Goal: Answer question/provide support: Share knowledge or assist other users

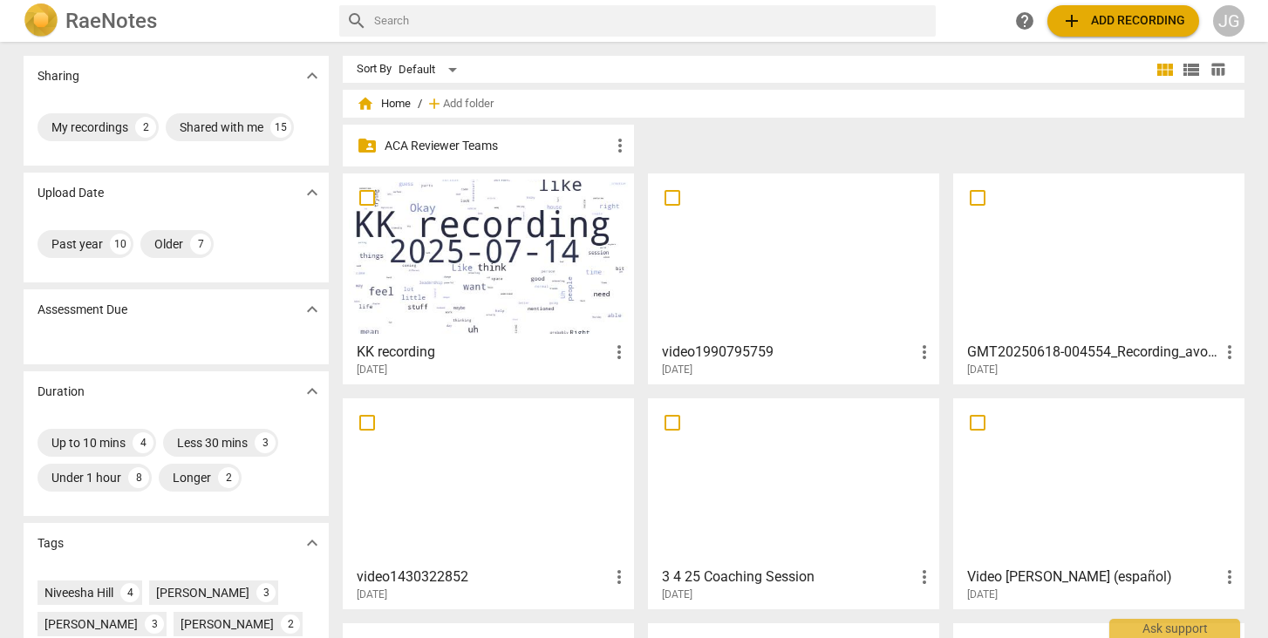
click at [531, 150] on p "ACA Reviewer Teams" at bounding box center [497, 146] width 225 height 18
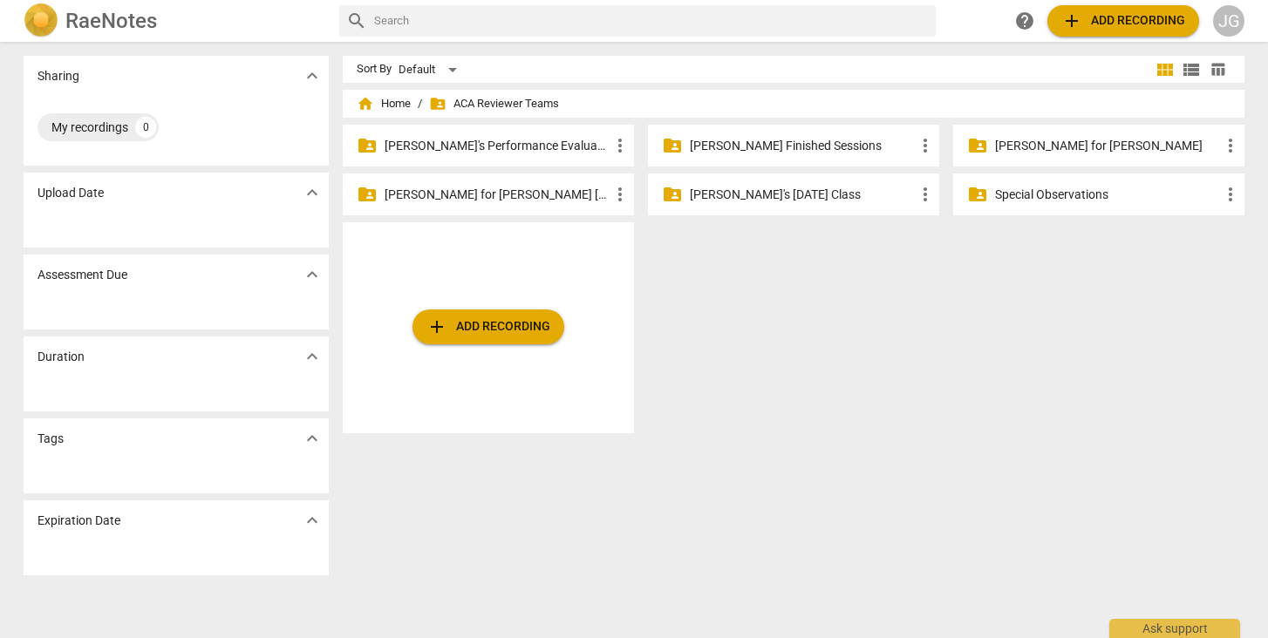
click at [536, 151] on p "[PERSON_NAME]'s Performance Evaluations" at bounding box center [497, 146] width 225 height 18
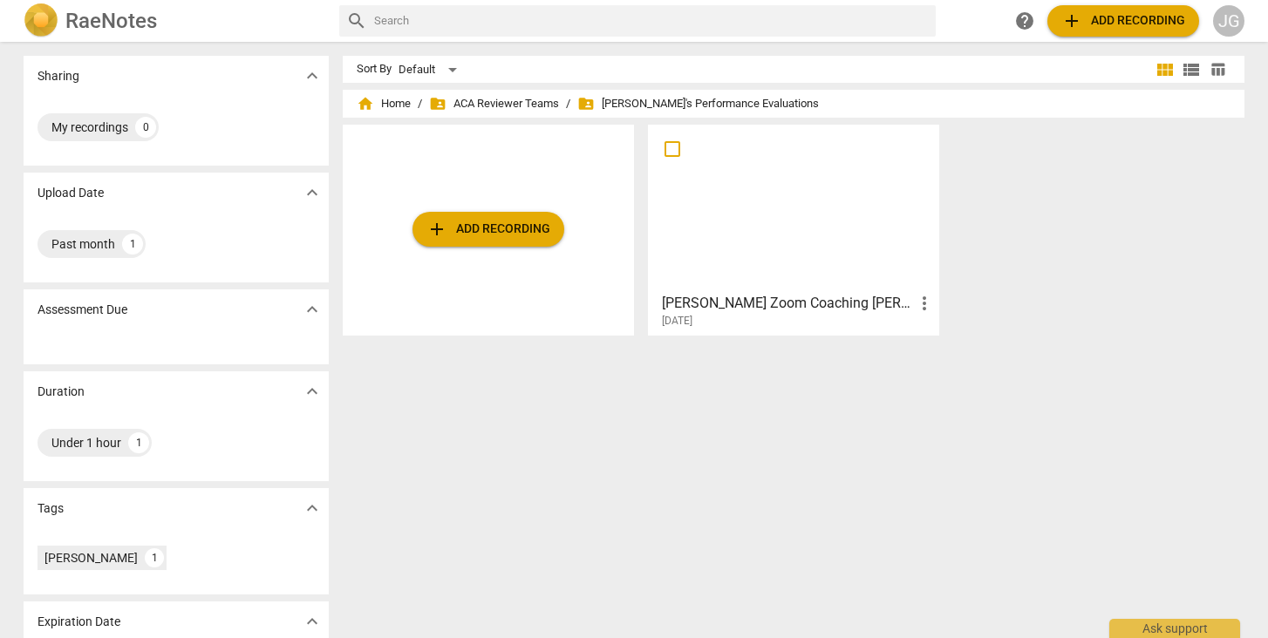
click at [754, 317] on div "[DATE]" at bounding box center [798, 321] width 273 height 15
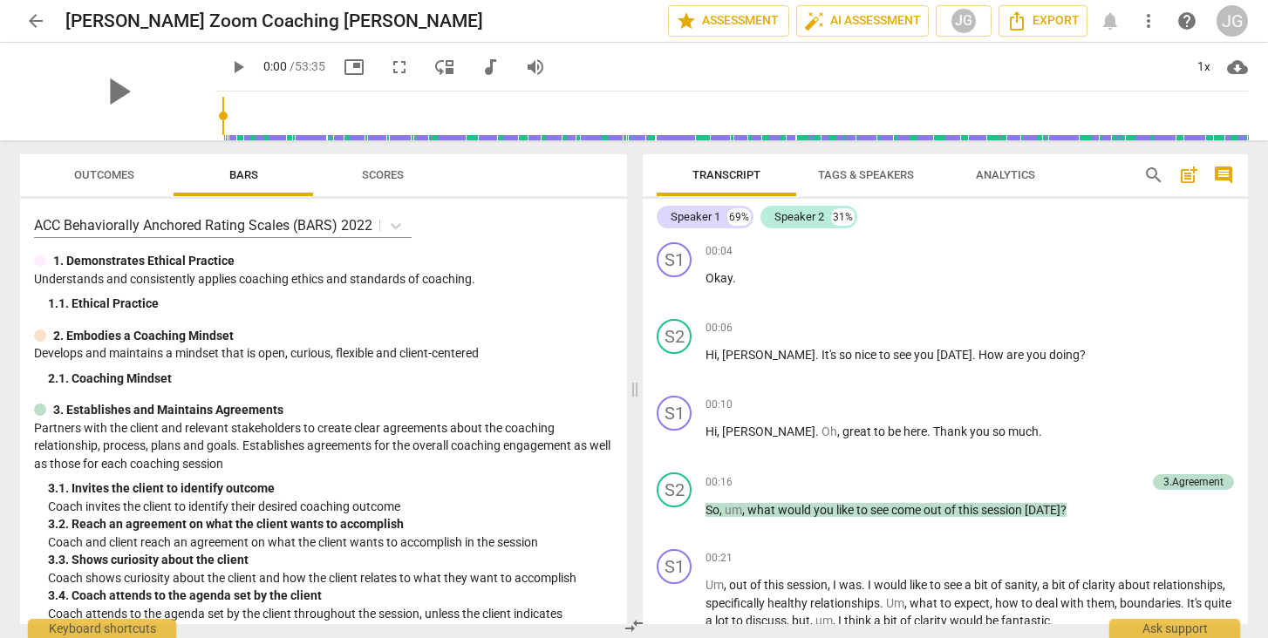
click at [110, 169] on span "Outcomes" at bounding box center [104, 174] width 60 height 13
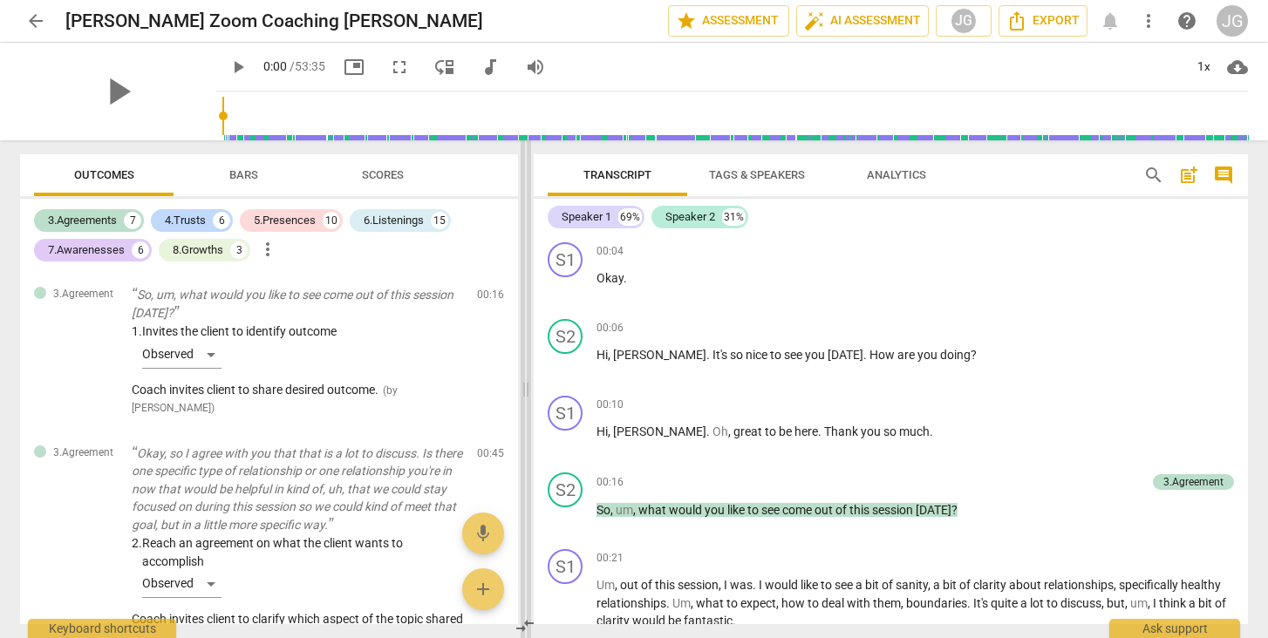
drag, startPoint x: 635, startPoint y: 389, endPoint x: 526, endPoint y: 399, distance: 109.4
click at [526, 399] on span at bounding box center [526, 389] width 10 height 498
click at [72, 222] on div "3.Agreements" at bounding box center [82, 220] width 69 height 17
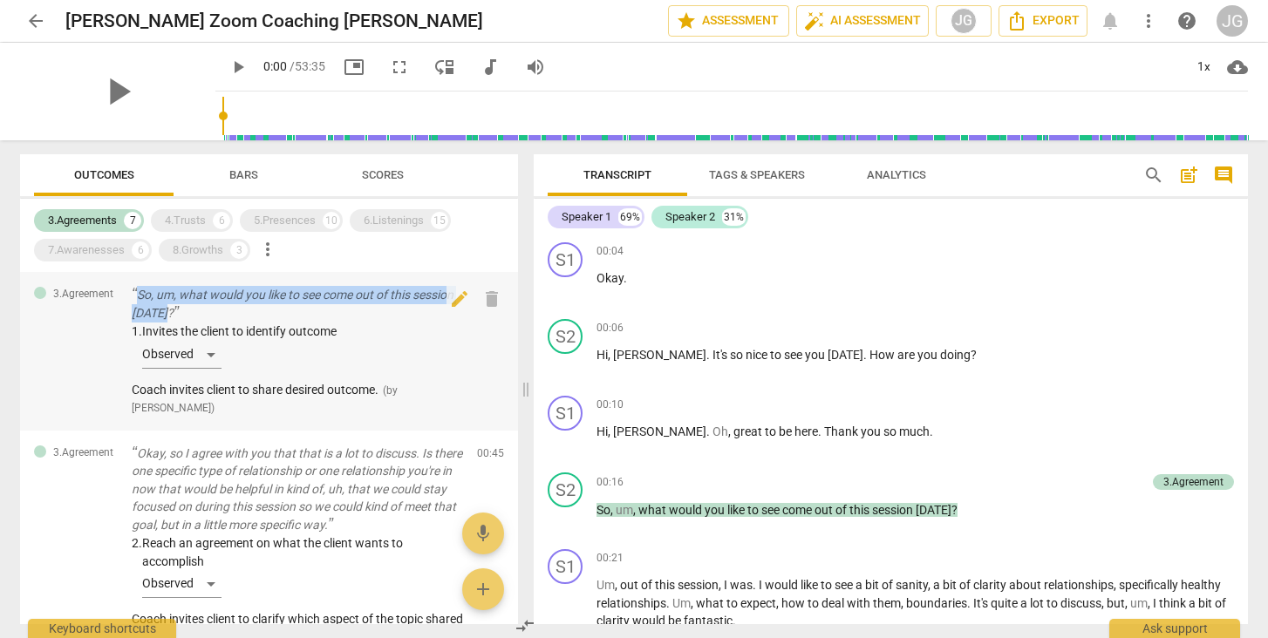
drag, startPoint x: 126, startPoint y: 289, endPoint x: 241, endPoint y: 309, distance: 116.9
click at [241, 309] on div "3.Agreement So, um, what would you like to see come out of this session [DATE]?…" at bounding box center [269, 351] width 498 height 159
copy p "So, um, what would you like to see come out of this session [DATE]?"
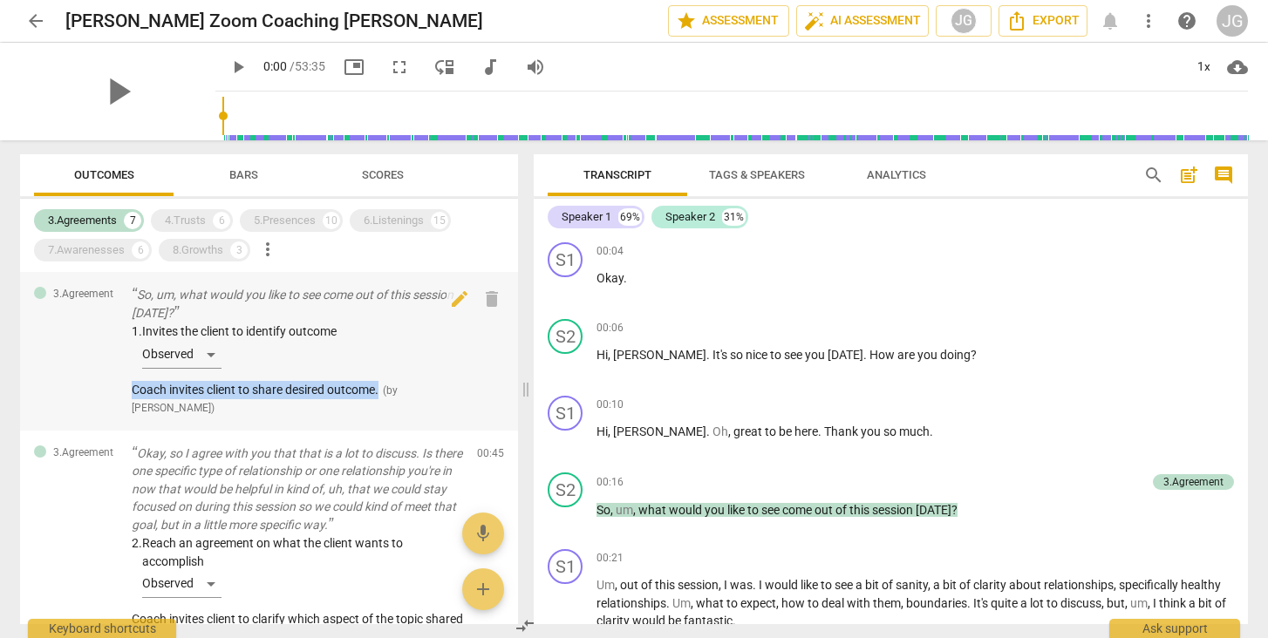
drag, startPoint x: 126, startPoint y: 386, endPoint x: 385, endPoint y: 387, distance: 258.2
click at [385, 387] on div "3.Agreement So, um, what would you like to see come out of this session [DATE]?…" at bounding box center [269, 351] width 498 height 159
copy span "Coach invites client to share desired outcome."
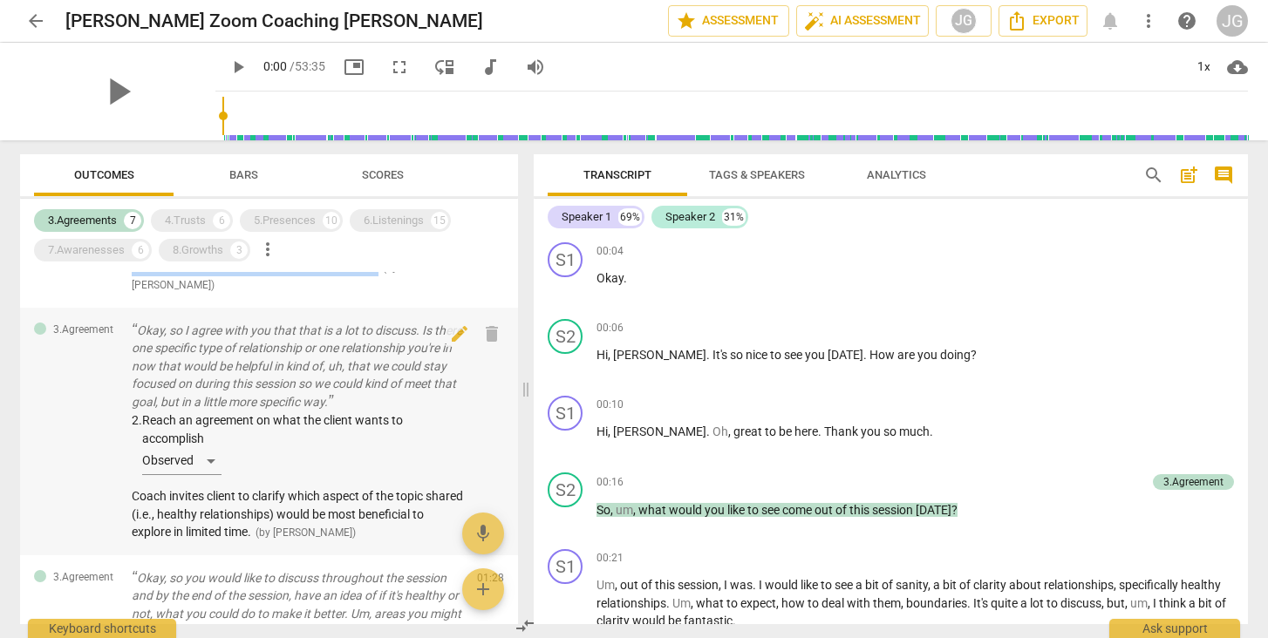
scroll to position [119, 0]
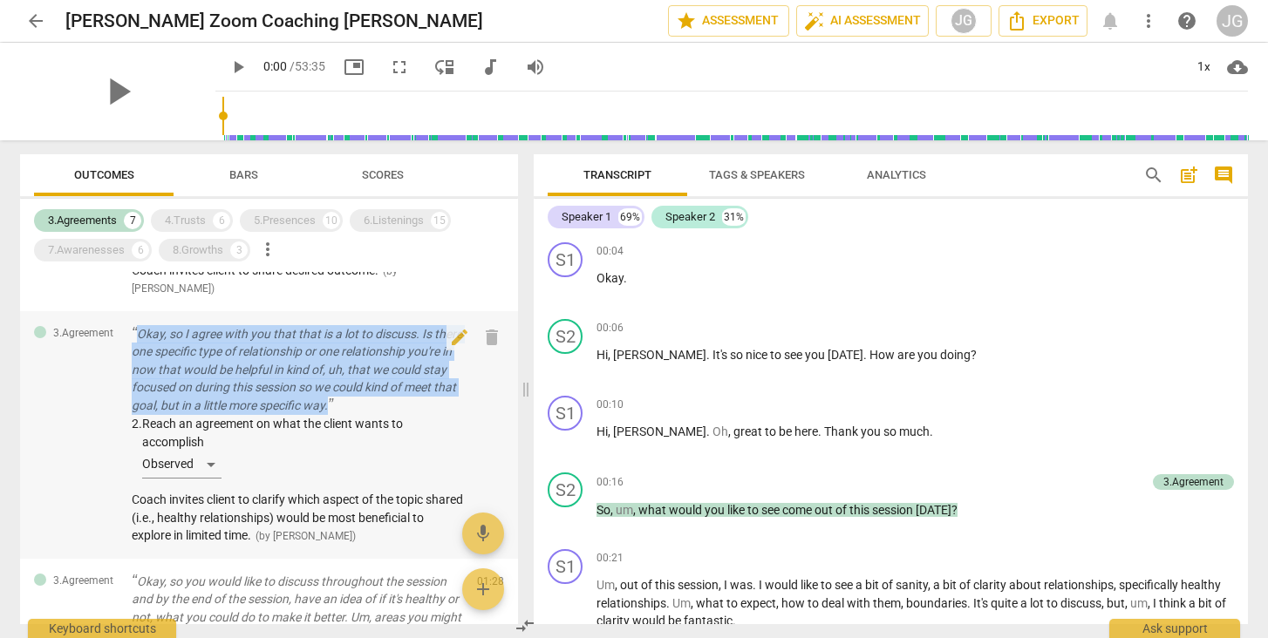
drag, startPoint x: 129, startPoint y: 326, endPoint x: 420, endPoint y: 396, distance: 299.5
click at [420, 396] on div "3.Agreement Okay, so I agree with you that that is a lot to discuss. Is there o…" at bounding box center [269, 435] width 498 height 248
copy p "Okay, so I agree with you that that is a lot to discuss. Is there one specific …"
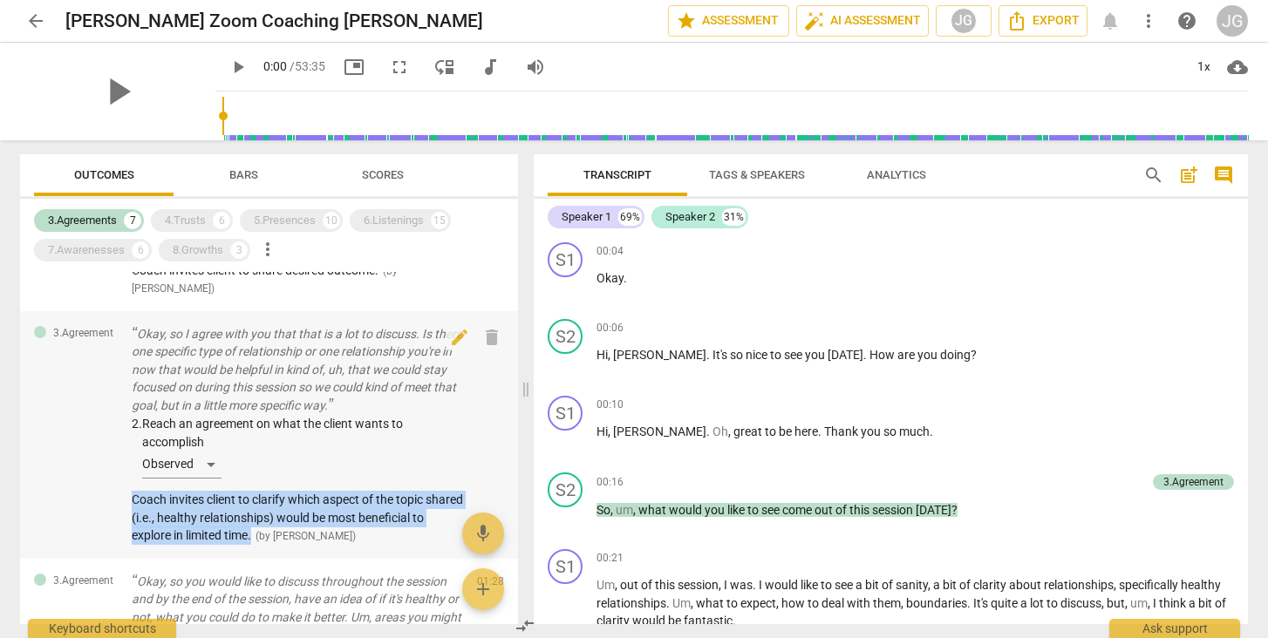
drag, startPoint x: 126, startPoint y: 492, endPoint x: 272, endPoint y: 530, distance: 150.6
click at [272, 530] on div "3.Agreement Okay, so I agree with you that that is a lot to discuss. Is there o…" at bounding box center [269, 435] width 498 height 248
copy span "Coach invites client to clarify which aspect of the topic shared (i.e., healthy…"
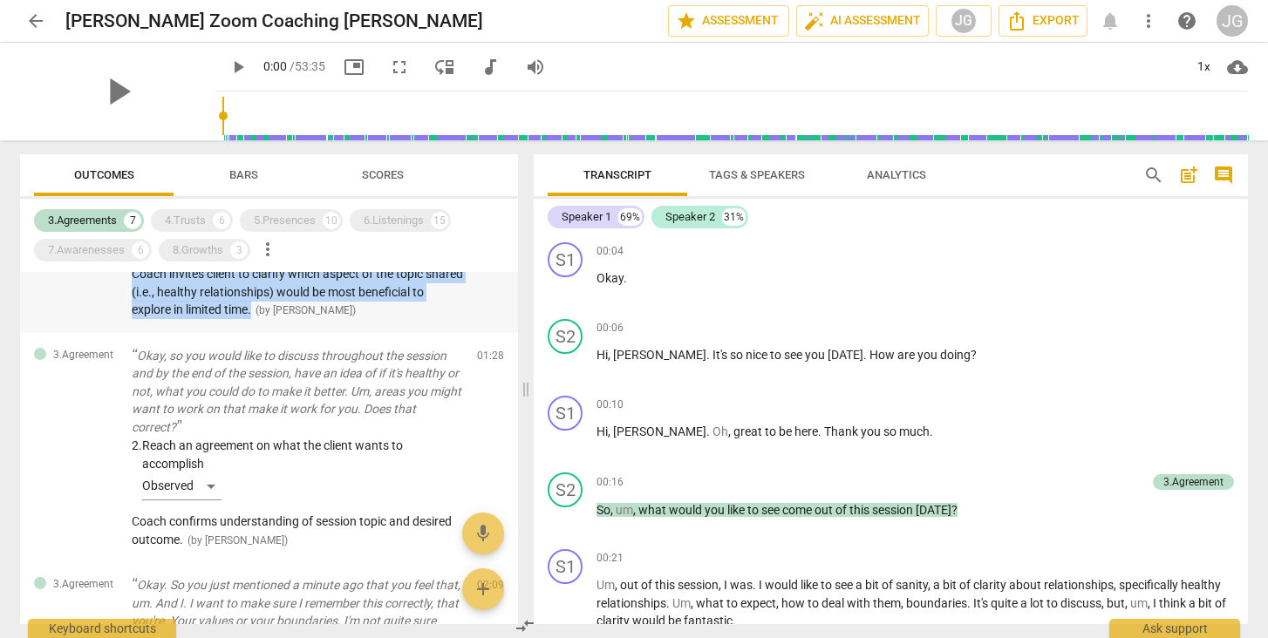
scroll to position [352, 0]
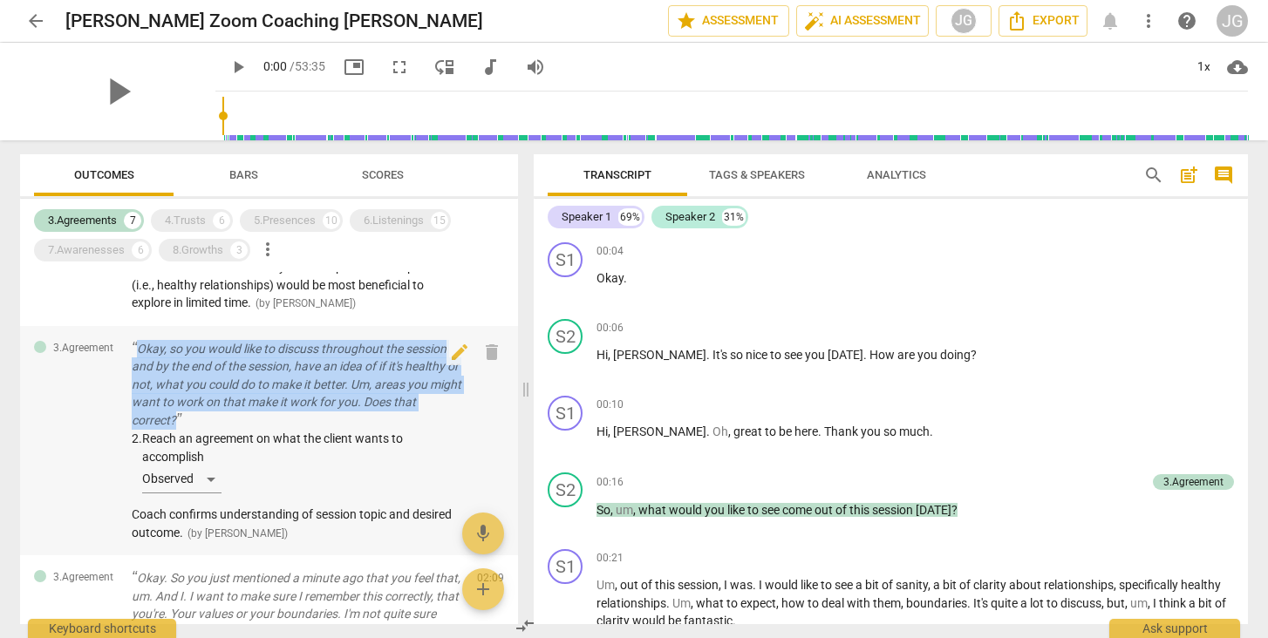
drag, startPoint x: 232, startPoint y: 409, endPoint x: 132, endPoint y: 340, distance: 121.7
click at [132, 340] on p "Okay, so you would like to discuss throughout the session and by the end of the…" at bounding box center [297, 385] width 331 height 90
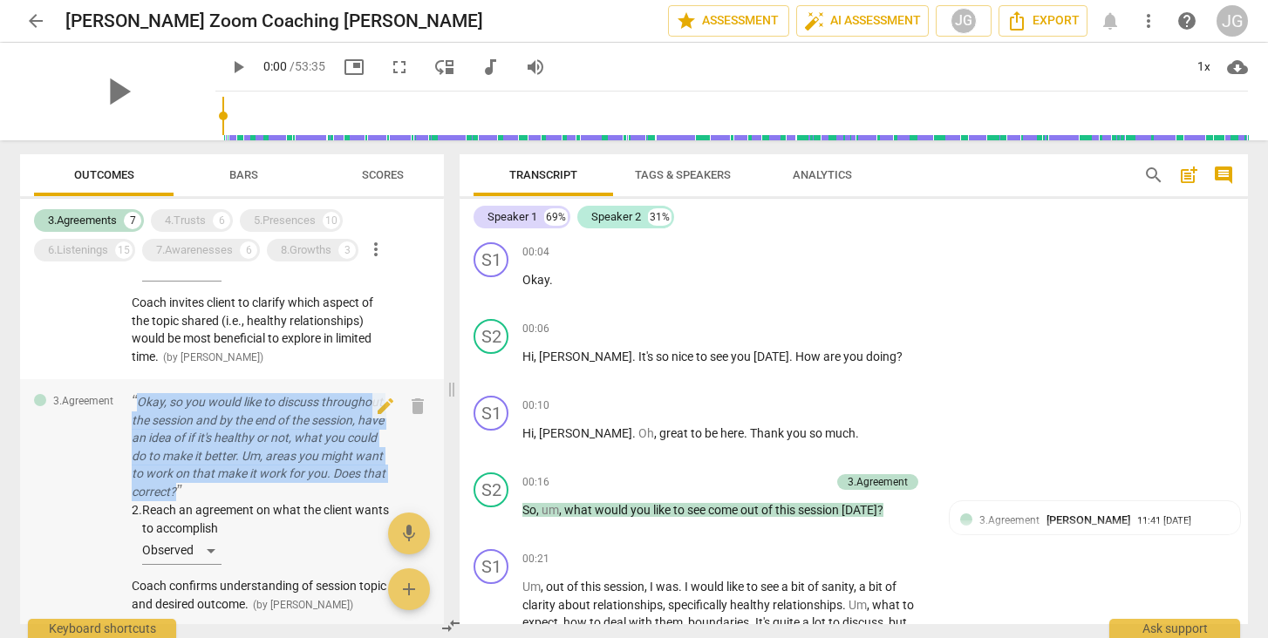
copy p "Okay, so you would like to discuss throughout the session and by the end of the…"
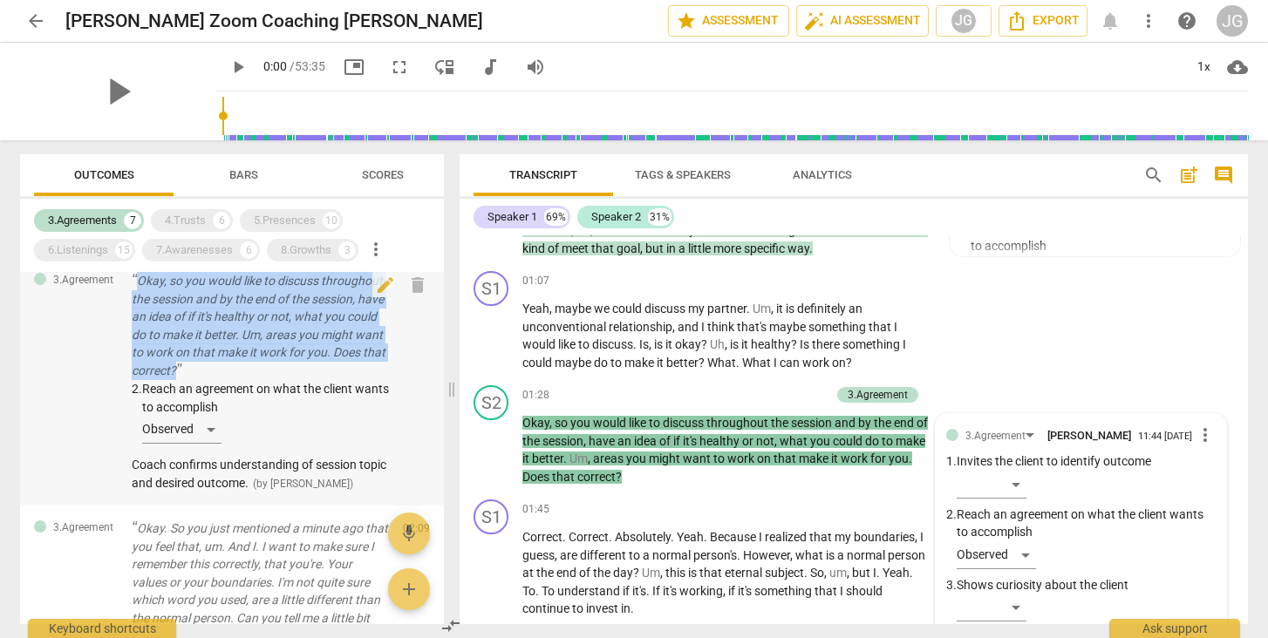
scroll to position [501, 0]
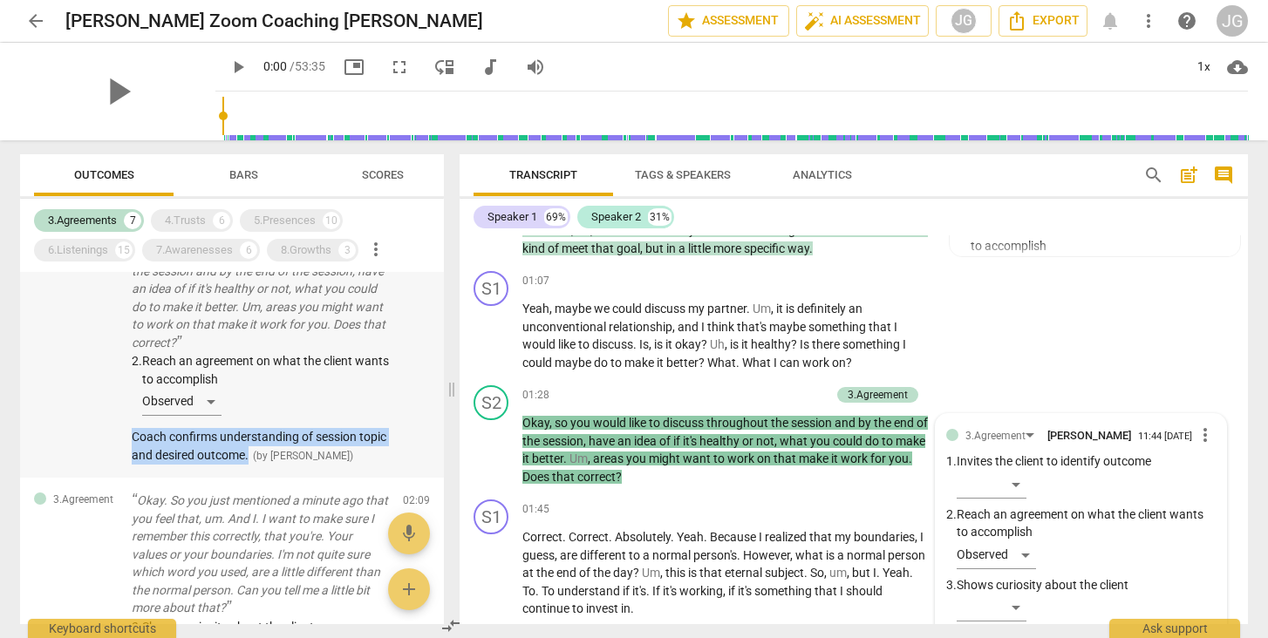
drag, startPoint x: 125, startPoint y: 426, endPoint x: 285, endPoint y: 440, distance: 161.1
click at [285, 440] on div "3.Agreement Okay, so you would like to discuss throughout the session and by th…" at bounding box center [232, 354] width 424 height 248
copy span "Coach confirms understanding of session topic and desired outcome."
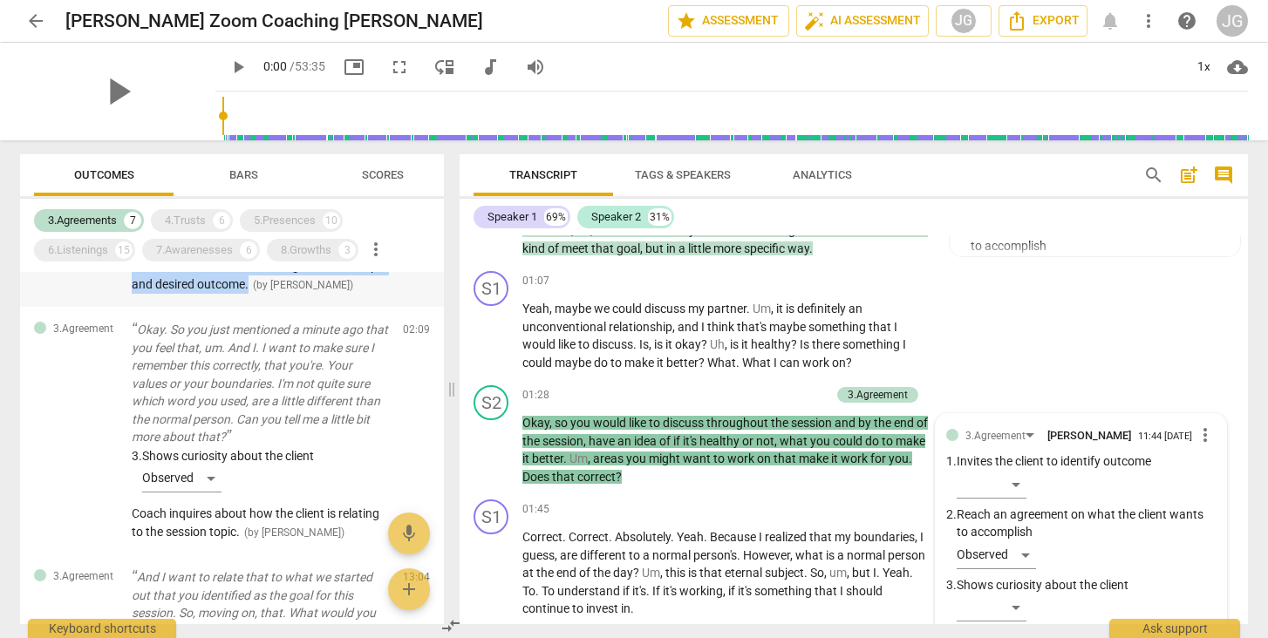
scroll to position [694, 0]
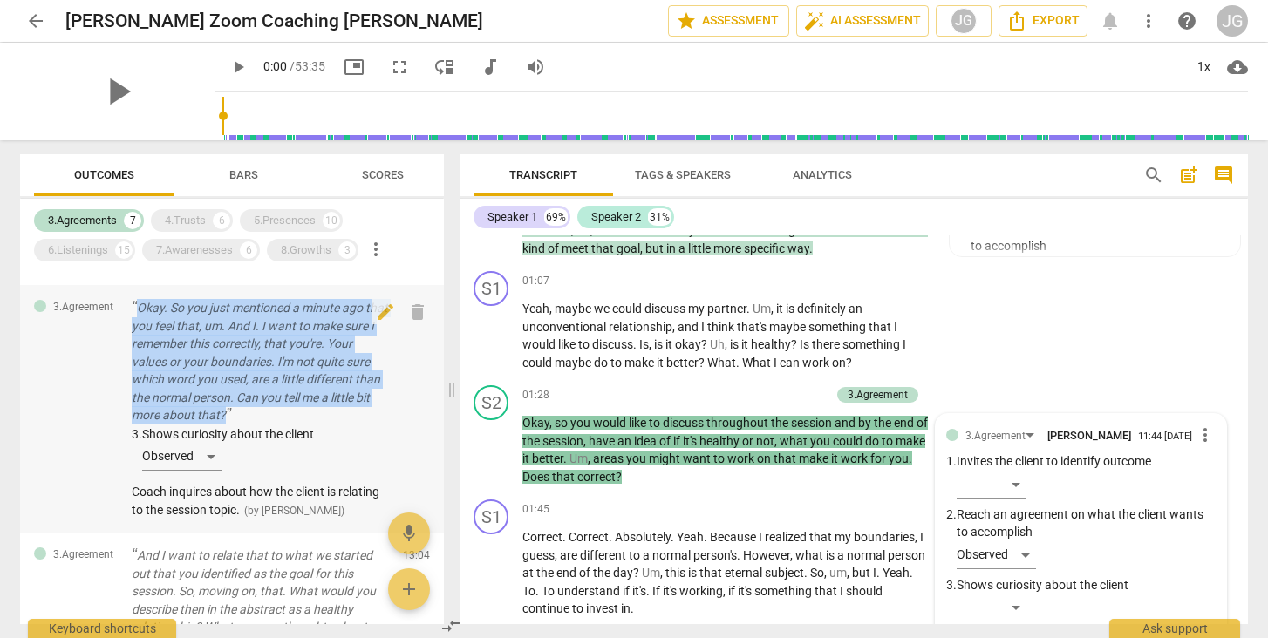
drag, startPoint x: 126, startPoint y: 292, endPoint x: 269, endPoint y: 401, distance: 179.8
click at [269, 401] on div "3.Agreement Okay. So you just mentioned a minute ago that you feel that, um. An…" at bounding box center [232, 409] width 424 height 248
copy p "Okay. So you just mentioned a minute ago that you feel that, um. And I. I want …"
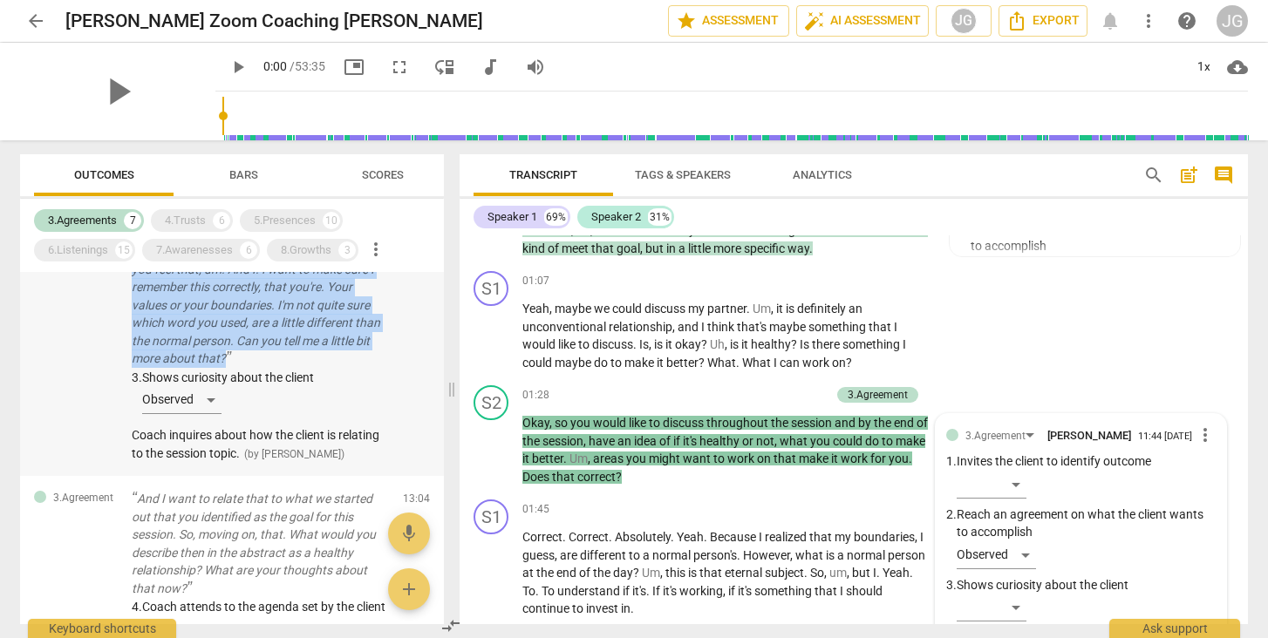
scroll to position [753, 0]
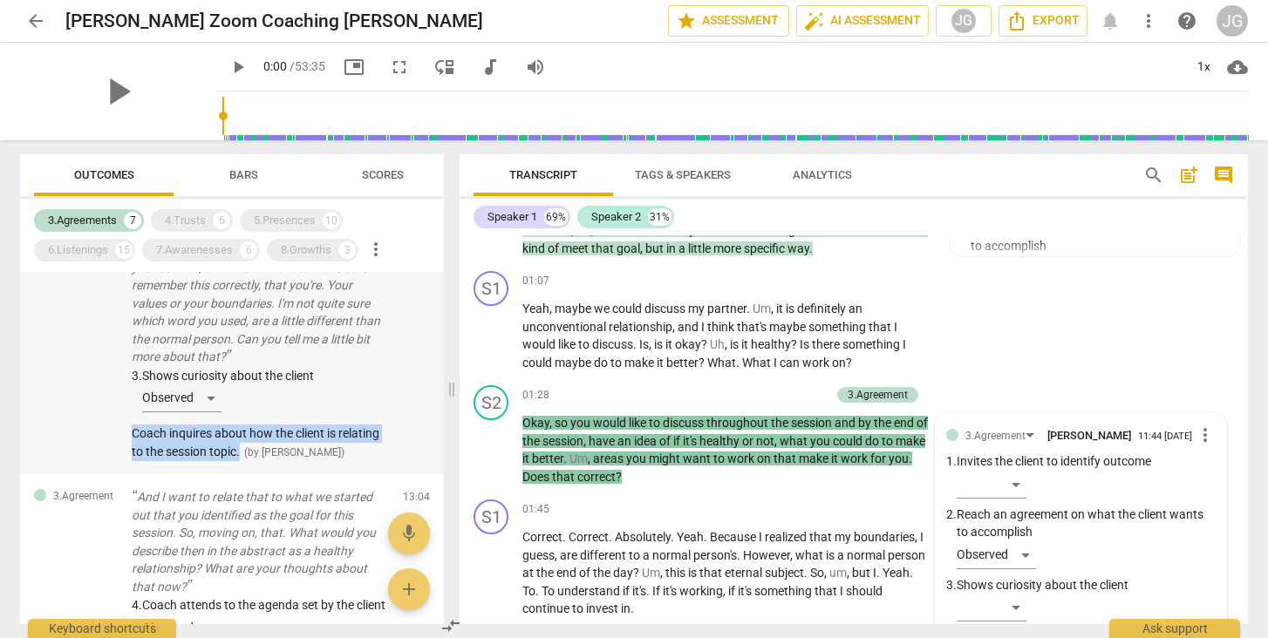
drag, startPoint x: 121, startPoint y: 421, endPoint x: 246, endPoint y: 436, distance: 125.6
click at [246, 436] on div "3.Agreement Okay. So you just mentioned a minute ago that you feel that, um. An…" at bounding box center [232, 351] width 424 height 248
copy span "Coach inquires about how the client is relating to the session topic."
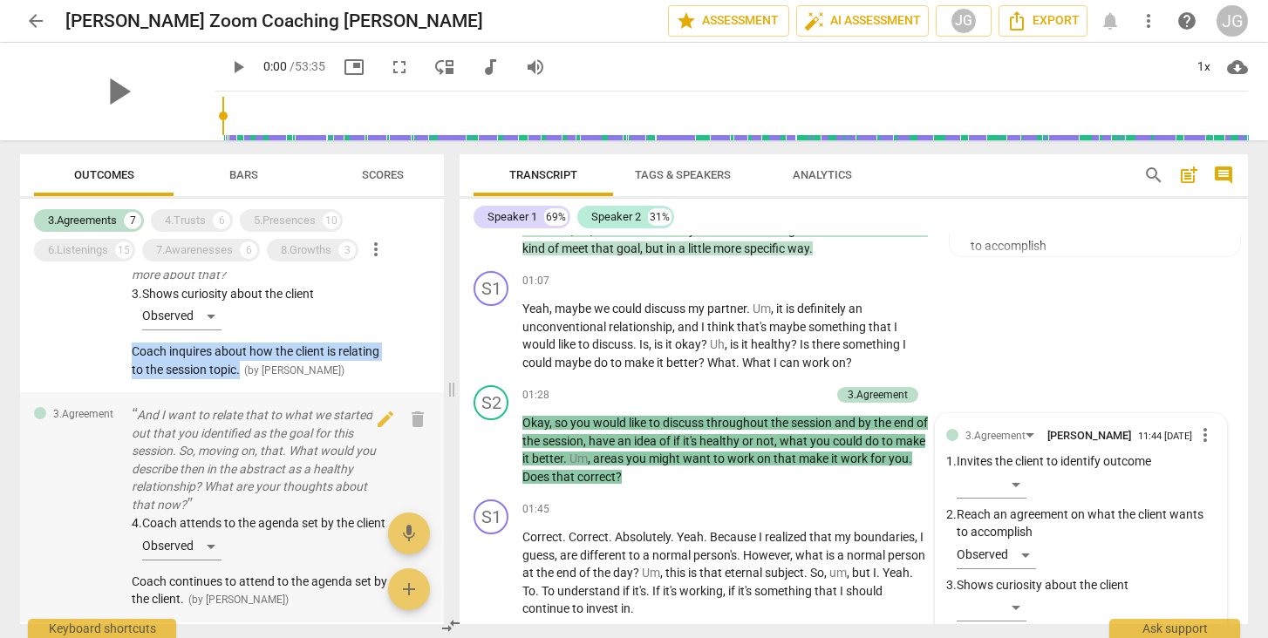
scroll to position [842, 0]
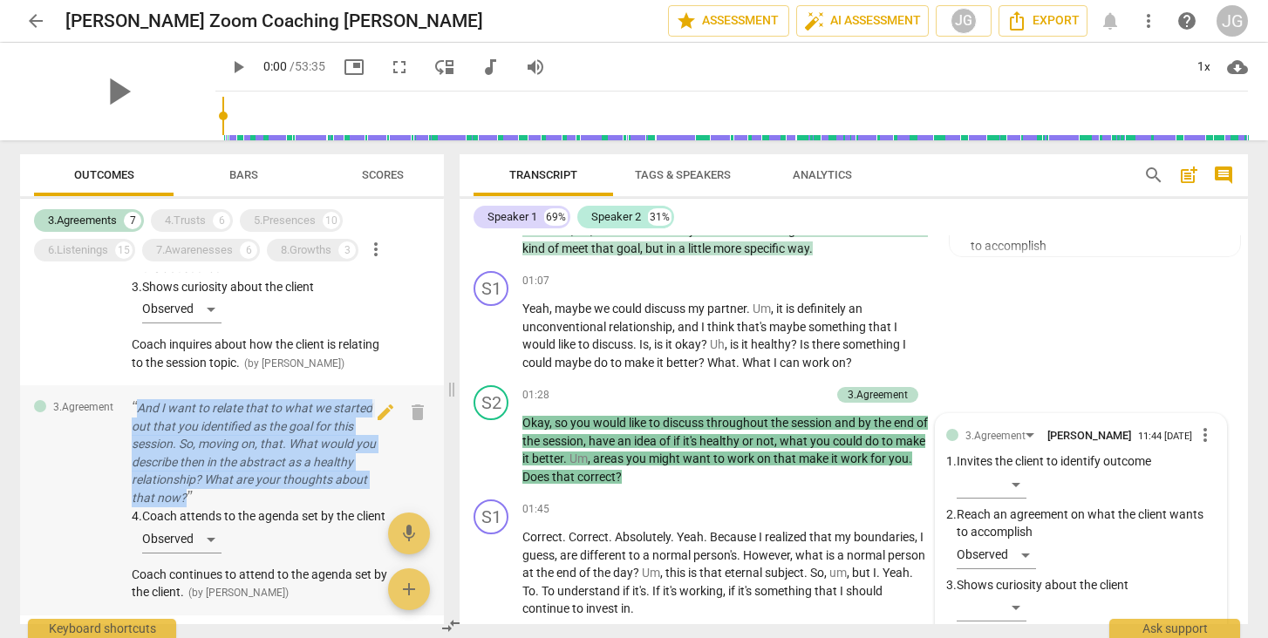
drag, startPoint x: 126, startPoint y: 386, endPoint x: 218, endPoint y: 476, distance: 128.3
click at [218, 476] on div "3.Agreement And I want to relate that to what we started out that you identifie…" at bounding box center [232, 500] width 424 height 230
copy p "And I want to relate that to what we started out that you identified as the goa…"
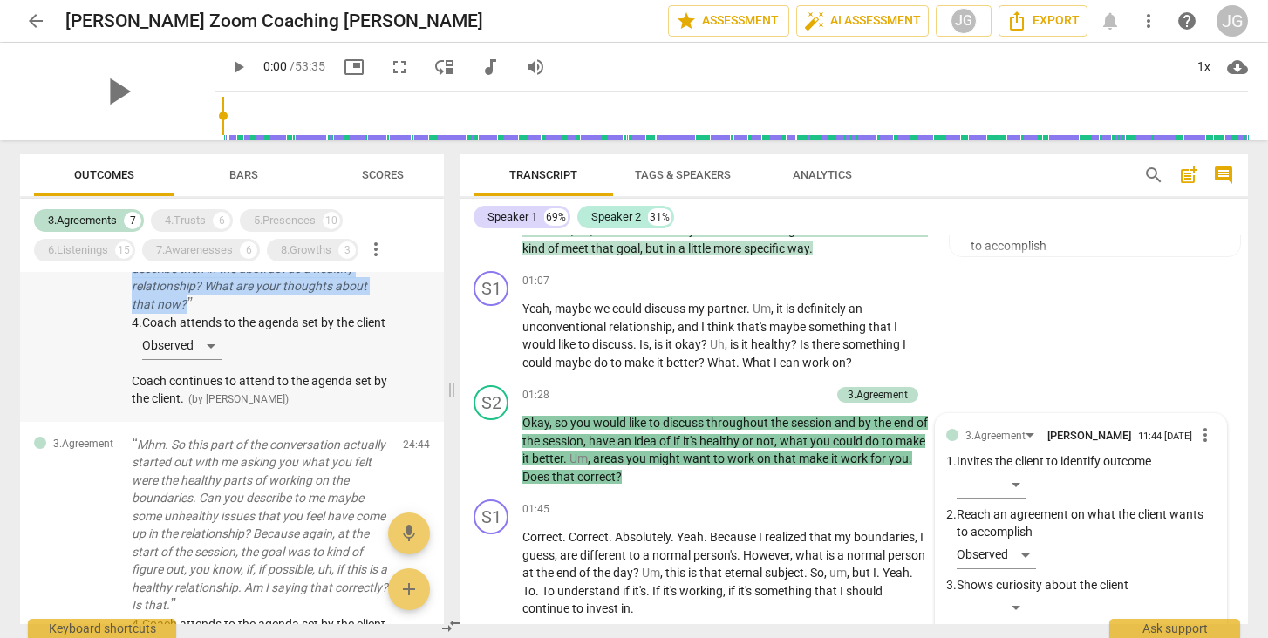
scroll to position [1038, 0]
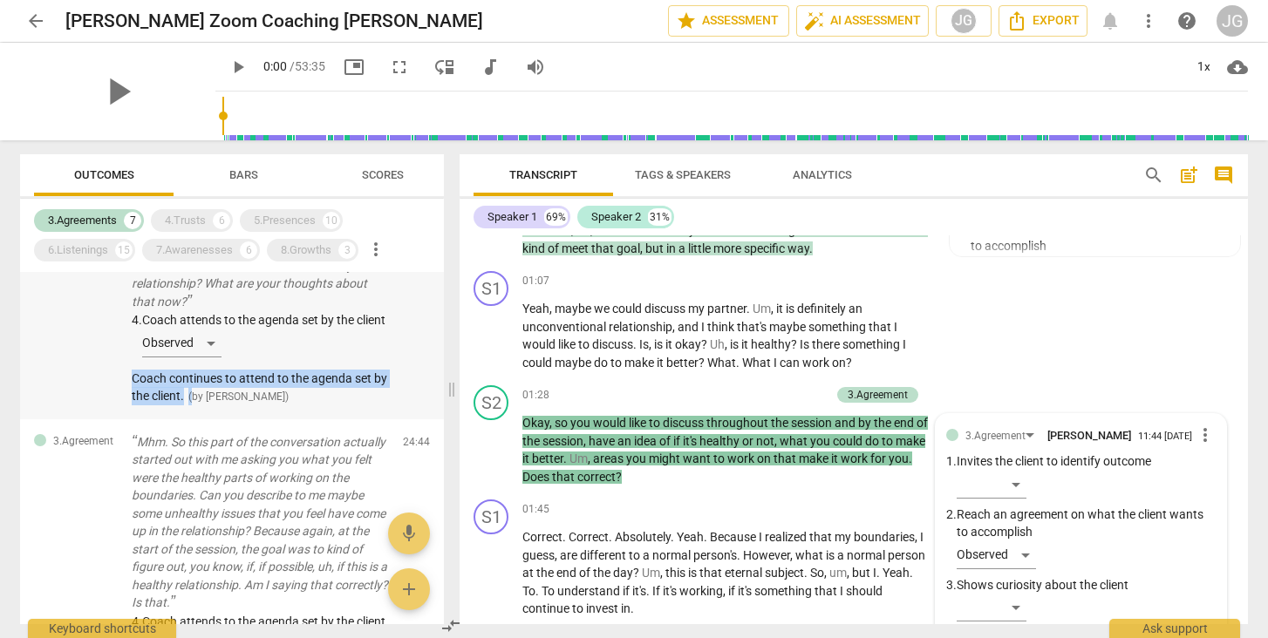
drag, startPoint x: 126, startPoint y: 377, endPoint x: 209, endPoint y: 393, distance: 85.4
click at [209, 393] on div "3.Agreement And I want to relate that to what we started out that you identifie…" at bounding box center [232, 304] width 424 height 230
copy div "Coach continues to attend to the agenda set by the client. ("
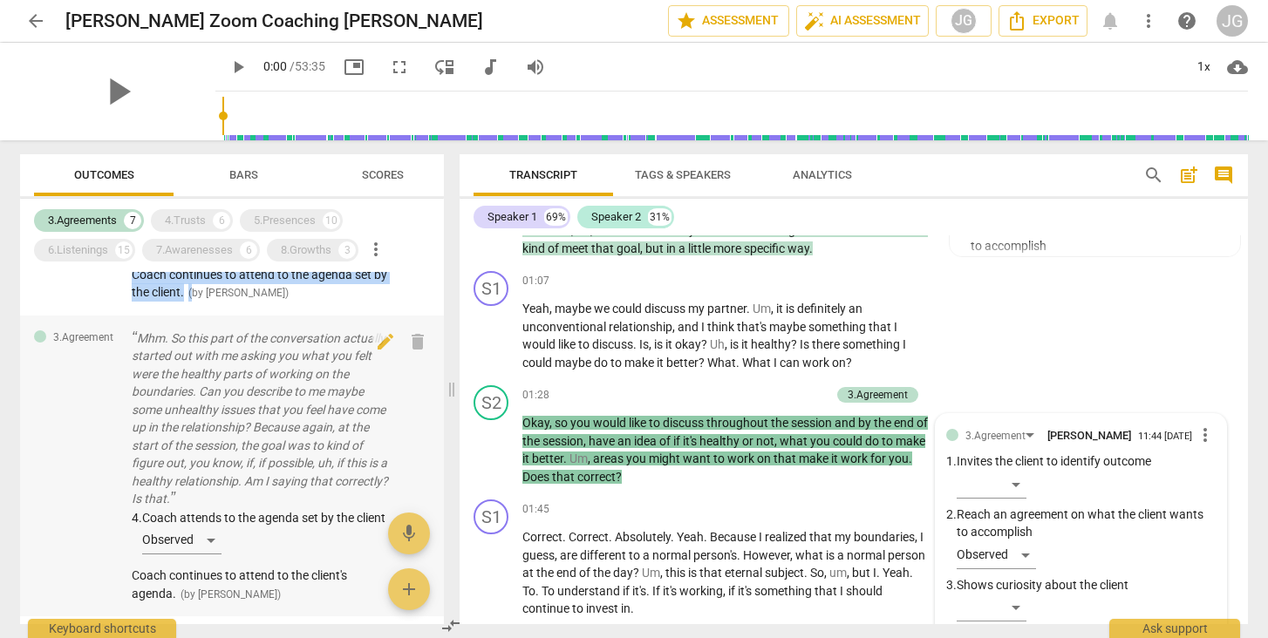
scroll to position [1137, 0]
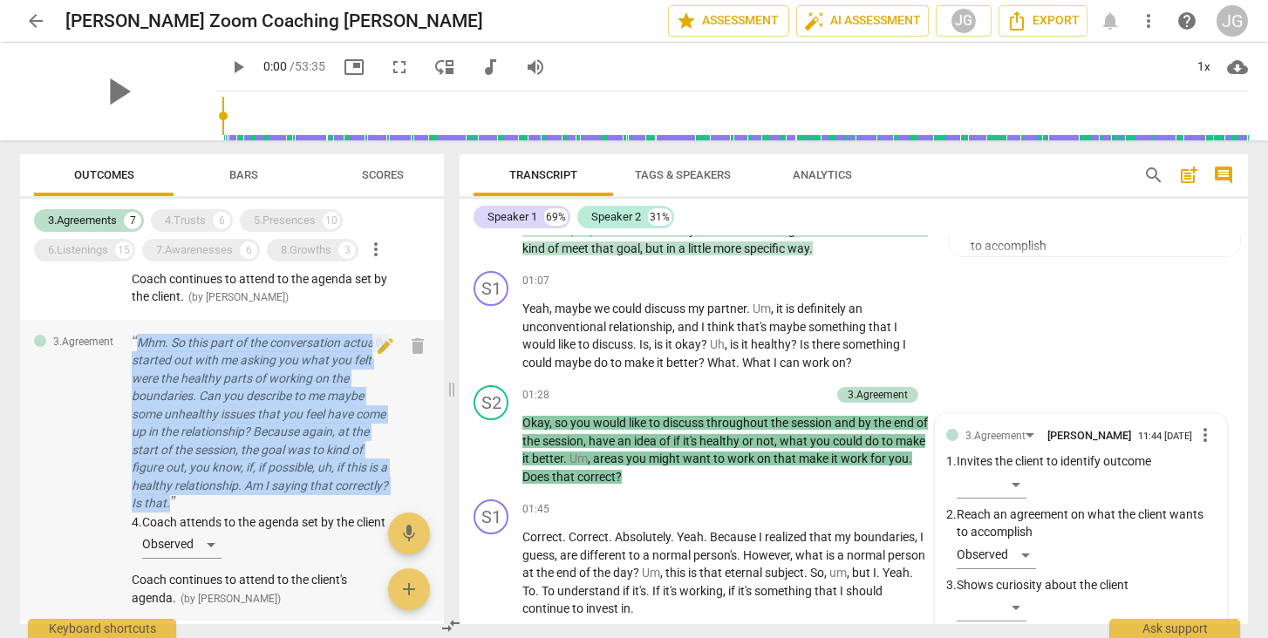
drag, startPoint x: 130, startPoint y: 334, endPoint x: 286, endPoint y: 498, distance: 226.4
click at [286, 498] on div "3.Agreement Mhm. So this part of the conversation actually started out with me …" at bounding box center [232, 471] width 424 height 302
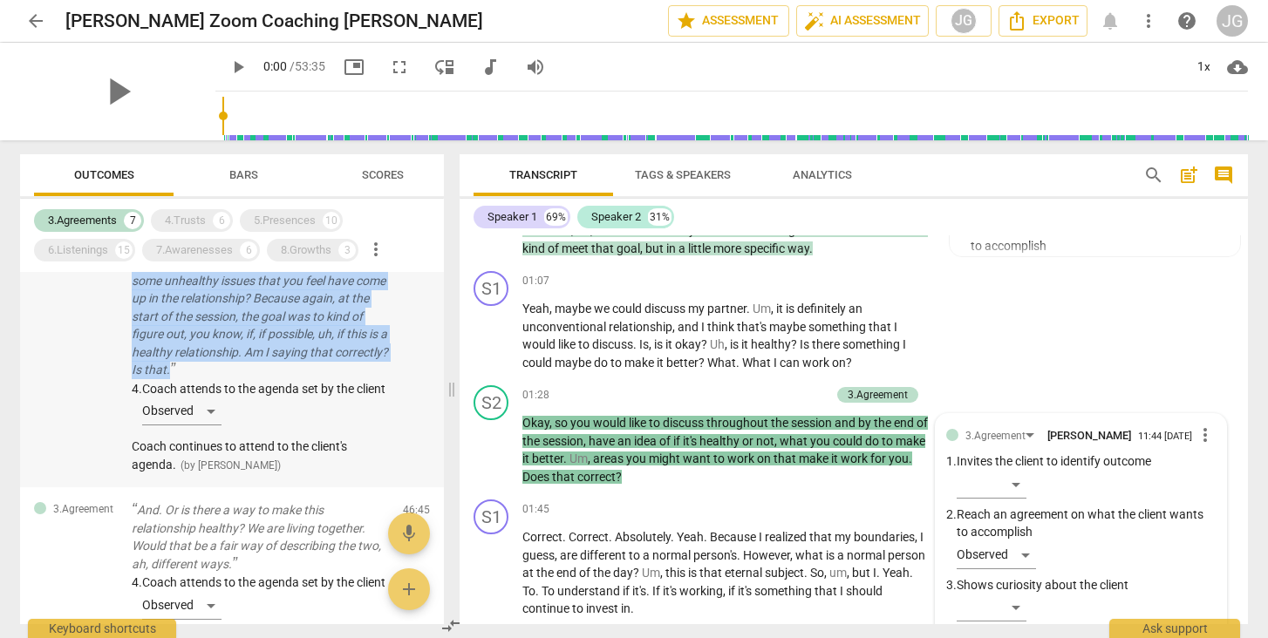
scroll to position [1272, 0]
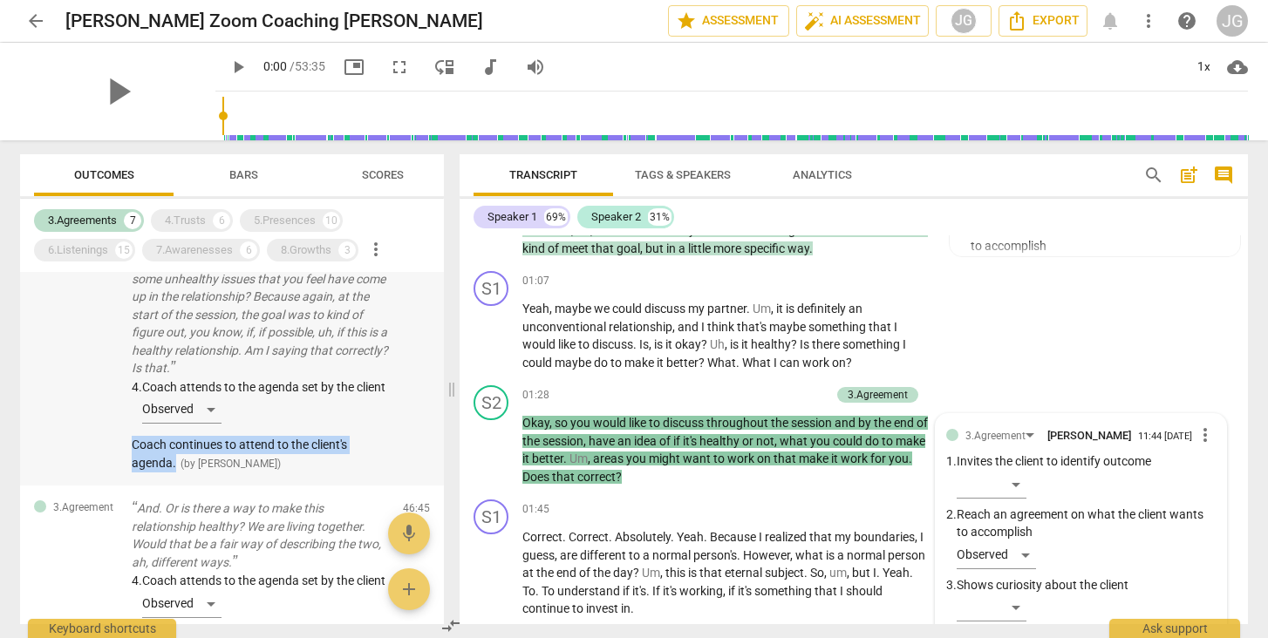
drag, startPoint x: 126, startPoint y: 452, endPoint x: 179, endPoint y: 473, distance: 57.2
click at [179, 473] on div "3.Agreement Mhm. So this part of the conversation actually started out with me …" at bounding box center [232, 336] width 424 height 302
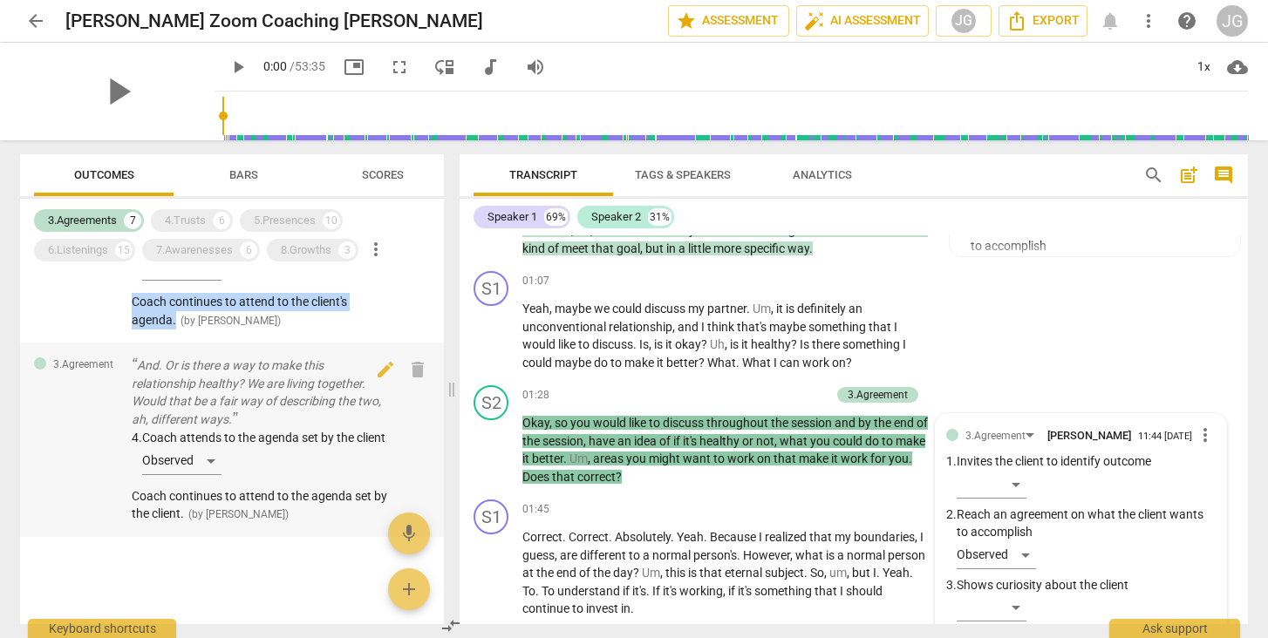
scroll to position [1438, 0]
click at [122, 347] on div "3.Agreement And. Or is there a way to make this relationship healthy? We are li…" at bounding box center [232, 440] width 424 height 194
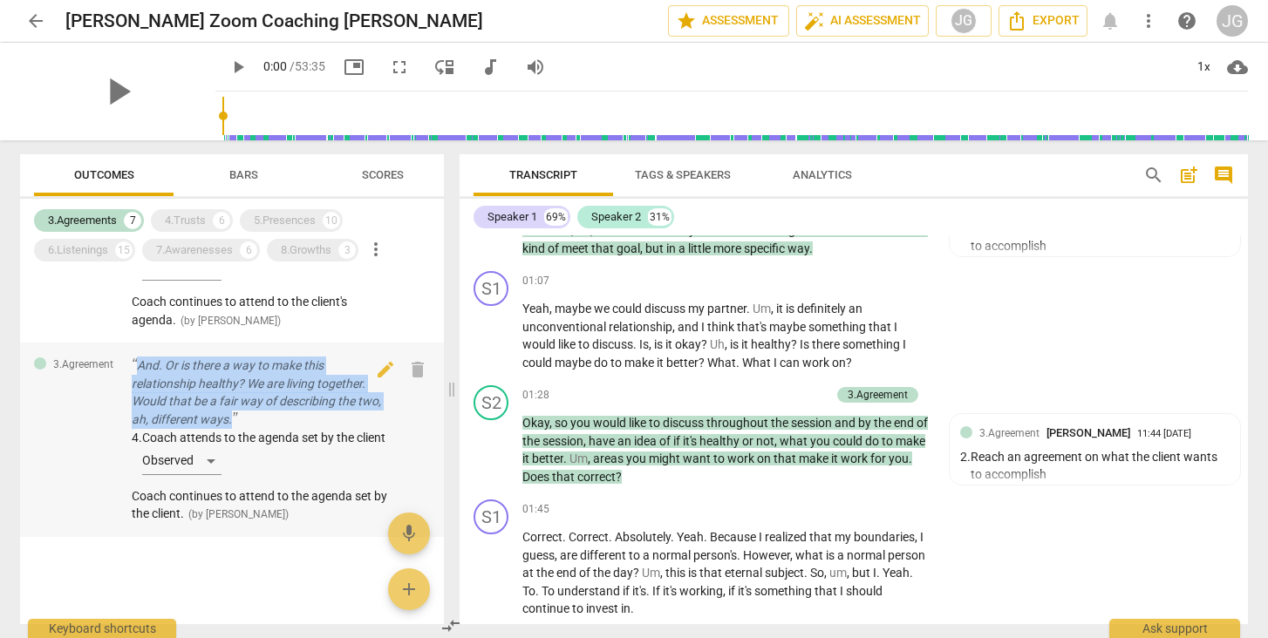
drag, startPoint x: 126, startPoint y: 344, endPoint x: 262, endPoint y: 401, distance: 146.9
click at [262, 401] on div "3.Agreement And. Or is there a way to make this relationship healthy? We are li…" at bounding box center [232, 440] width 424 height 194
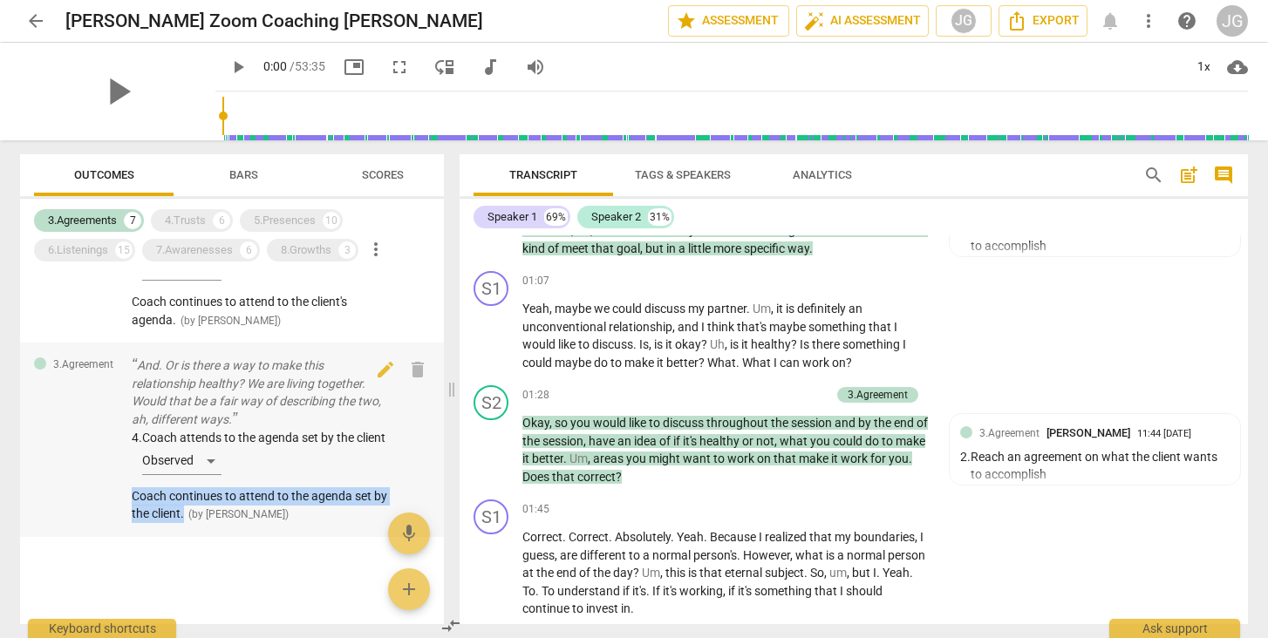
drag, startPoint x: 128, startPoint y: 493, endPoint x: 201, endPoint y: 520, distance: 78.1
click at [201, 520] on div "3.Agreement And. Or is there a way to make this relationship healthy? We are li…" at bounding box center [232, 440] width 424 height 194
click at [201, 222] on div "4.Trusts" at bounding box center [185, 220] width 41 height 17
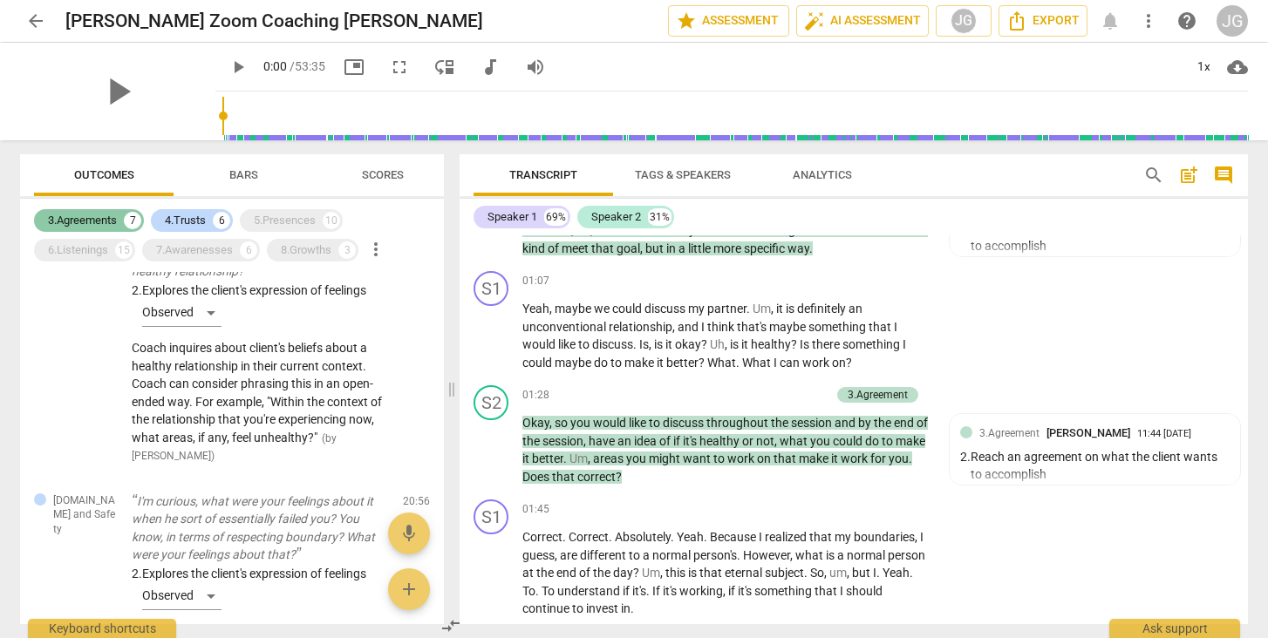
click at [89, 219] on div "3.Agreements" at bounding box center [82, 220] width 69 height 17
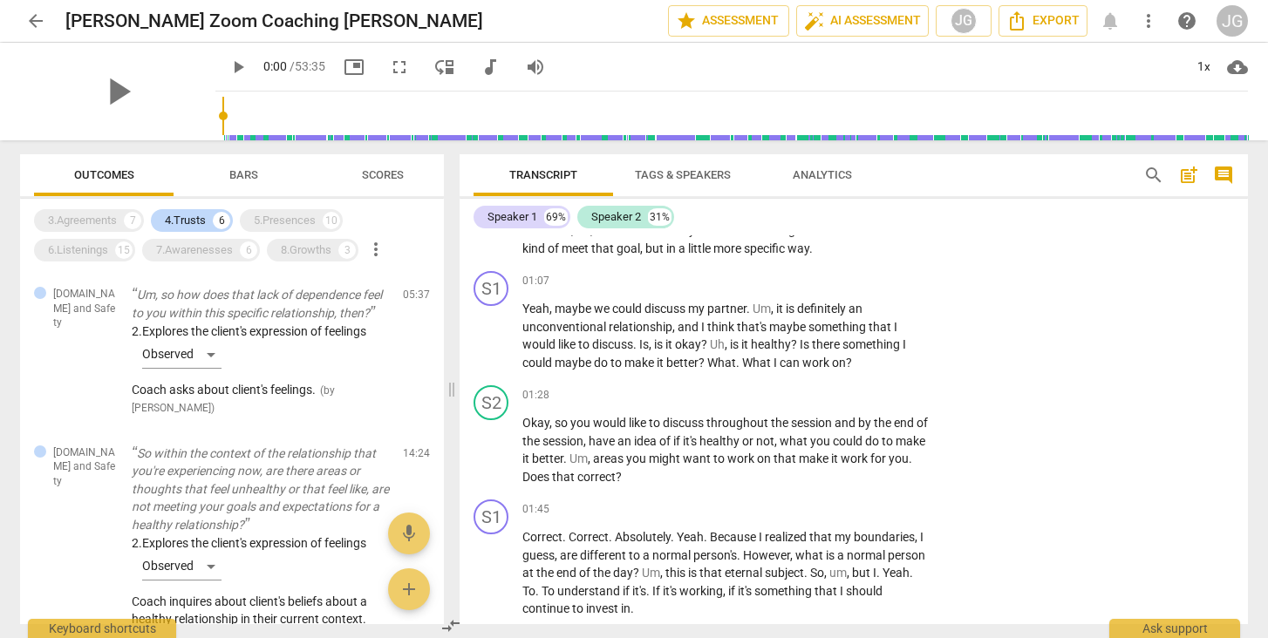
scroll to position [0, 0]
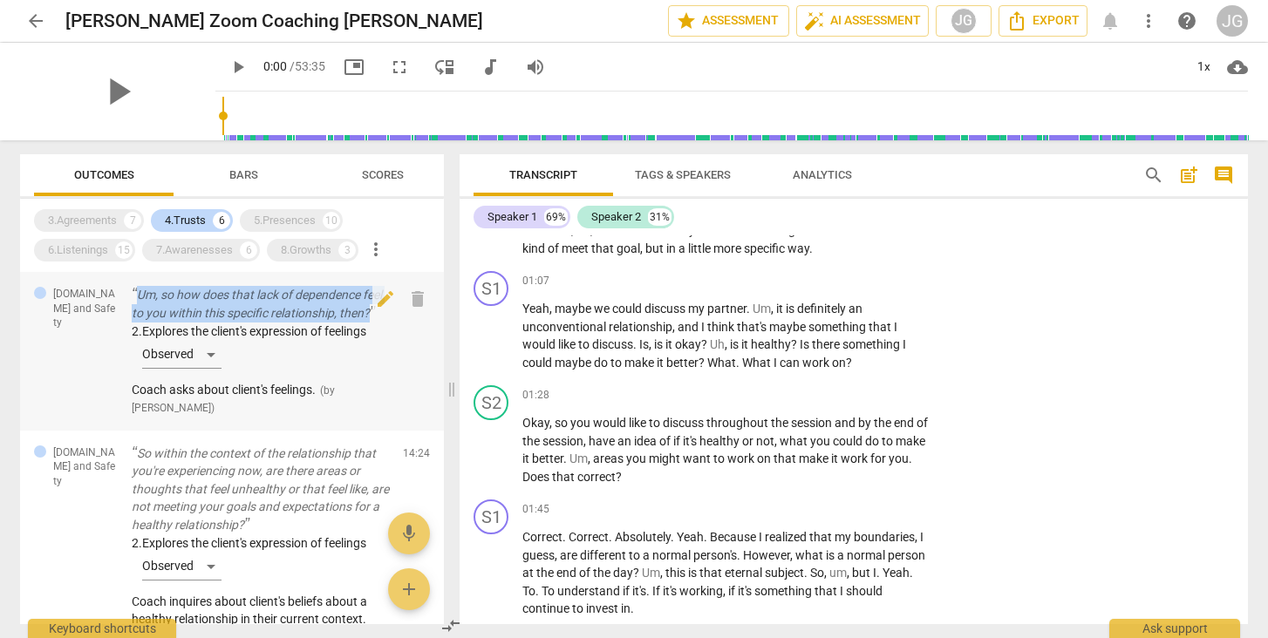
drag, startPoint x: 200, startPoint y: 326, endPoint x: 133, endPoint y: 295, distance: 74.1
click at [133, 295] on p "Um, so how does that lack of dependence feel to you within this specific relati…" at bounding box center [260, 304] width 257 height 36
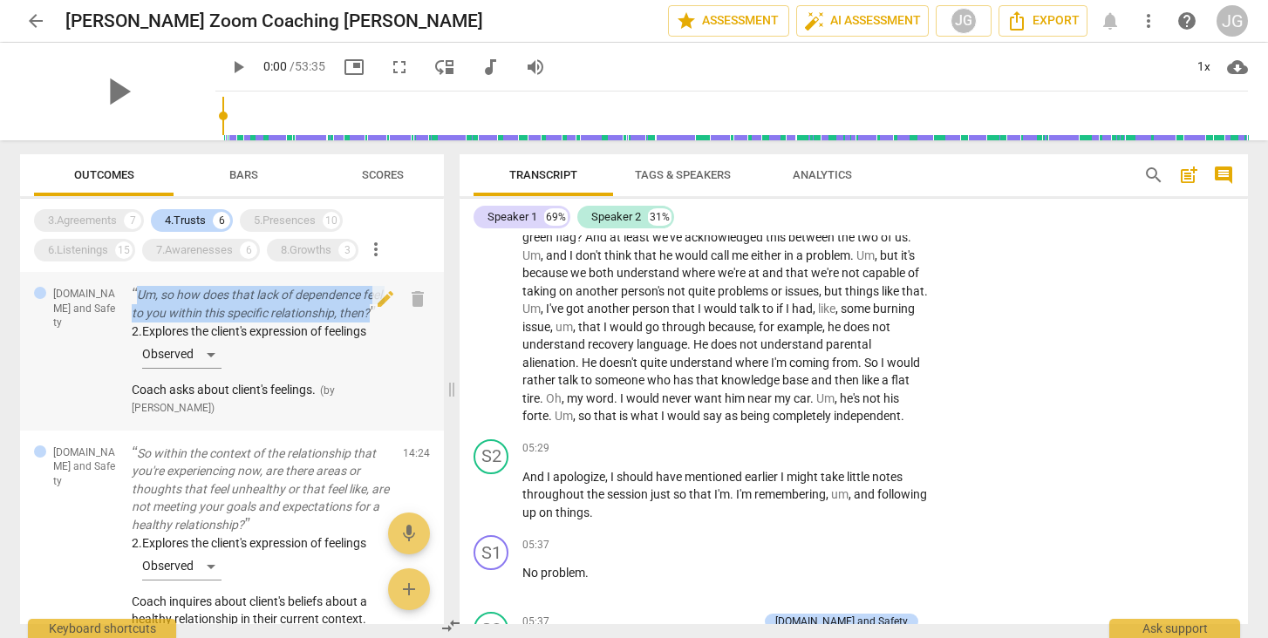
scroll to position [1839, 0]
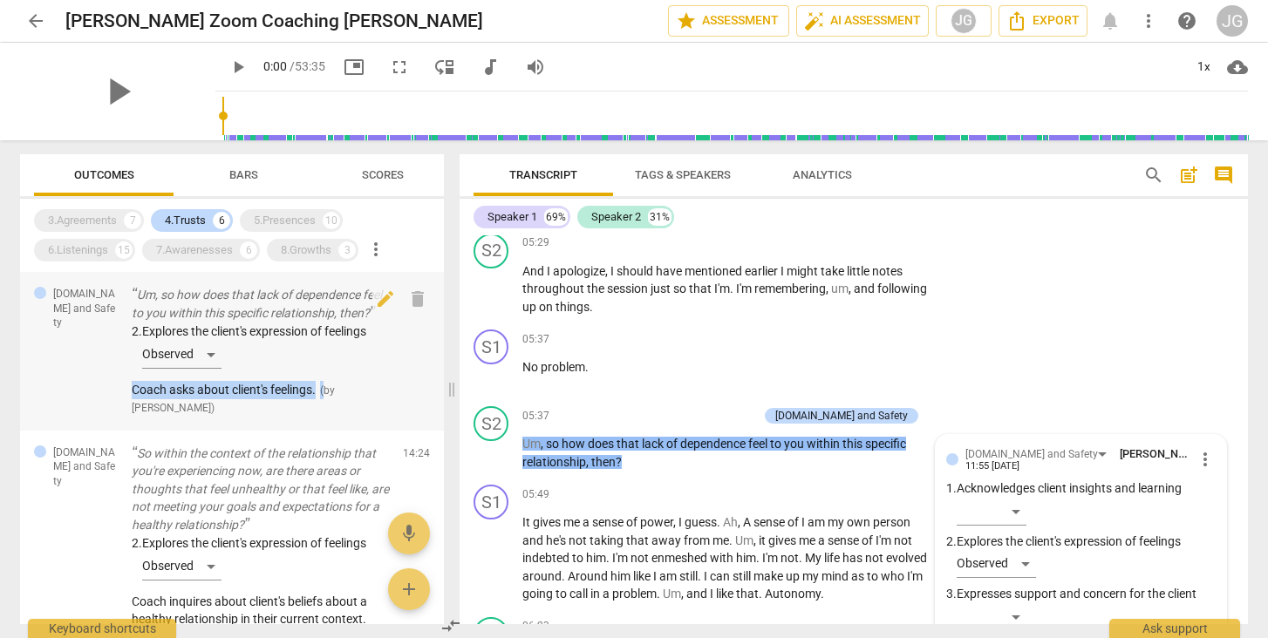
drag, startPoint x: 129, startPoint y: 406, endPoint x: 325, endPoint y: 405, distance: 196.2
click at [325, 405] on div "[DOMAIN_NAME] and Safety Um, so how does that lack of dependence feel to you wi…" at bounding box center [232, 351] width 424 height 159
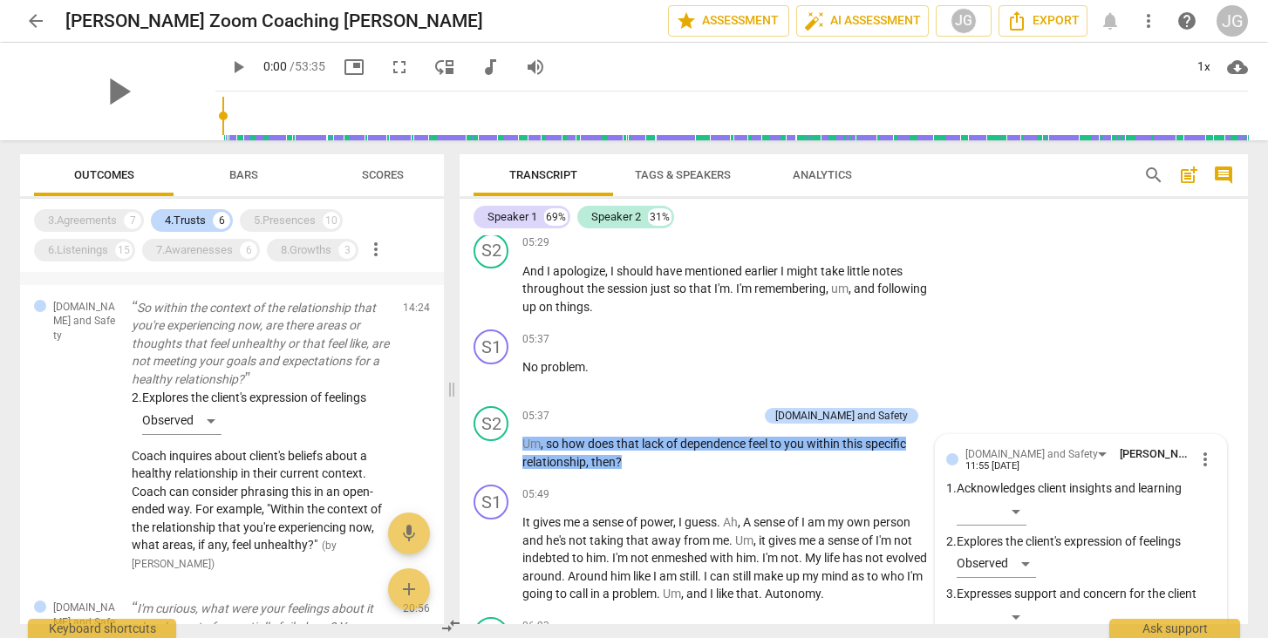
scroll to position [155, 0]
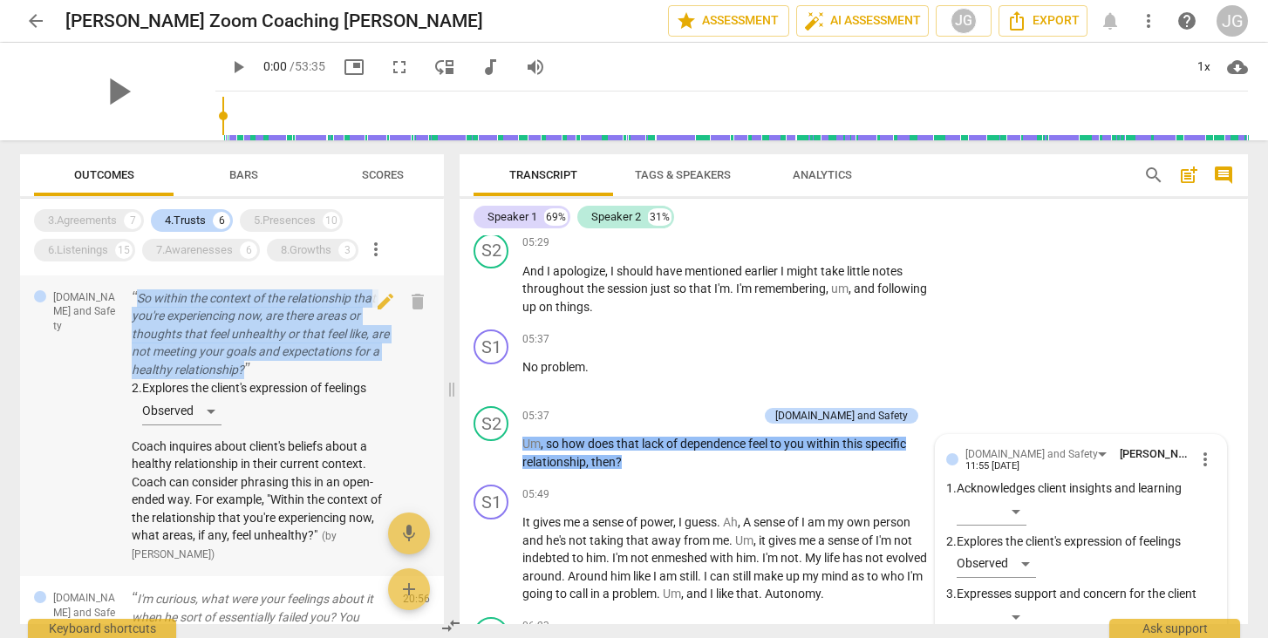
drag, startPoint x: 131, startPoint y: 308, endPoint x: 282, endPoint y: 385, distance: 169.3
click at [282, 385] on div "[DOMAIN_NAME] and Safety So within the context of the relationship that you're …" at bounding box center [232, 427] width 424 height 302
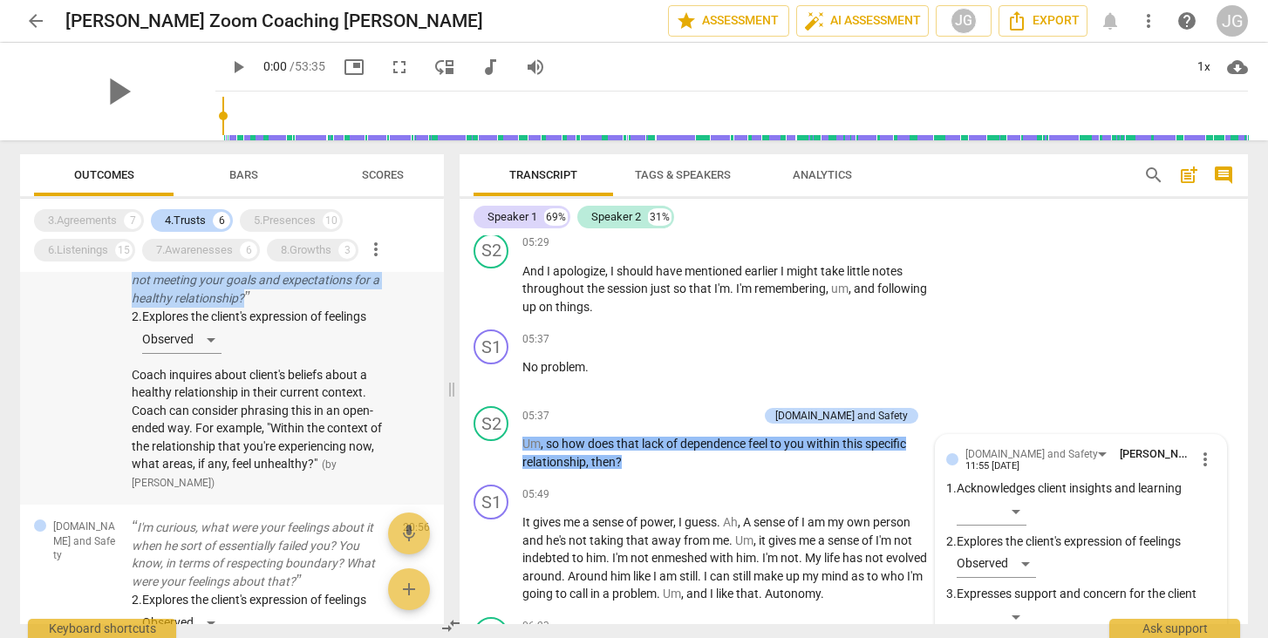
scroll to position [228, 0]
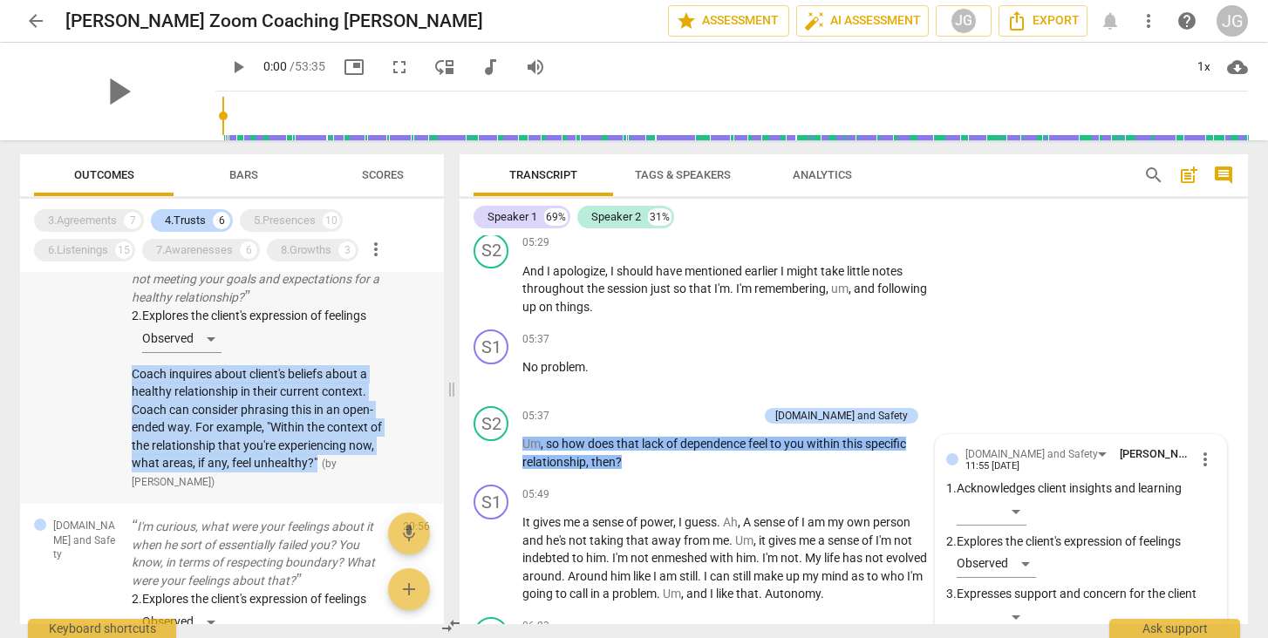
drag, startPoint x: 126, startPoint y: 385, endPoint x: 343, endPoint y: 468, distance: 232.7
click at [343, 468] on div "[DOMAIN_NAME] and Safety So within the context of the relationship that you're …" at bounding box center [232, 354] width 424 height 302
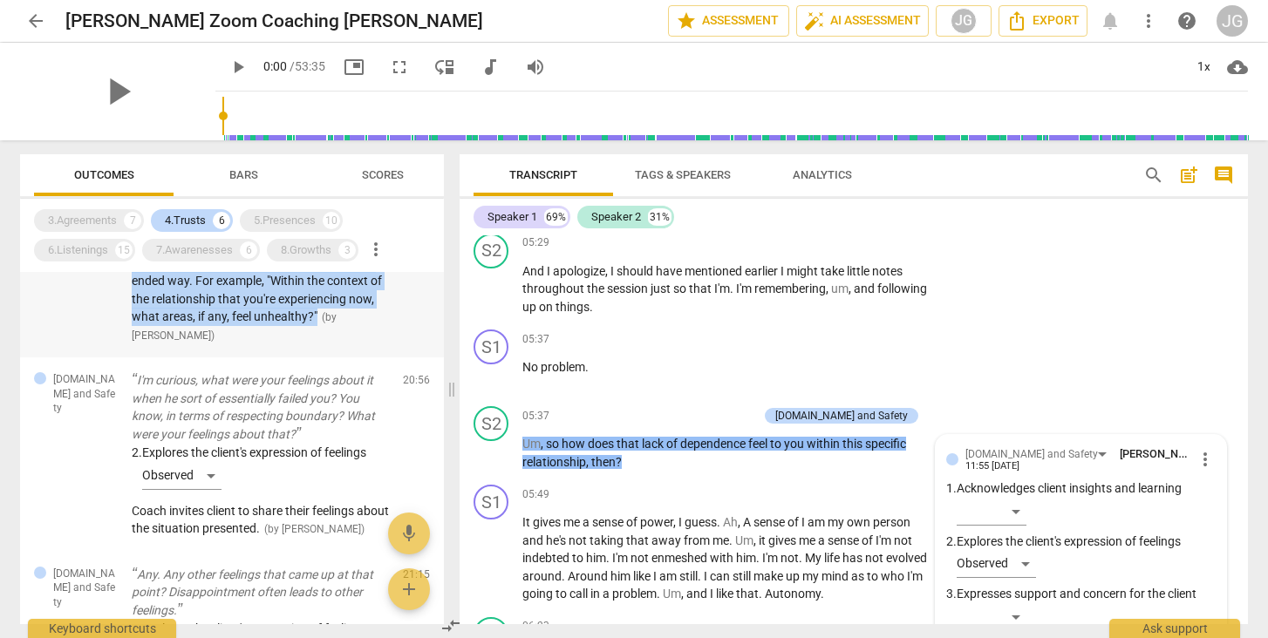
scroll to position [392, 0]
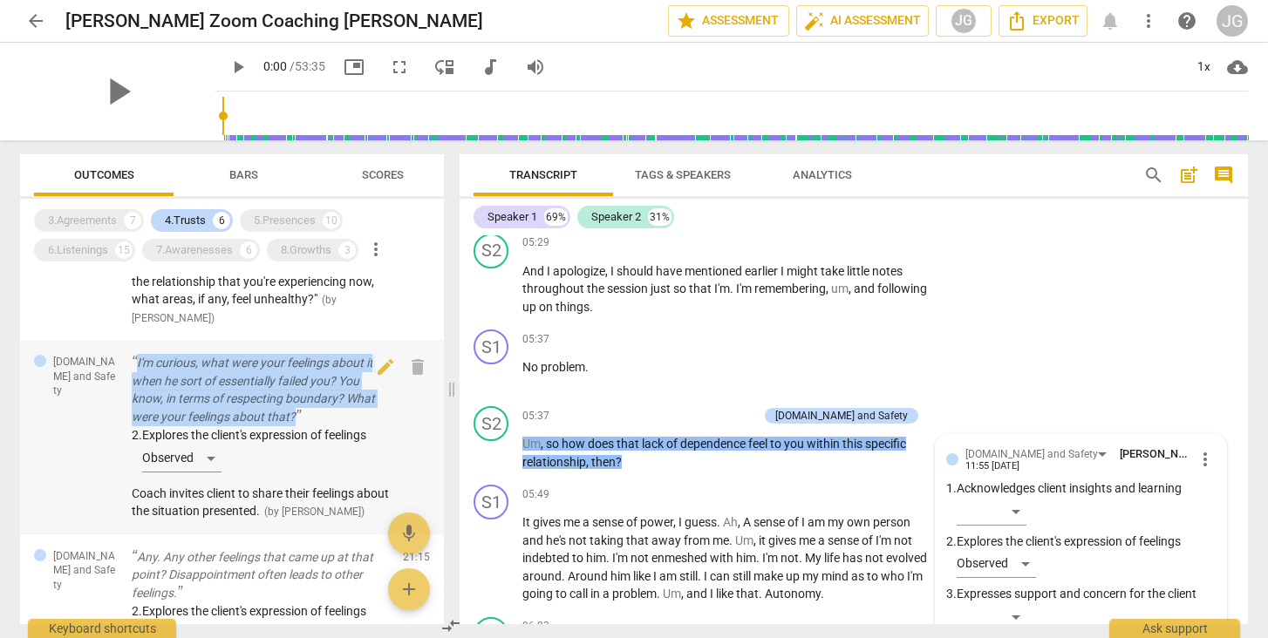
drag, startPoint x: 129, startPoint y: 366, endPoint x: 316, endPoint y: 419, distance: 193.8
click at [316, 419] on div "[DOMAIN_NAME] and Safety I'm curious, what were your feelings about it when he …" at bounding box center [232, 437] width 424 height 194
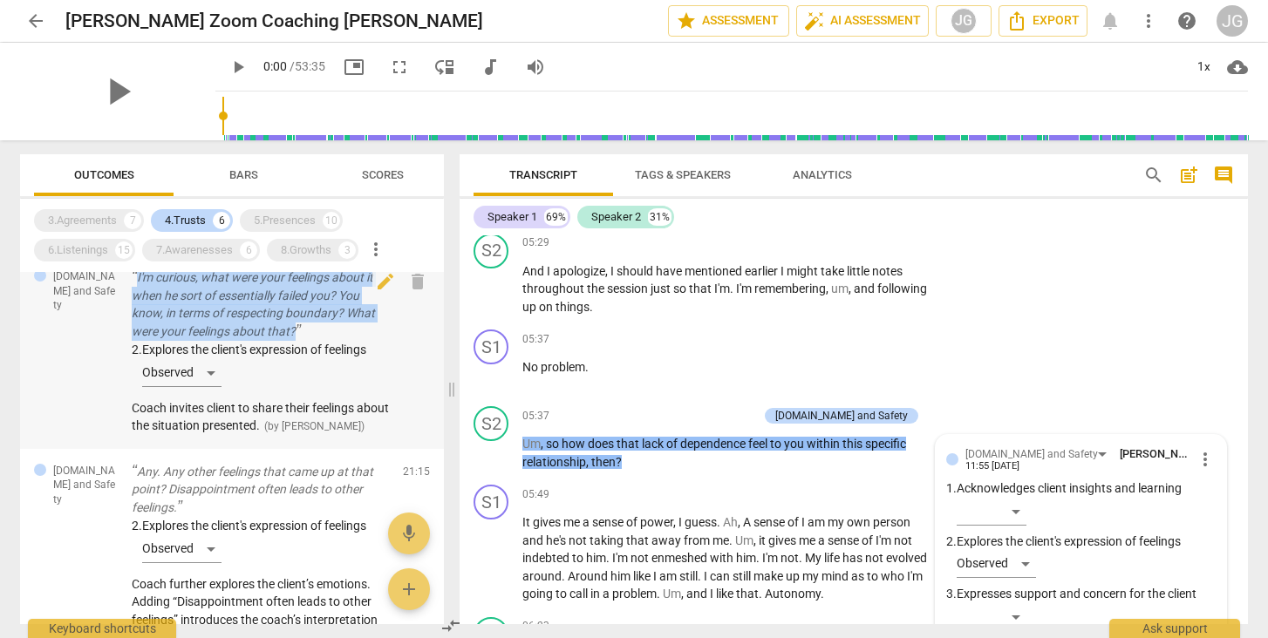
scroll to position [493, 0]
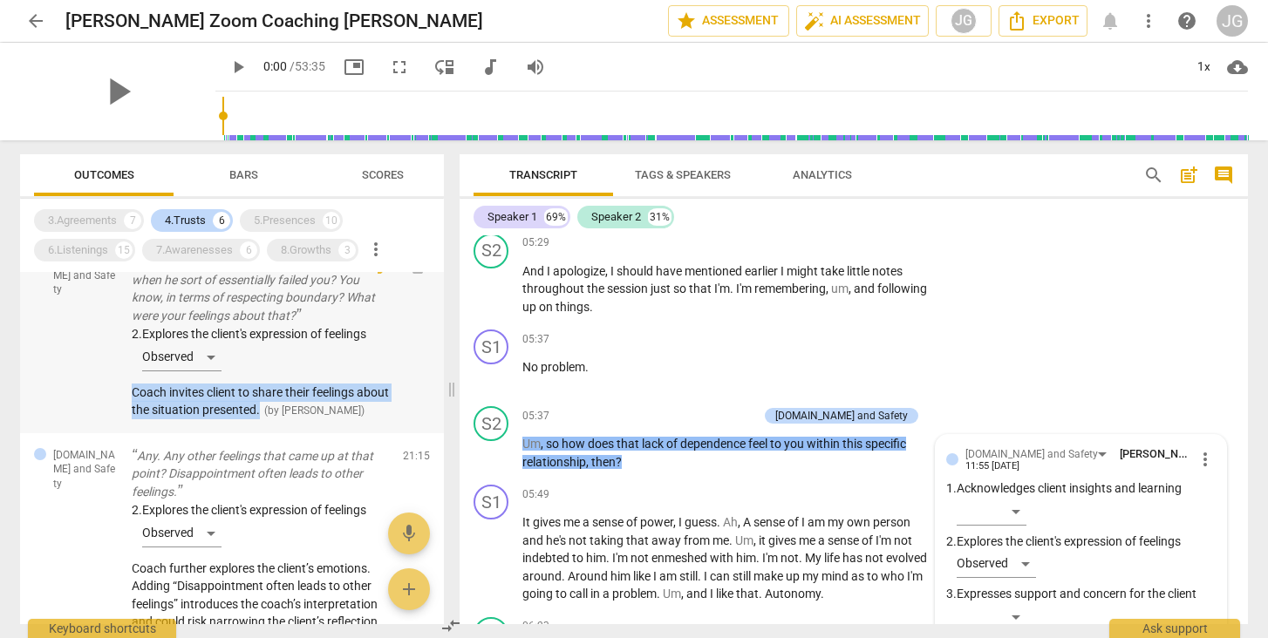
drag, startPoint x: 126, startPoint y: 397, endPoint x: 295, endPoint y: 411, distance: 168.9
click at [295, 411] on div "[DOMAIN_NAME] and Safety I'm curious, what were your feelings about it when he …" at bounding box center [232, 336] width 424 height 194
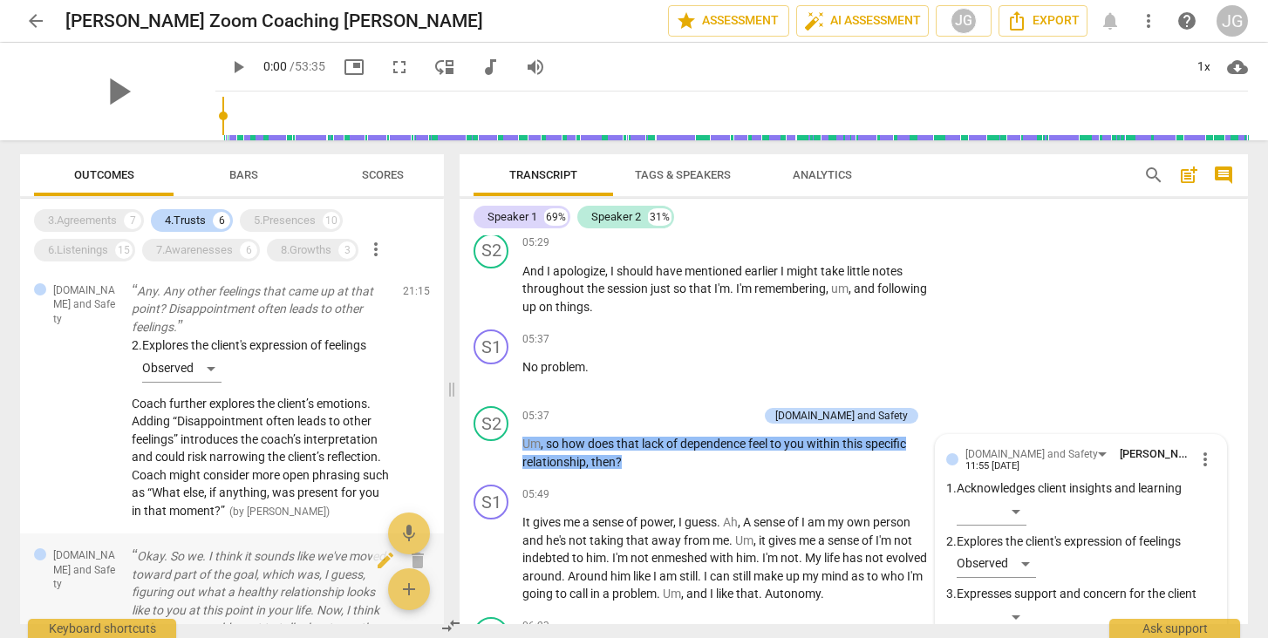
scroll to position [649, 0]
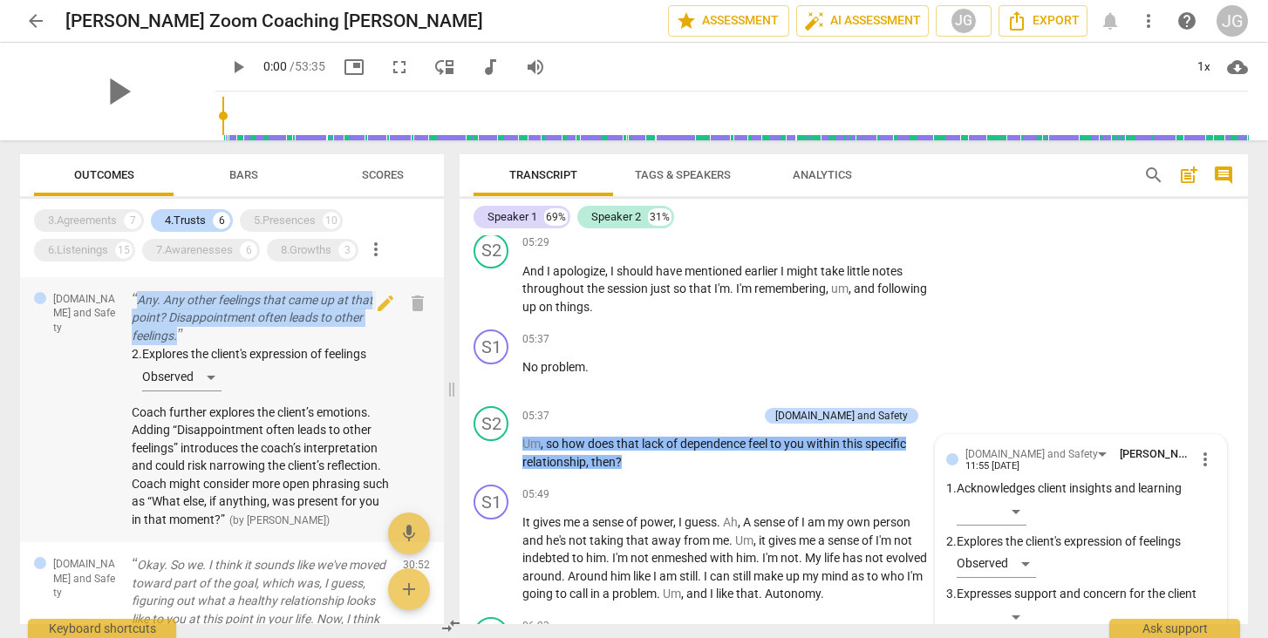
drag, startPoint x: 126, startPoint y: 313, endPoint x: 206, endPoint y: 357, distance: 90.6
click at [206, 357] on div "[DOMAIN_NAME] and Safety Any. Any other feelings that came up at that point? Di…" at bounding box center [232, 410] width 424 height 266
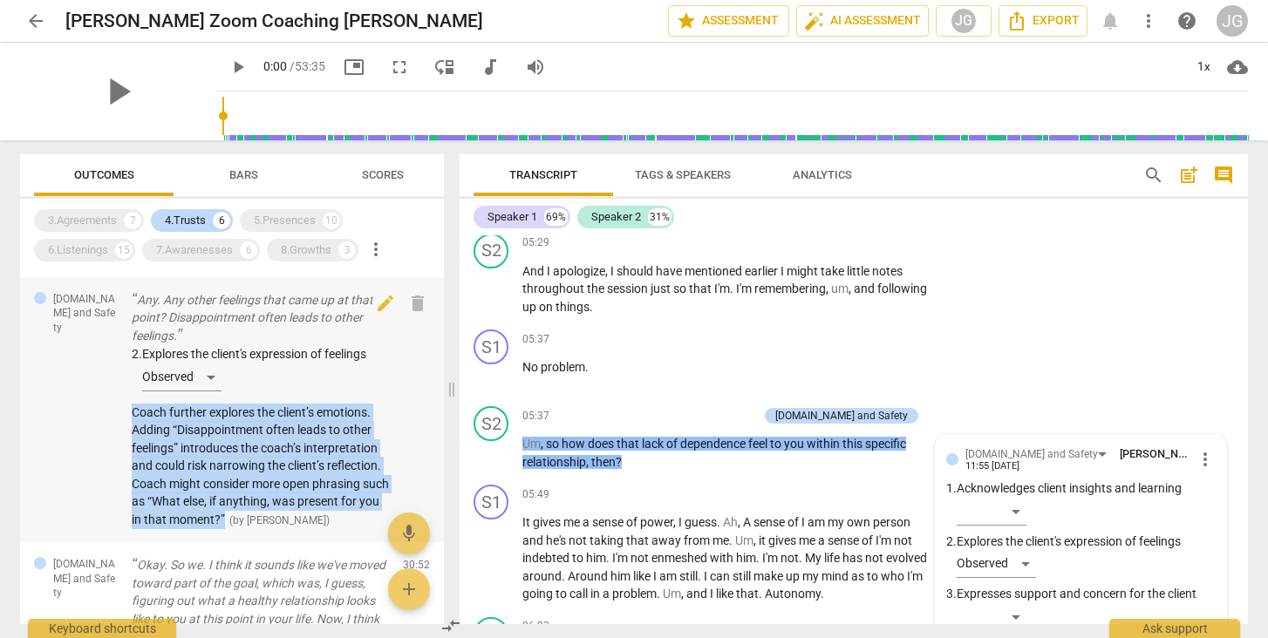
drag, startPoint x: 128, startPoint y: 432, endPoint x: 268, endPoint y: 533, distance: 172.4
click at [268, 533] on div "[DOMAIN_NAME] and Safety Any. Any other feelings that came up at that point? Di…" at bounding box center [232, 410] width 424 height 266
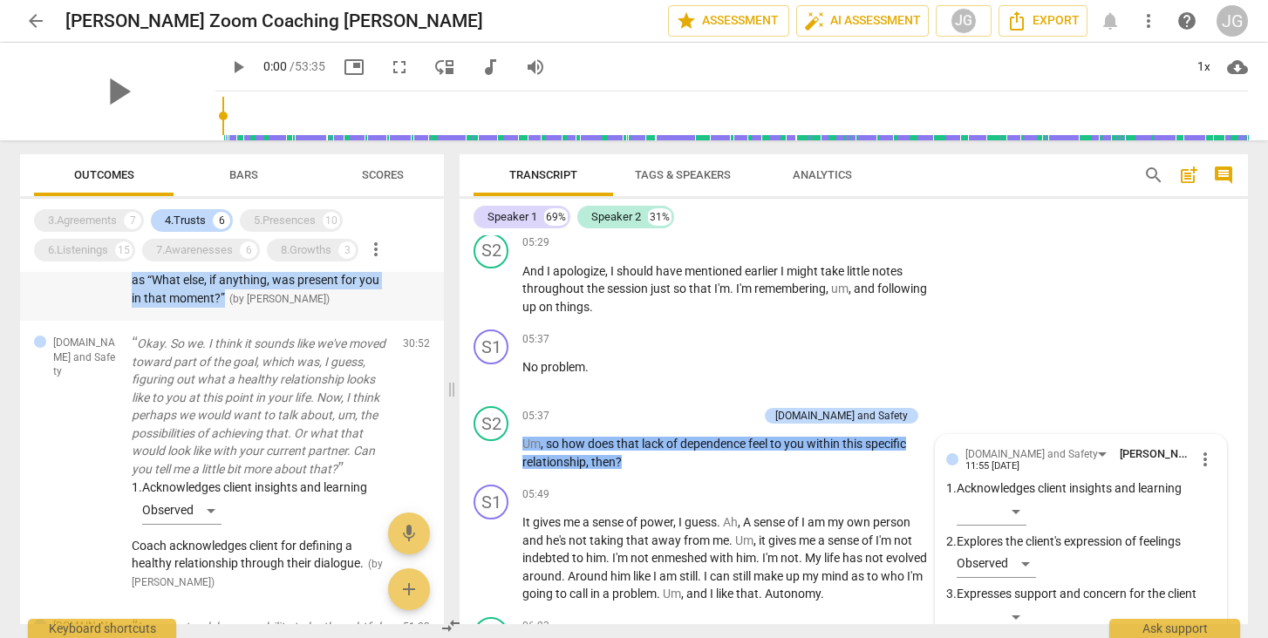
scroll to position [872, 0]
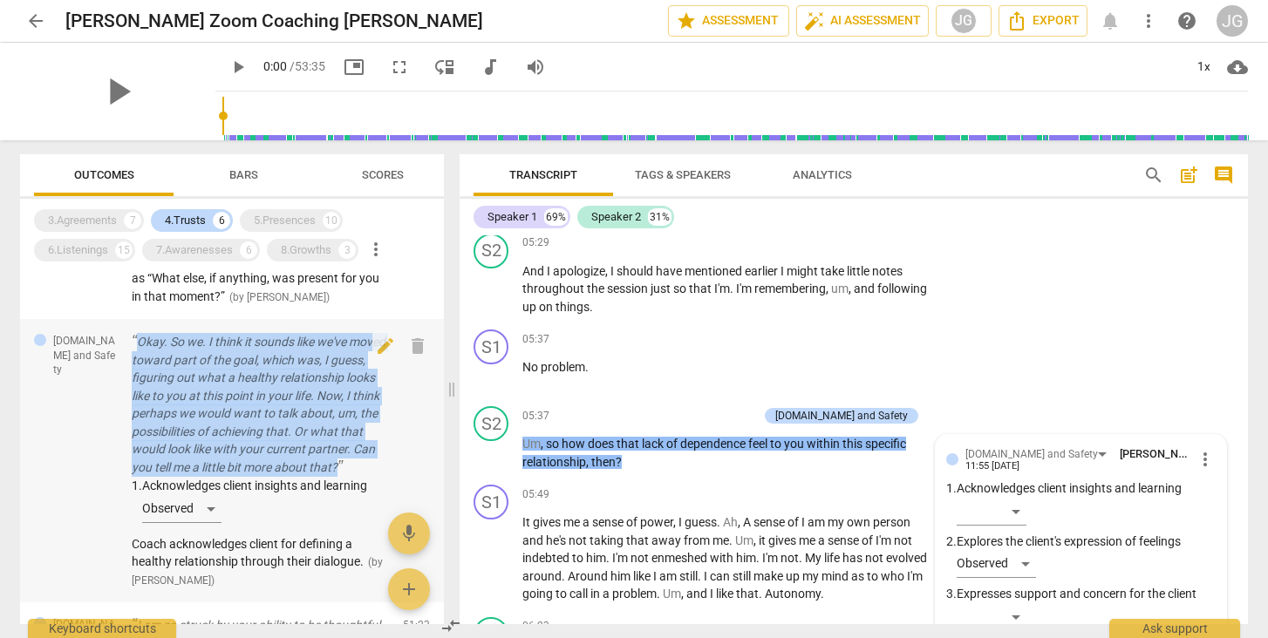
drag, startPoint x: 127, startPoint y: 356, endPoint x: 379, endPoint y: 481, distance: 280.8
click at [379, 481] on div "[DOMAIN_NAME] and Safety Okay. So we. I think it sounds like we've moved toward…" at bounding box center [232, 460] width 424 height 283
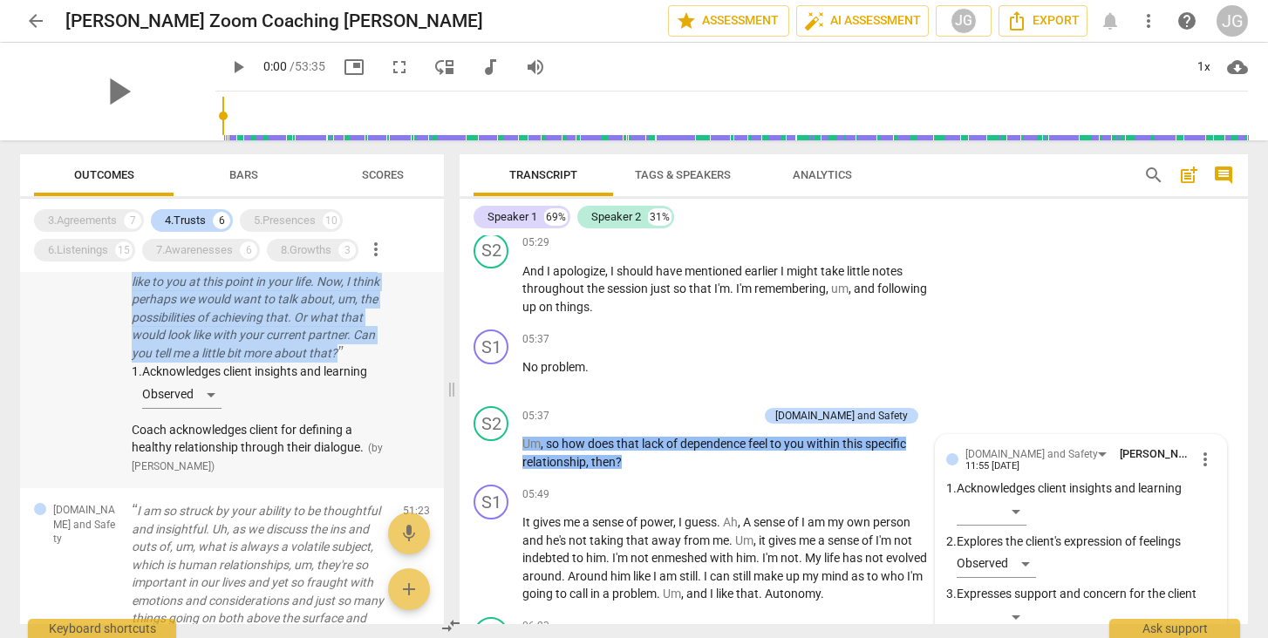
scroll to position [1006, 0]
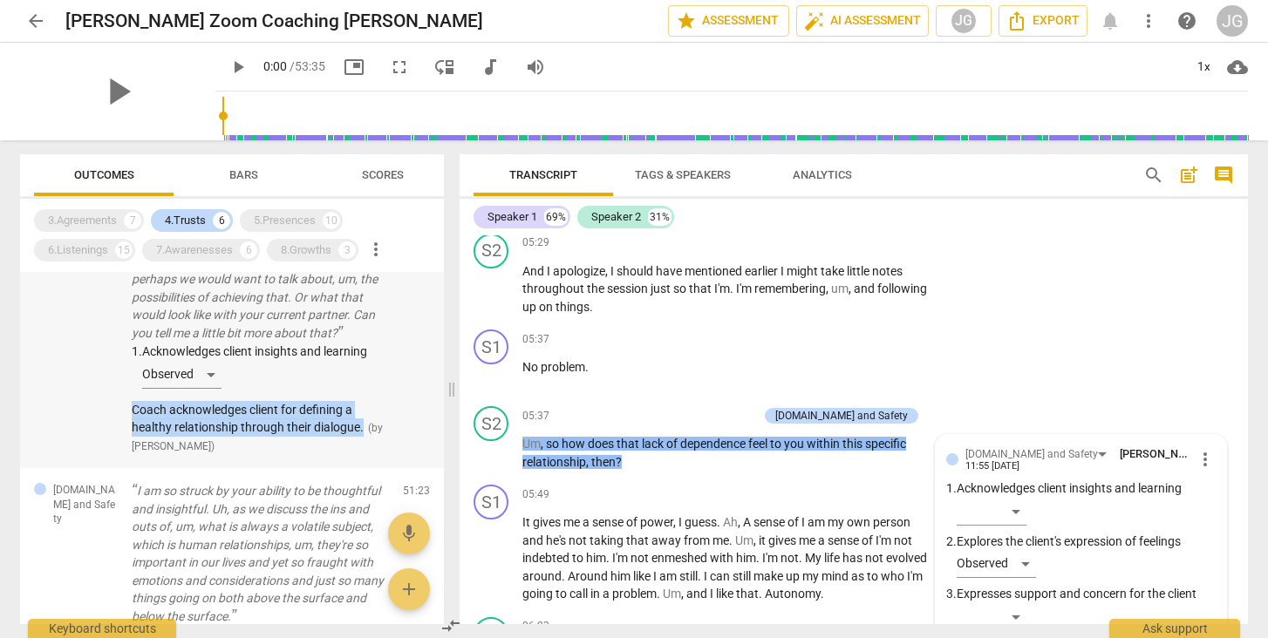
drag, startPoint x: 126, startPoint y: 421, endPoint x: 367, endPoint y: 441, distance: 241.5
click at [367, 441] on div "[DOMAIN_NAME] and Safety Okay. So we. I think it sounds like we've moved toward…" at bounding box center [232, 326] width 424 height 283
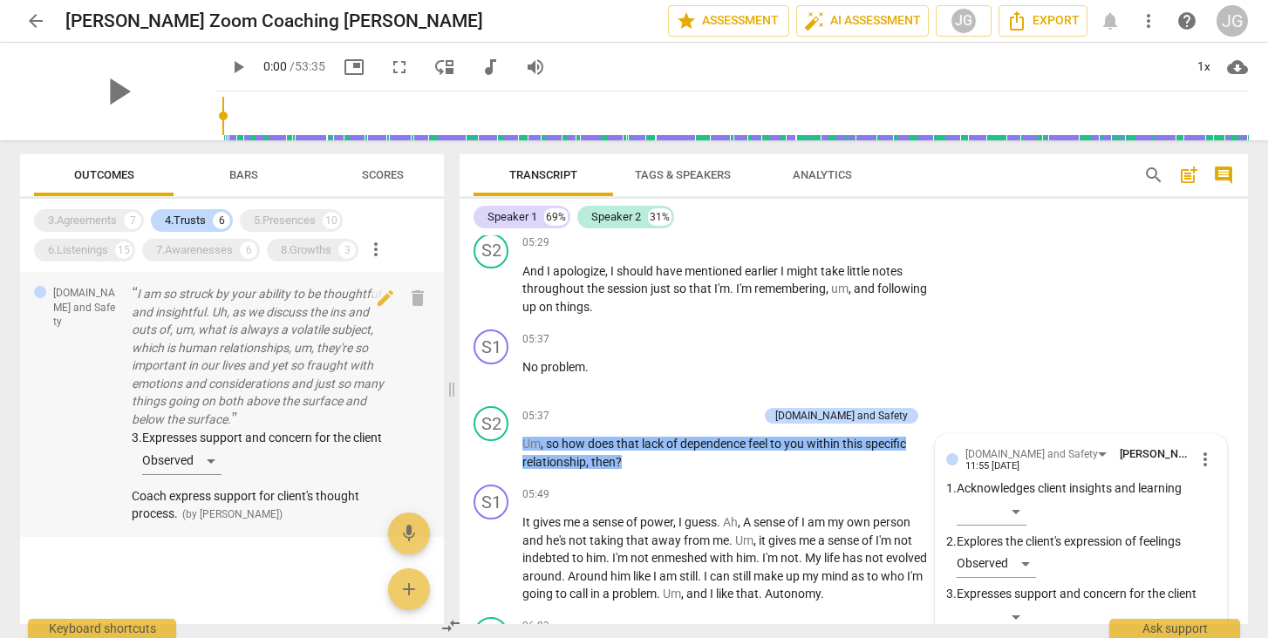
scroll to position [0, 0]
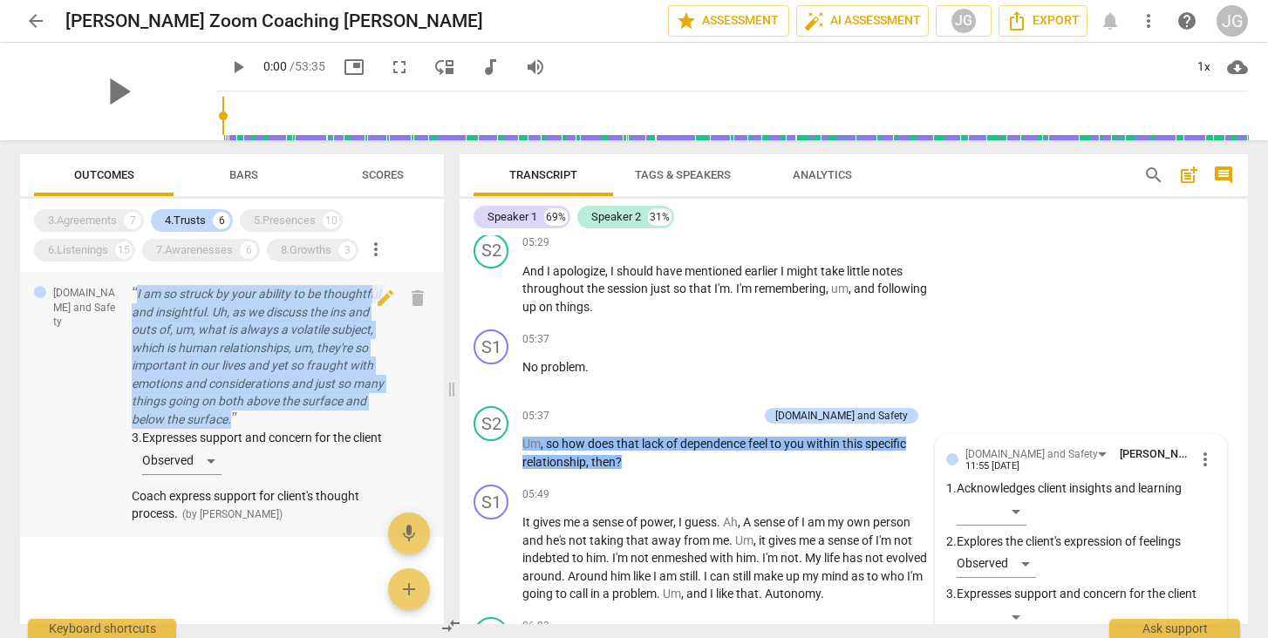
drag, startPoint x: 128, startPoint y: 276, endPoint x: 311, endPoint y: 403, distance: 223.1
click at [311, 403] on div "[DOMAIN_NAME] and Safety I am so struck by your ability to be thoughtful and in…" at bounding box center [232, 404] width 424 height 266
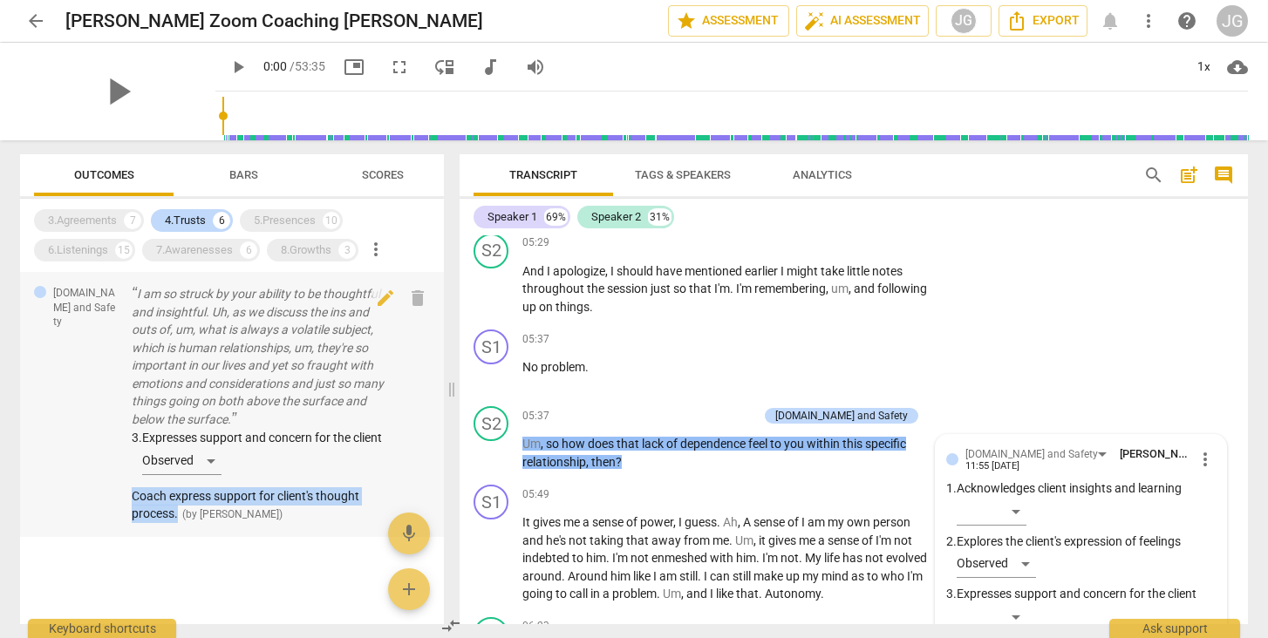
drag, startPoint x: 125, startPoint y: 496, endPoint x: 181, endPoint y: 511, distance: 58.6
click at [181, 511] on div "[DOMAIN_NAME] and Safety I am so struck by your ability to be thoughtful and in…" at bounding box center [232, 404] width 424 height 266
click at [276, 222] on div "5.Presences" at bounding box center [285, 220] width 62 height 17
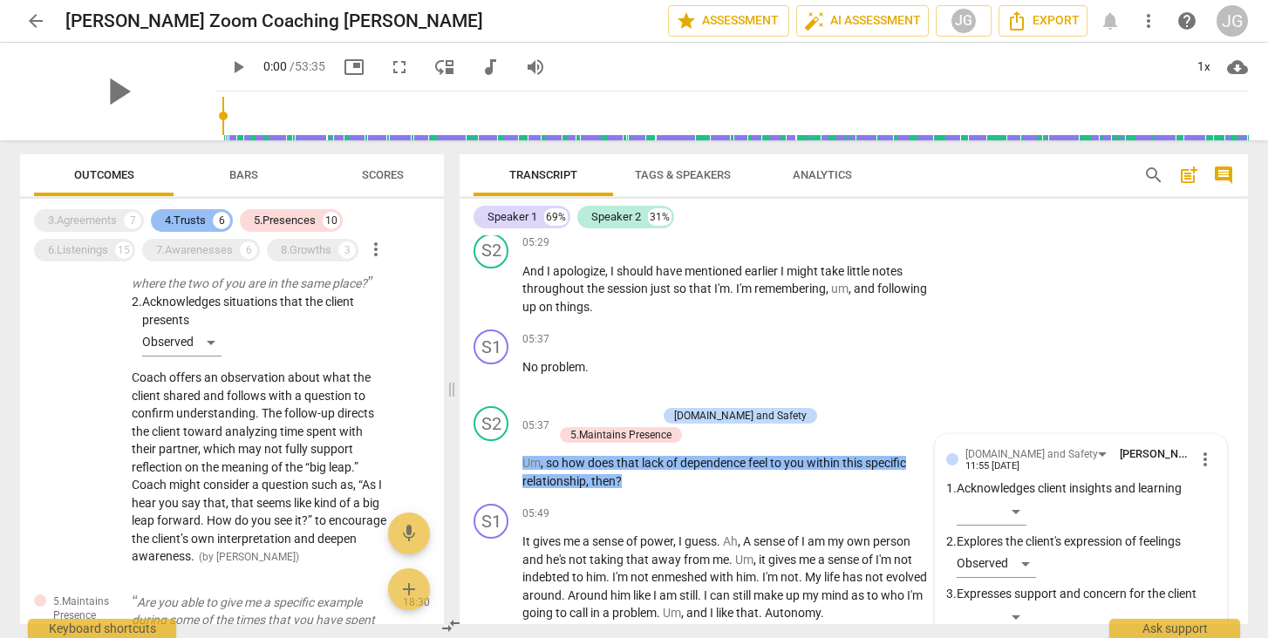
click at [194, 215] on div "4.Trusts" at bounding box center [185, 220] width 41 height 17
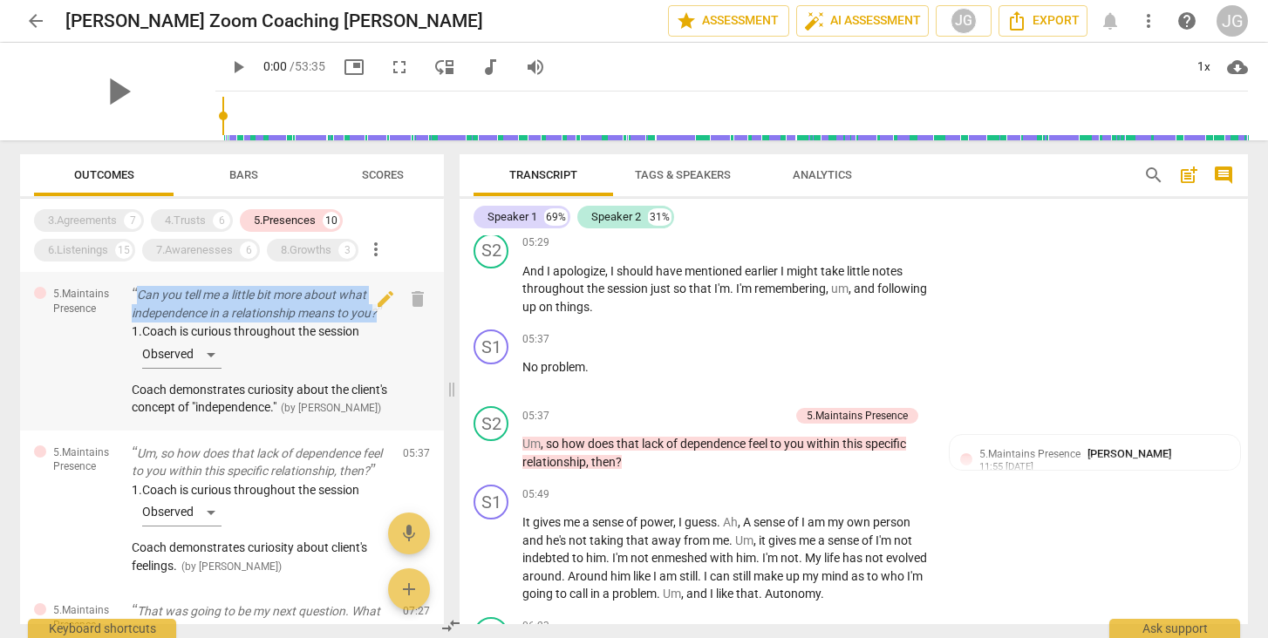
drag, startPoint x: 187, startPoint y: 321, endPoint x: 133, endPoint y: 293, distance: 60.9
click at [133, 293] on p "Can you tell me a little bit more about what independence in a relationship mea…" at bounding box center [260, 304] width 257 height 36
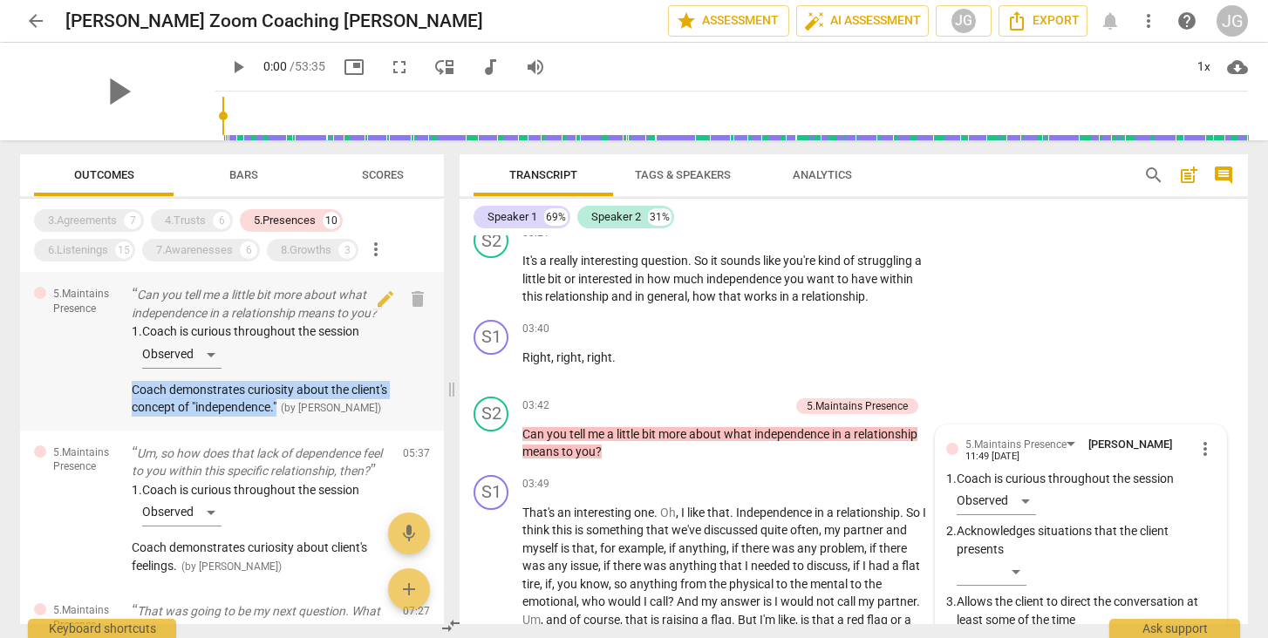
drag, startPoint x: 128, startPoint y: 406, endPoint x: 322, endPoint y: 425, distance: 194.6
click at [322, 425] on div "5.Maintains Presence Can you tell me a little bit more about what independence …" at bounding box center [232, 351] width 424 height 159
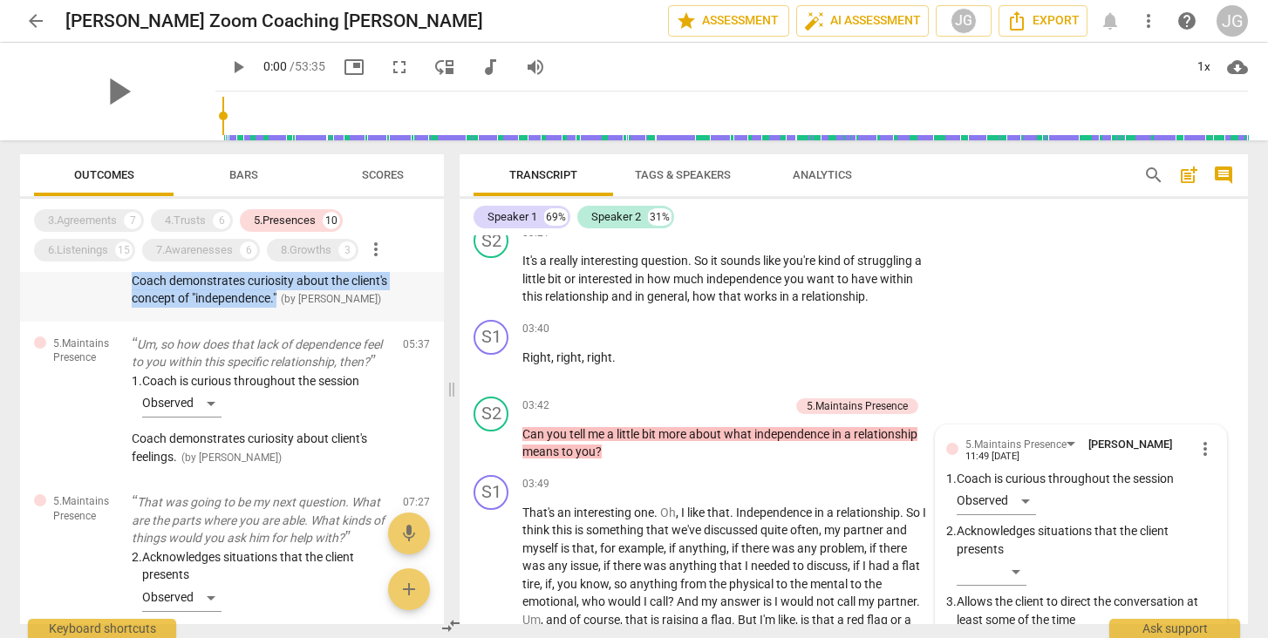
scroll to position [113, 0]
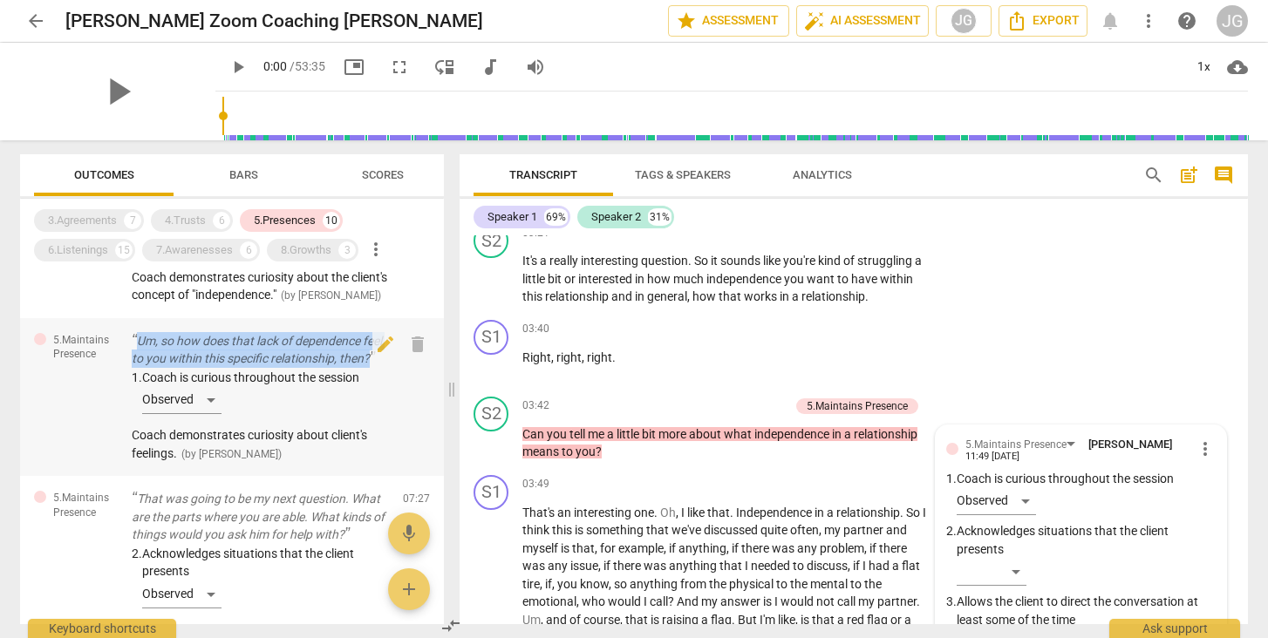
drag, startPoint x: 181, startPoint y: 406, endPoint x: 131, endPoint y: 371, distance: 61.4
click at [131, 371] on div "5.Maintains Presence Um, so how does that lack of dependence feel to you within…" at bounding box center [232, 397] width 424 height 159
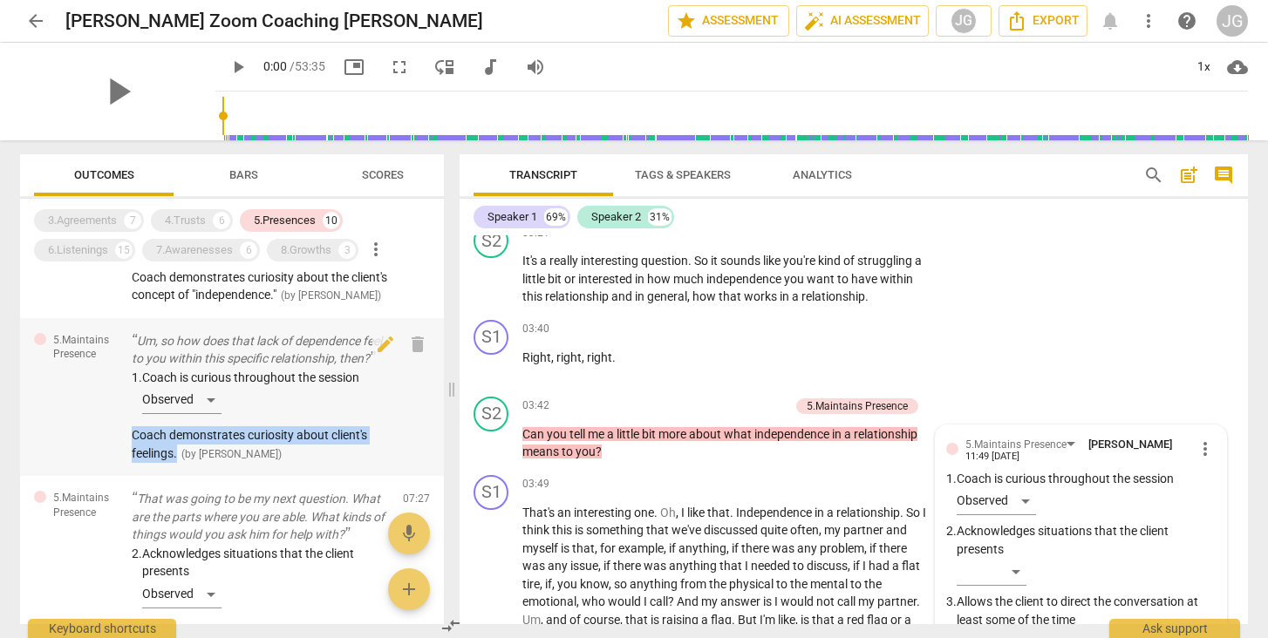
drag, startPoint x: 127, startPoint y: 483, endPoint x: 182, endPoint y: 501, distance: 57.9
click at [182, 477] on div "5.Maintains Presence Um, so how does that lack of dependence feel to you within…" at bounding box center [232, 397] width 424 height 159
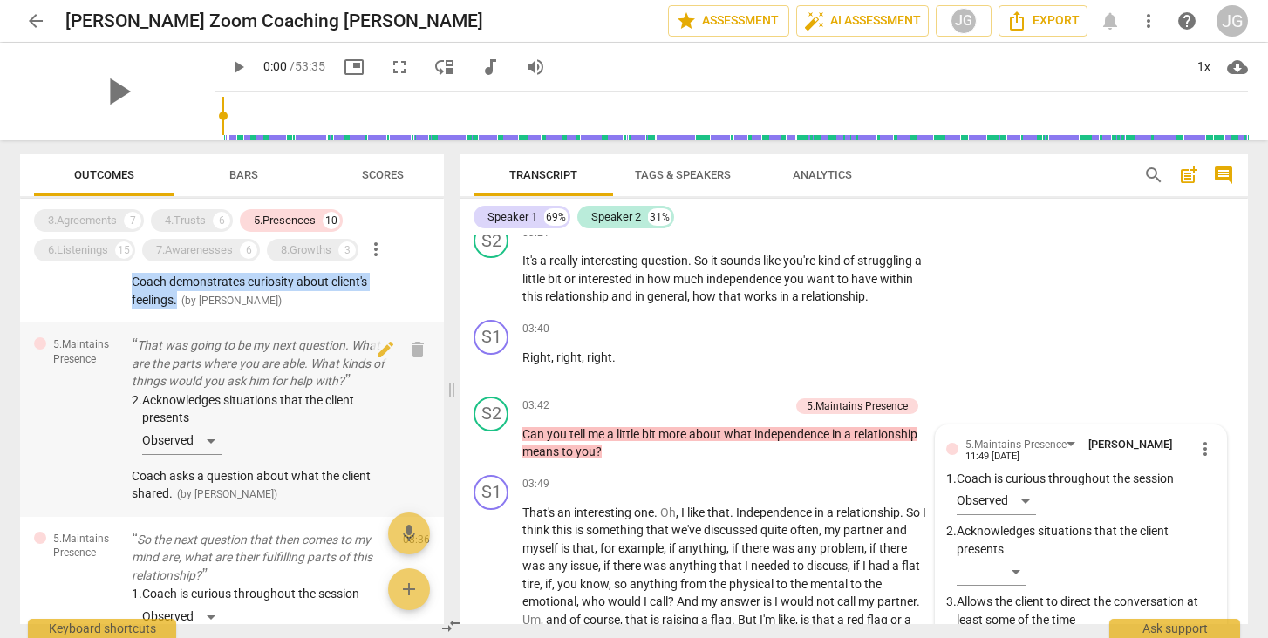
scroll to position [274, 0]
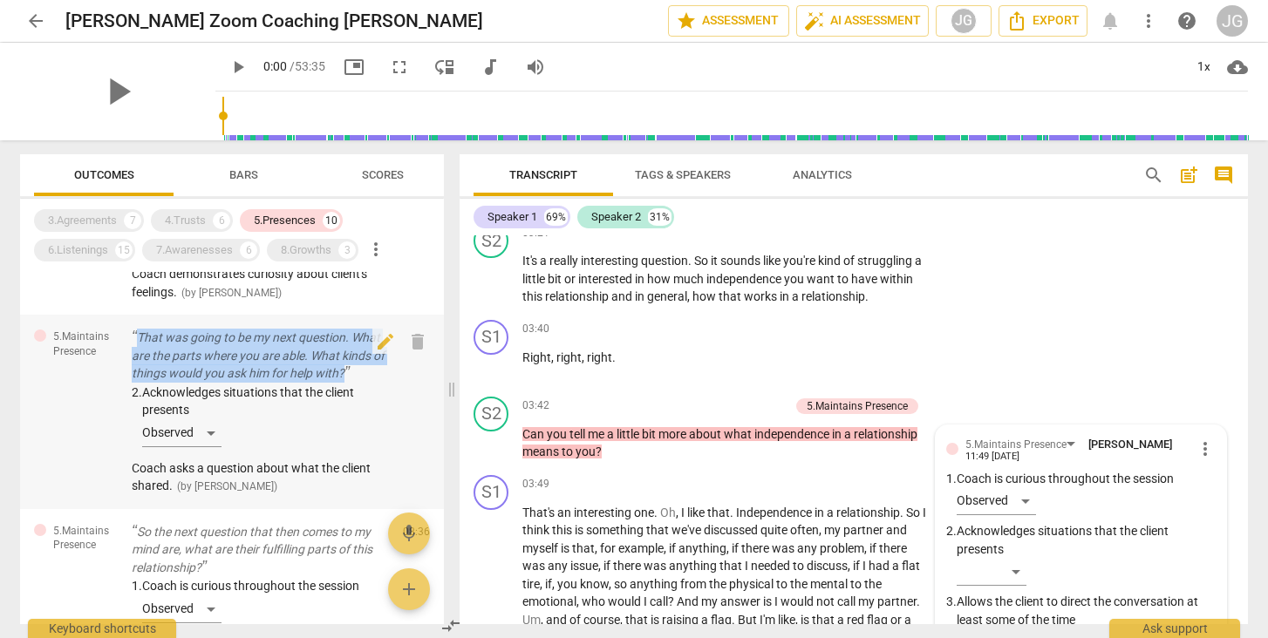
drag, startPoint x: 127, startPoint y: 378, endPoint x: 374, endPoint y: 419, distance: 250.2
click at [374, 419] on div "5.Maintains Presence That was going to be my next question. What are the parts …" at bounding box center [232, 412] width 424 height 194
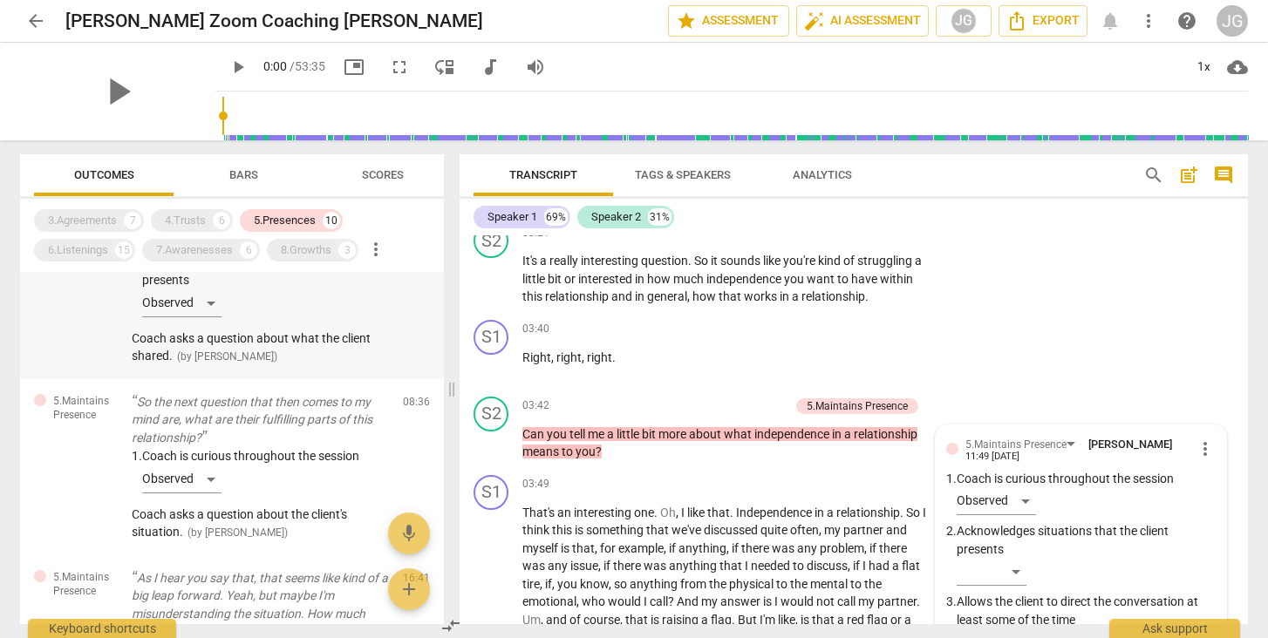
scroll to position [407, 0]
drag, startPoint x: 126, startPoint y: 375, endPoint x: 176, endPoint y: 391, distance: 53.0
click at [176, 376] on div "5.Maintains Presence That was going to be my next question. What are the parts …" at bounding box center [232, 278] width 424 height 194
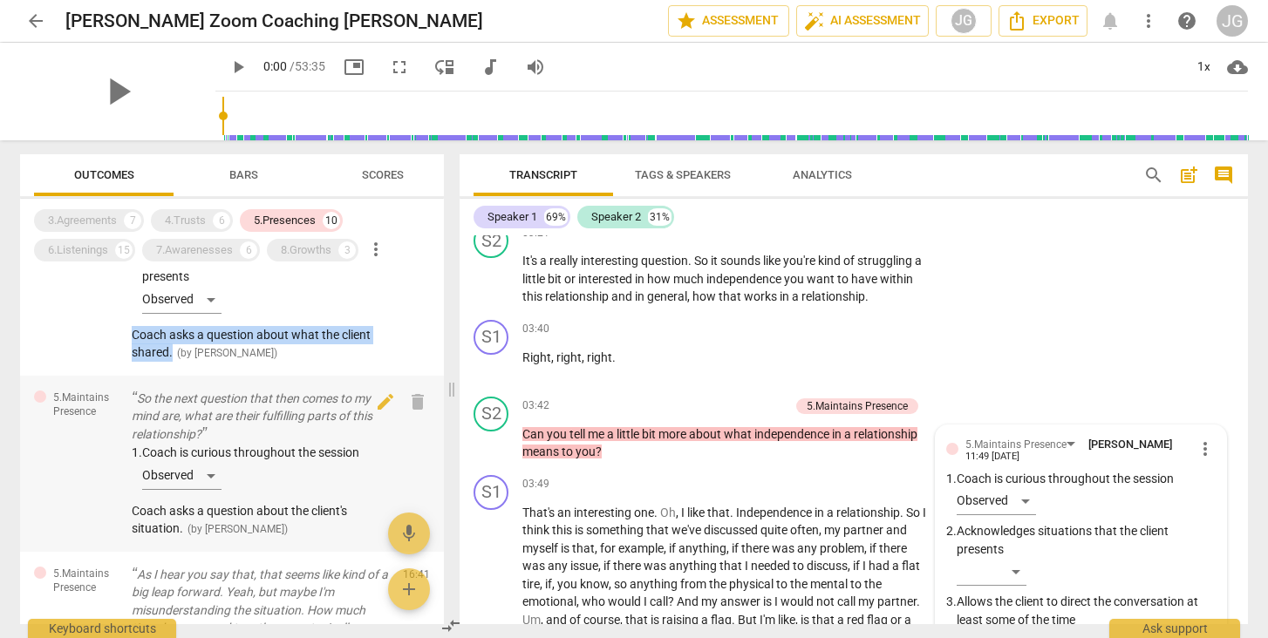
scroll to position [488, 0]
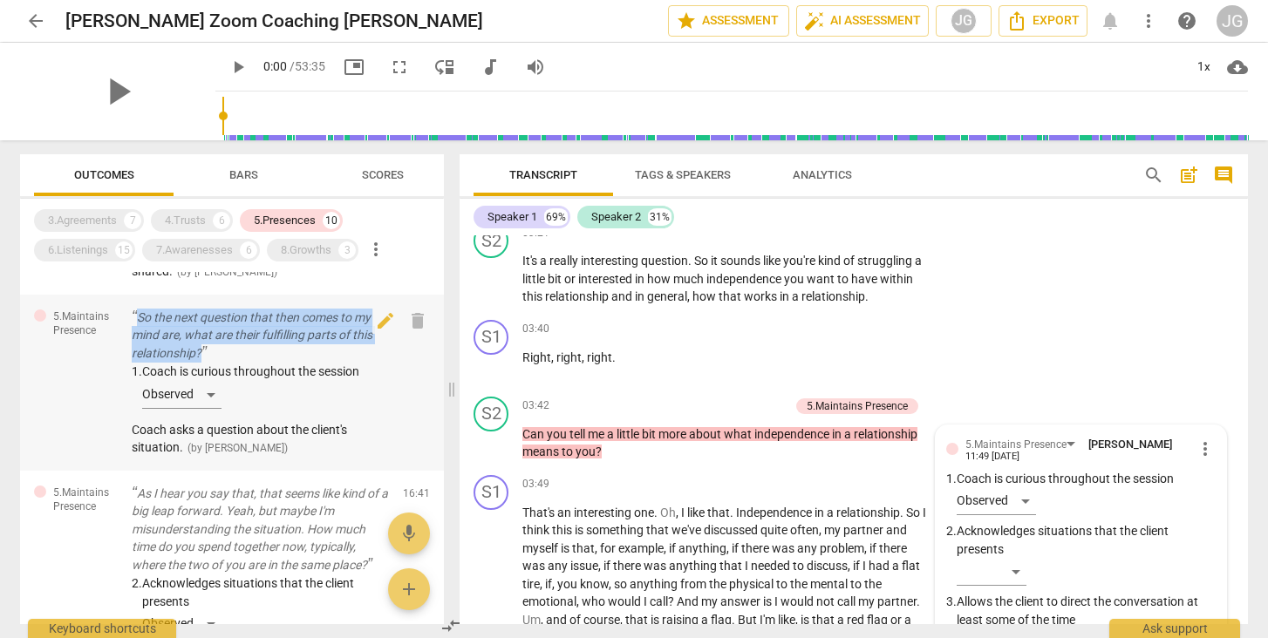
drag, startPoint x: 126, startPoint y: 354, endPoint x: 220, endPoint y: 392, distance: 100.6
click at [220, 392] on div "5.Maintains Presence So the next question that then comes to my mind are, what …" at bounding box center [232, 383] width 424 height 176
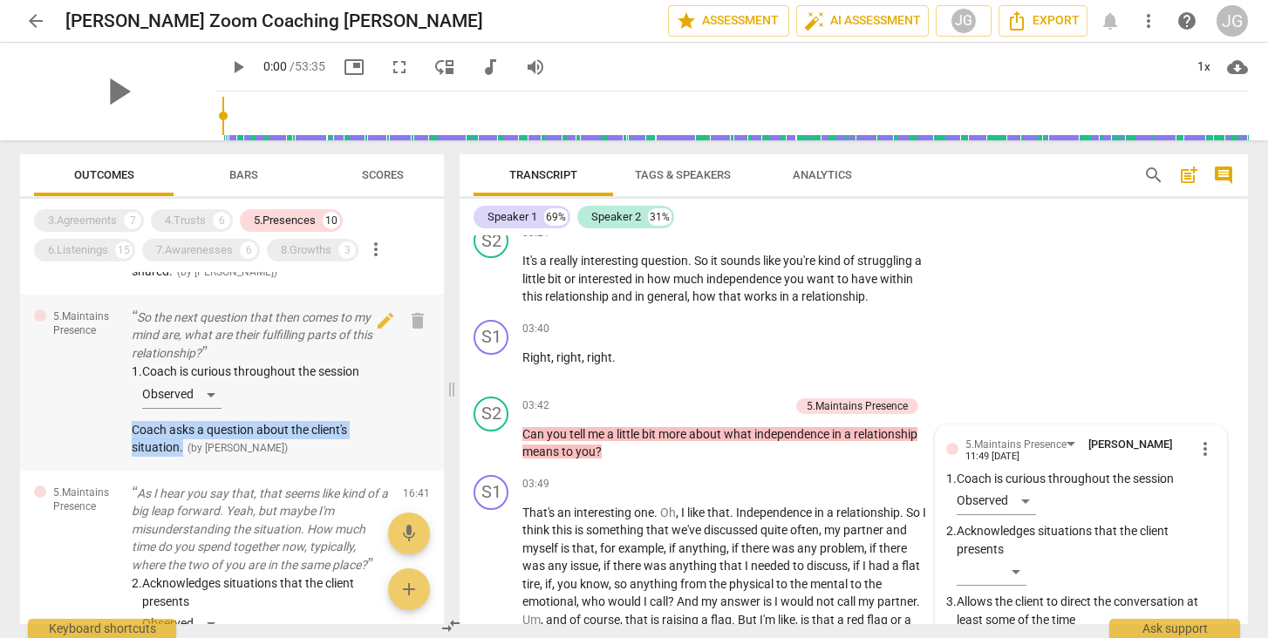
drag, startPoint x: 126, startPoint y: 468, endPoint x: 188, endPoint y: 492, distance: 65.4
click at [188, 471] on div "5.Maintains Presence So the next question that then comes to my mind are, what …" at bounding box center [232, 383] width 424 height 176
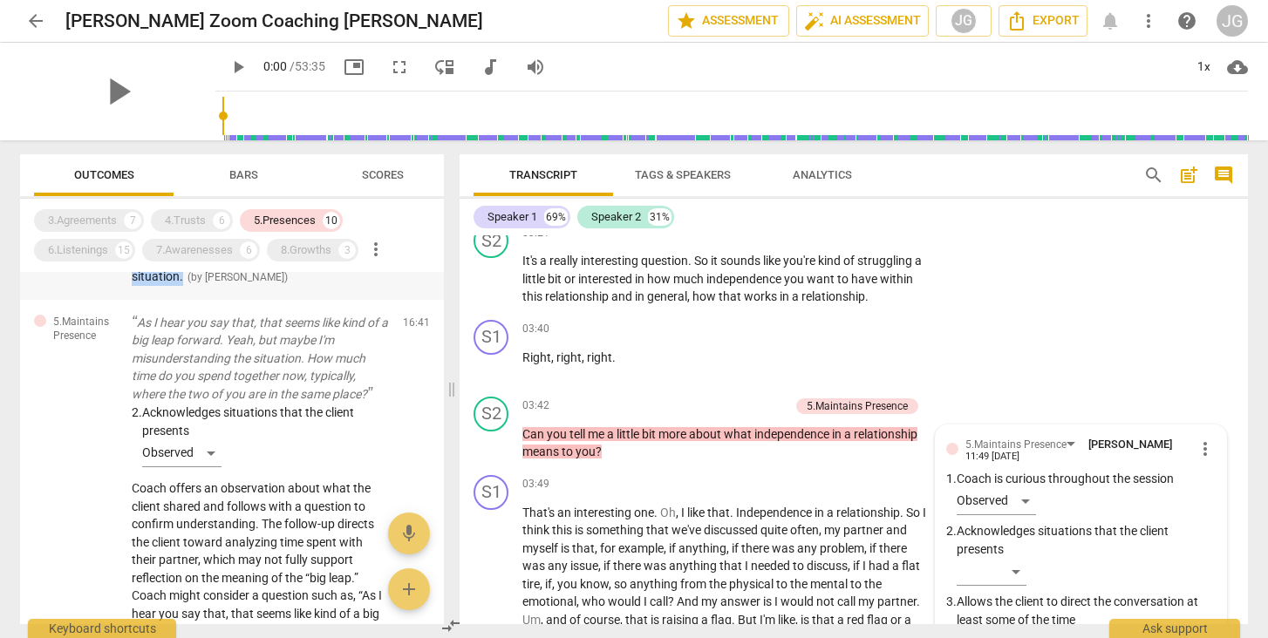
scroll to position [665, 0]
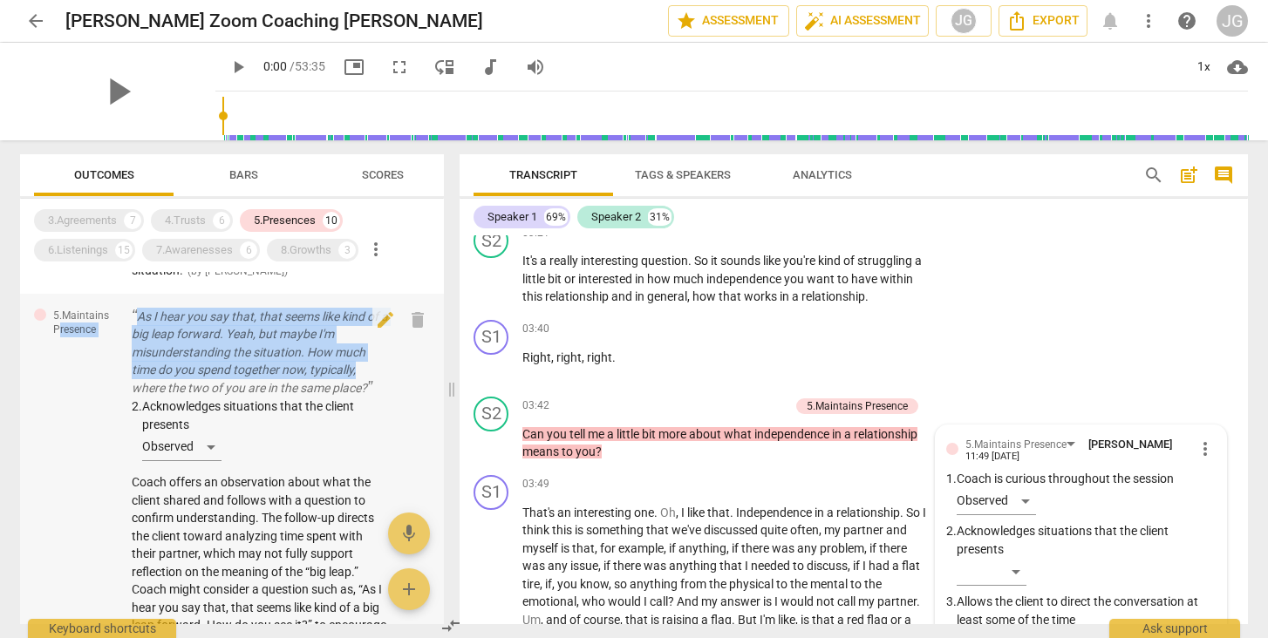
drag, startPoint x: 125, startPoint y: 353, endPoint x: 376, endPoint y: 412, distance: 257.9
click at [376, 412] on div "5.Maintains Presence As I hear you say that, that seems like kind of a big leap…" at bounding box center [232, 489] width 424 height 391
drag, startPoint x: 389, startPoint y: 426, endPoint x: 126, endPoint y: 355, distance: 272.9
click at [126, 355] on div "5.Maintains Presence As I hear you say that, that seems like kind of a big leap…" at bounding box center [232, 489] width 424 height 391
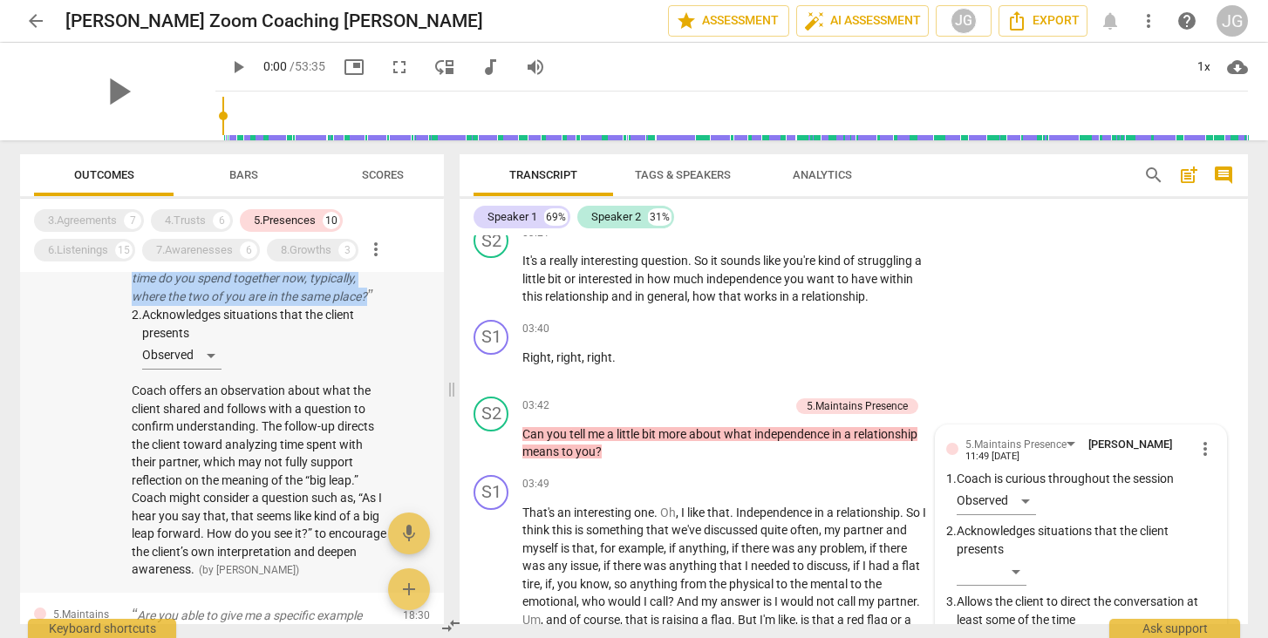
scroll to position [772, 0]
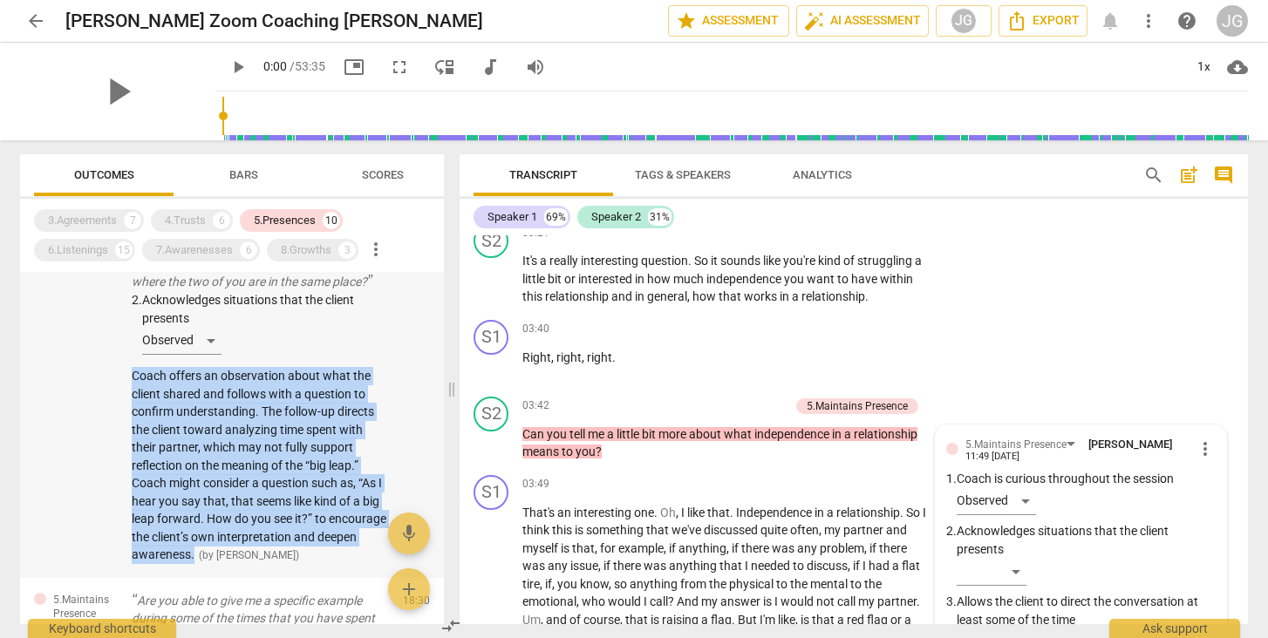
drag, startPoint x: 128, startPoint y: 413, endPoint x: 237, endPoint y: 591, distance: 208.7
click at [237, 578] on div "5.Maintains Presence As I hear you say that, that seems like kind of a big leap…" at bounding box center [232, 383] width 424 height 391
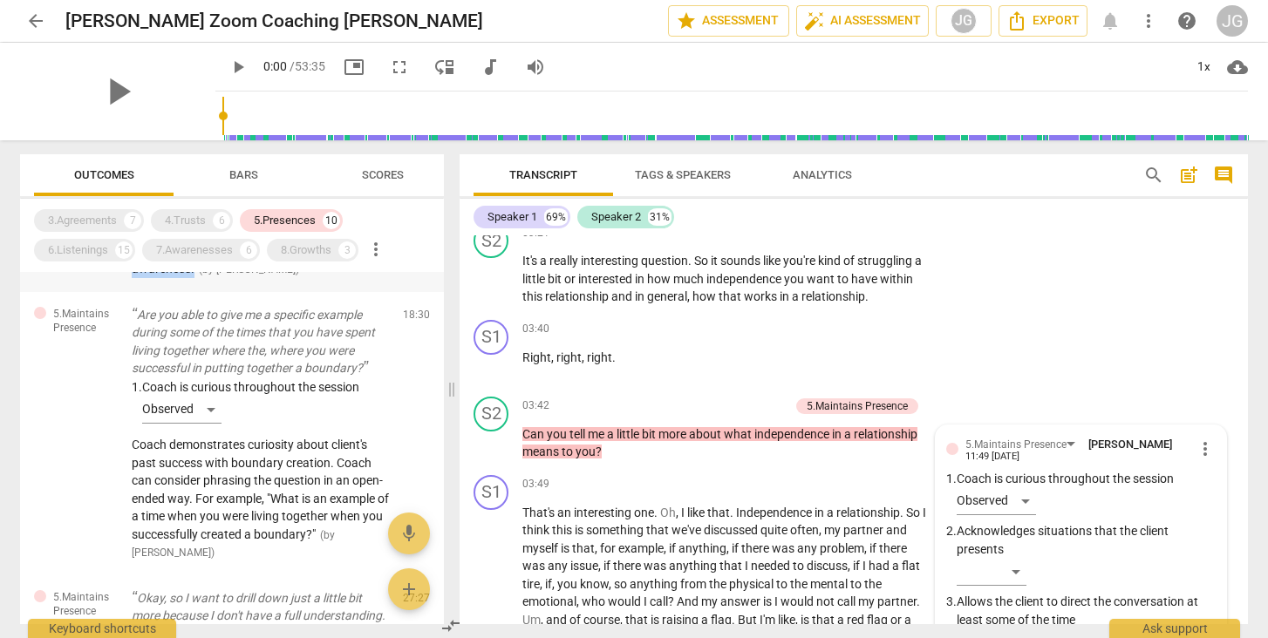
scroll to position [1070, 0]
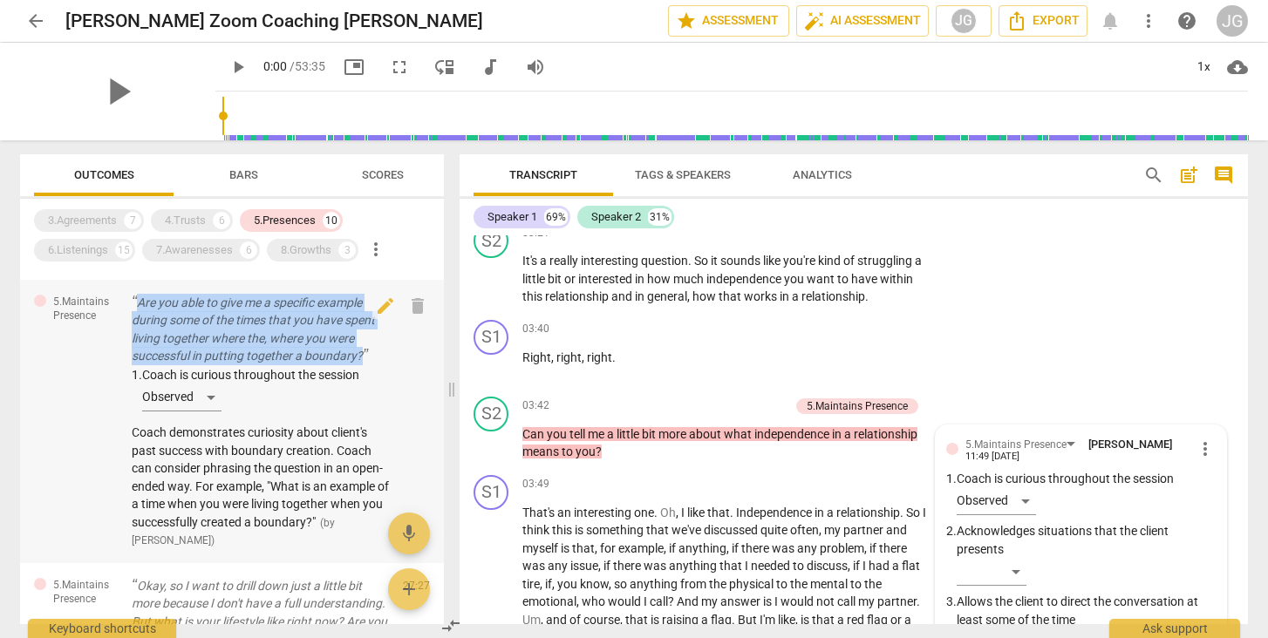
drag, startPoint x: 126, startPoint y: 332, endPoint x: 385, endPoint y: 385, distance: 264.4
click at [385, 385] on div "5.Maintains Presence Are you able to give me a specific example during some of …" at bounding box center [232, 421] width 424 height 283
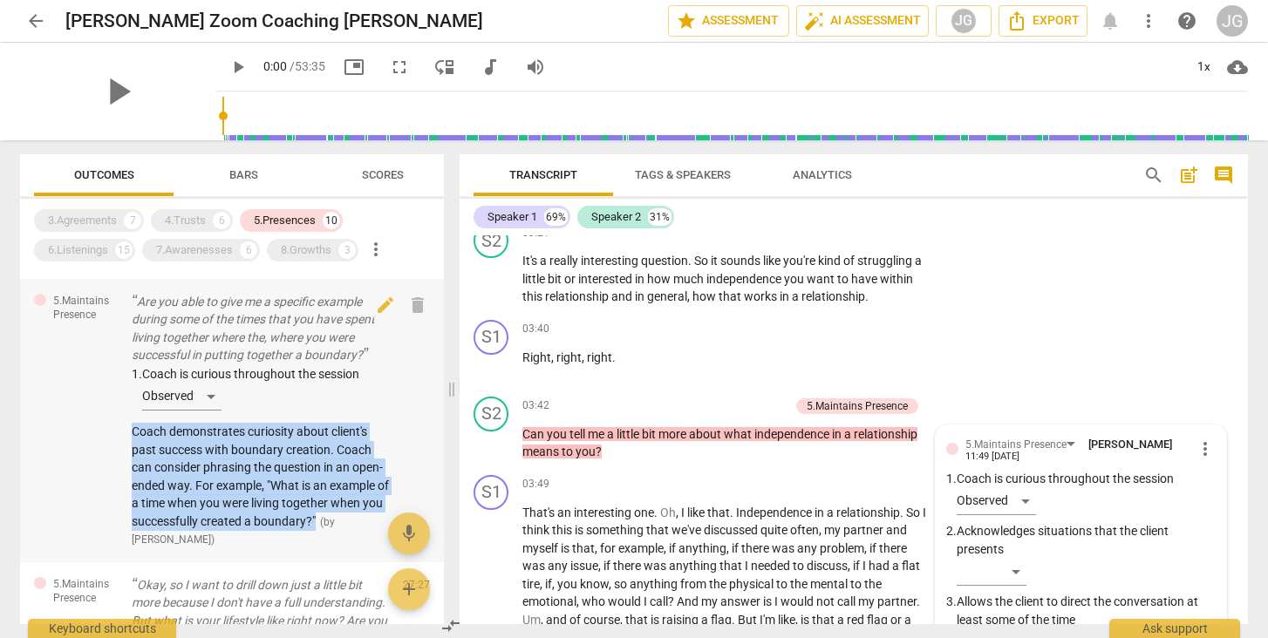
drag, startPoint x: 128, startPoint y: 462, endPoint x: 193, endPoint y: 567, distance: 123.0
click at [193, 563] on div "5.Maintains Presence Are you able to give me a specific example during some of …" at bounding box center [232, 420] width 424 height 283
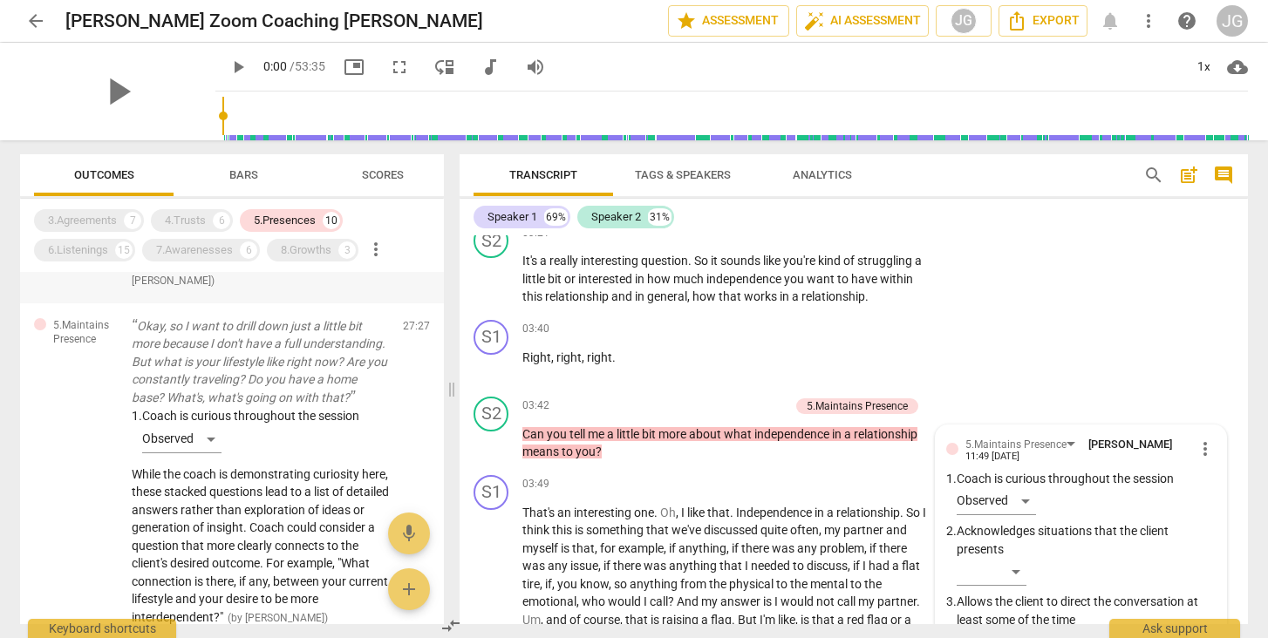
scroll to position [1343, 0]
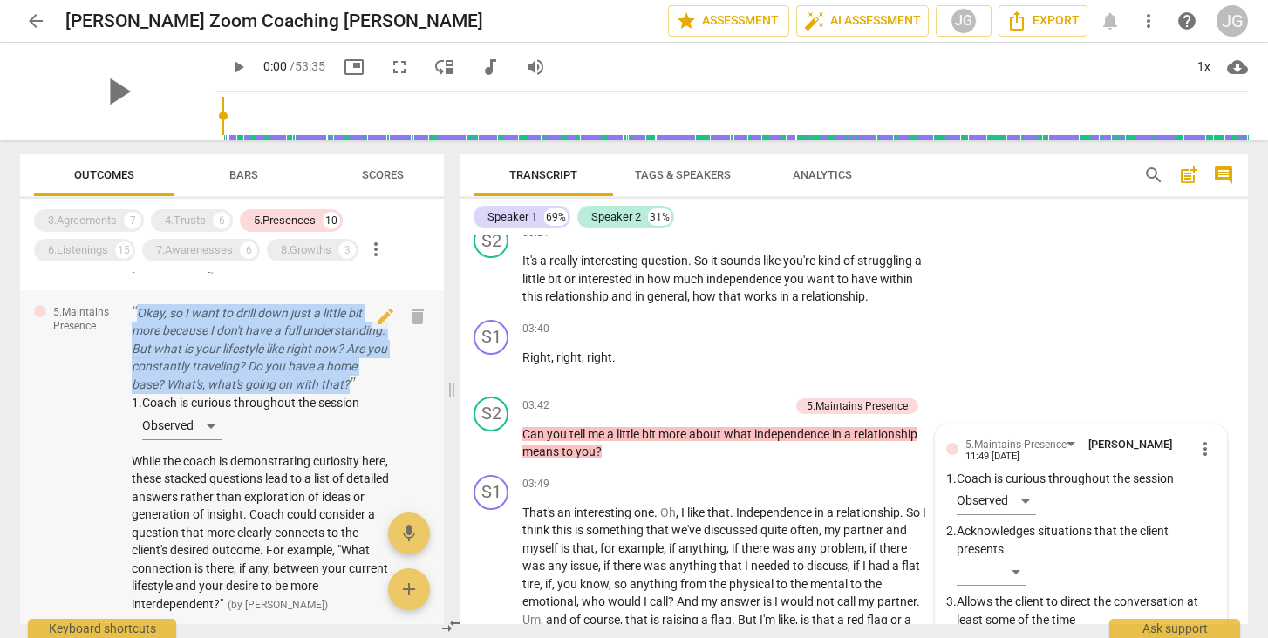
drag, startPoint x: 129, startPoint y: 336, endPoint x: 230, endPoint y: 426, distance: 135.9
click at [230, 426] on div "5.Maintains Presence Okay, so I want to drill down just a little bit more becau…" at bounding box center [232, 459] width 424 height 338
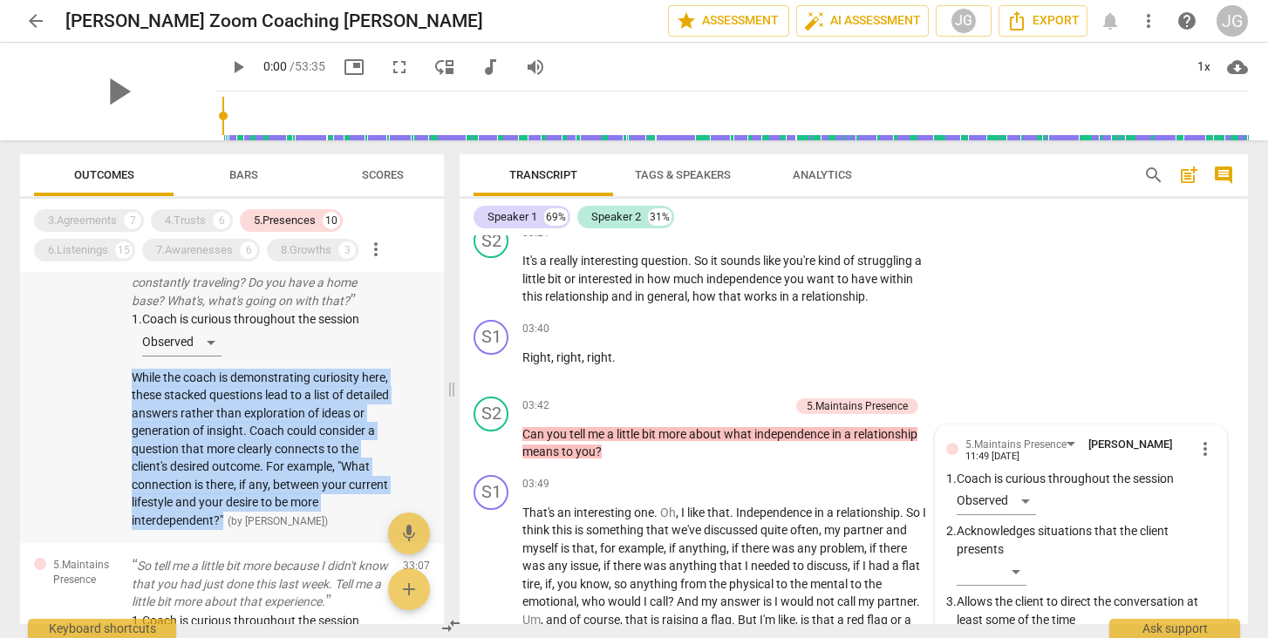
drag, startPoint x: 128, startPoint y: 416, endPoint x: 285, endPoint y: 552, distance: 207.7
click at [285, 544] on div "5.Maintains Presence Okay, so I want to drill down just a little bit more becau…" at bounding box center [232, 376] width 424 height 338
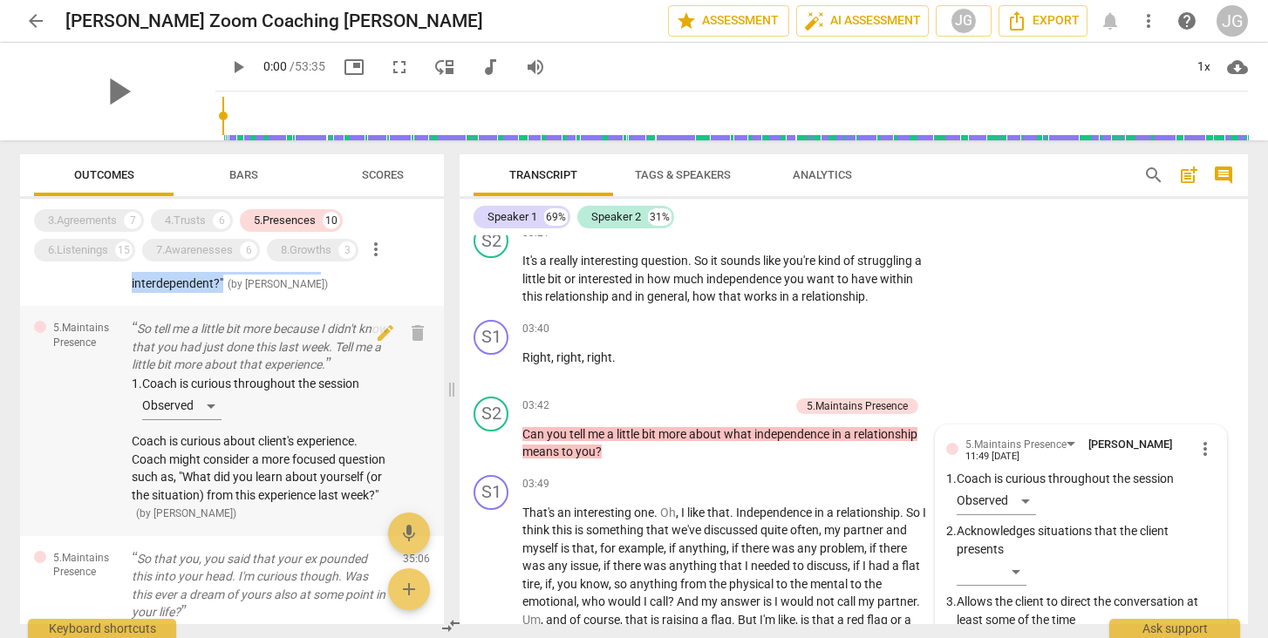
scroll to position [1668, 0]
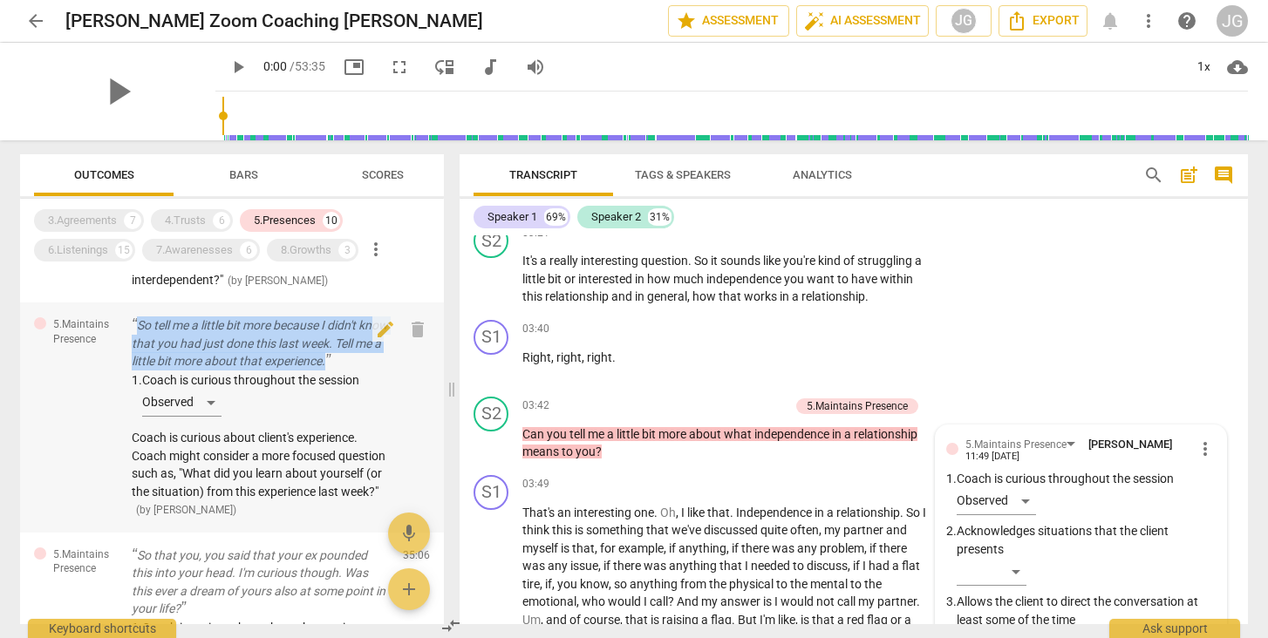
drag, startPoint x: 128, startPoint y: 359, endPoint x: 221, endPoint y: 417, distance: 108.9
click at [221, 417] on div "5.Maintains Presence So tell me a little bit more because I didn't know that yo…" at bounding box center [232, 418] width 424 height 230
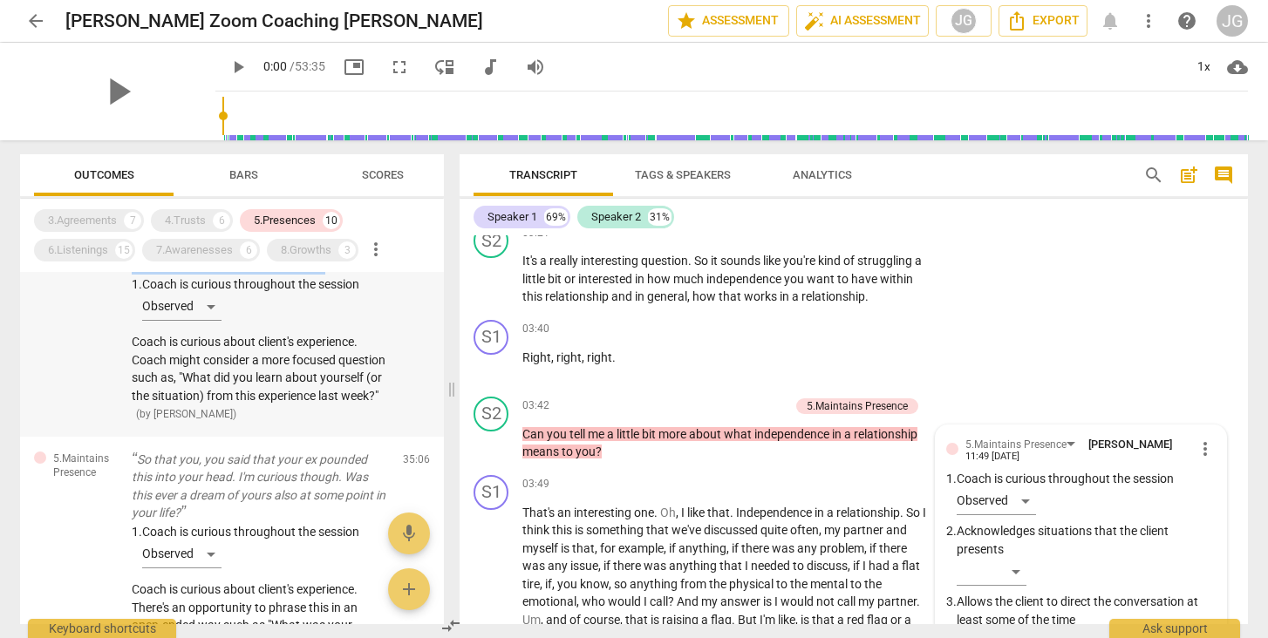
scroll to position [1784, 0]
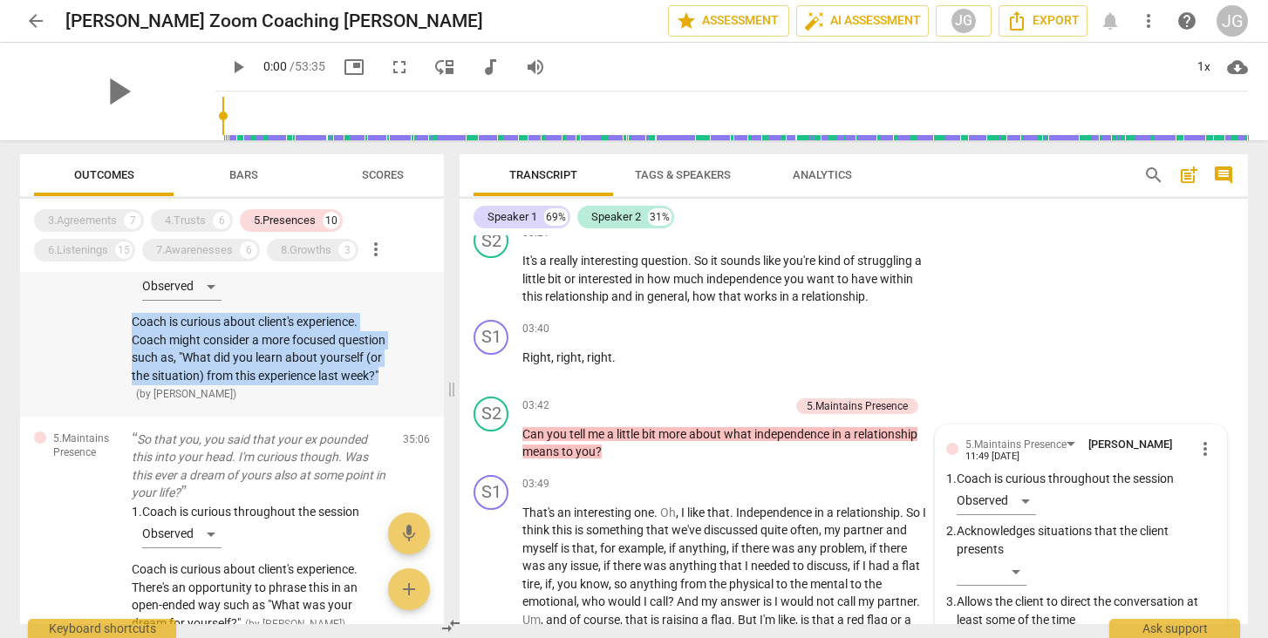
drag, startPoint x: 129, startPoint y: 373, endPoint x: 194, endPoint y: 448, distance: 99.5
click at [194, 417] on div "5.Maintains Presence So tell me a little bit more because I didn't know that yo…" at bounding box center [232, 302] width 424 height 230
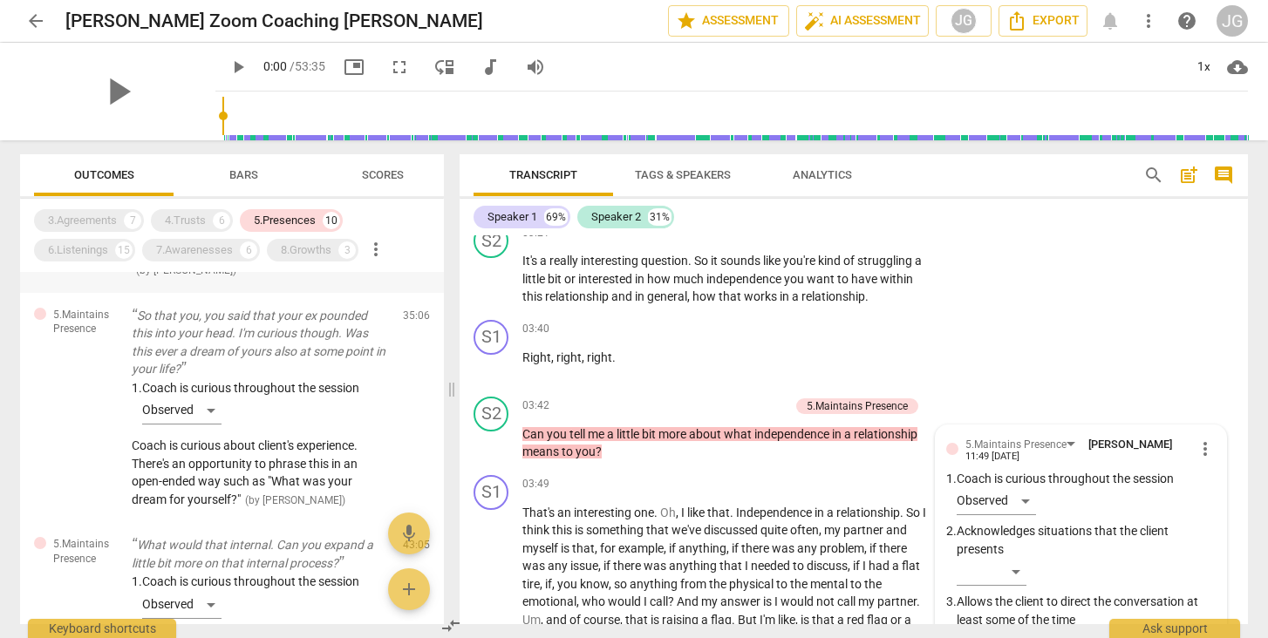
scroll to position [1927, 0]
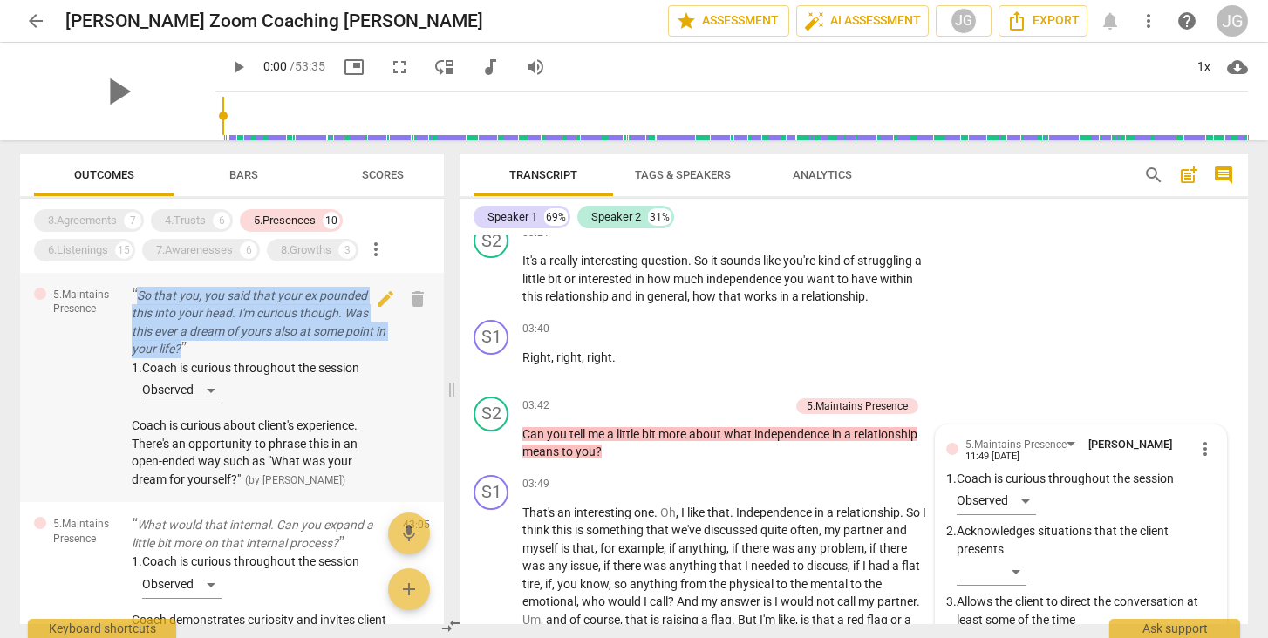
drag, startPoint x: 126, startPoint y: 343, endPoint x: 216, endPoint y: 405, distance: 109.1
click at [216, 405] on div "5.Maintains Presence So that you, you said that your ex pounded this into your …" at bounding box center [232, 388] width 424 height 230
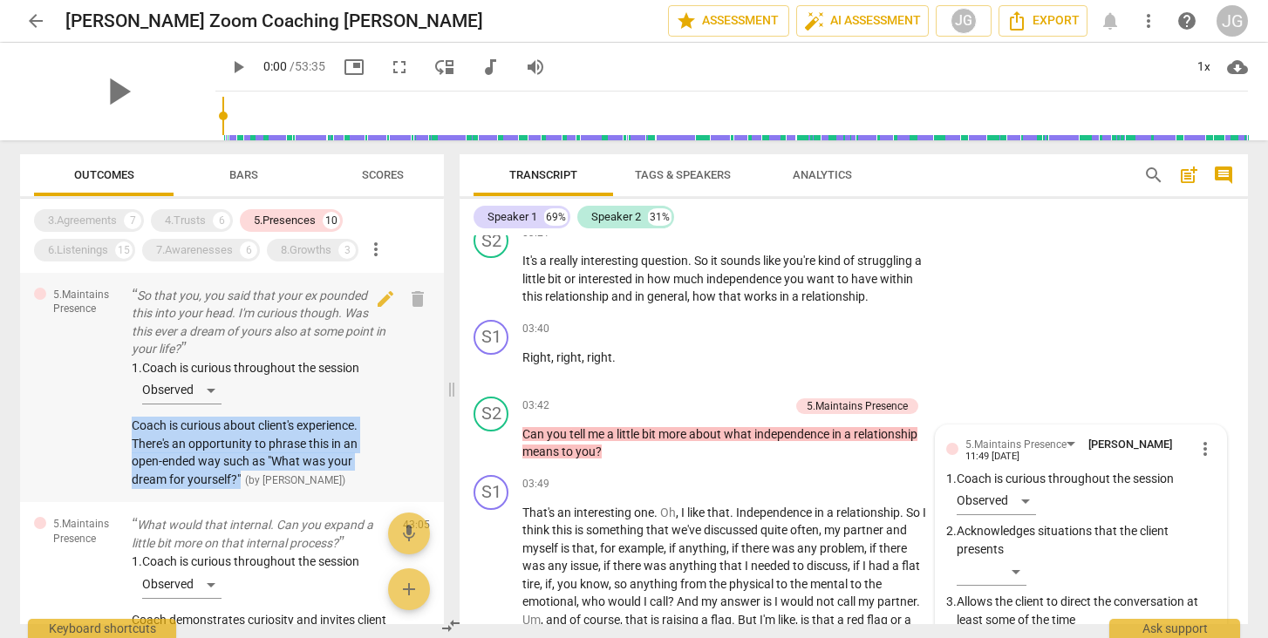
drag, startPoint x: 127, startPoint y: 474, endPoint x: 242, endPoint y: 529, distance: 127.6
click at [242, 503] on div "5.Maintains Presence So that you, you said that your ex pounded this into your …" at bounding box center [232, 388] width 424 height 230
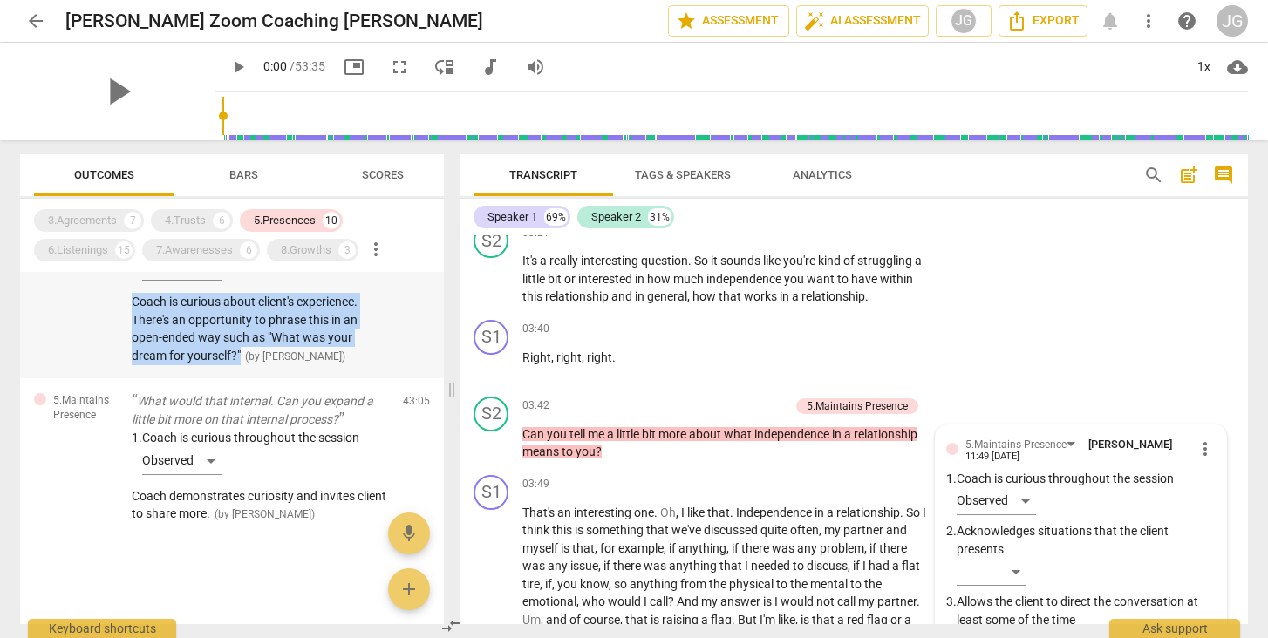
scroll to position [2098, 0]
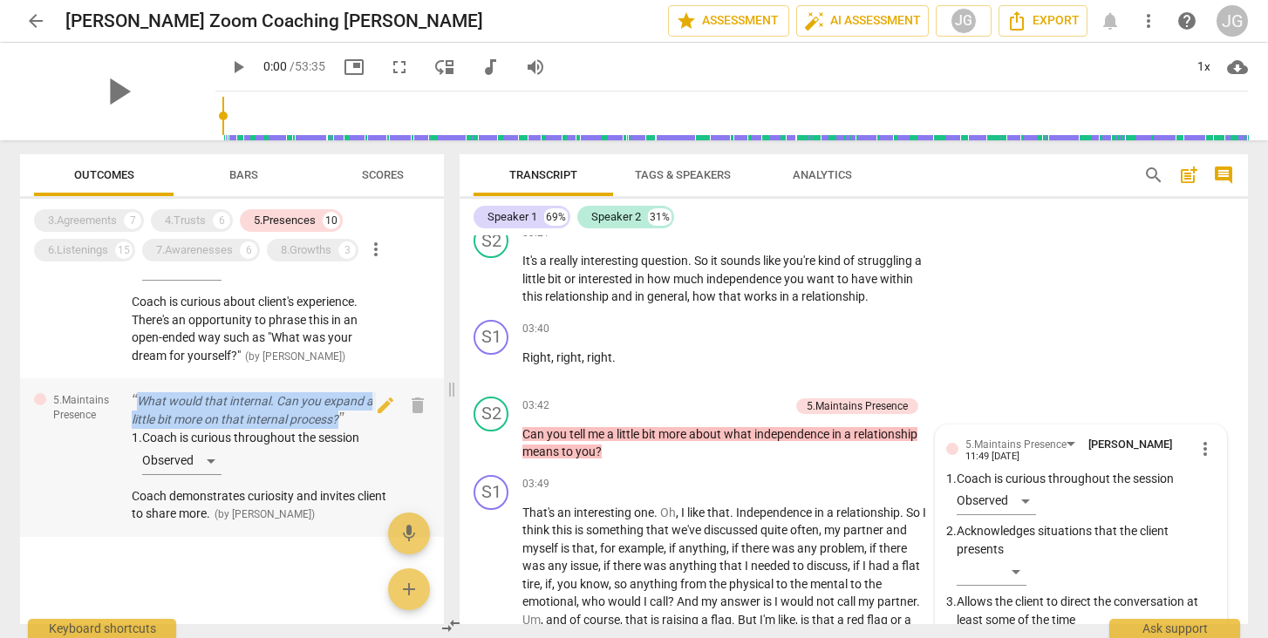
drag, startPoint x: 126, startPoint y: 397, endPoint x: 349, endPoint y: 426, distance: 224.3
click at [349, 426] on div "5.Maintains Presence What would that internal. Can you expand a little bit more…" at bounding box center [232, 458] width 424 height 159
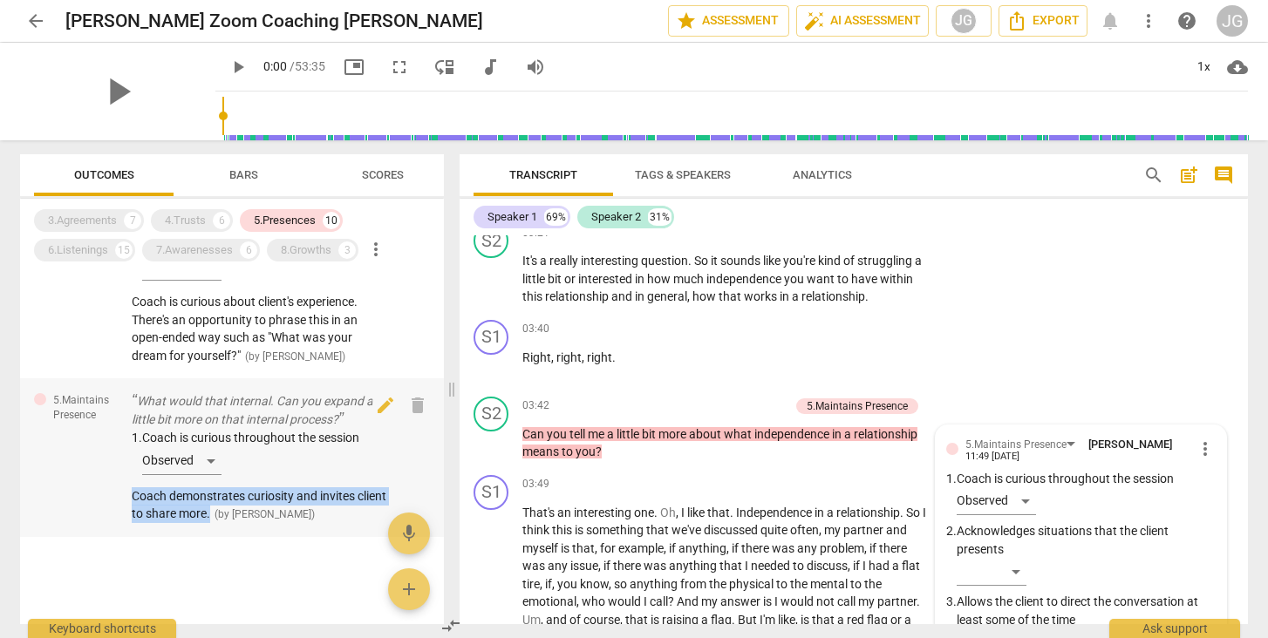
drag, startPoint x: 124, startPoint y: 493, endPoint x: 245, endPoint y: 515, distance: 123.2
click at [245, 515] on div "5.Maintains Presence What would that internal. Can you expand a little bit more…" at bounding box center [232, 458] width 424 height 159
click at [85, 255] on div "6.Listenings" at bounding box center [78, 250] width 60 height 17
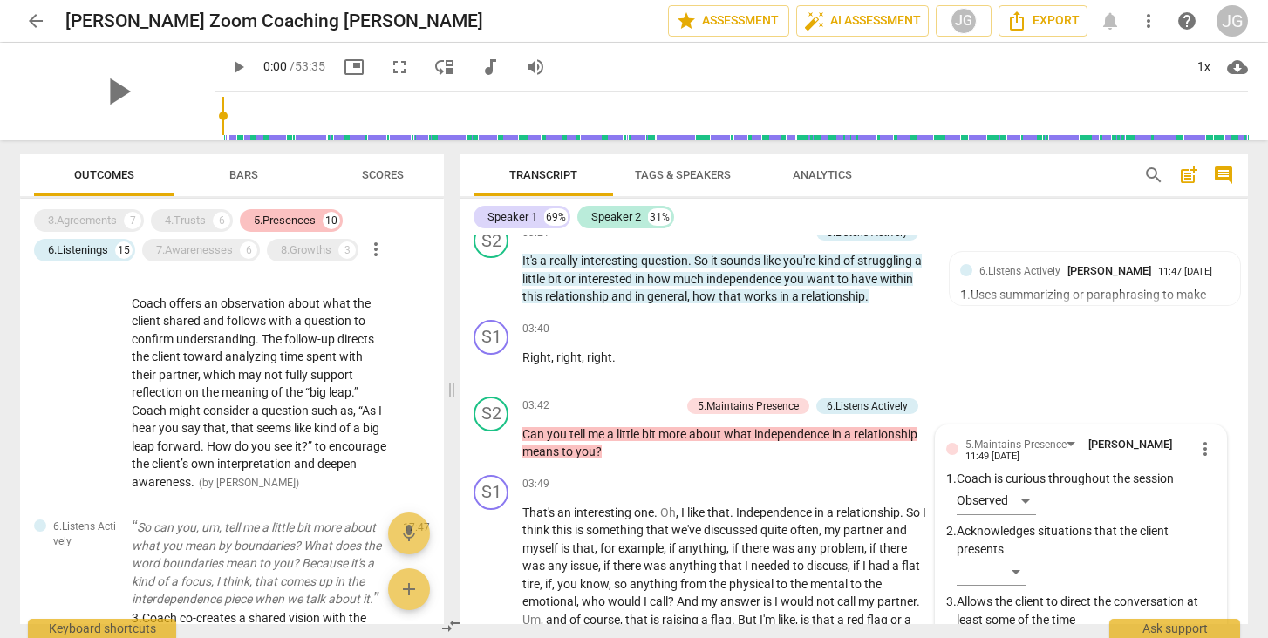
click at [295, 216] on div "5.Presences" at bounding box center [285, 220] width 62 height 17
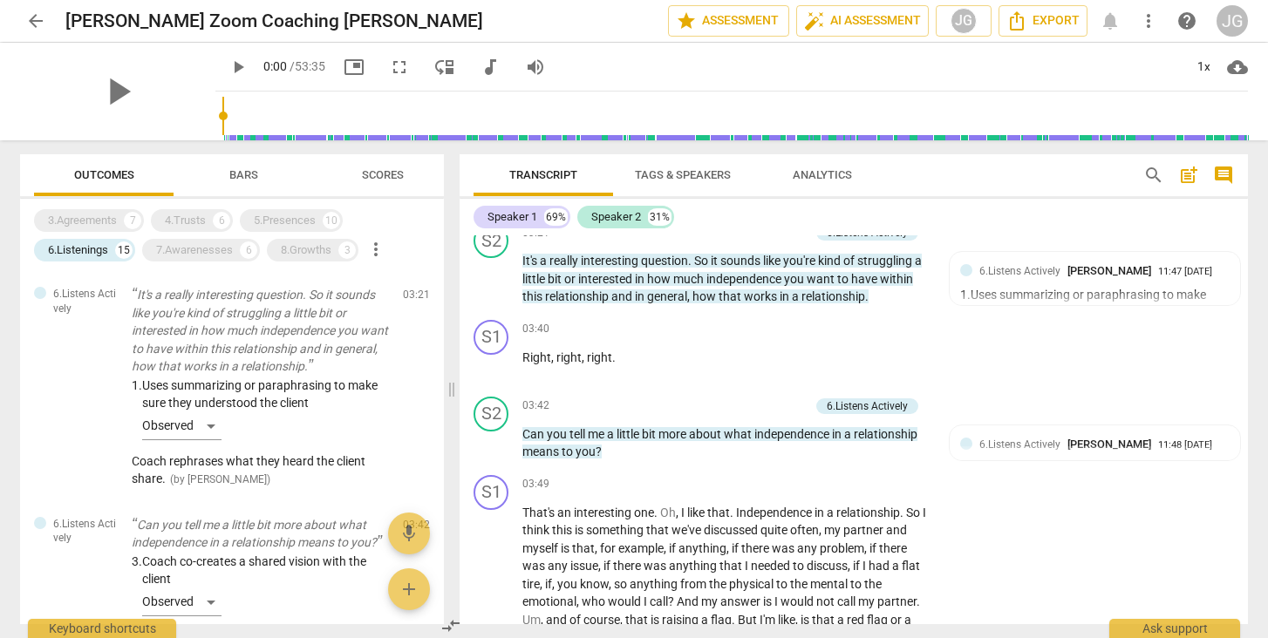
scroll to position [0, 0]
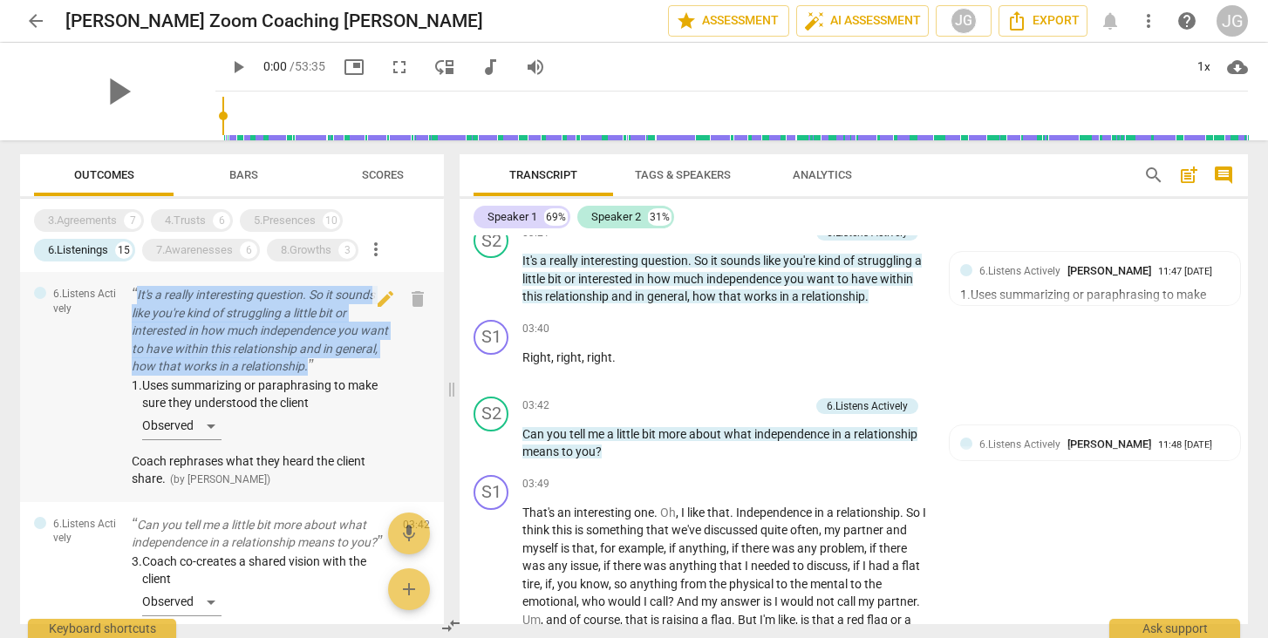
drag, startPoint x: 373, startPoint y: 363, endPoint x: 136, endPoint y: 296, distance: 246.5
click at [136, 296] on p "It's a really interesting question. So it sounds like you're kind of struggling…" at bounding box center [260, 331] width 257 height 90
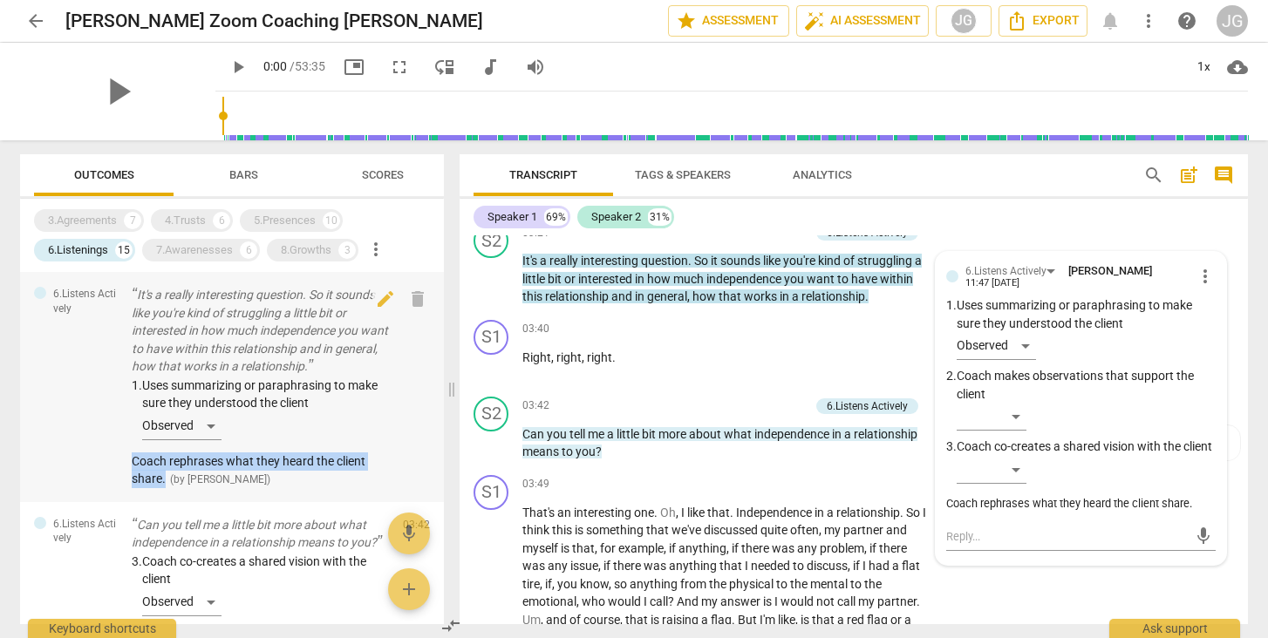
drag, startPoint x: 129, startPoint y: 459, endPoint x: 166, endPoint y: 472, distance: 38.9
click at [166, 472] on div "6.Listens Actively It's a really interesting question. So it sounds like you're…" at bounding box center [232, 387] width 424 height 230
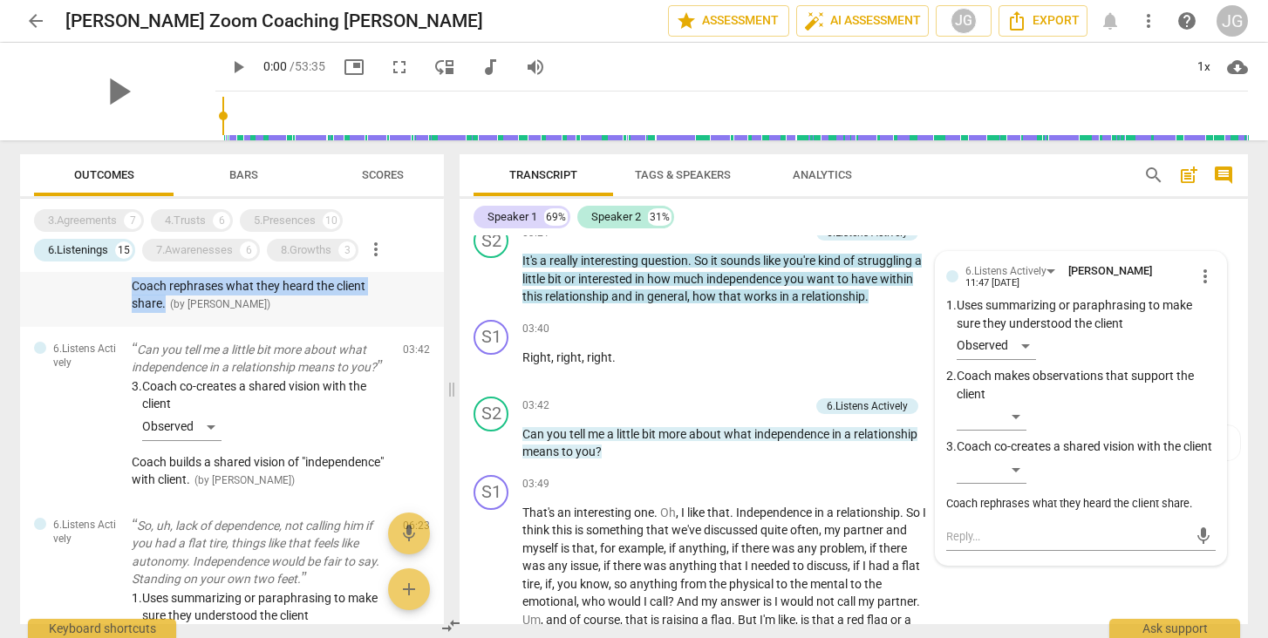
scroll to position [173, 0]
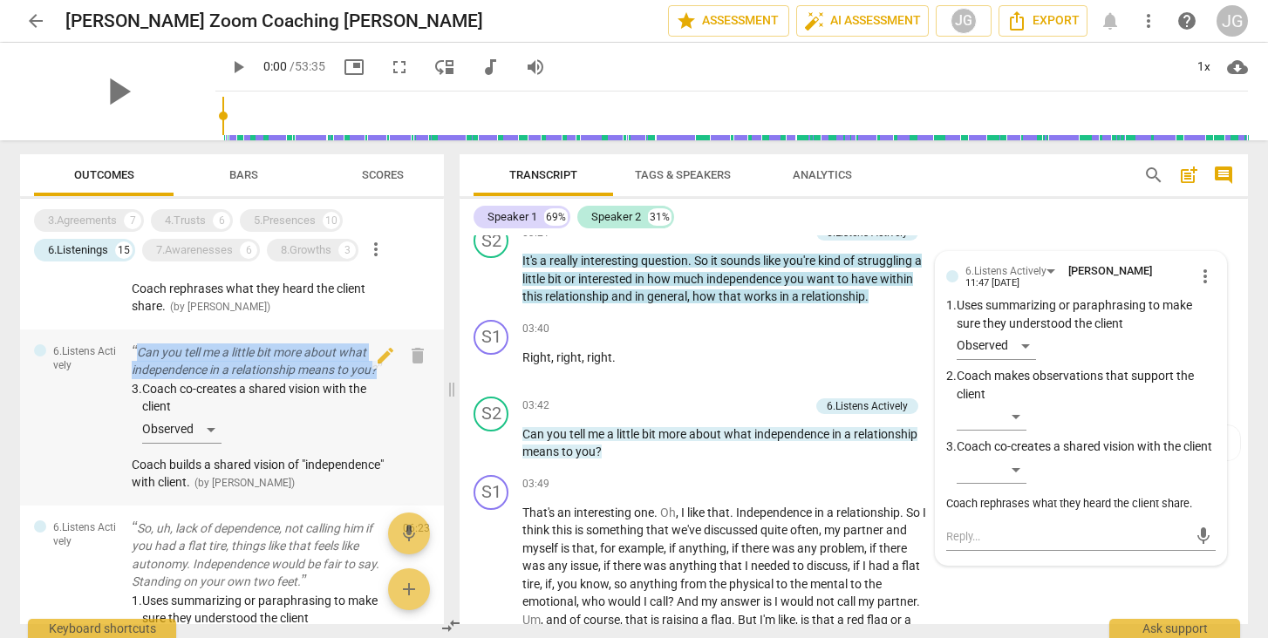
drag, startPoint x: 131, startPoint y: 344, endPoint x: 178, endPoint y: 379, distance: 58.6
click at [178, 379] on div "6.Listens Actively Can you tell me a little bit more about what independence in…" at bounding box center [232, 418] width 424 height 176
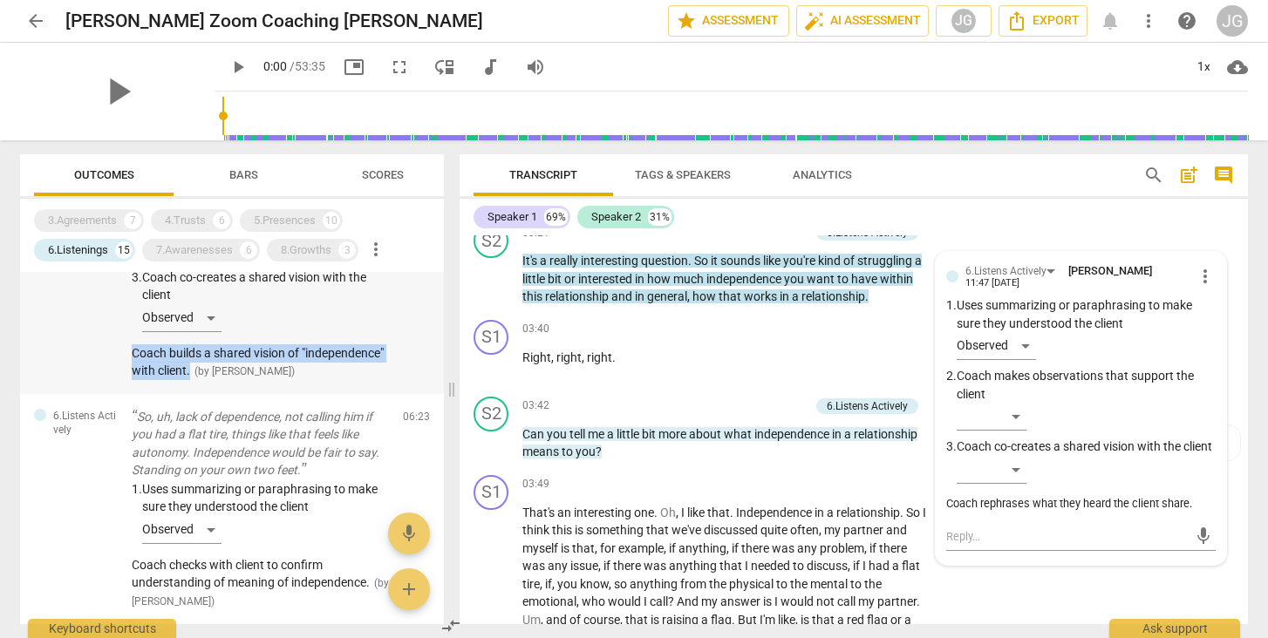
drag, startPoint x: 126, startPoint y: 365, endPoint x: 280, endPoint y: 385, distance: 154.9
click at [280, 385] on div "6.Listens Actively Can you tell me a little bit more about what independence in…" at bounding box center [232, 306] width 424 height 176
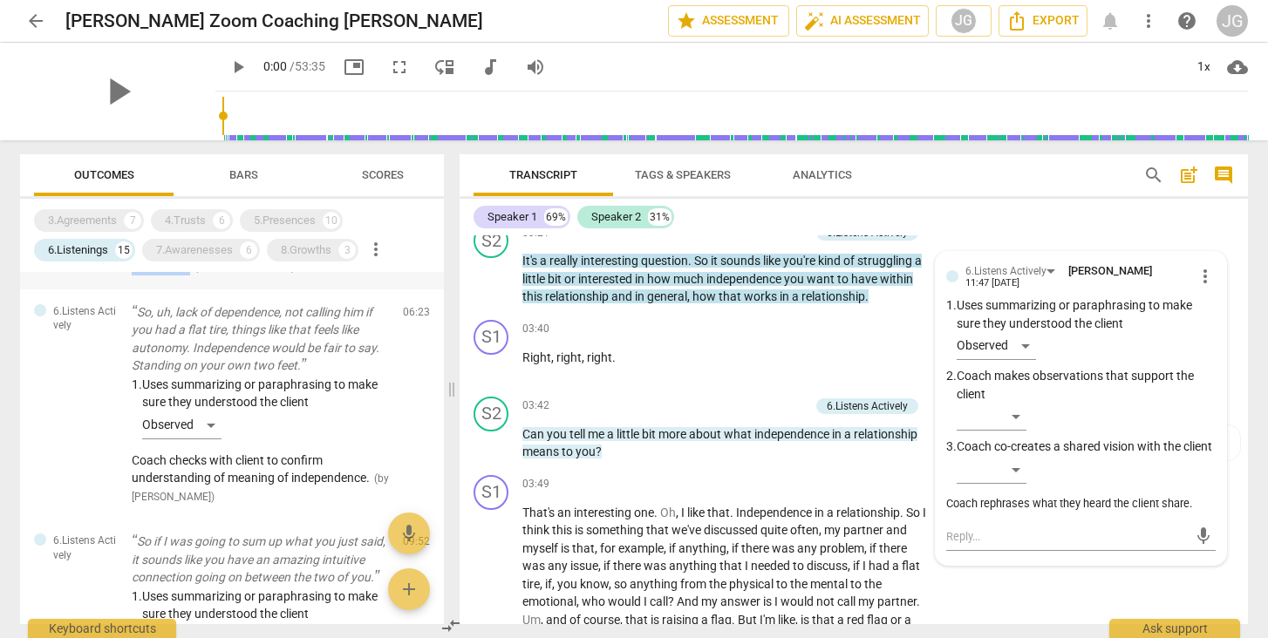
scroll to position [379, 0]
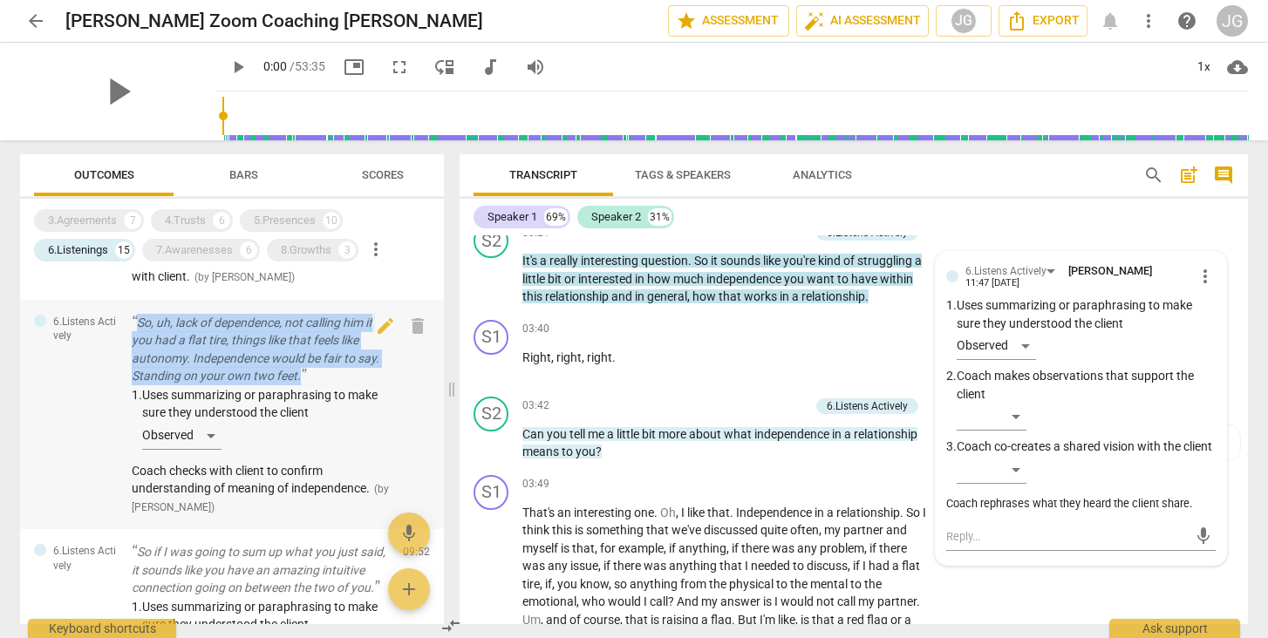
drag, startPoint x: 128, startPoint y: 325, endPoint x: 352, endPoint y: 380, distance: 230.8
click at [352, 380] on div "6.Listens Actively So, uh, lack of dependence, not calling him if you had a fla…" at bounding box center [232, 415] width 424 height 230
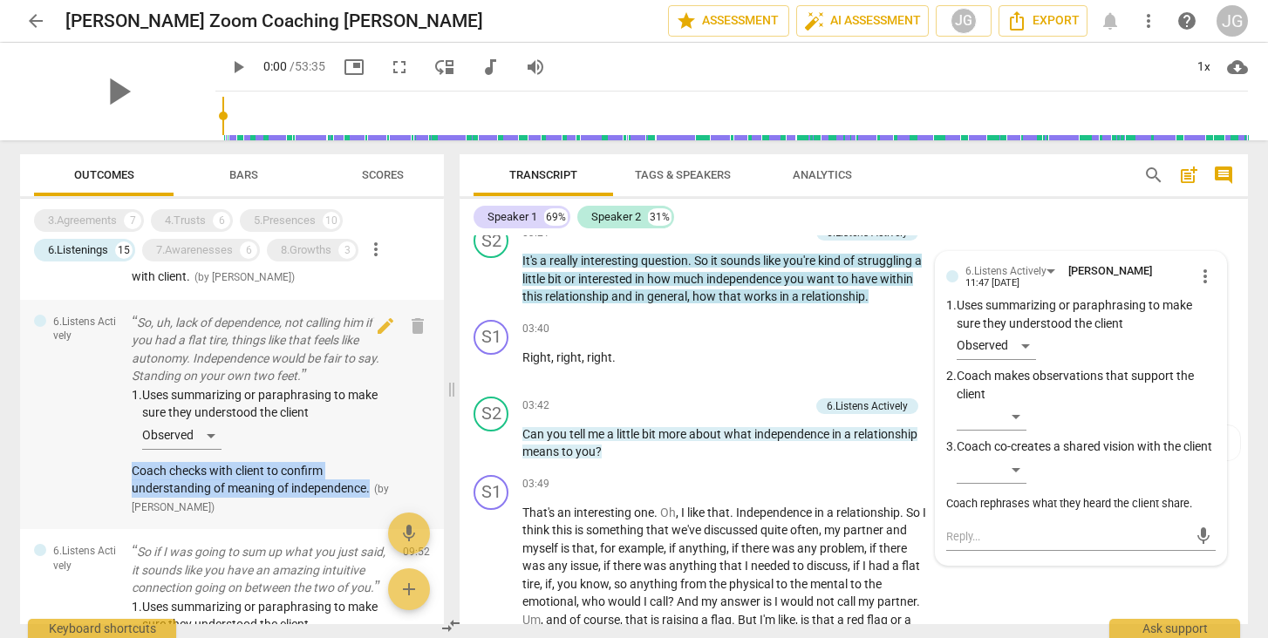
drag, startPoint x: 126, startPoint y: 478, endPoint x: 378, endPoint y: 495, distance: 251.8
click at [378, 495] on div "6.Listens Actively So, uh, lack of dependence, not calling him if you had a fla…" at bounding box center [232, 415] width 424 height 230
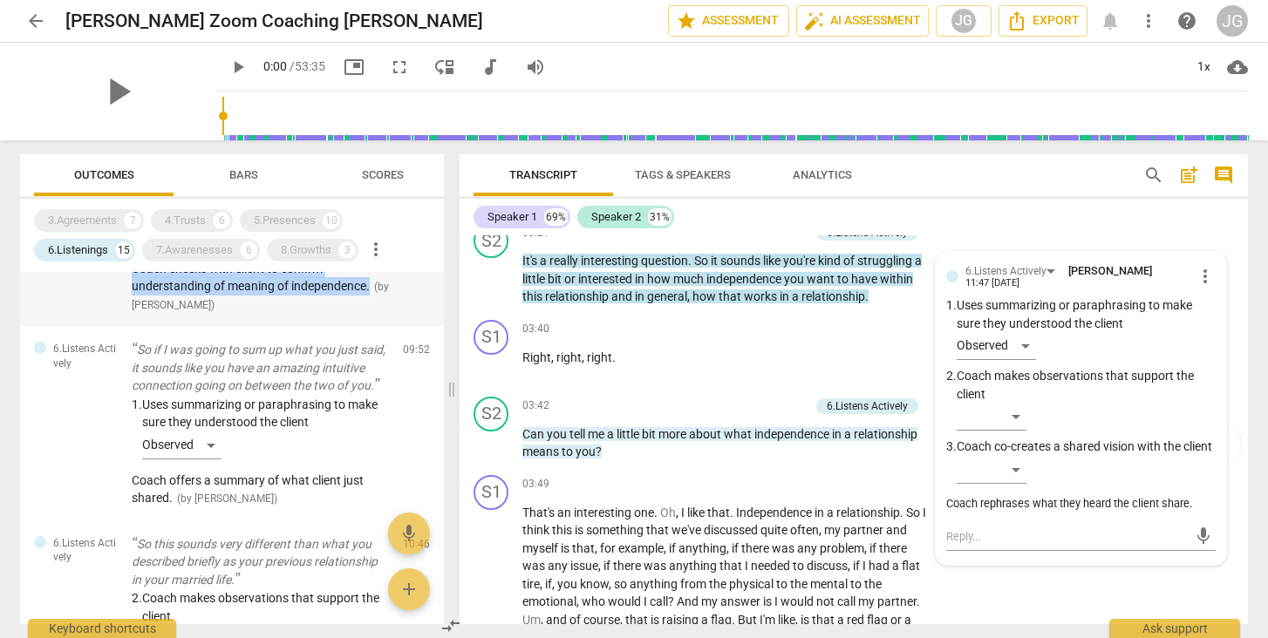
scroll to position [580, 0]
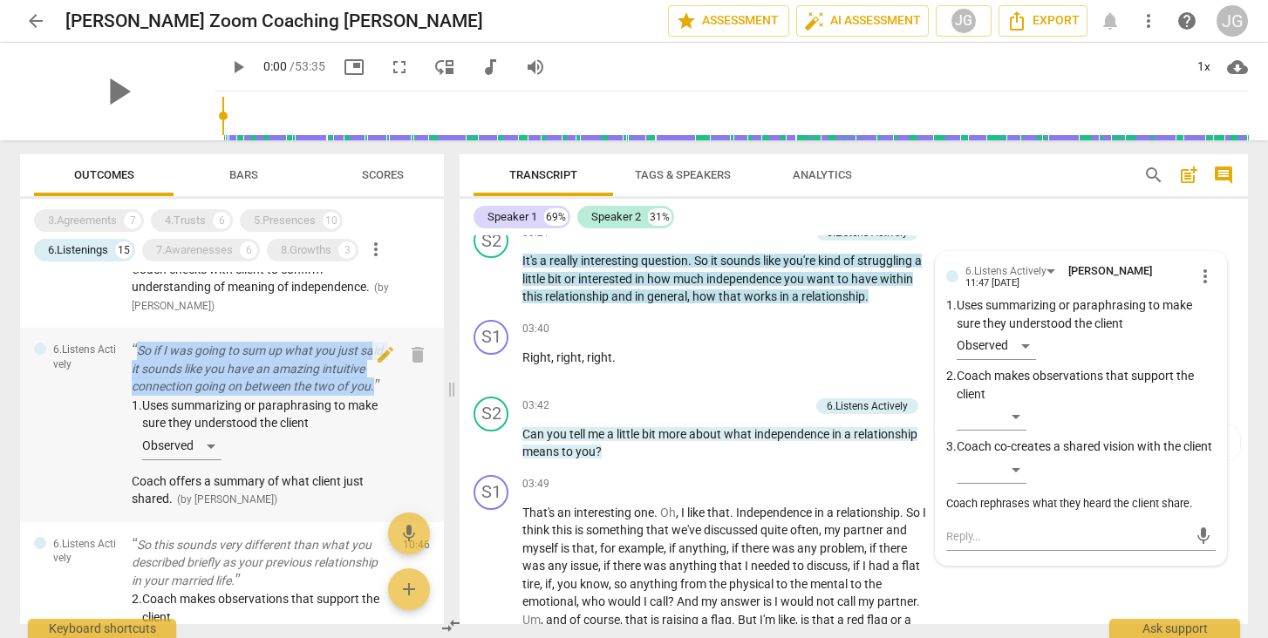
drag, startPoint x: 127, startPoint y: 352, endPoint x: 192, endPoint y: 408, distance: 85.3
click at [192, 408] on div "6.Listens Actively So if I was going to sum up what you just said, it sounds li…" at bounding box center [232, 425] width 424 height 194
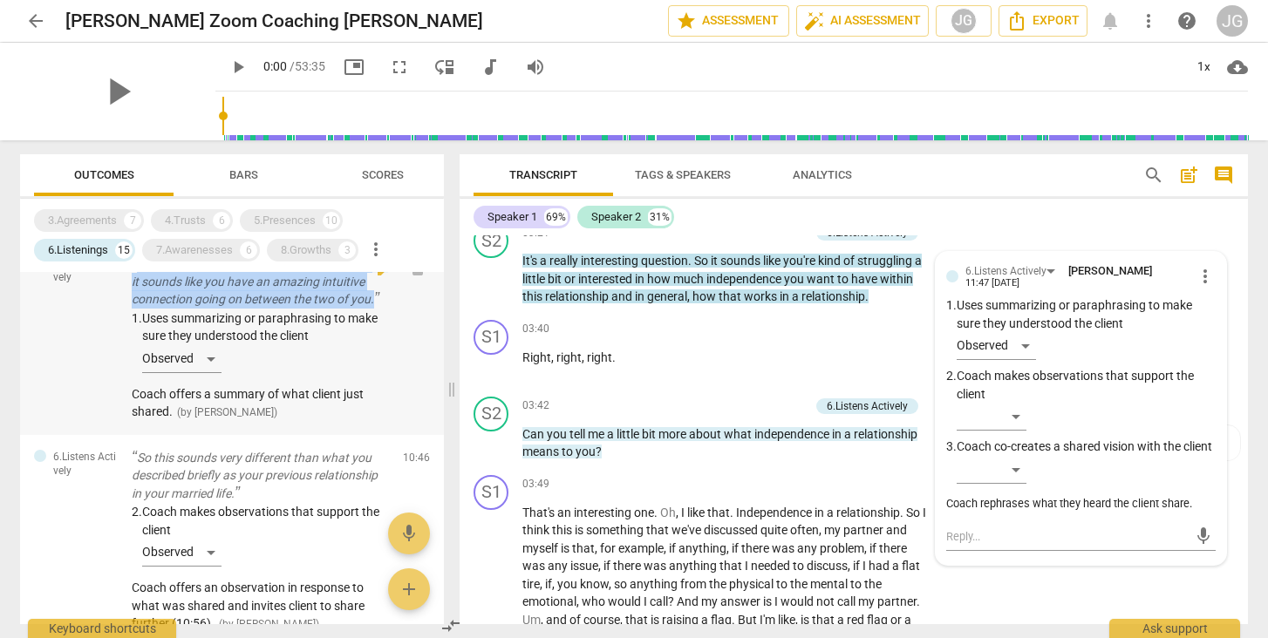
scroll to position [668, 0]
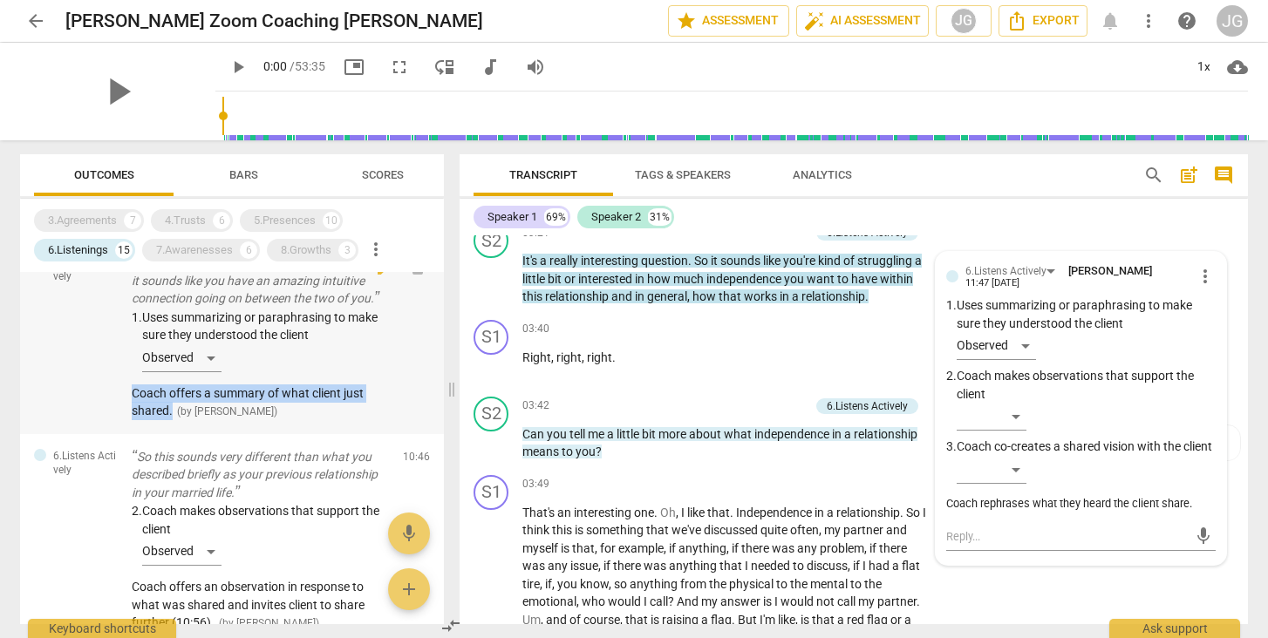
drag, startPoint x: 126, startPoint y: 414, endPoint x: 173, endPoint y: 432, distance: 50.2
click at [173, 432] on div "6.Listens Actively So if I was going to sum up what you just said, it sounds li…" at bounding box center [232, 337] width 424 height 194
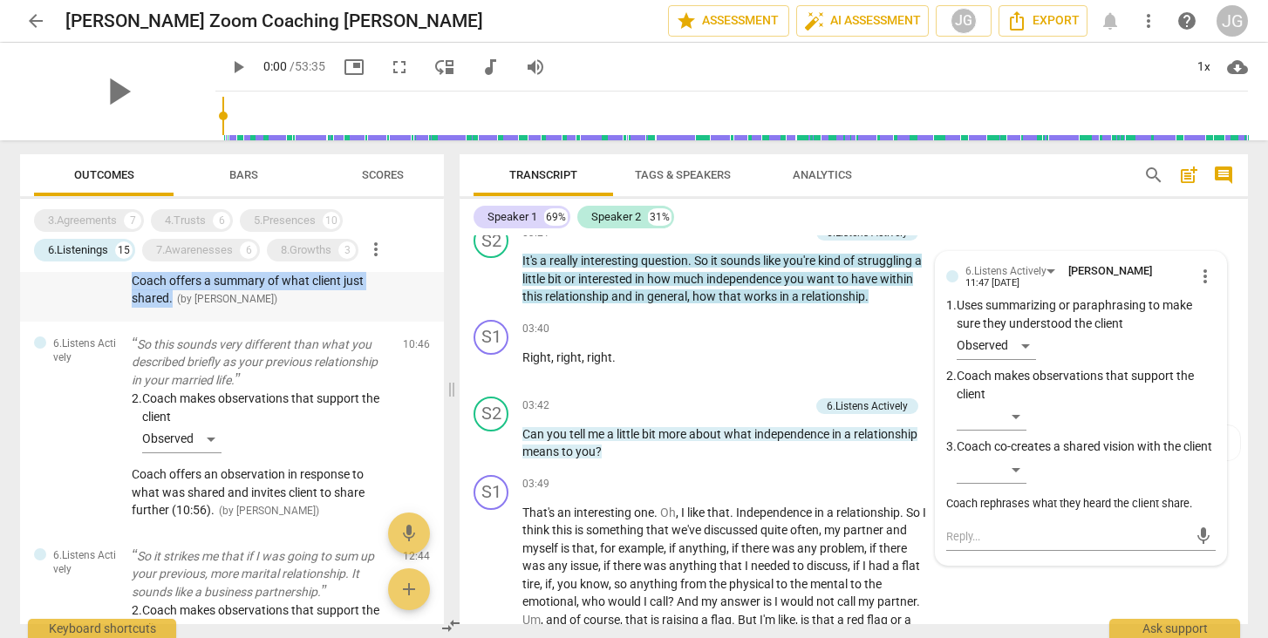
scroll to position [783, 0]
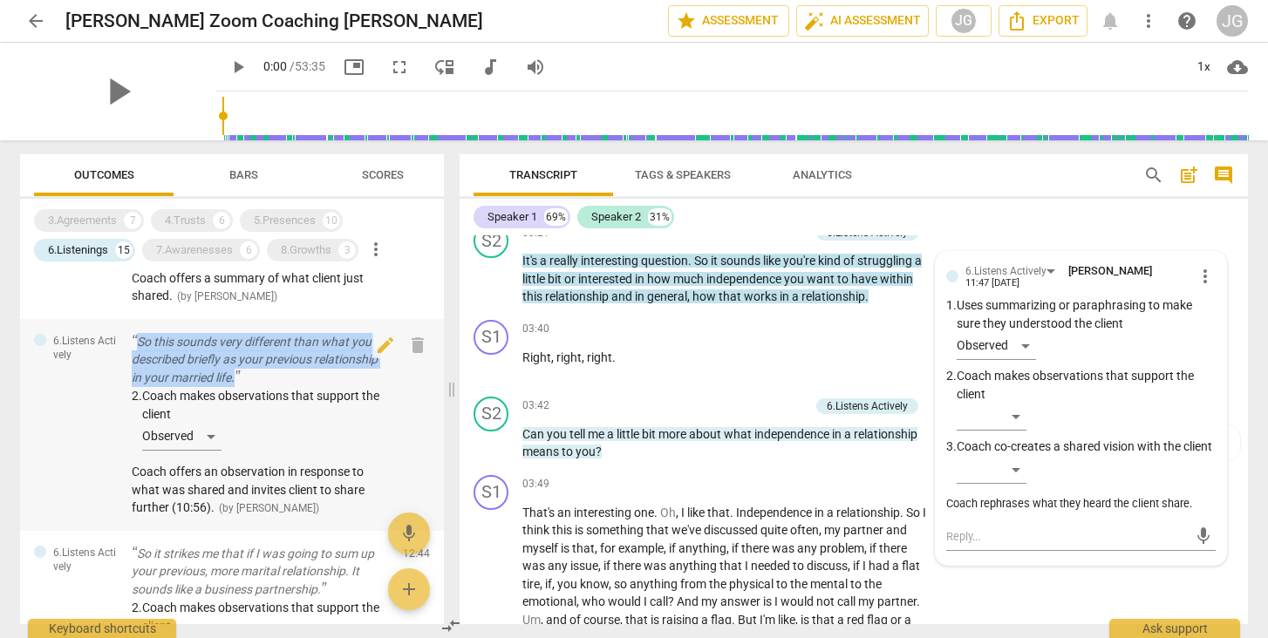
drag, startPoint x: 128, startPoint y: 355, endPoint x: 262, endPoint y: 395, distance: 139.3
click at [262, 395] on div "6.Listens Actively So this sounds very different than what you described briefl…" at bounding box center [232, 425] width 424 height 212
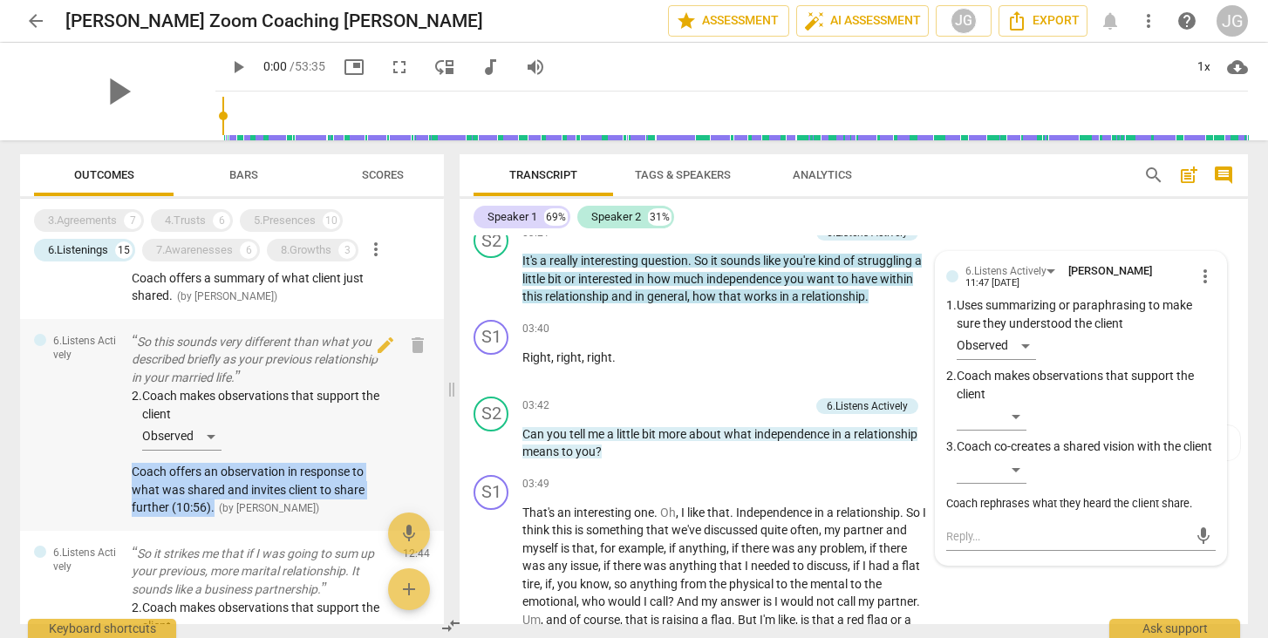
drag, startPoint x: 127, startPoint y: 487, endPoint x: 215, endPoint y: 522, distance: 95.1
click at [215, 522] on div "6.Listens Actively So this sounds very different than what you described briefl…" at bounding box center [232, 425] width 424 height 212
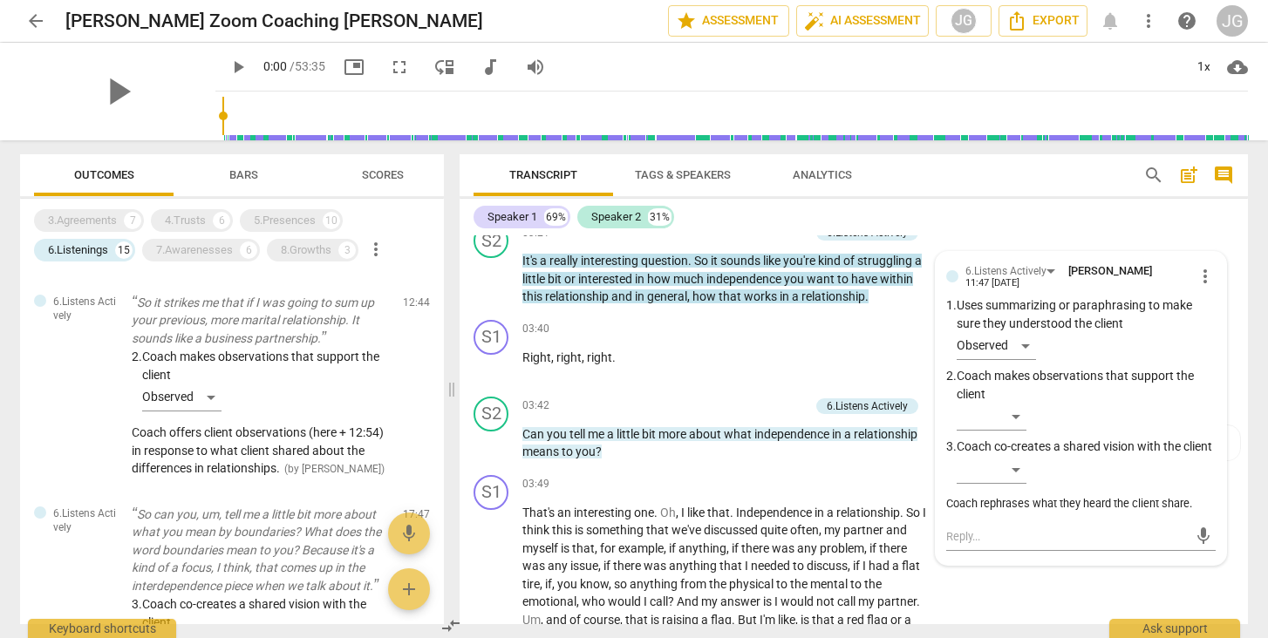
scroll to position [934, 0]
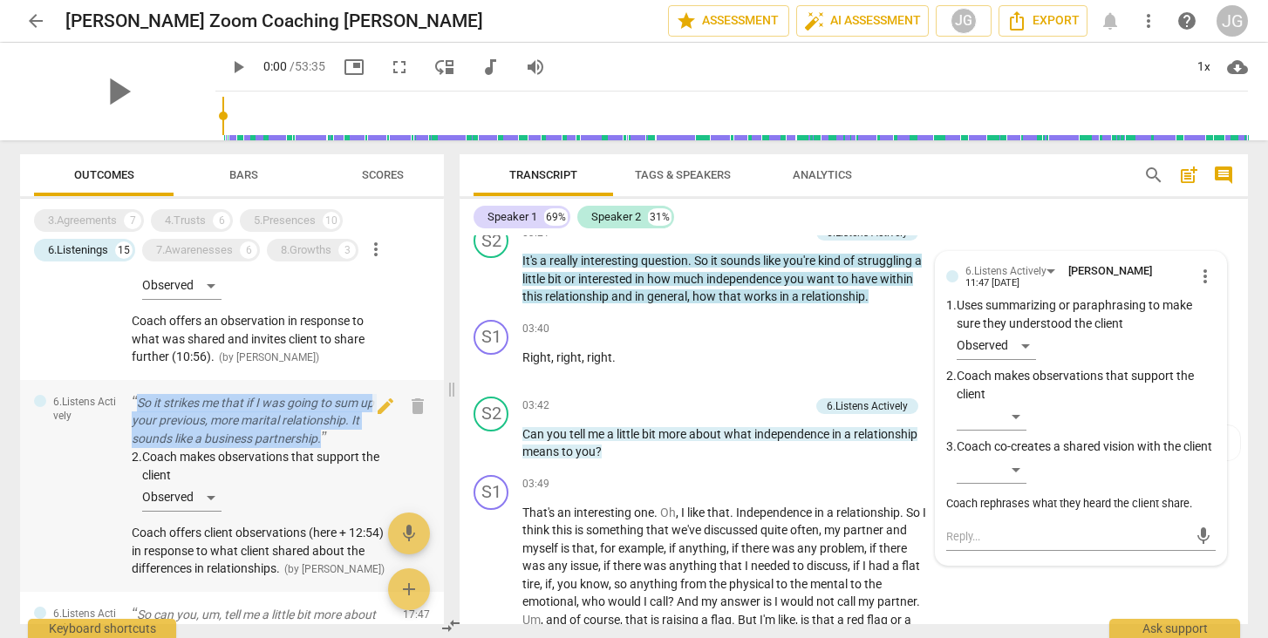
drag, startPoint x: 130, startPoint y: 413, endPoint x: 345, endPoint y: 455, distance: 219.6
click at [345, 455] on div "6.Listens Actively So it strikes me that if I was going to sum up your previous…" at bounding box center [232, 486] width 424 height 212
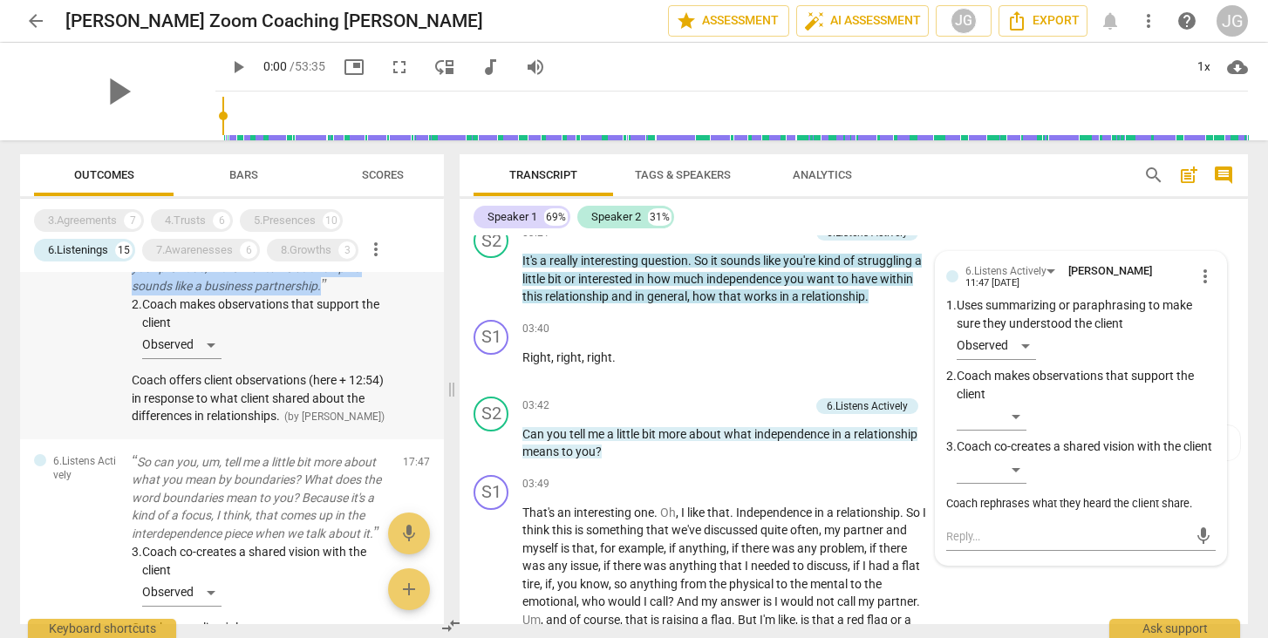
scroll to position [1088, 0]
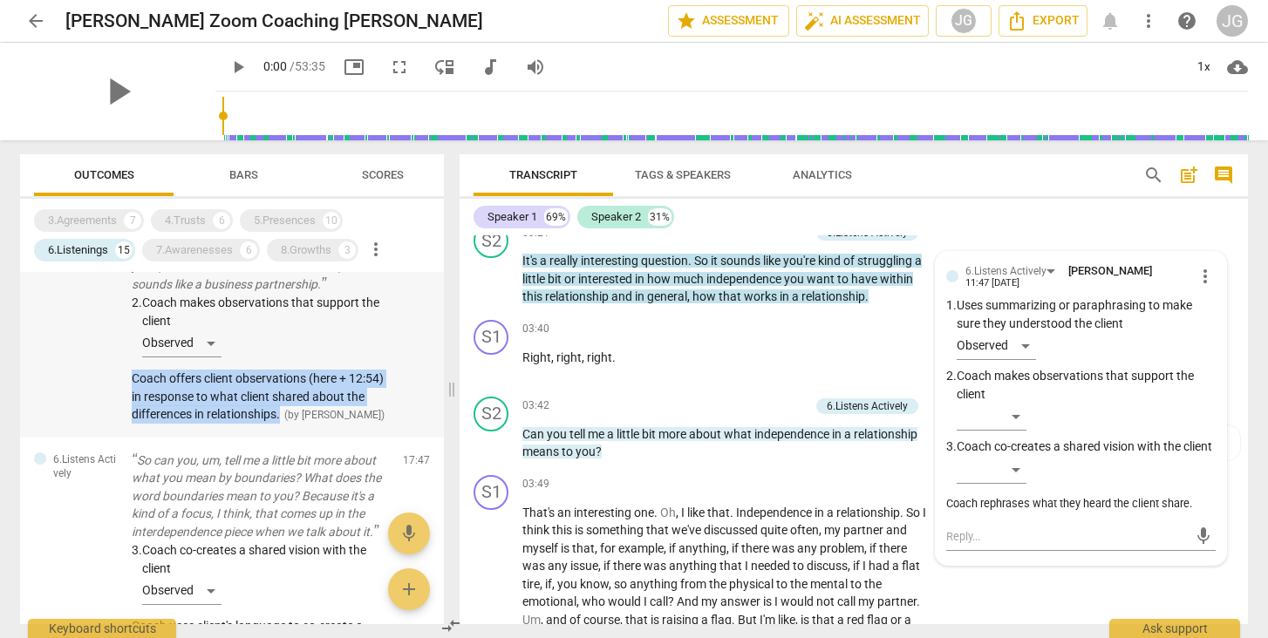
drag, startPoint x: 126, startPoint y: 393, endPoint x: 305, endPoint y: 433, distance: 183.0
click at [305, 433] on div "6.Listens Actively So it strikes me that if I was going to sum up your previous…" at bounding box center [232, 332] width 424 height 212
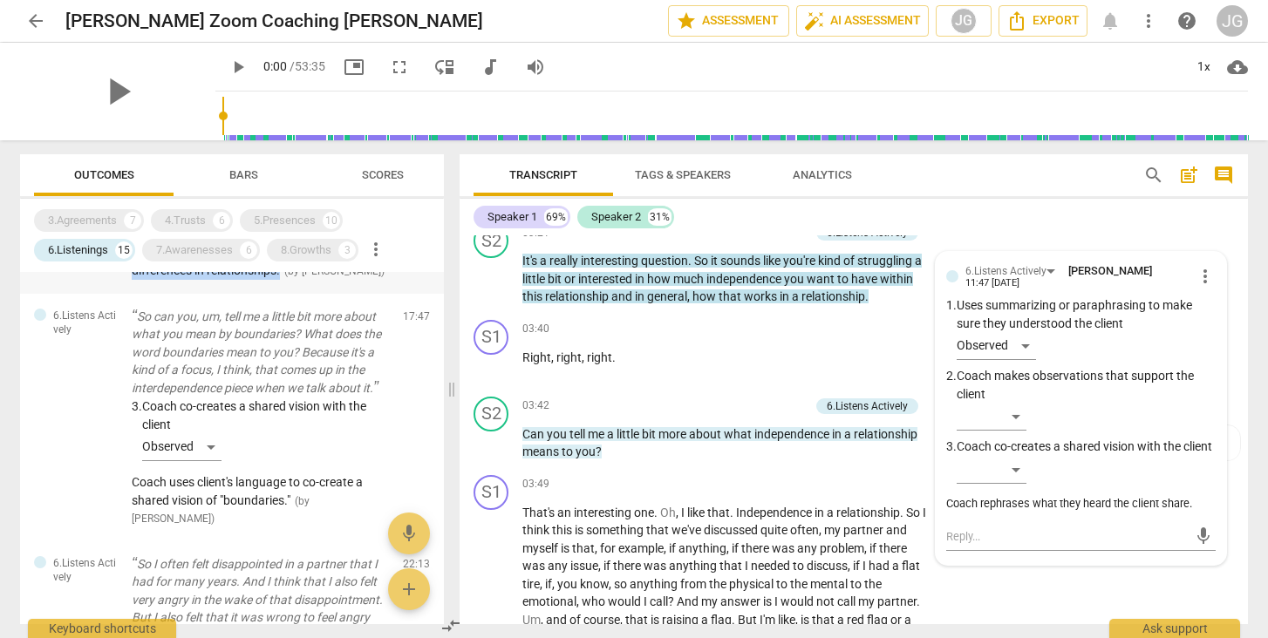
scroll to position [1236, 0]
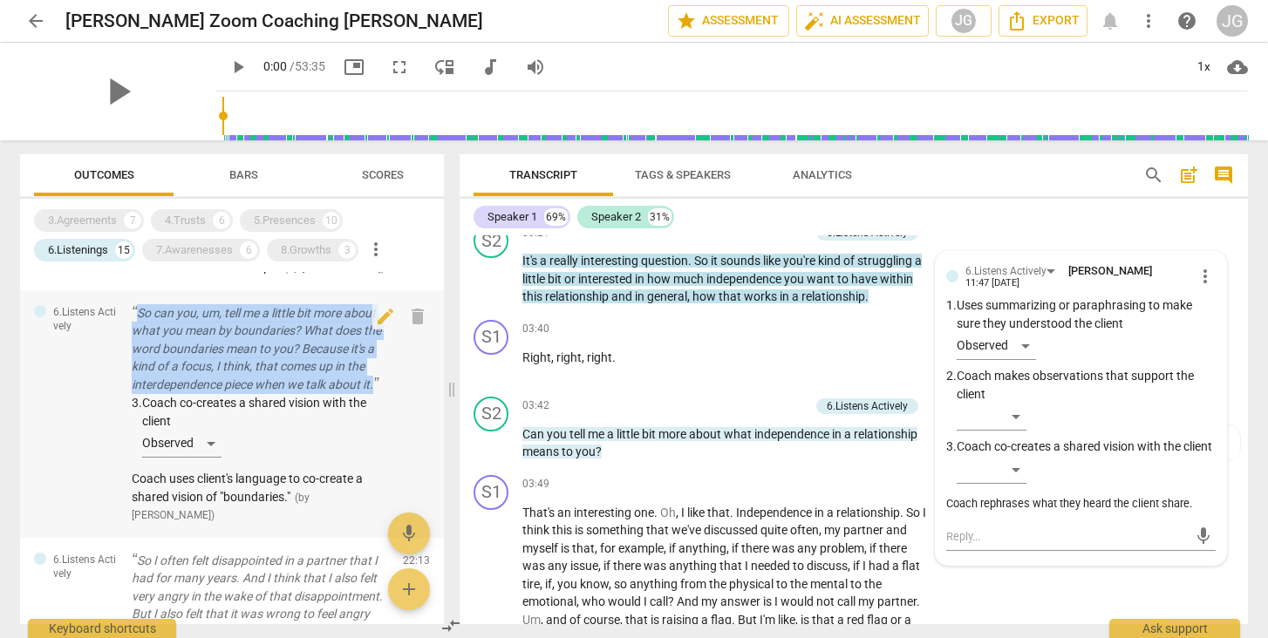
drag, startPoint x: 128, startPoint y: 338, endPoint x: 393, endPoint y: 408, distance: 274.4
click at [393, 408] on div "6.Listens Actively So can you, um, tell me a little bit more about what you mea…" at bounding box center [232, 414] width 424 height 248
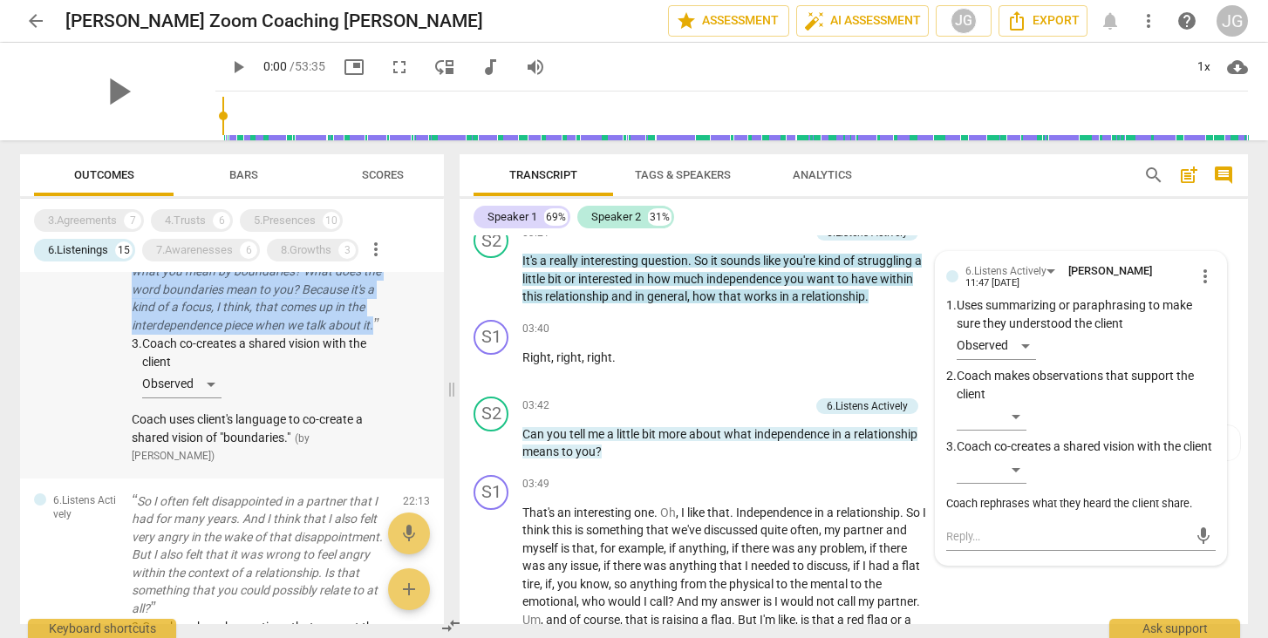
scroll to position [1315, 0]
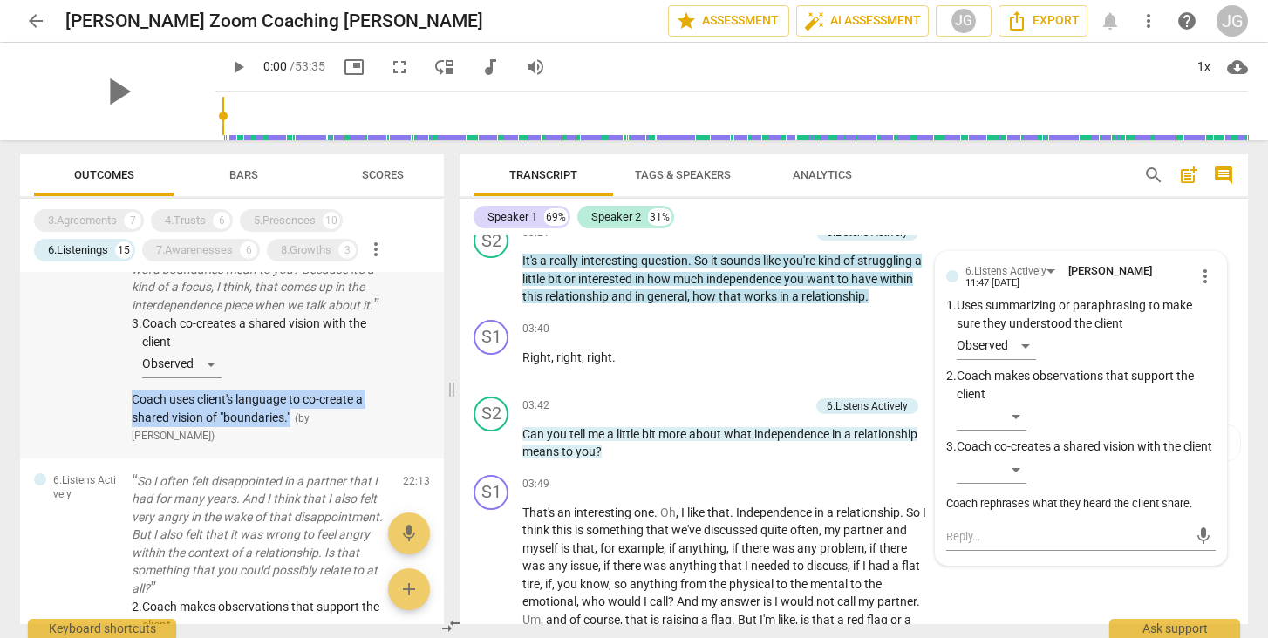
drag, startPoint x: 127, startPoint y: 426, endPoint x: 294, endPoint y: 447, distance: 167.9
click at [294, 447] on div "6.Listens Actively So can you, um, tell me a little bit more about what you mea…" at bounding box center [232, 335] width 424 height 248
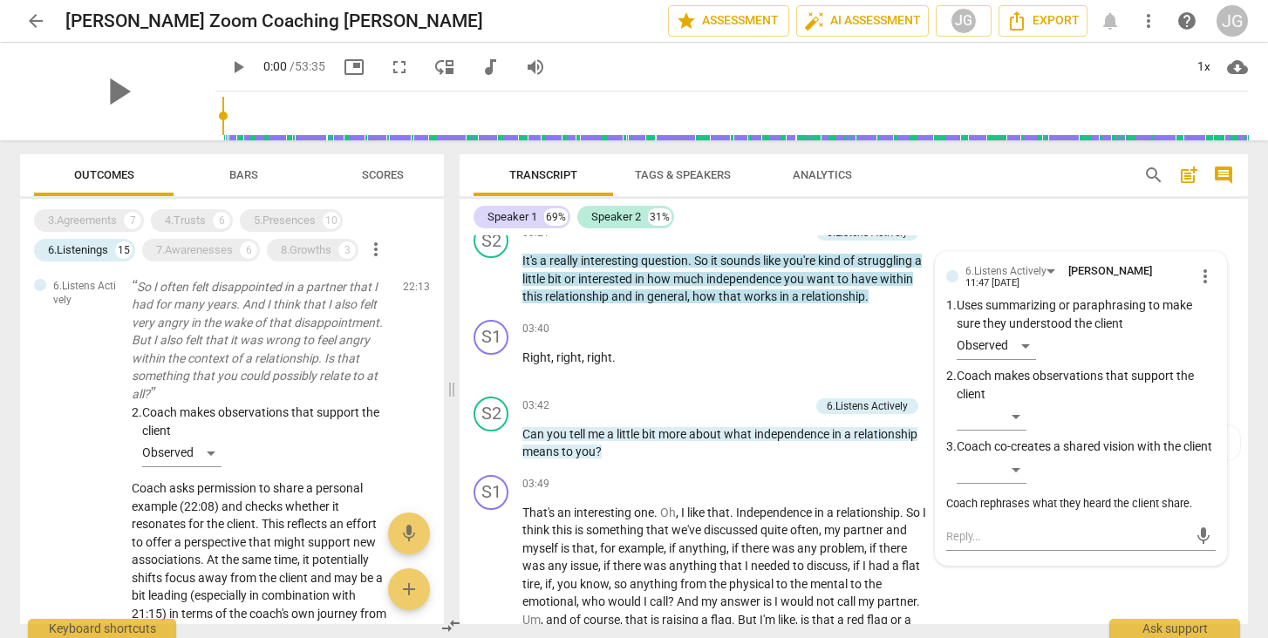
scroll to position [1518, 0]
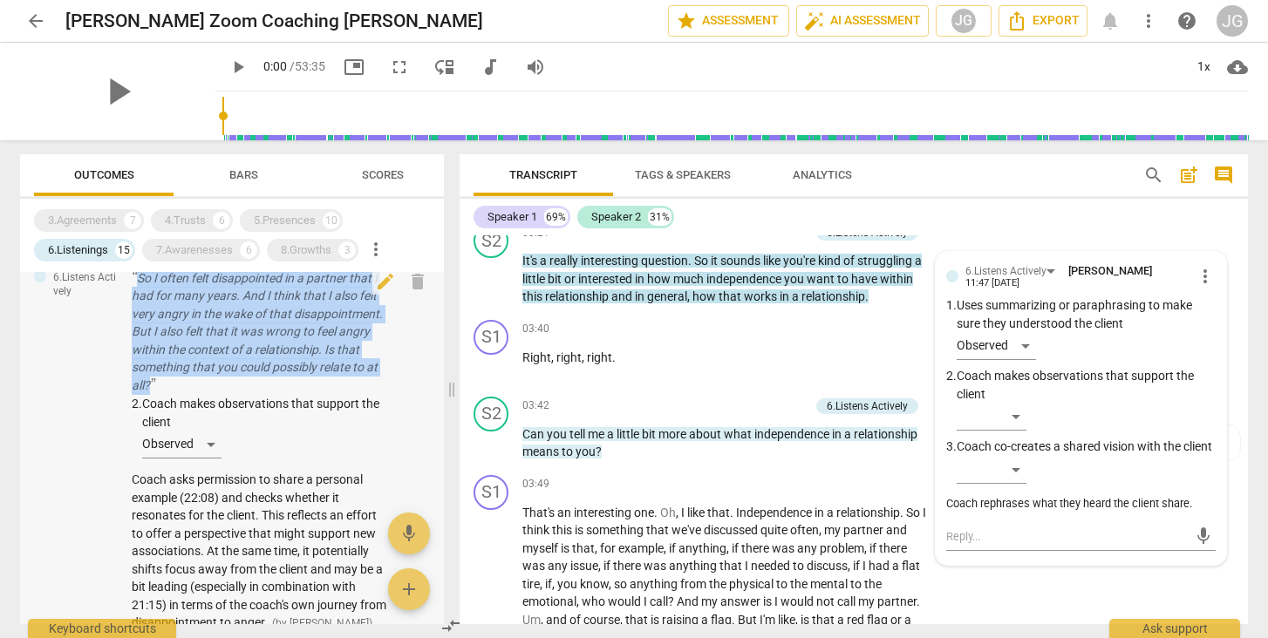
drag, startPoint x: 130, startPoint y: 300, endPoint x: 182, endPoint y: 411, distance: 122.5
click at [182, 411] on div "6.Listens Actively So I often felt disappointed in a partner that I had for man…" at bounding box center [232, 451] width 424 height 391
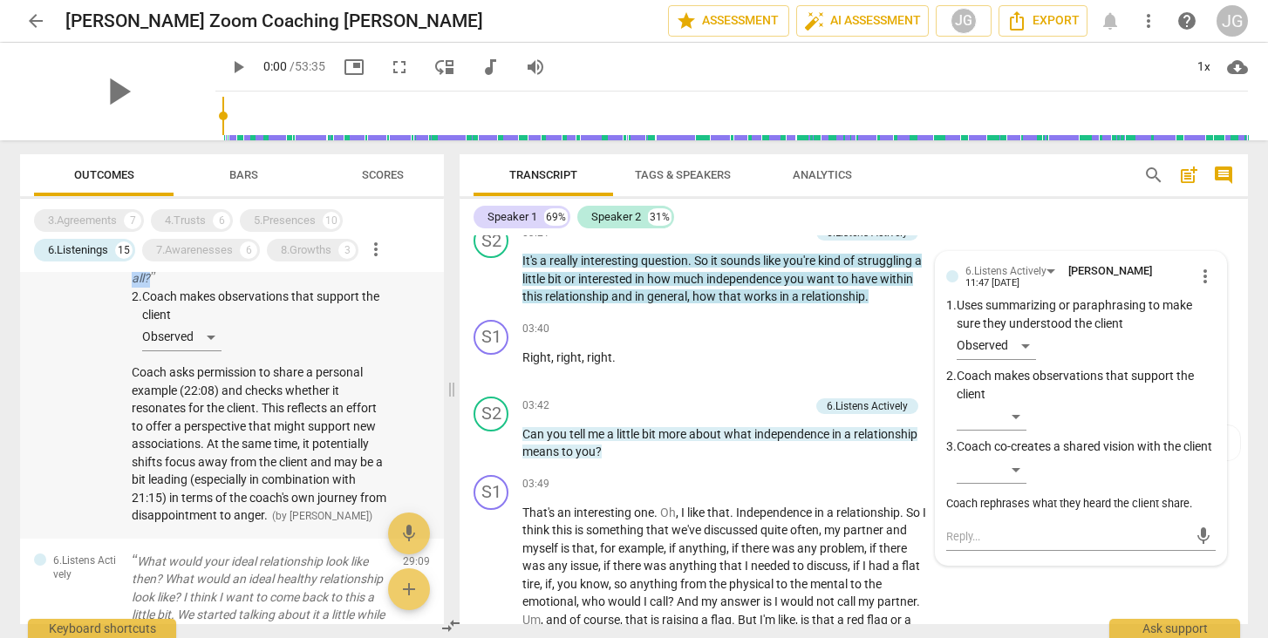
scroll to position [1628, 0]
drag, startPoint x: 130, startPoint y: 391, endPoint x: 301, endPoint y: 529, distance: 219.6
click at [301, 529] on div "6.Listens Actively So I often felt disappointed in a partner that I had for man…" at bounding box center [232, 341] width 424 height 391
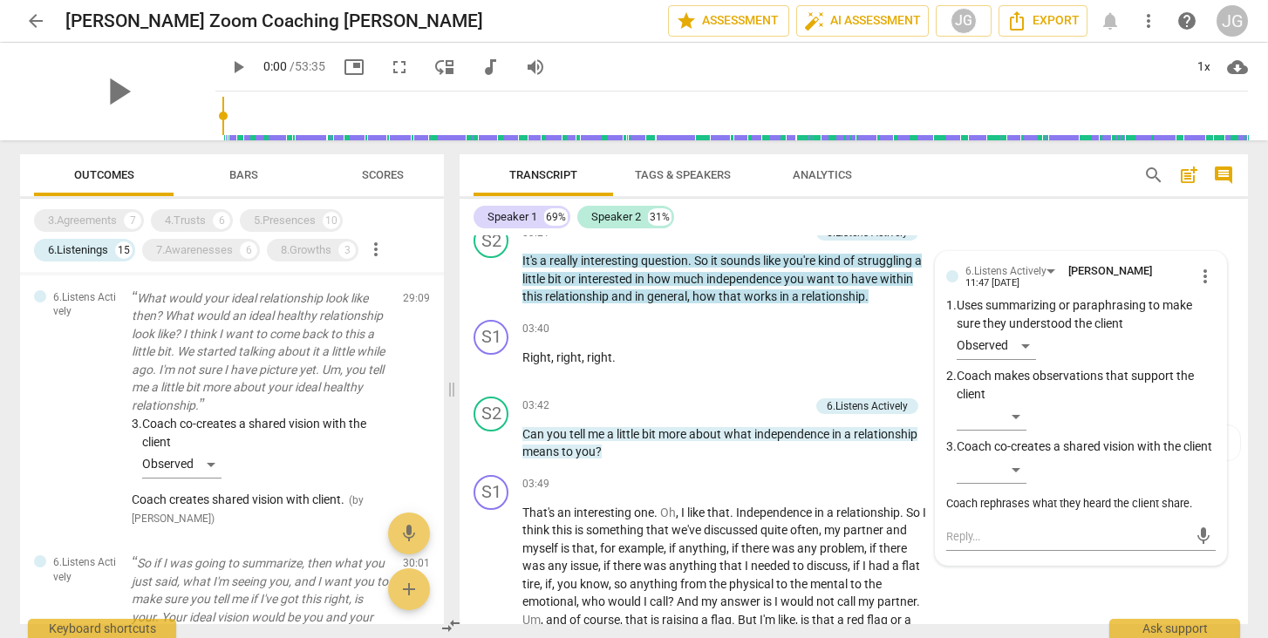
scroll to position [1897, 0]
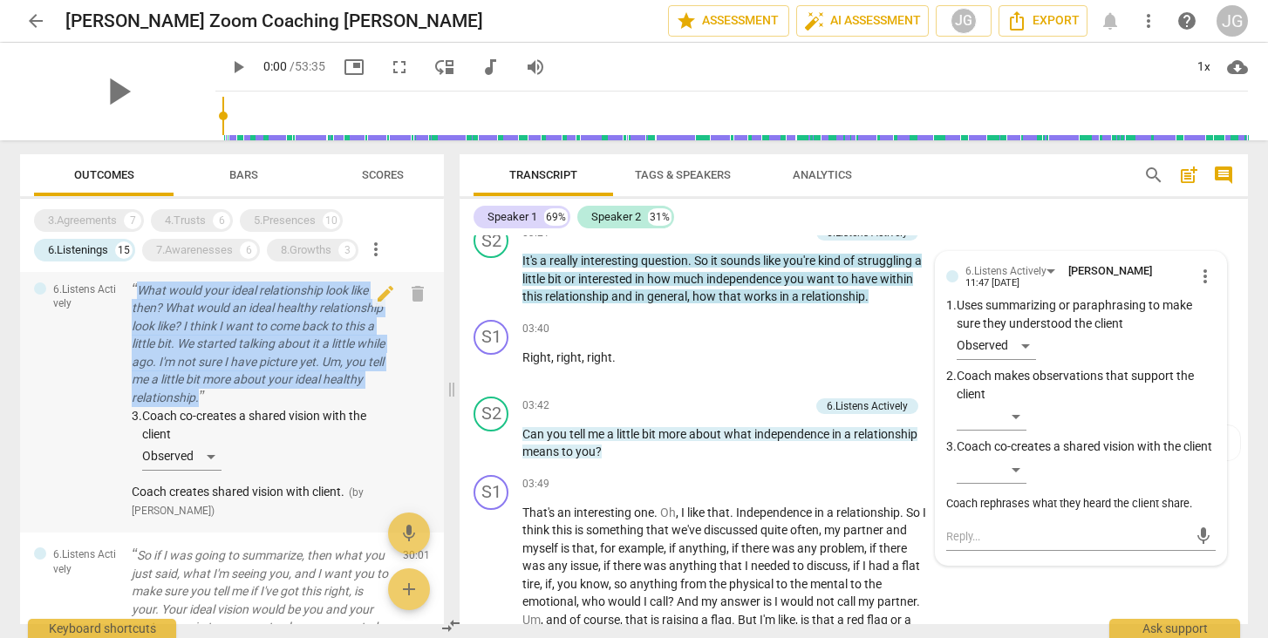
drag, startPoint x: 127, startPoint y: 319, endPoint x: 259, endPoint y: 429, distance: 171.5
click at [259, 429] on div "6.Listens Actively What would your ideal relationship look like then? What woul…" at bounding box center [232, 401] width 424 height 266
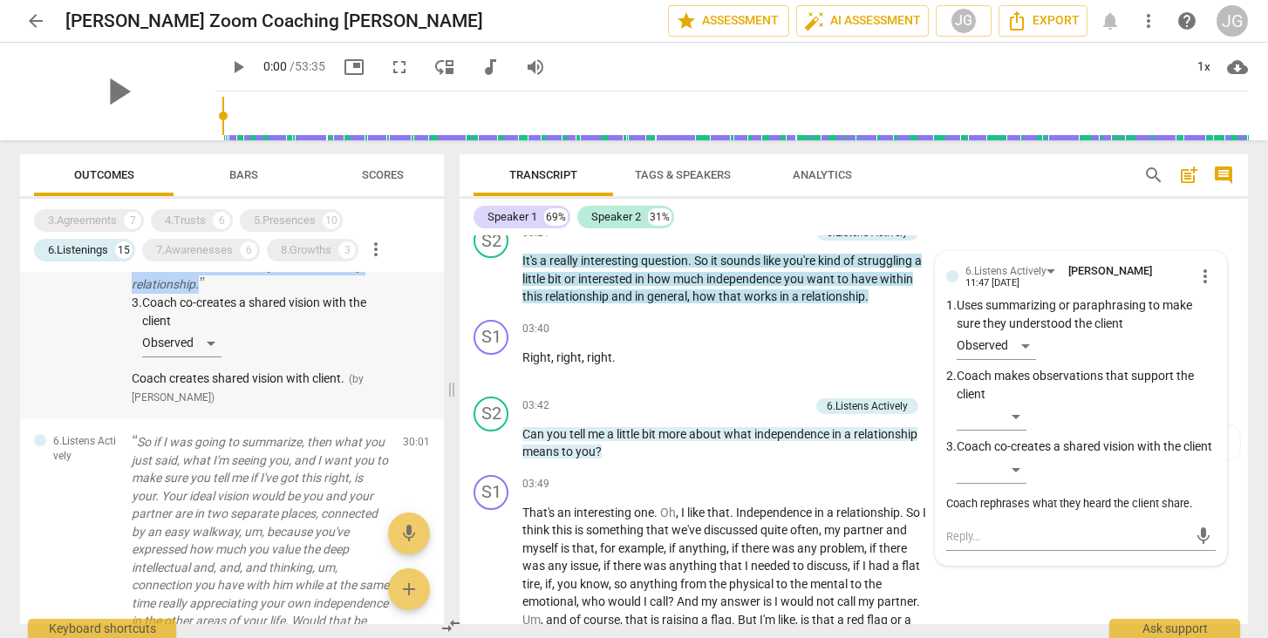
scroll to position [2011, 0]
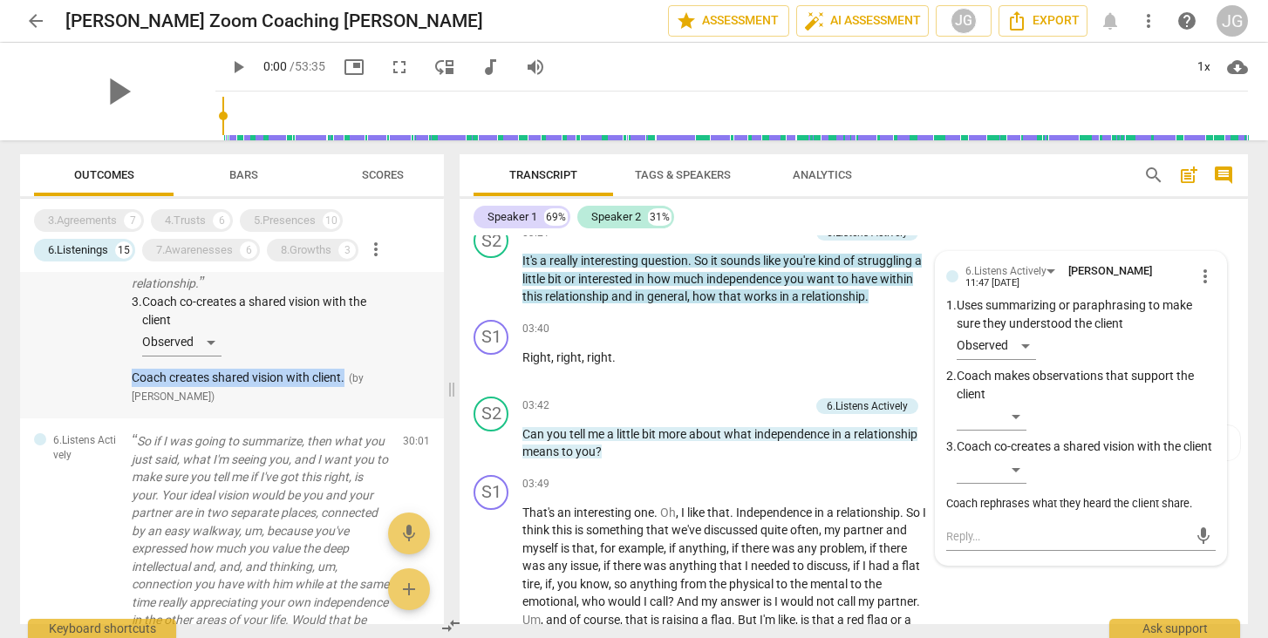
drag, startPoint x: 126, startPoint y: 412, endPoint x: 351, endPoint y: 414, distance: 224.2
click at [351, 414] on div "6.Listens Actively What would your ideal relationship look like then? What woul…" at bounding box center [232, 286] width 424 height 266
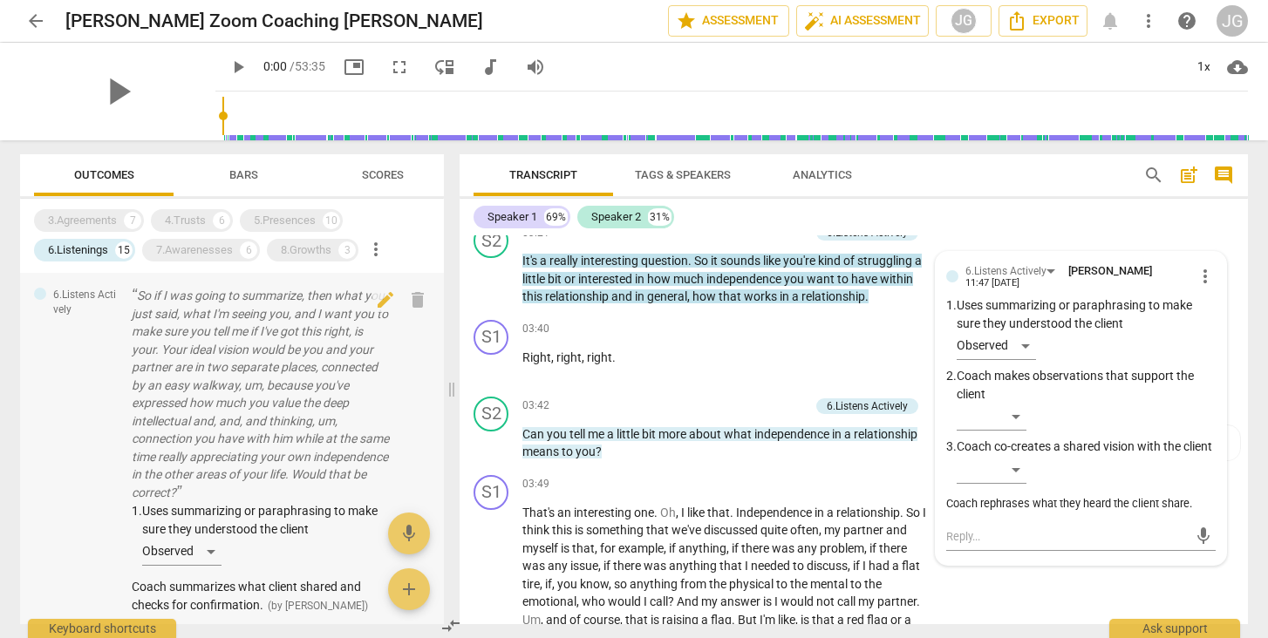
scroll to position [2161, 0]
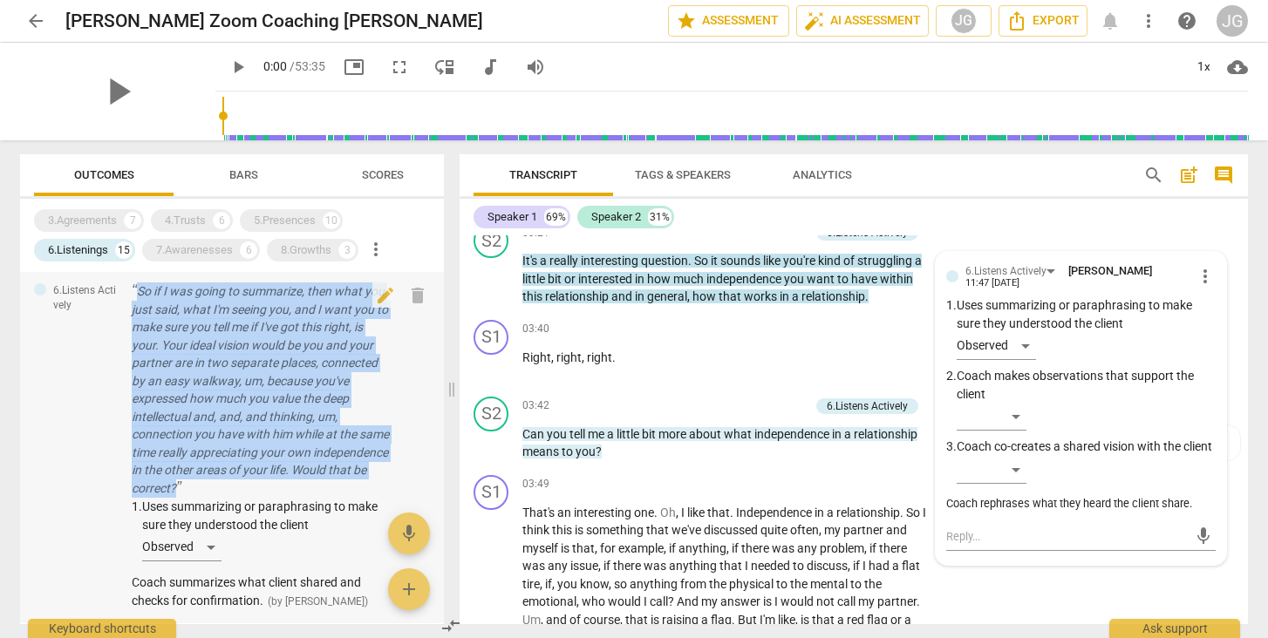
drag, startPoint x: 128, startPoint y: 318, endPoint x: 299, endPoint y: 512, distance: 258.3
click at [299, 512] on div "6.Listens Actively So if I was going to summarize, then what you just said, wha…" at bounding box center [232, 446] width 424 height 355
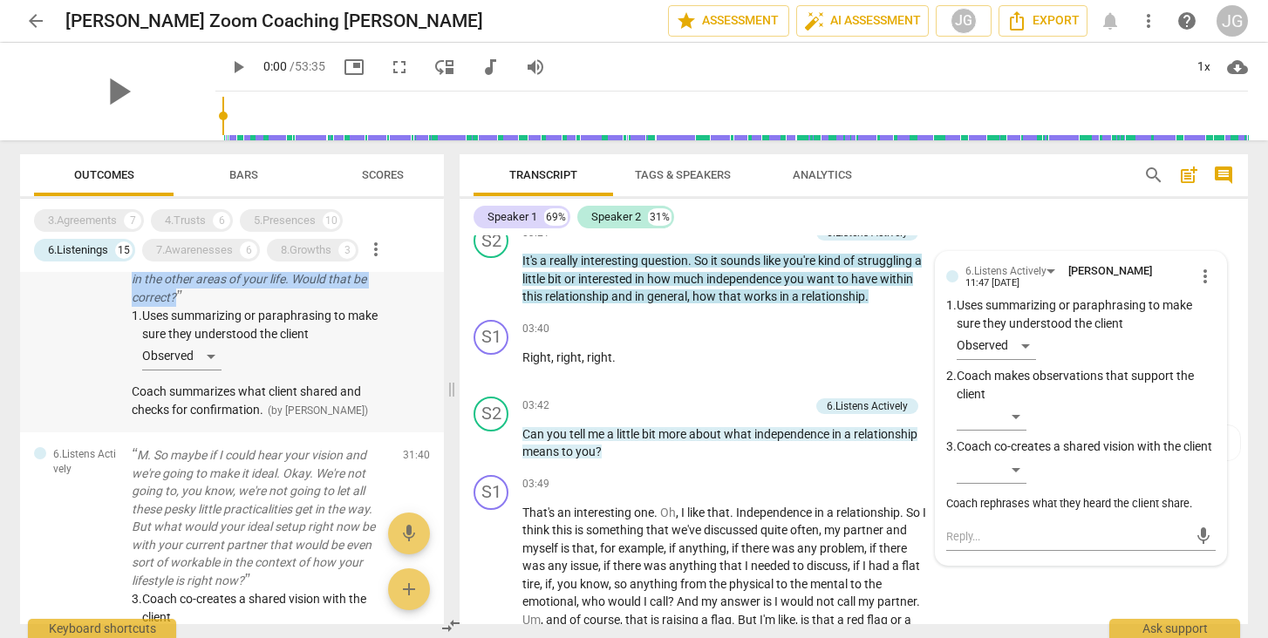
scroll to position [2359, 0]
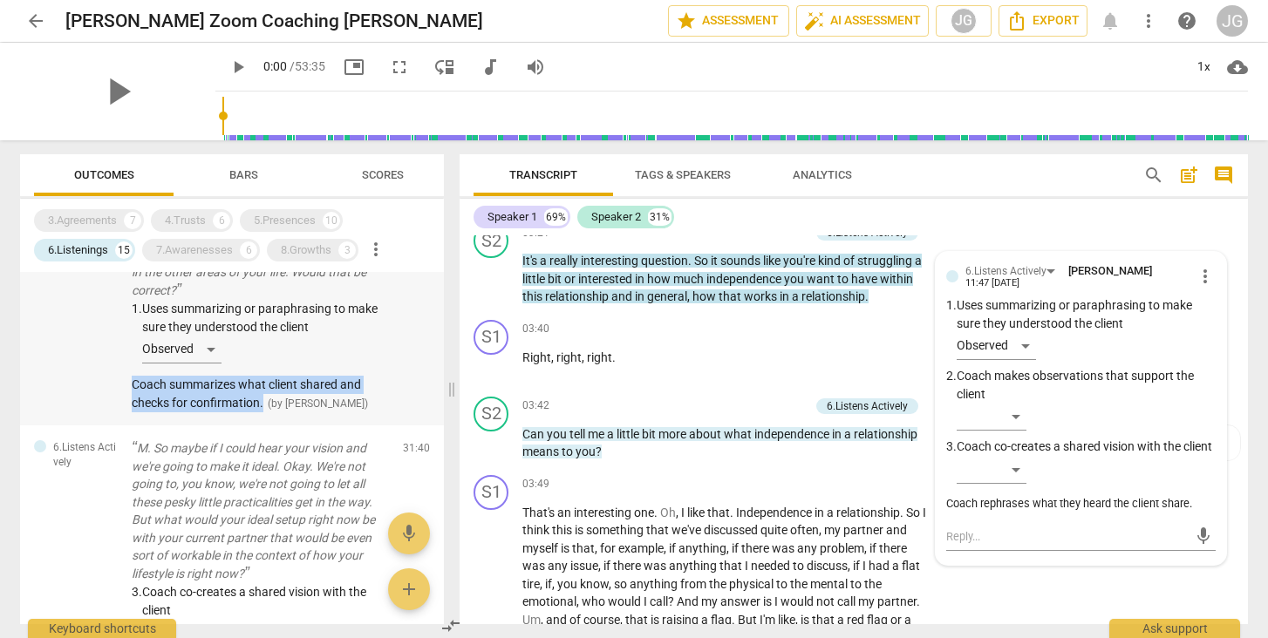
drag, startPoint x: 129, startPoint y: 409, endPoint x: 266, endPoint y: 428, distance: 138.3
click at [266, 426] on div "6.Listens Actively So if I was going to summarize, then what you just said, wha…" at bounding box center [232, 248] width 424 height 355
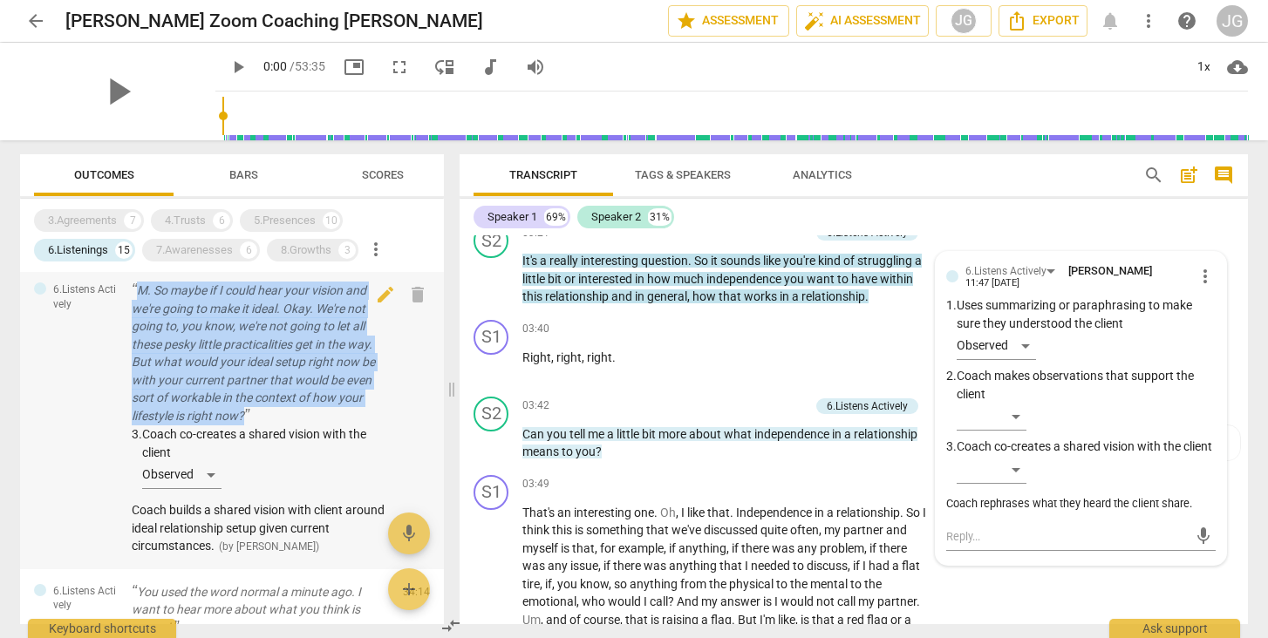
drag, startPoint x: 130, startPoint y: 309, endPoint x: 264, endPoint y: 434, distance: 183.9
click at [264, 434] on div "6.Listens Actively M. So maybe if I could hear your vision and we're going to m…" at bounding box center [232, 419] width 424 height 302
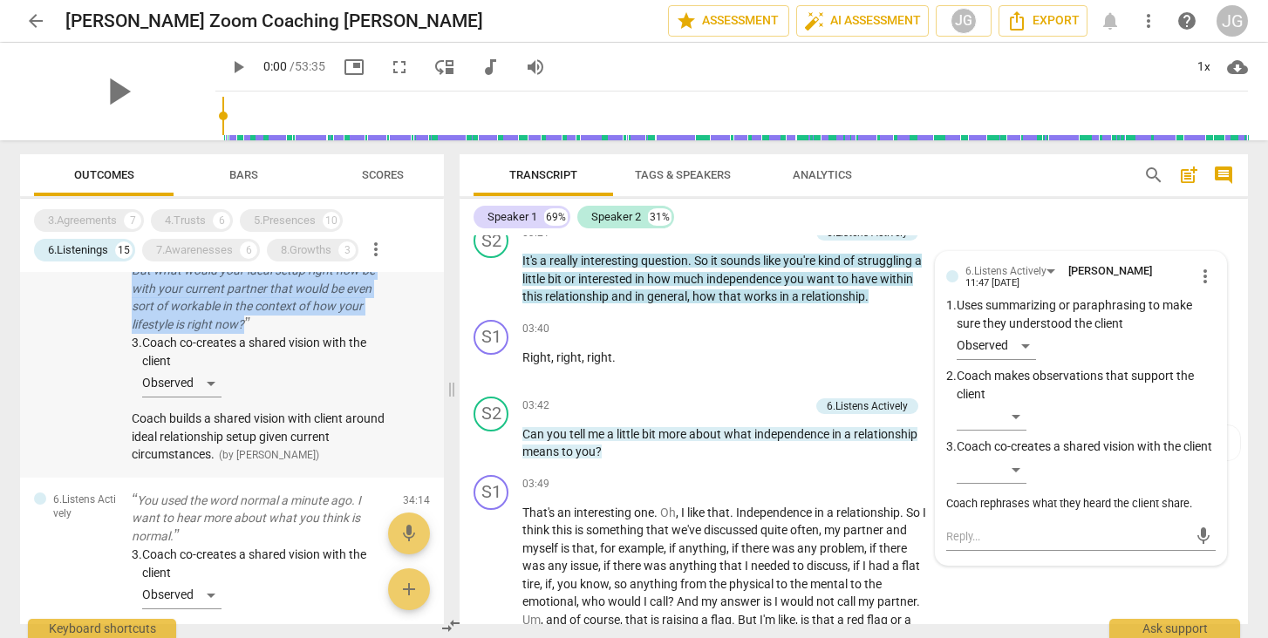
scroll to position [2615, 0]
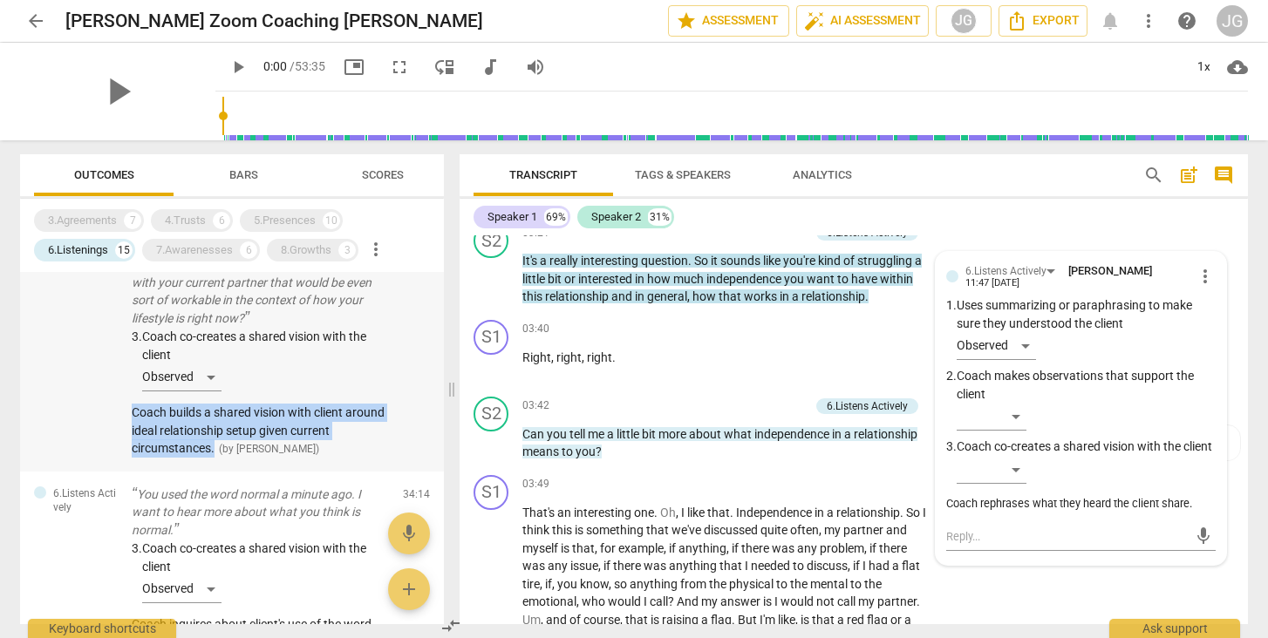
drag, startPoint x: 126, startPoint y: 433, endPoint x: 217, endPoint y: 465, distance: 96.8
click at [217, 465] on div "6.Listens Actively M. So maybe if I could hear your vision and we're going to m…" at bounding box center [232, 321] width 424 height 302
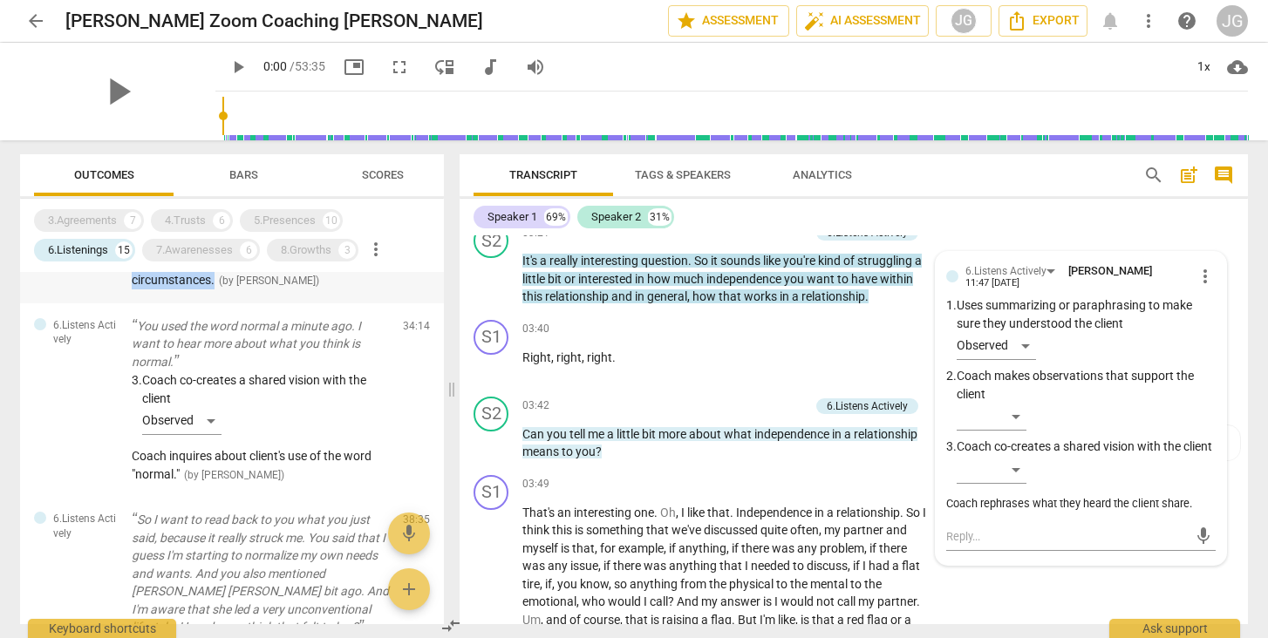
scroll to position [2787, 0]
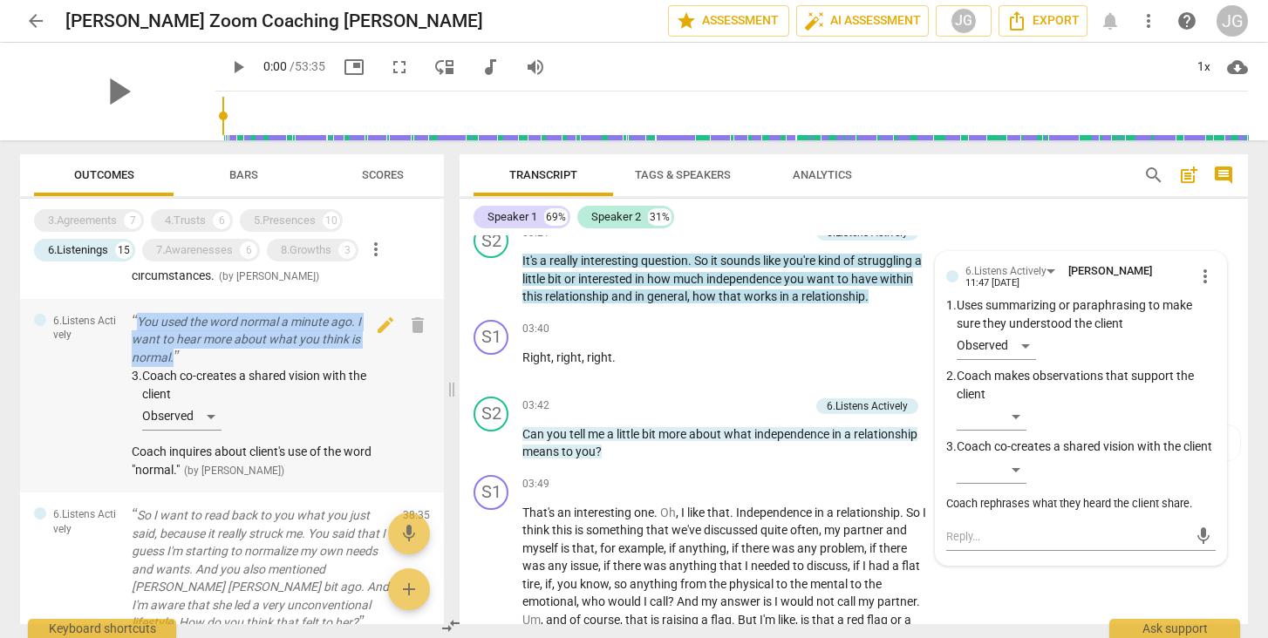
drag, startPoint x: 128, startPoint y: 331, endPoint x: 209, endPoint y: 375, distance: 92.1
click at [209, 375] on div "6.Listens Actively You used the word normal a minute ago. I want to hear more a…" at bounding box center [232, 396] width 424 height 194
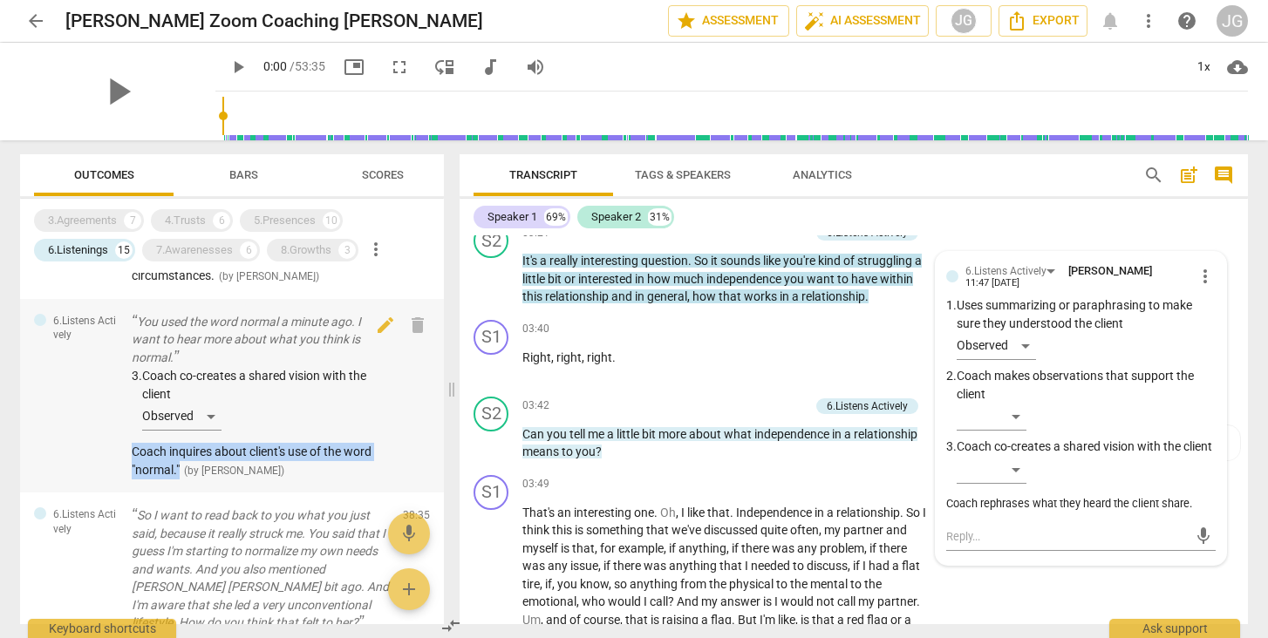
drag, startPoint x: 126, startPoint y: 467, endPoint x: 182, endPoint y: 491, distance: 61.7
click at [182, 491] on div "6.Listens Actively You used the word normal a minute ago. I want to hear more a…" at bounding box center [232, 396] width 424 height 194
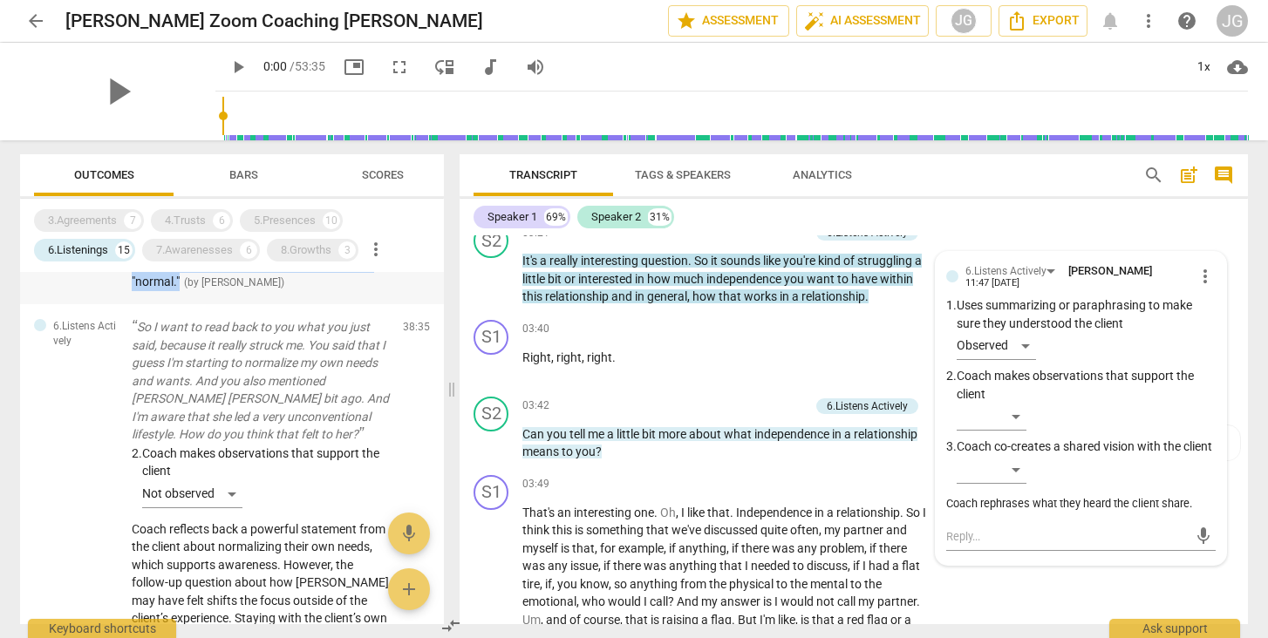
scroll to position [2993, 0]
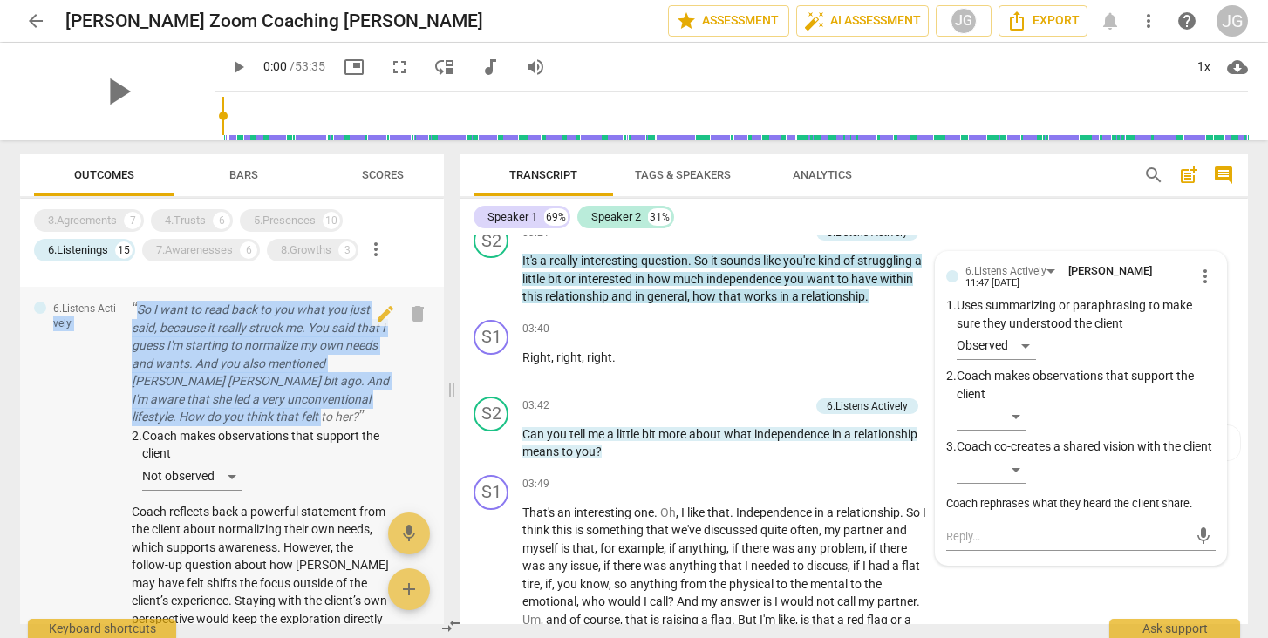
drag, startPoint x: 124, startPoint y: 319, endPoint x: 300, endPoint y: 421, distance: 203.6
click at [300, 421] on div "6.Listens Actively So I want to read back to you what you just said, because it…" at bounding box center [232, 491] width 424 height 409
drag, startPoint x: 310, startPoint y: 427, endPoint x: 128, endPoint y: 325, distance: 208.1
click at [128, 325] on div "6.Listens Actively So I want to read back to you what you just said, because it…" at bounding box center [232, 491] width 424 height 409
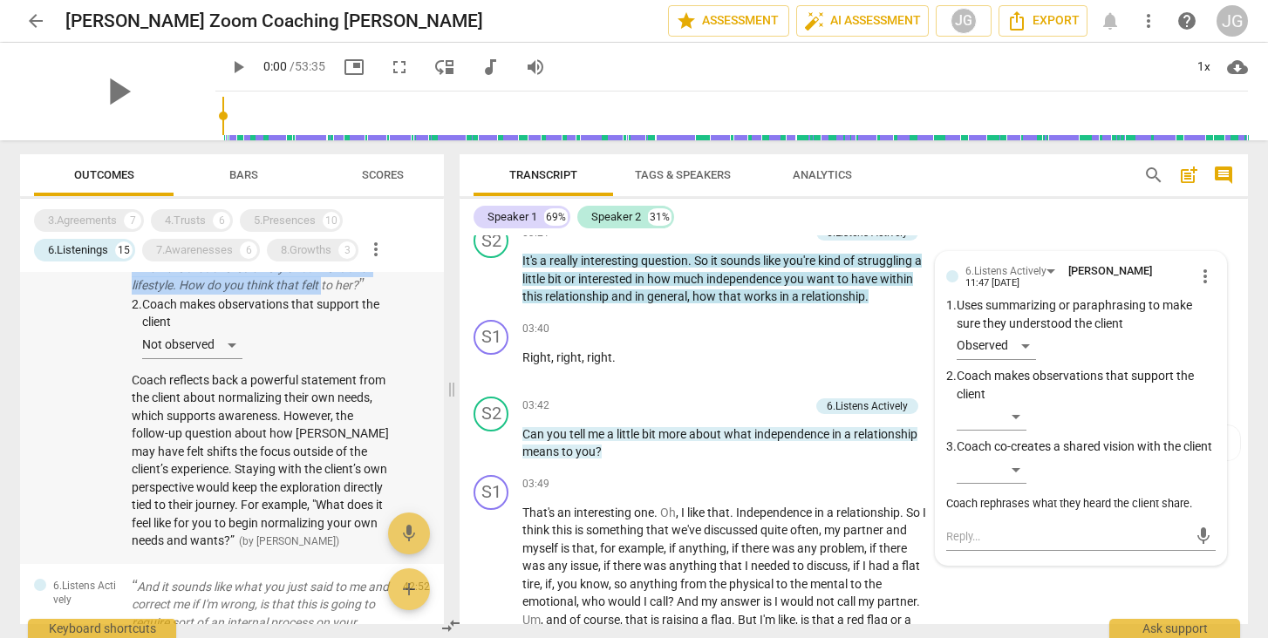
scroll to position [3128, 0]
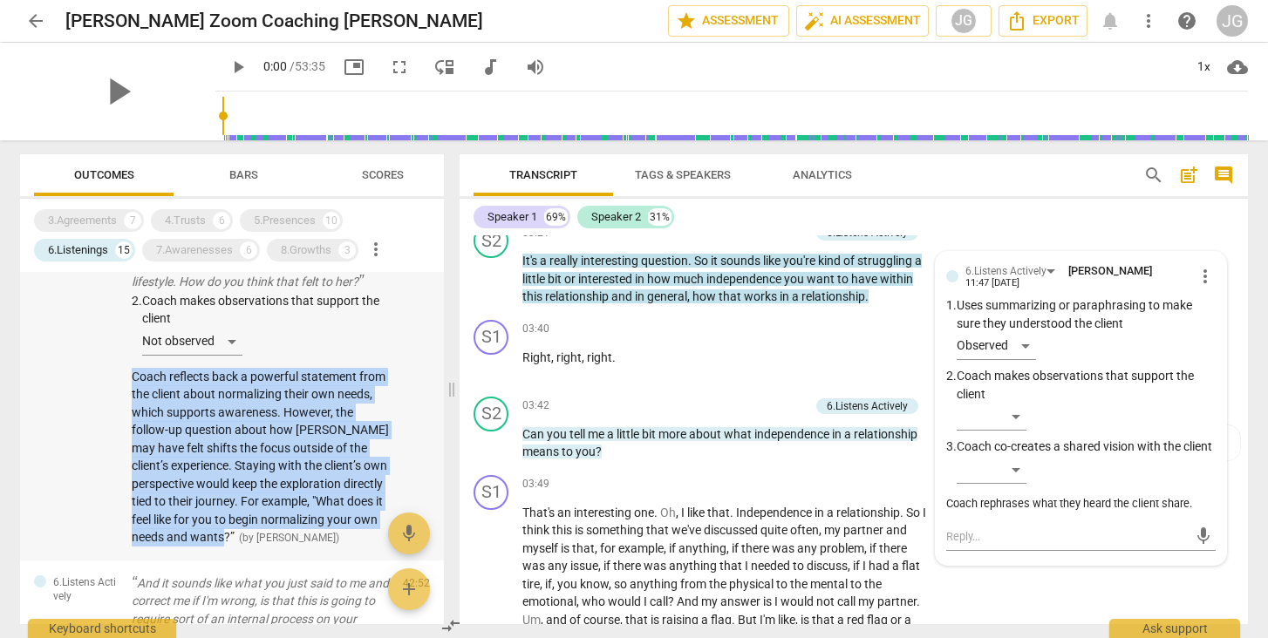
drag, startPoint x: 126, startPoint y: 384, endPoint x: 355, endPoint y: 551, distance: 283.3
click at [355, 551] on div "6.Listens Actively So I want to read back to you what you just said, because it…" at bounding box center [232, 356] width 424 height 409
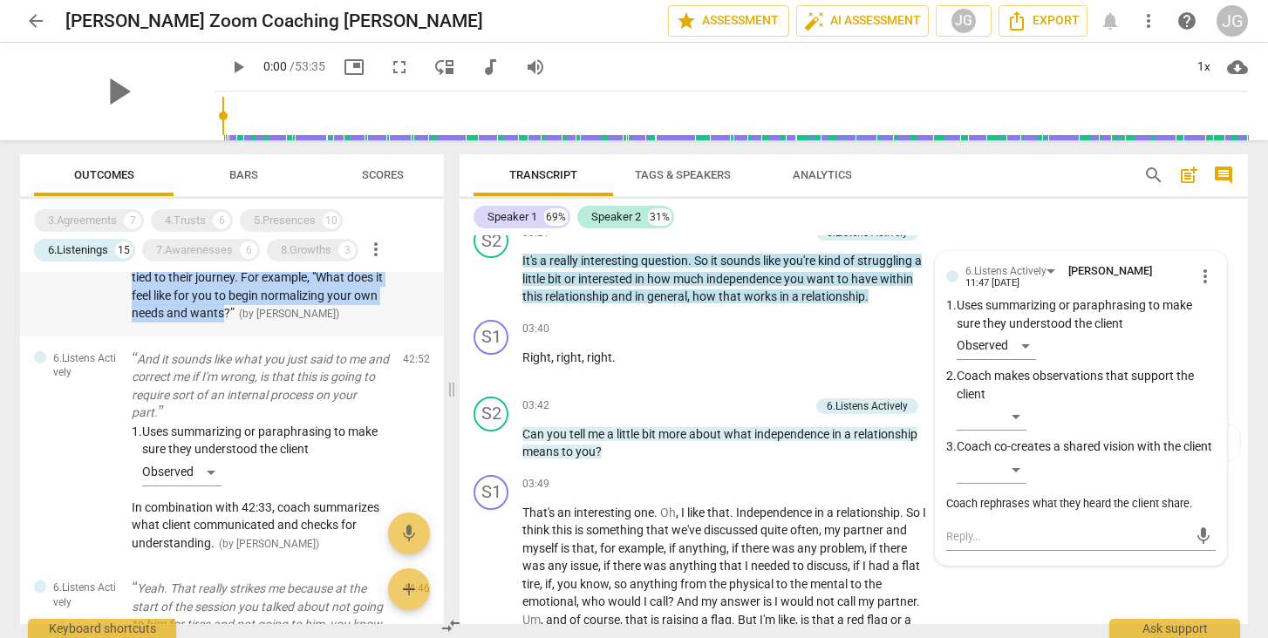
scroll to position [3357, 0]
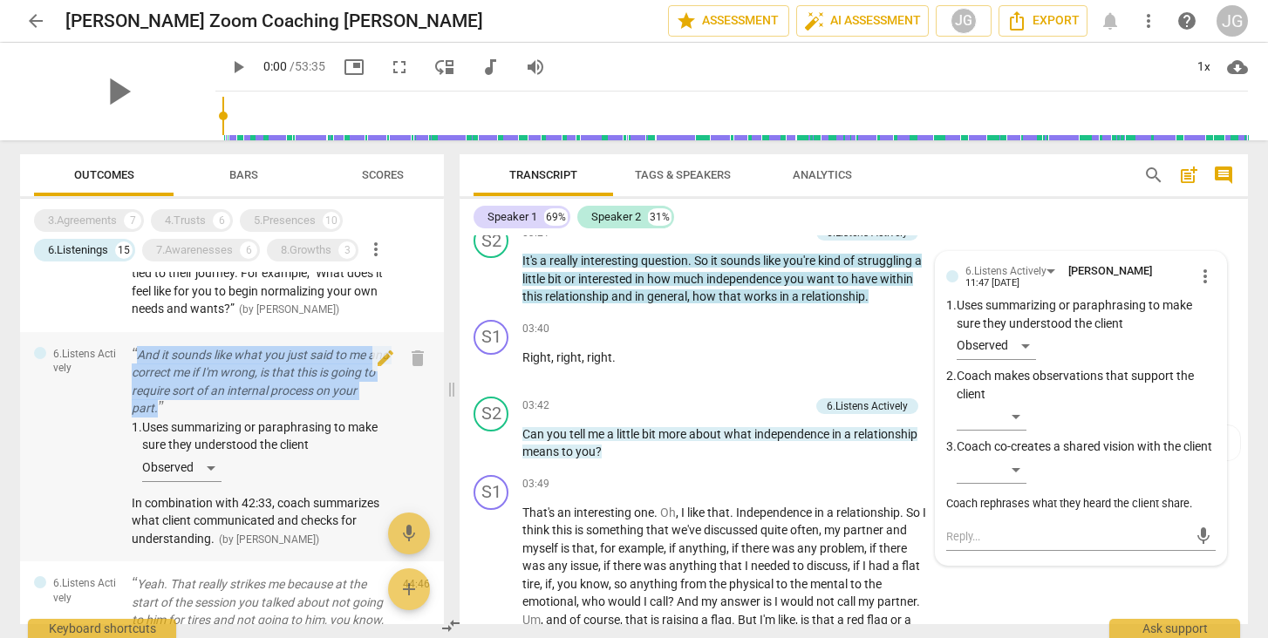
drag, startPoint x: 128, startPoint y: 373, endPoint x: 200, endPoint y: 431, distance: 91.8
click at [200, 431] on div "6.Listens Actively And it sounds like what you just said to me and correct me i…" at bounding box center [232, 447] width 424 height 230
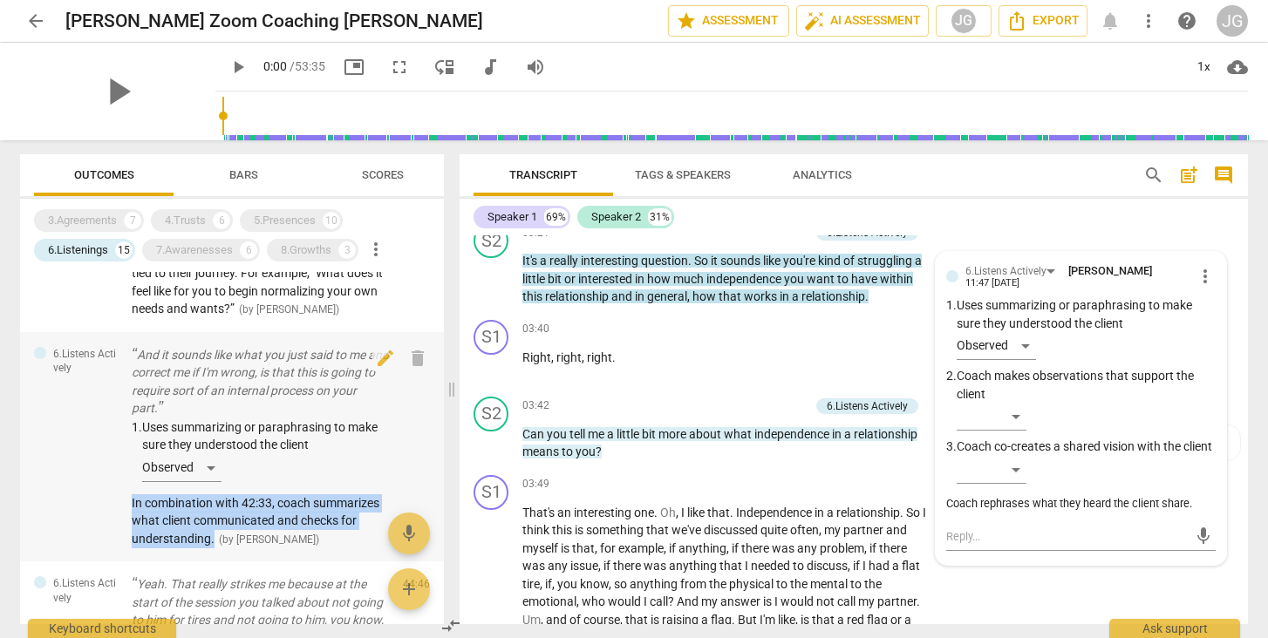
drag, startPoint x: 124, startPoint y: 526, endPoint x: 215, endPoint y: 563, distance: 97.8
click at [215, 563] on div "6.Listens Actively And it sounds like what you just said to me and correct me i…" at bounding box center [232, 447] width 424 height 230
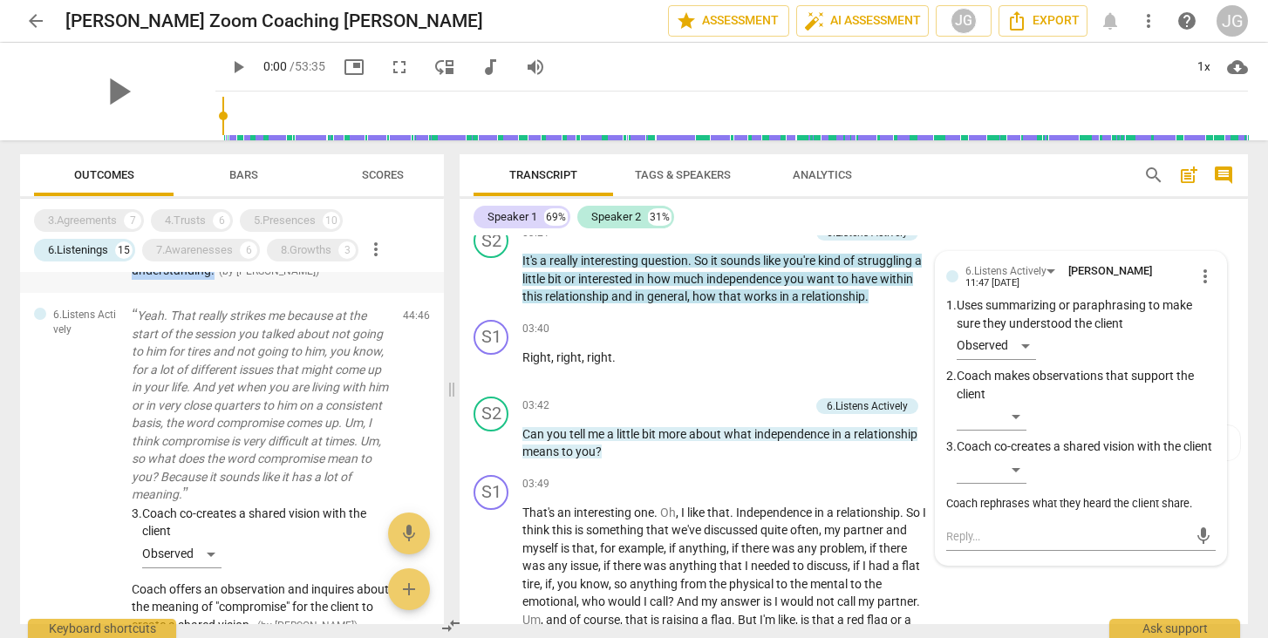
scroll to position [3628, 0]
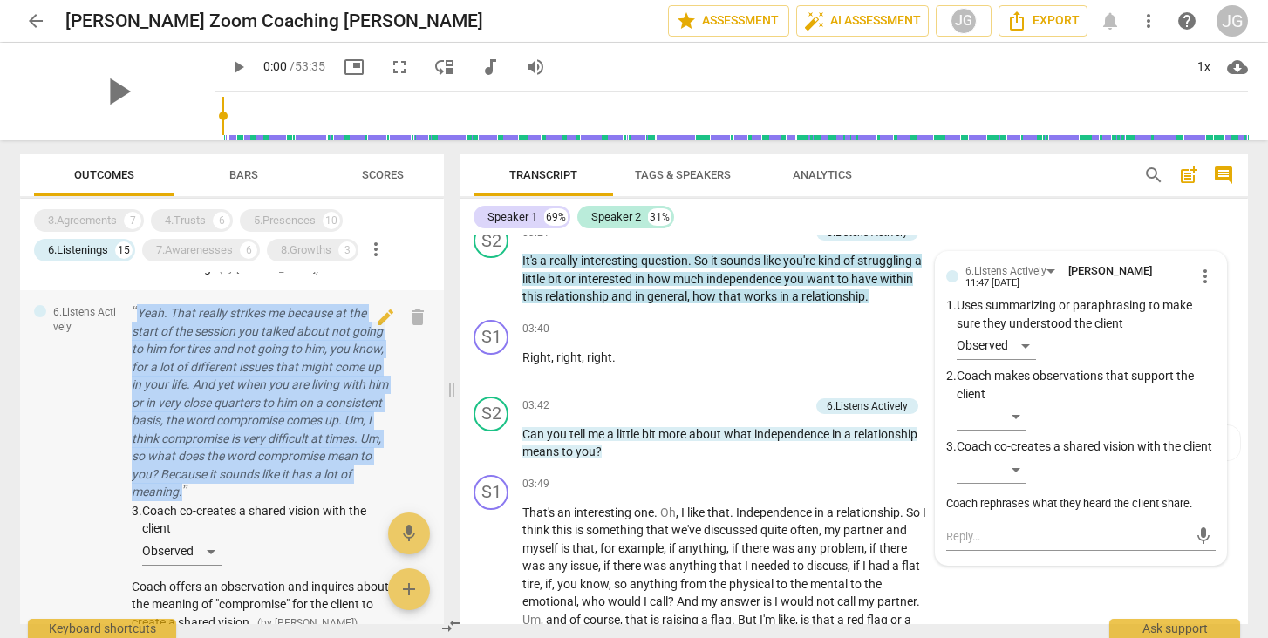
drag, startPoint x: 129, startPoint y: 328, endPoint x: 300, endPoint y: 511, distance: 250.5
click at [300, 511] on div "6.Listens Actively Yeah. That really strikes me because at the start of the ses…" at bounding box center [232, 467] width 424 height 355
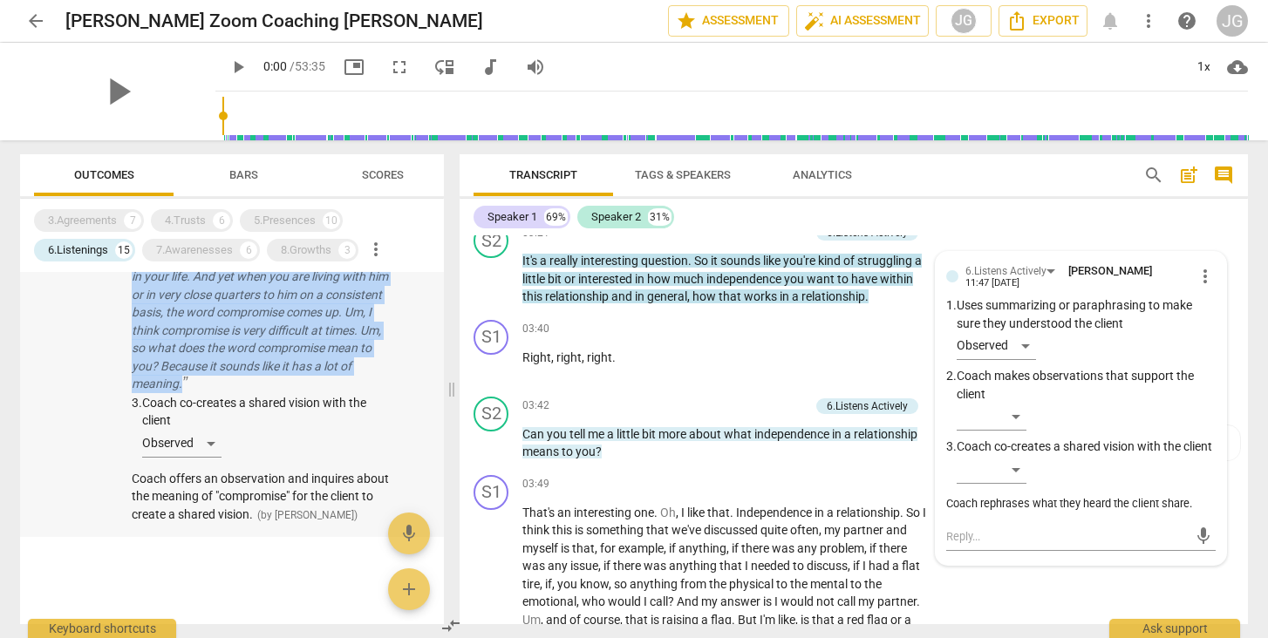
scroll to position [3759, 0]
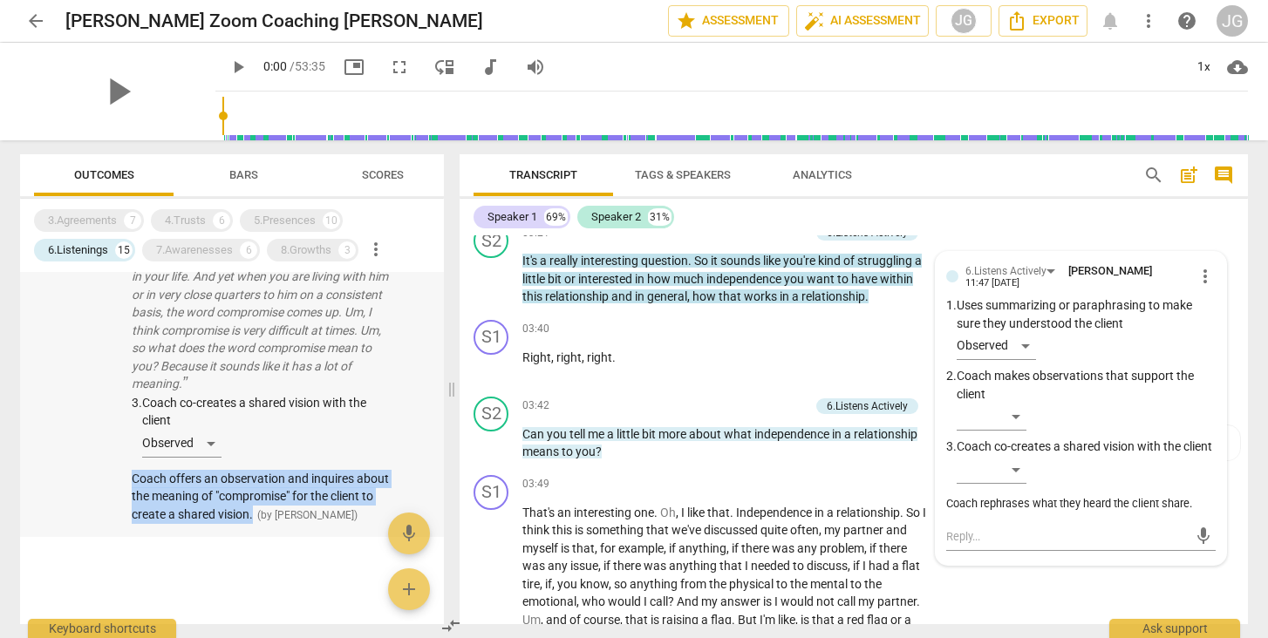
drag, startPoint x: 126, startPoint y: 472, endPoint x: 305, endPoint y: 508, distance: 183.2
click at [305, 508] on div "6.Listens Actively Yeah. That really strikes me because at the start of the ses…" at bounding box center [232, 359] width 424 height 355
click at [221, 244] on div "7.Awarenesses" at bounding box center [194, 250] width 77 height 17
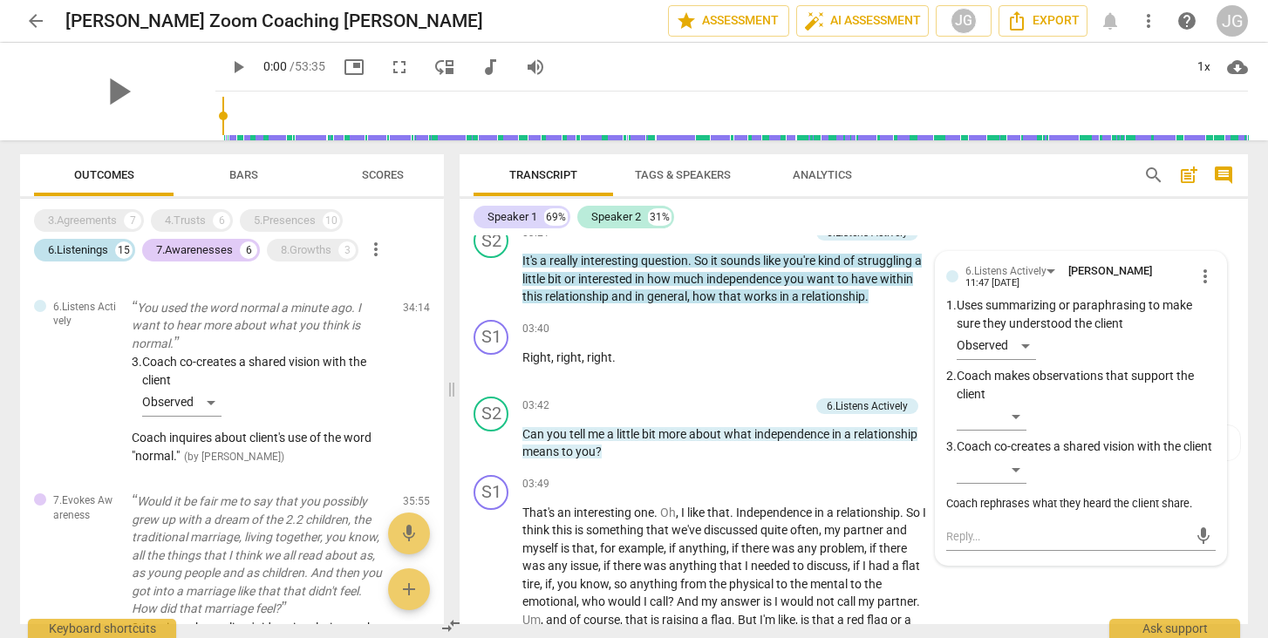
click at [78, 249] on div "6.Listenings" at bounding box center [78, 250] width 60 height 17
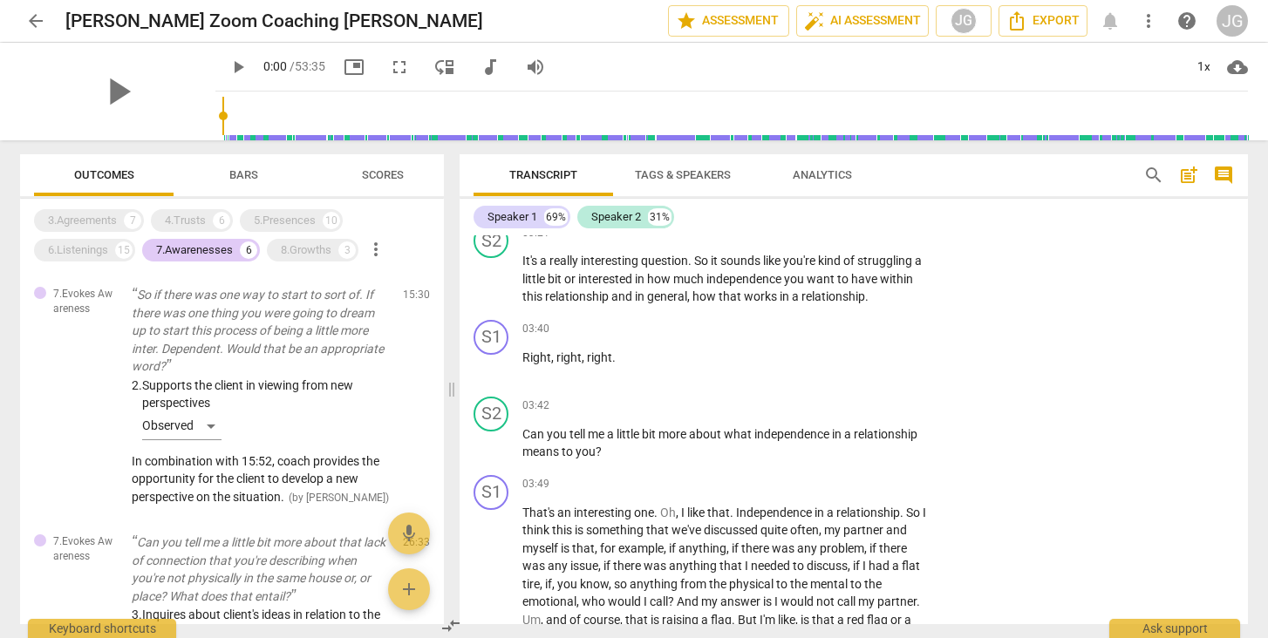
scroll to position [0, 0]
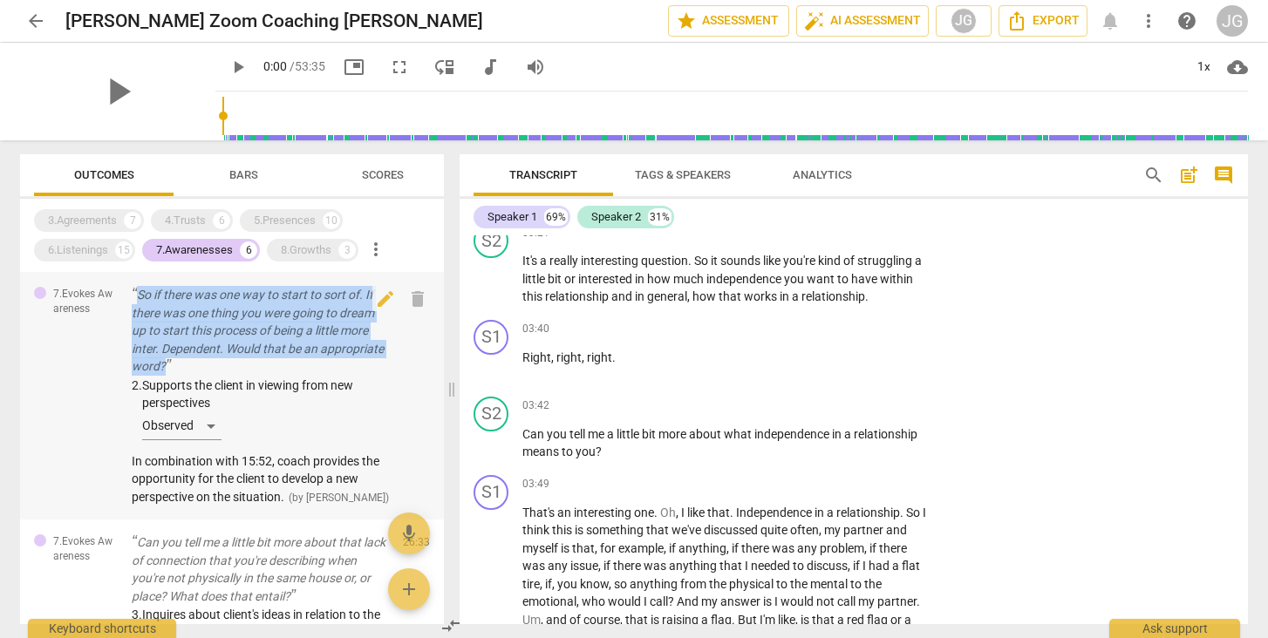
drag, startPoint x: 193, startPoint y: 359, endPoint x: 137, endPoint y: 294, distance: 86.0
click at [137, 294] on p "So if there was one way to start to sort of. If there was one thing you were go…" at bounding box center [260, 331] width 257 height 90
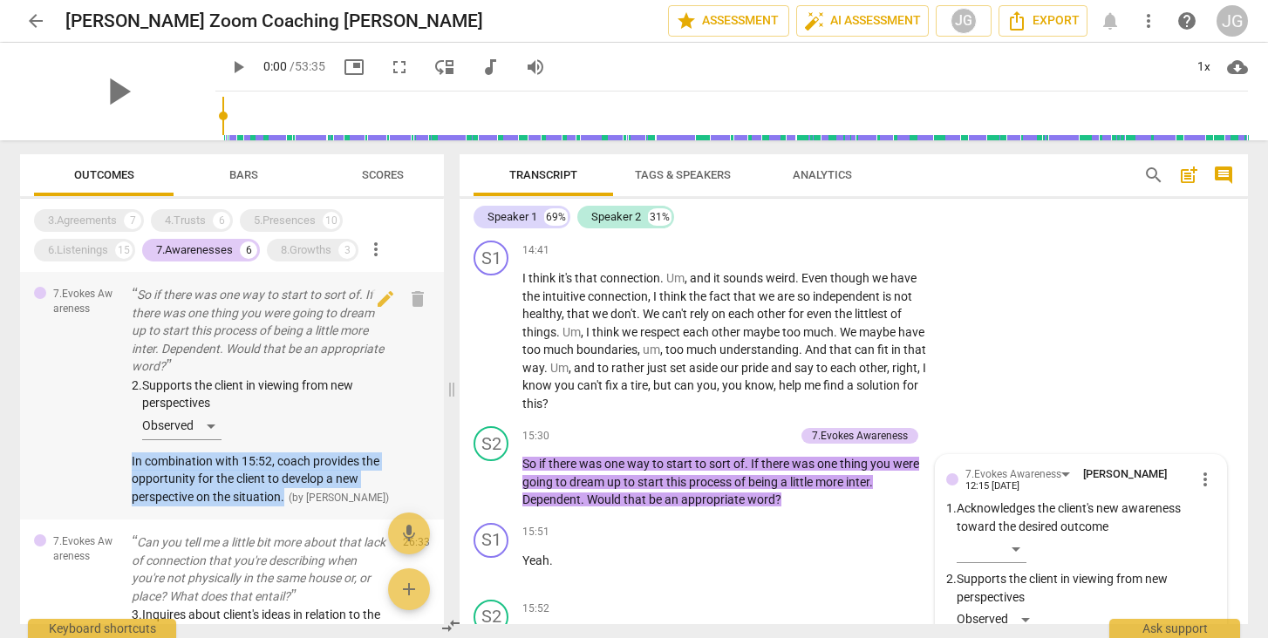
drag, startPoint x: 126, startPoint y: 453, endPoint x: 288, endPoint y: 492, distance: 166.1
click at [288, 492] on div "7.Evokes Awareness So if there was one way to start to sort of. If there was on…" at bounding box center [232, 396] width 424 height 248
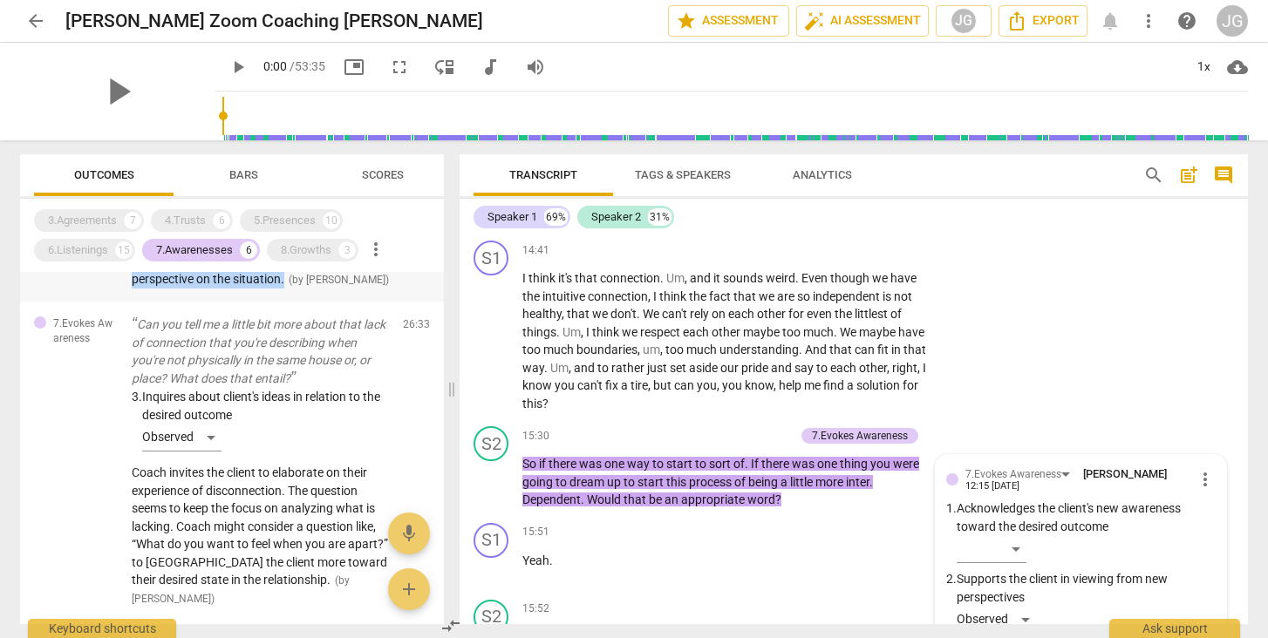
scroll to position [219, 0]
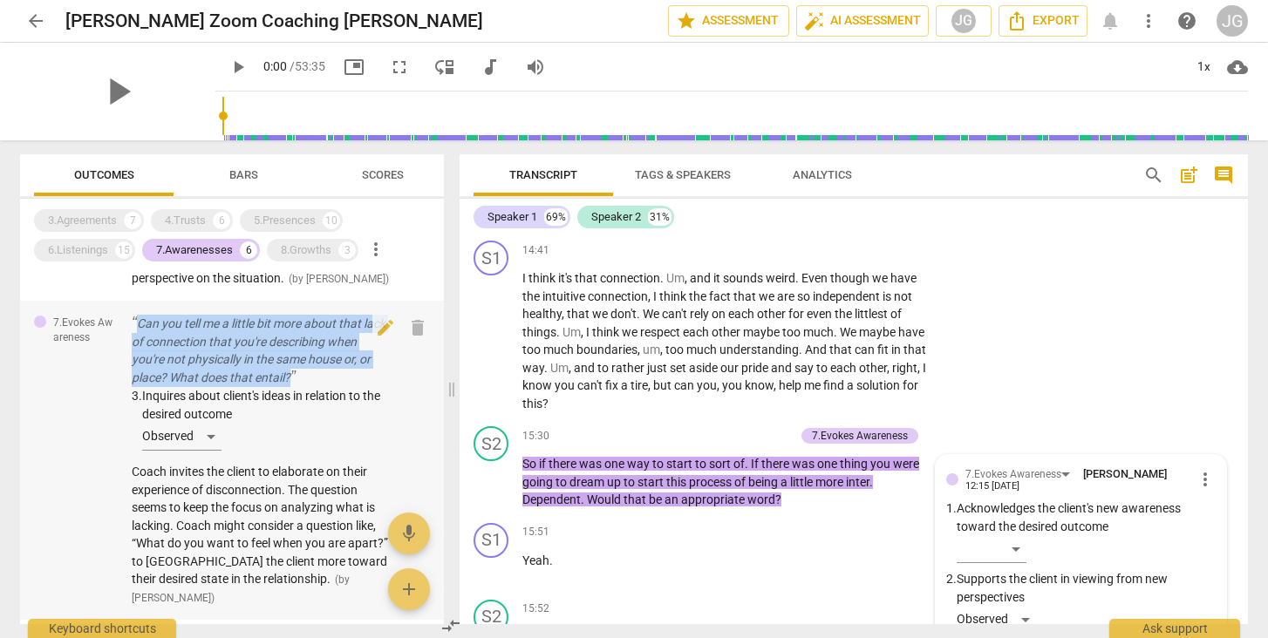
drag, startPoint x: 126, startPoint y: 312, endPoint x: 311, endPoint y: 372, distance: 194.4
click at [311, 372] on div "7.Evokes Awareness Can you tell me a little bit more about that lack of connect…" at bounding box center [232, 460] width 424 height 319
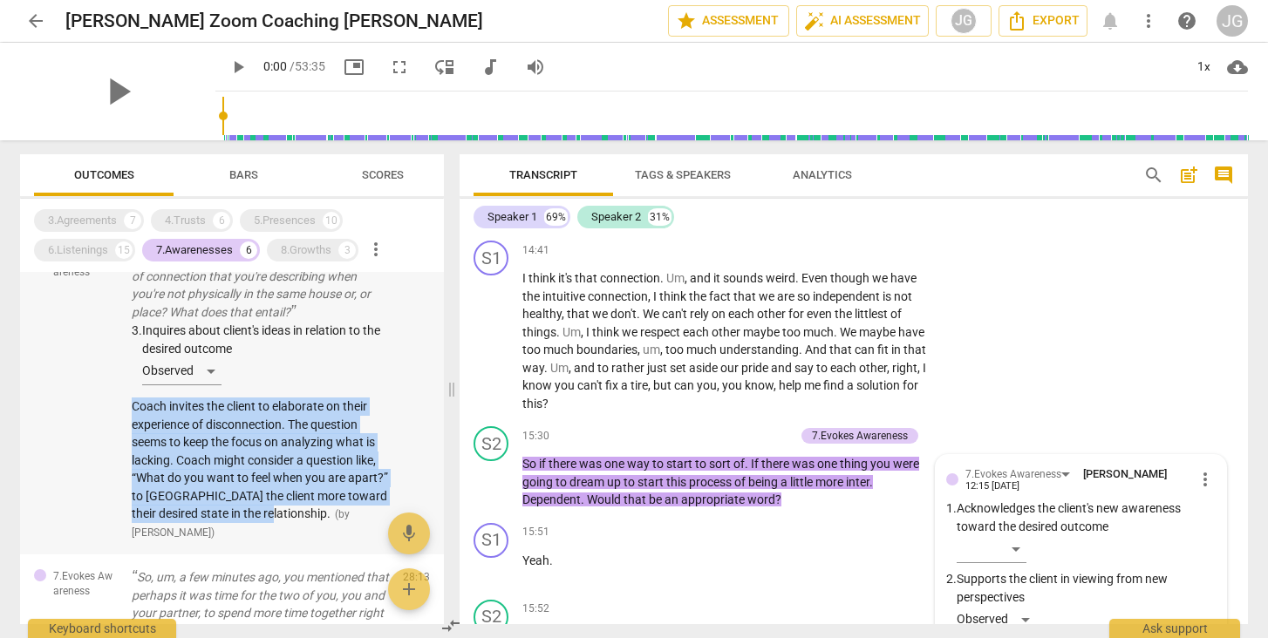
drag, startPoint x: 130, startPoint y: 395, endPoint x: 305, endPoint y: 501, distance: 204.6
click at [305, 501] on div "7.Evokes Awareness Can you tell me a little bit more about that lack of connect…" at bounding box center [232, 394] width 424 height 319
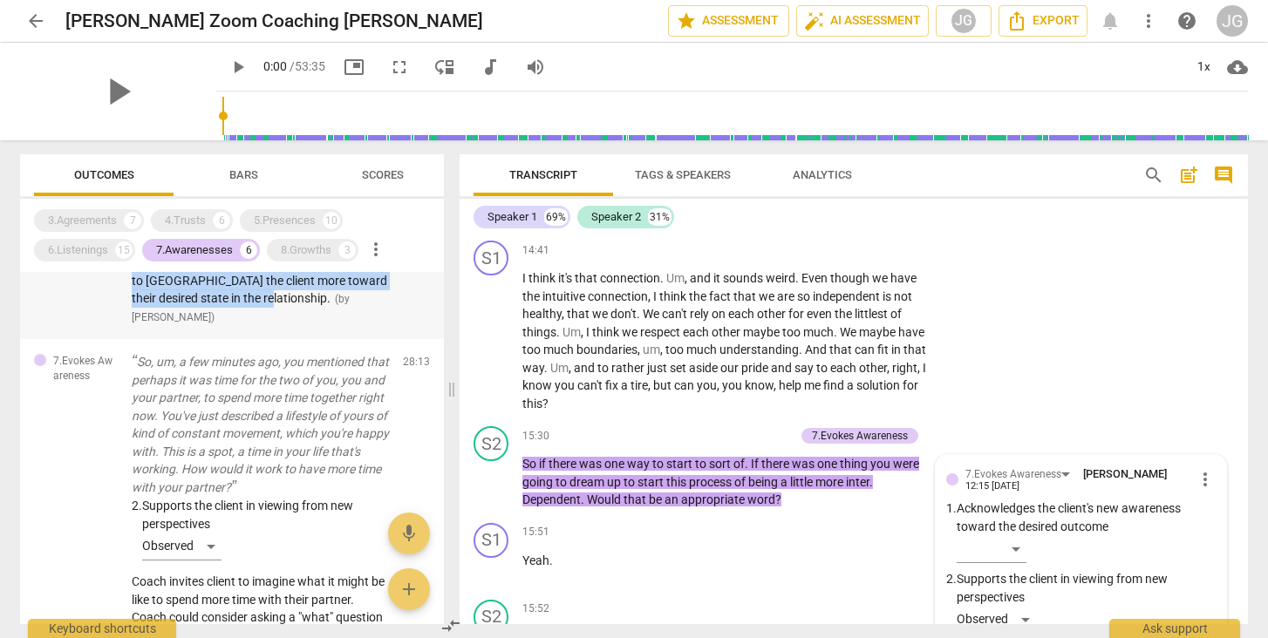
scroll to position [504, 0]
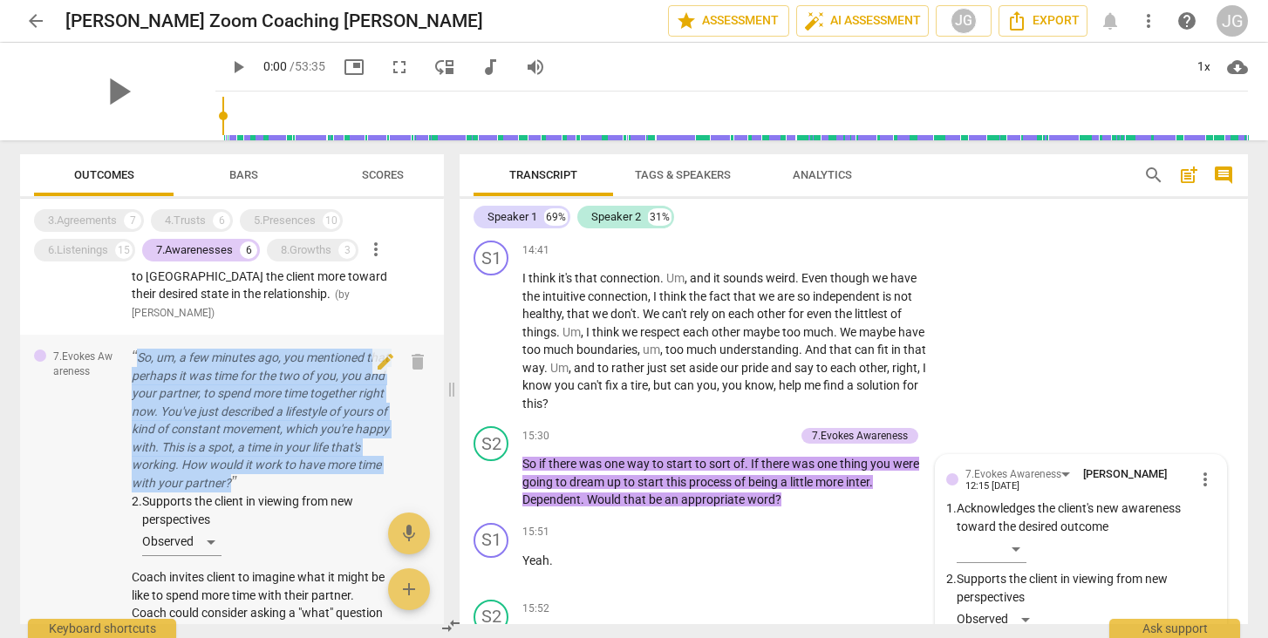
drag, startPoint x: 129, startPoint y: 339, endPoint x: 202, endPoint y: 483, distance: 161.5
click at [202, 483] on div "7.Evokes Awareness So, um, a few minutes ago, you mentioned that perhaps it was…" at bounding box center [232, 530] width 424 height 391
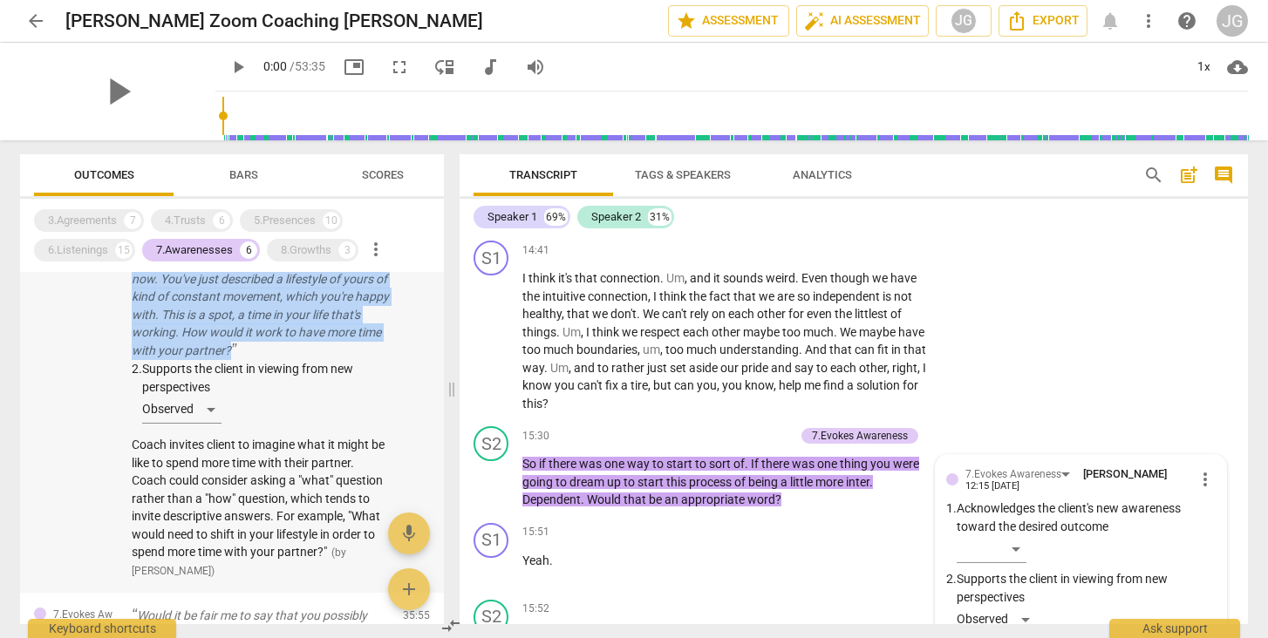
scroll to position [677, 0]
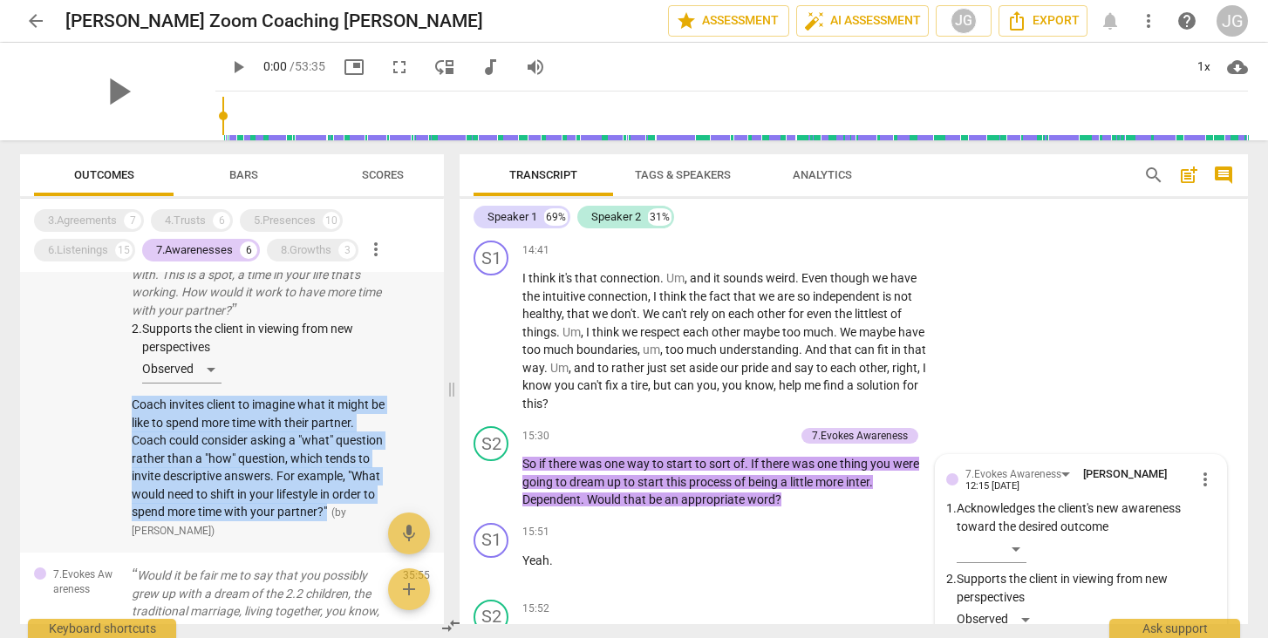
drag, startPoint x: 125, startPoint y: 406, endPoint x: 183, endPoint y: 523, distance: 131.4
click at [183, 523] on div "7.Evokes Awareness So, um, a few minutes ago, you mentioned that perhaps it was…" at bounding box center [232, 357] width 424 height 391
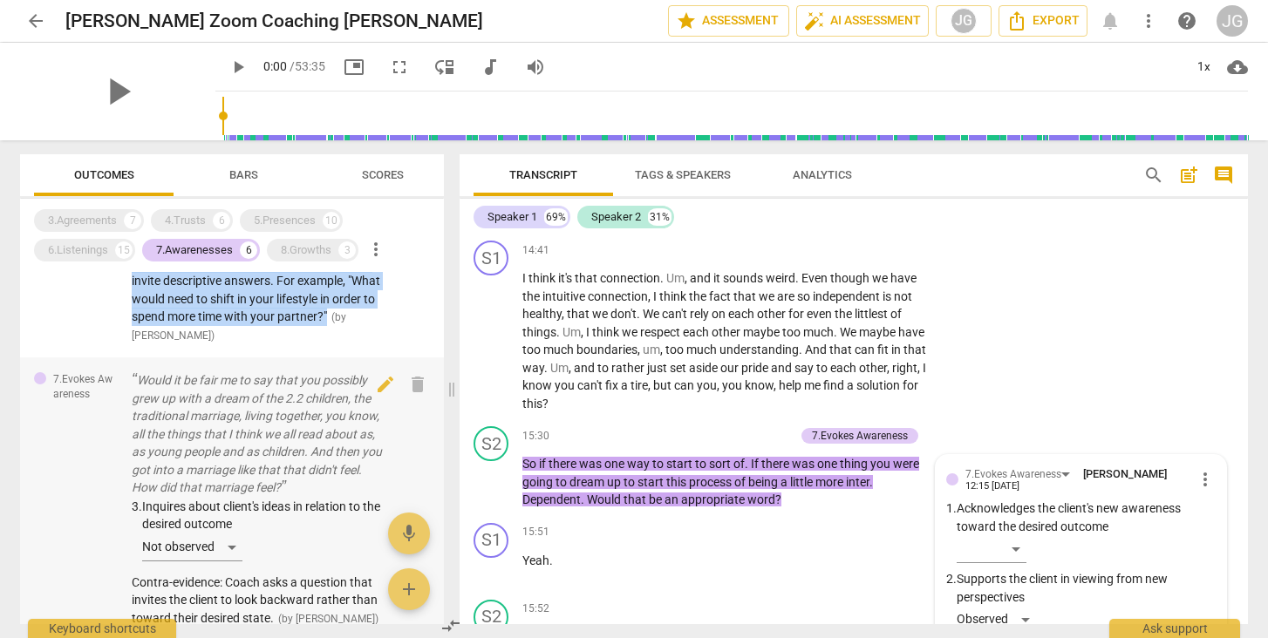
scroll to position [867, 0]
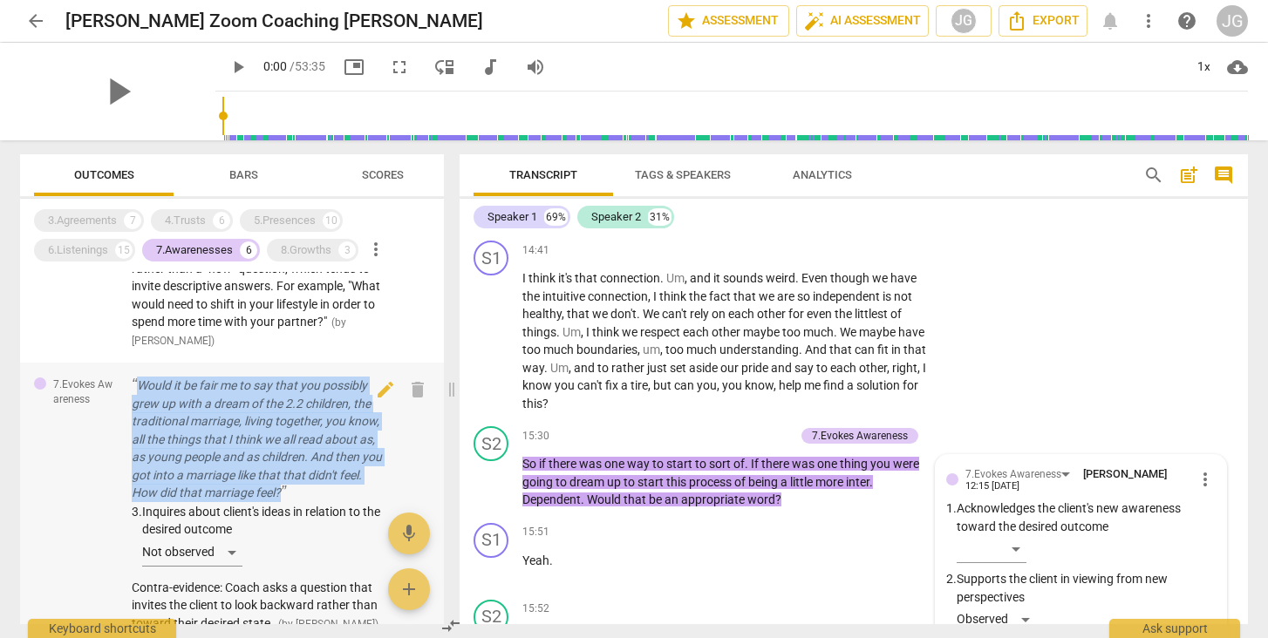
drag, startPoint x: 133, startPoint y: 377, endPoint x: 317, endPoint y: 490, distance: 216.1
click at [317, 490] on p "Would it be fair me to say that you possibly grew up with a dream of the 2.2 ch…" at bounding box center [260, 440] width 257 height 126
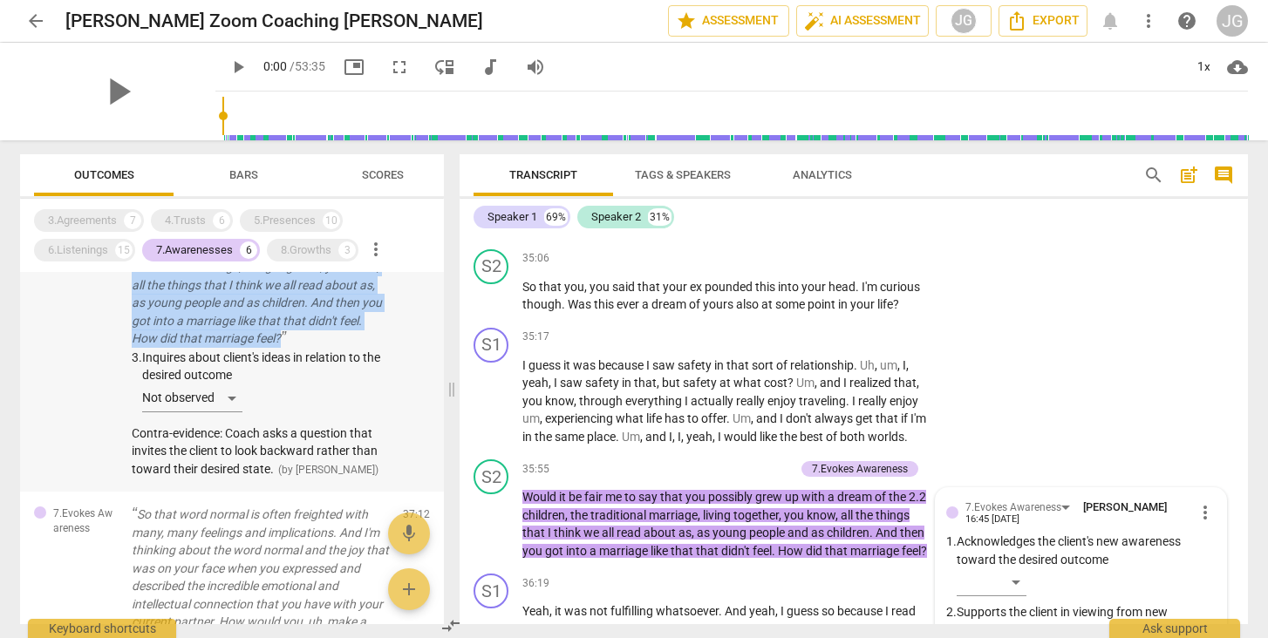
scroll to position [1033, 0]
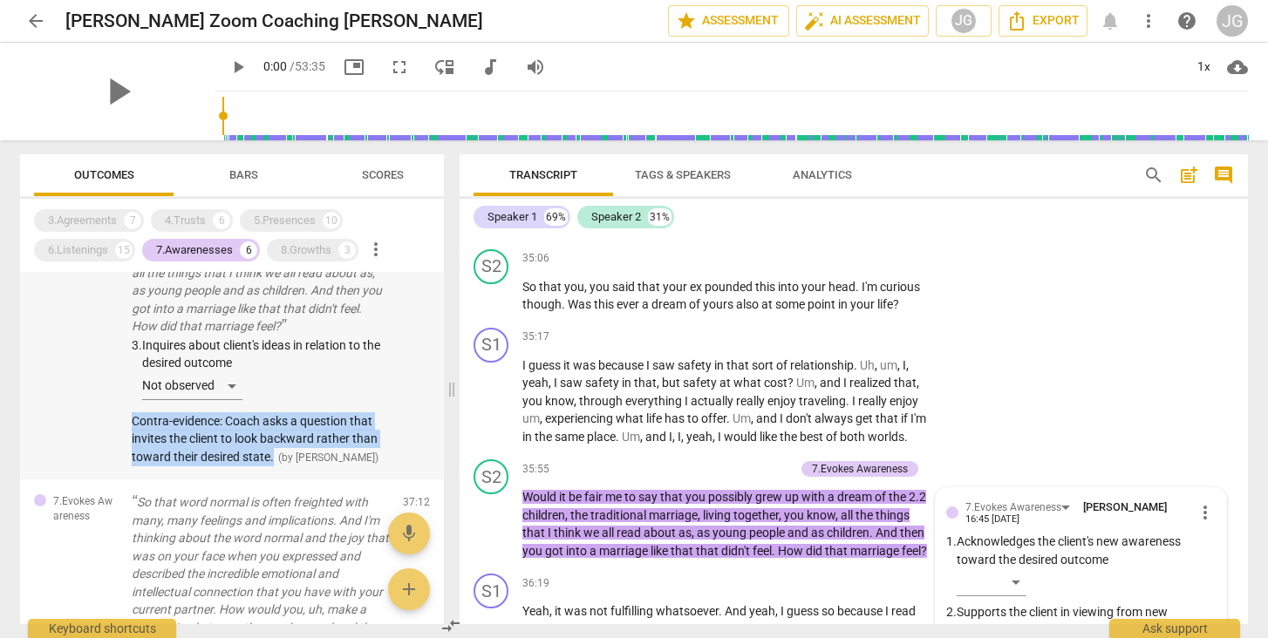
drag, startPoint x: 128, startPoint y: 412, endPoint x: 275, endPoint y: 453, distance: 152.1
click at [275, 453] on div "7.Evokes Awareness Would it be fair me to say that you possibly grew up with a …" at bounding box center [232, 337] width 424 height 283
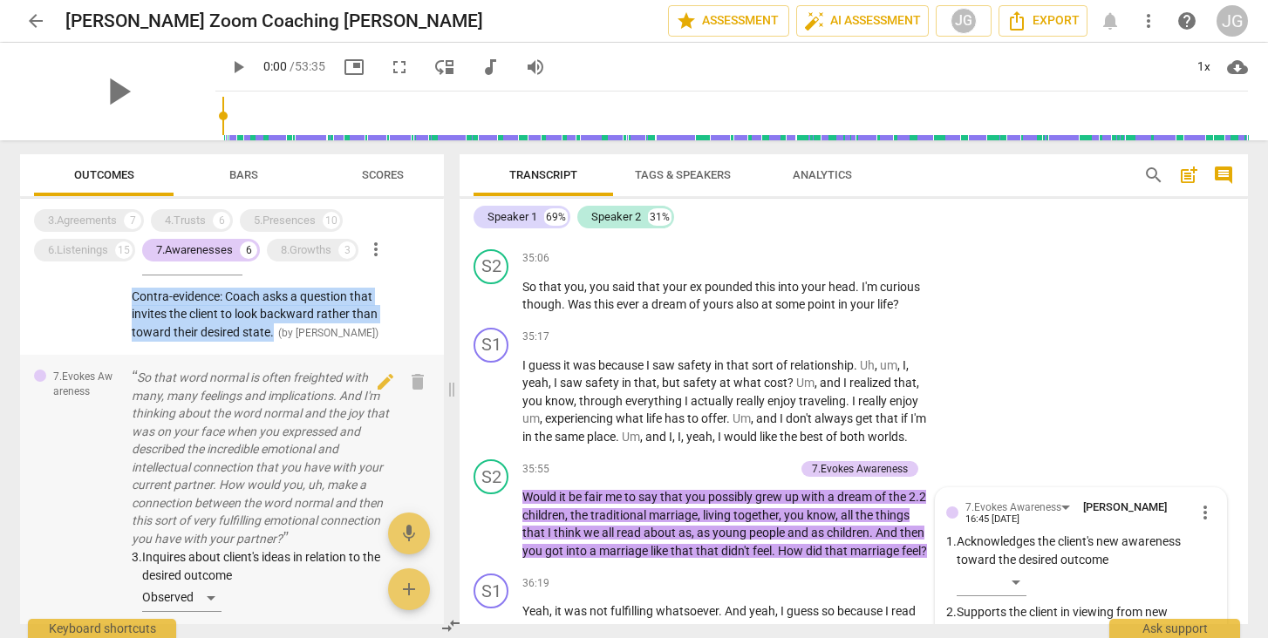
scroll to position [1150, 0]
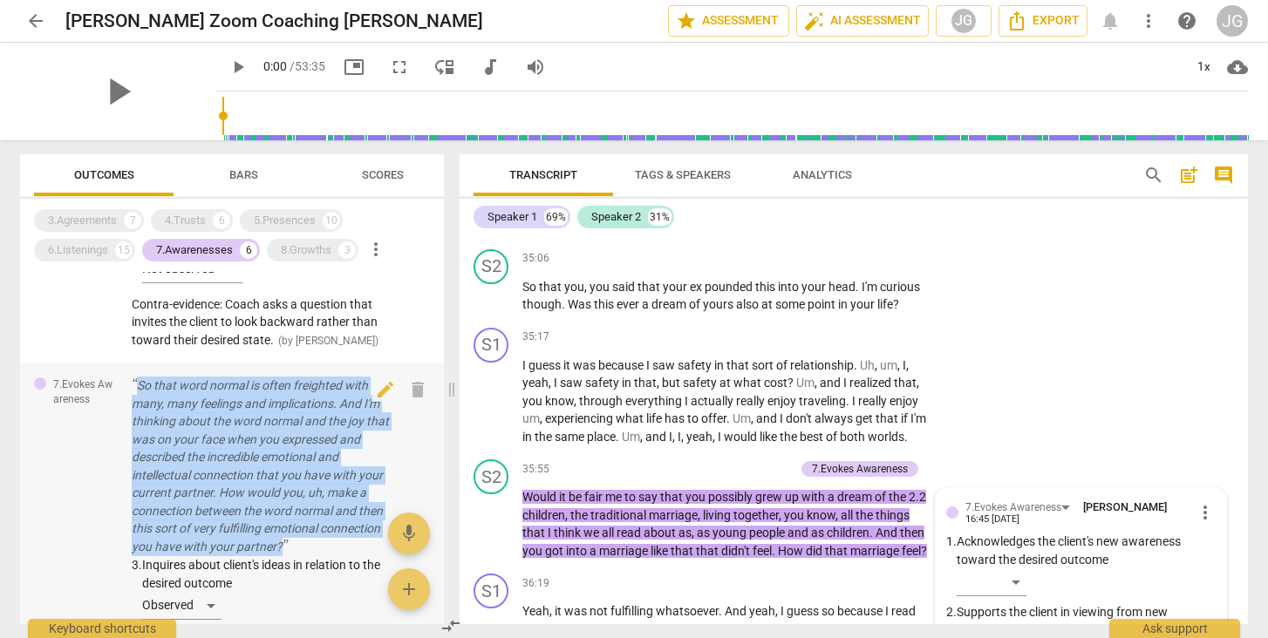
drag, startPoint x: 126, startPoint y: 373, endPoint x: 299, endPoint y: 535, distance: 237.6
click at [299, 535] on div "7.Evokes Awareness So that word normal is often freighted with many, many feeli…" at bounding box center [232, 532] width 424 height 338
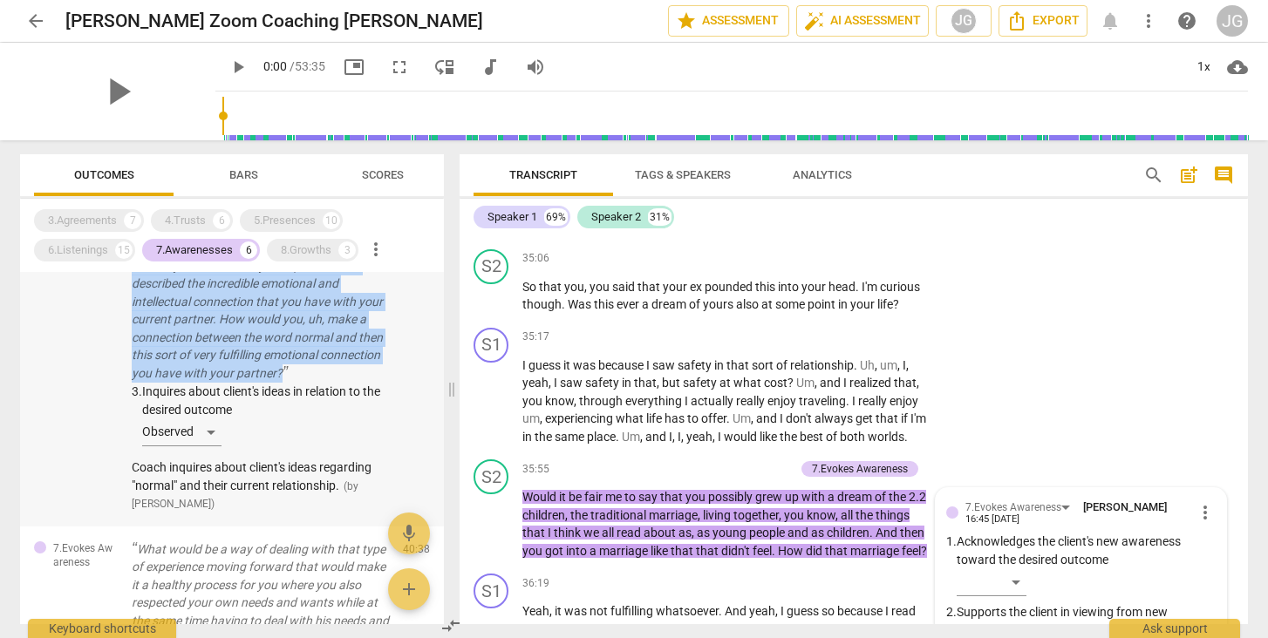
scroll to position [1330, 0]
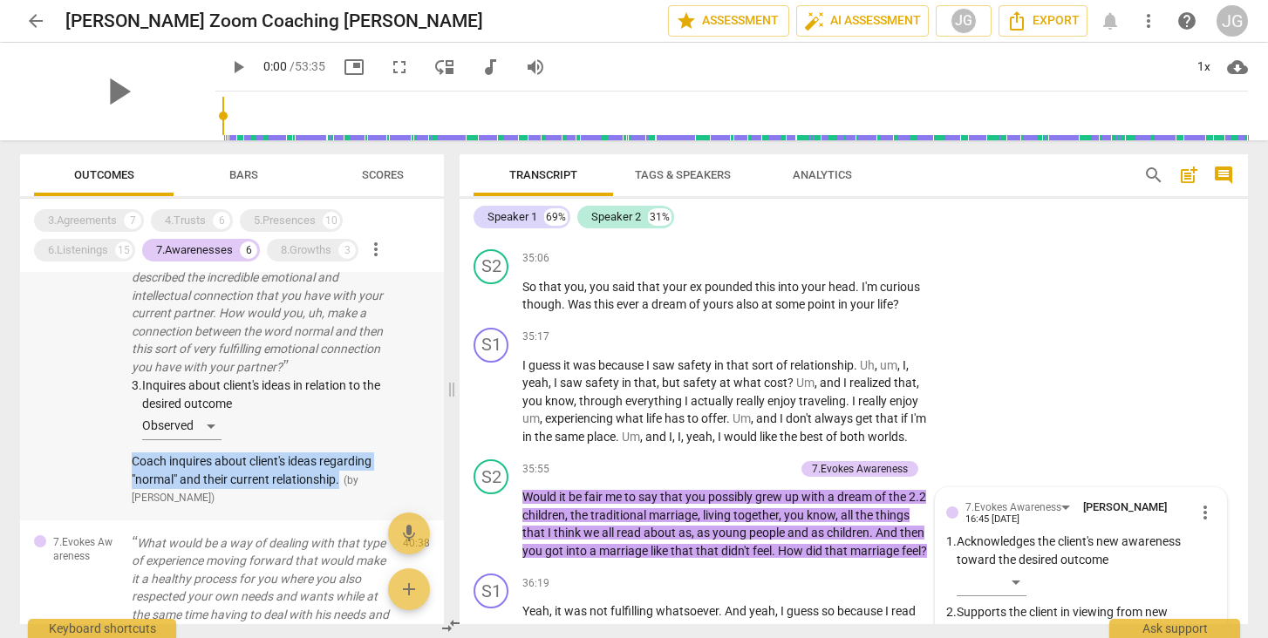
drag, startPoint x: 127, startPoint y: 449, endPoint x: 339, endPoint y: 472, distance: 213.1
click at [339, 472] on div "7.Evokes Awareness So that word normal is often freighted with many, many feeli…" at bounding box center [232, 352] width 424 height 338
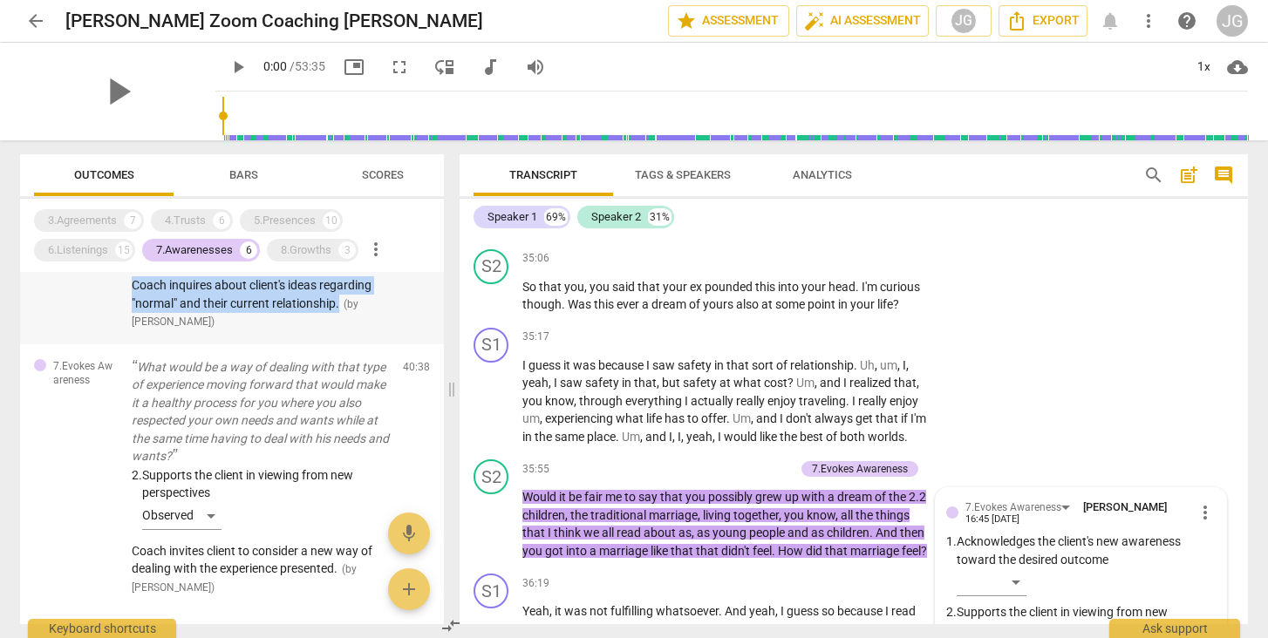
scroll to position [1520, 0]
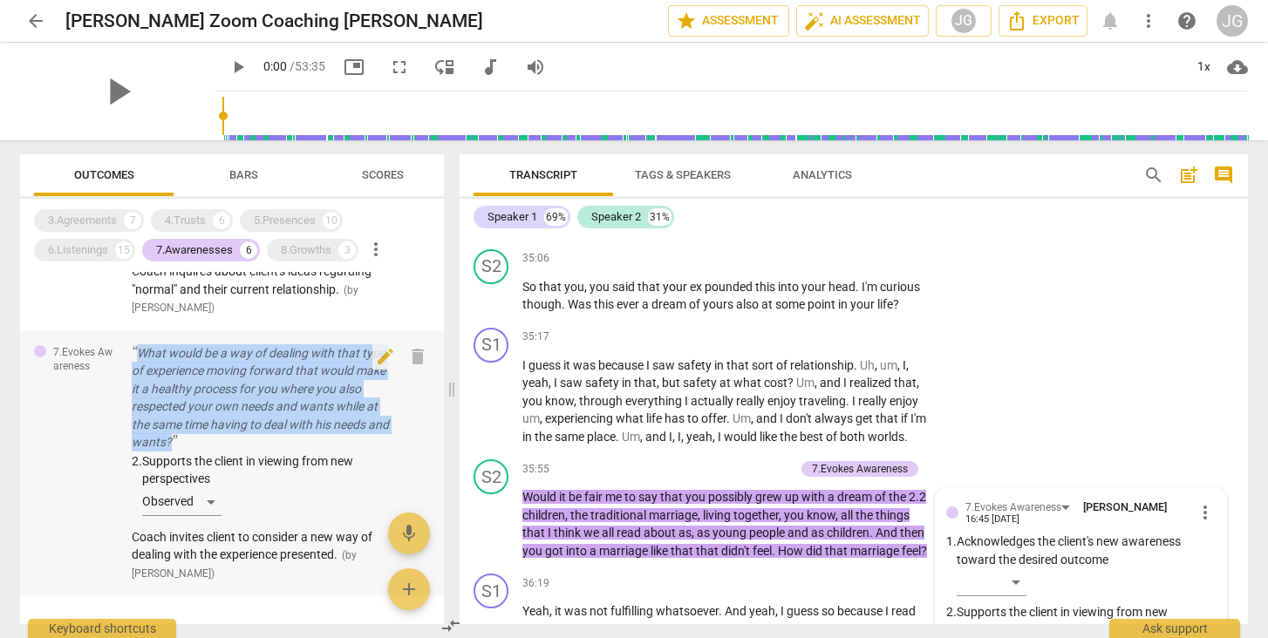
drag, startPoint x: 126, startPoint y: 337, endPoint x: 257, endPoint y: 426, distance: 158.9
click at [257, 426] on div "7.Evokes Awareness What would be a way of dealing with that type of experience …" at bounding box center [232, 464] width 424 height 266
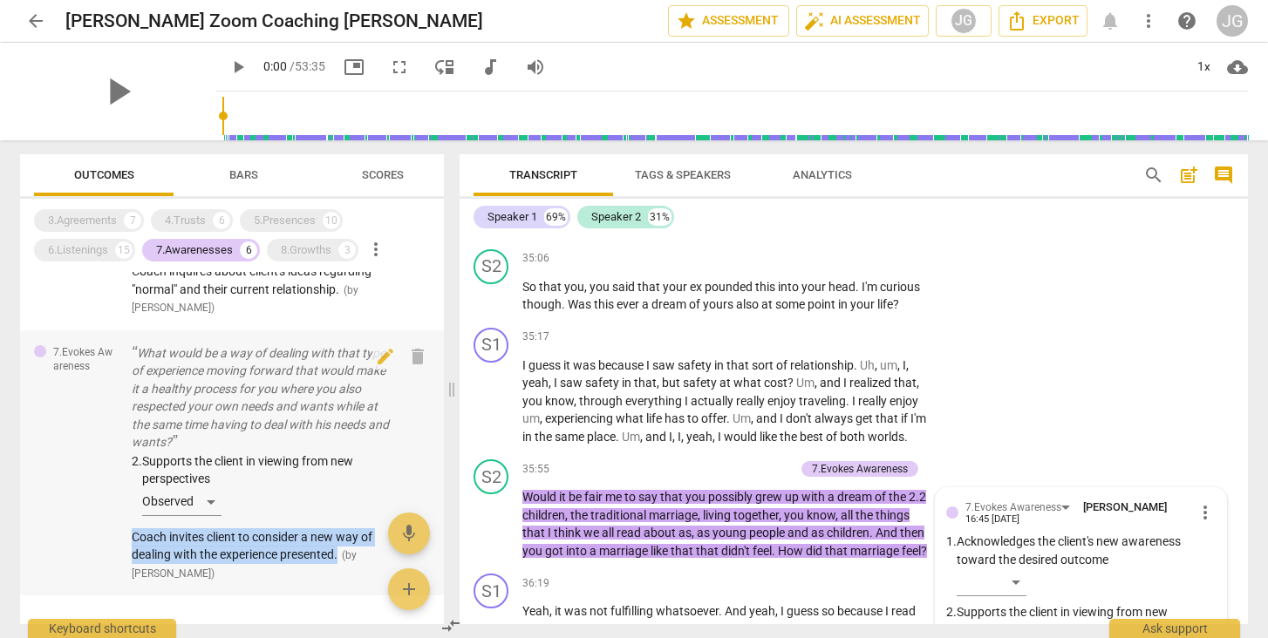
drag, startPoint x: 128, startPoint y: 520, endPoint x: 341, endPoint y: 541, distance: 213.8
click at [341, 541] on div "7.Evokes Awareness What would be a way of dealing with that type of experience …" at bounding box center [232, 464] width 424 height 266
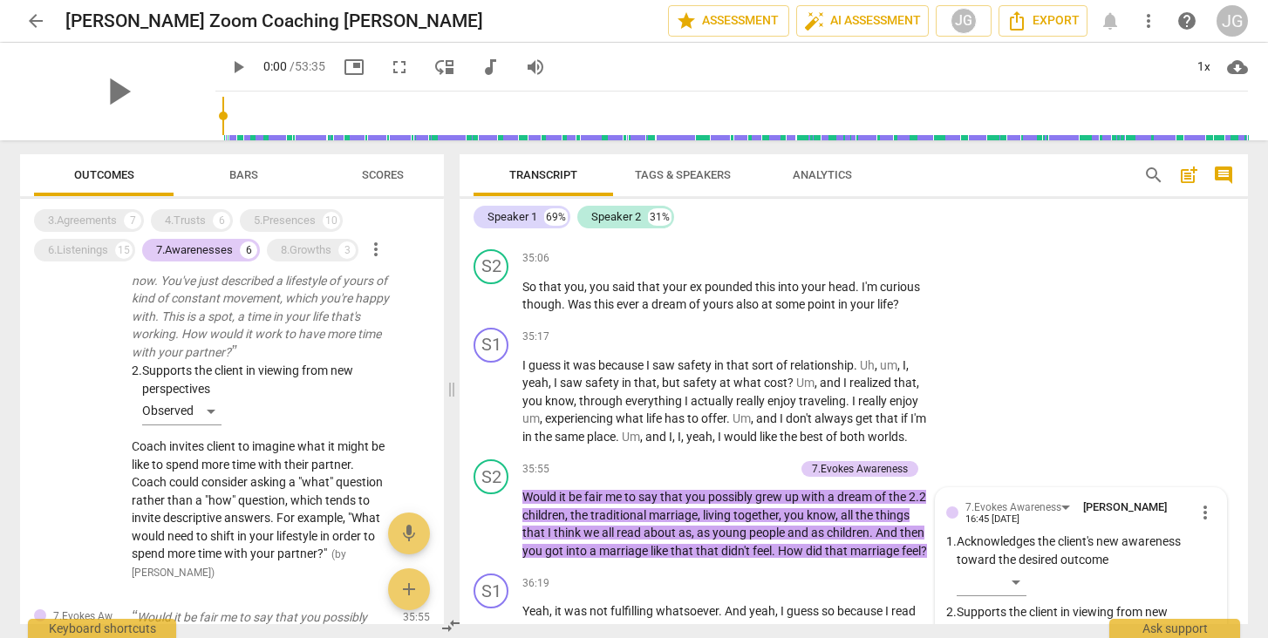
scroll to position [129, 0]
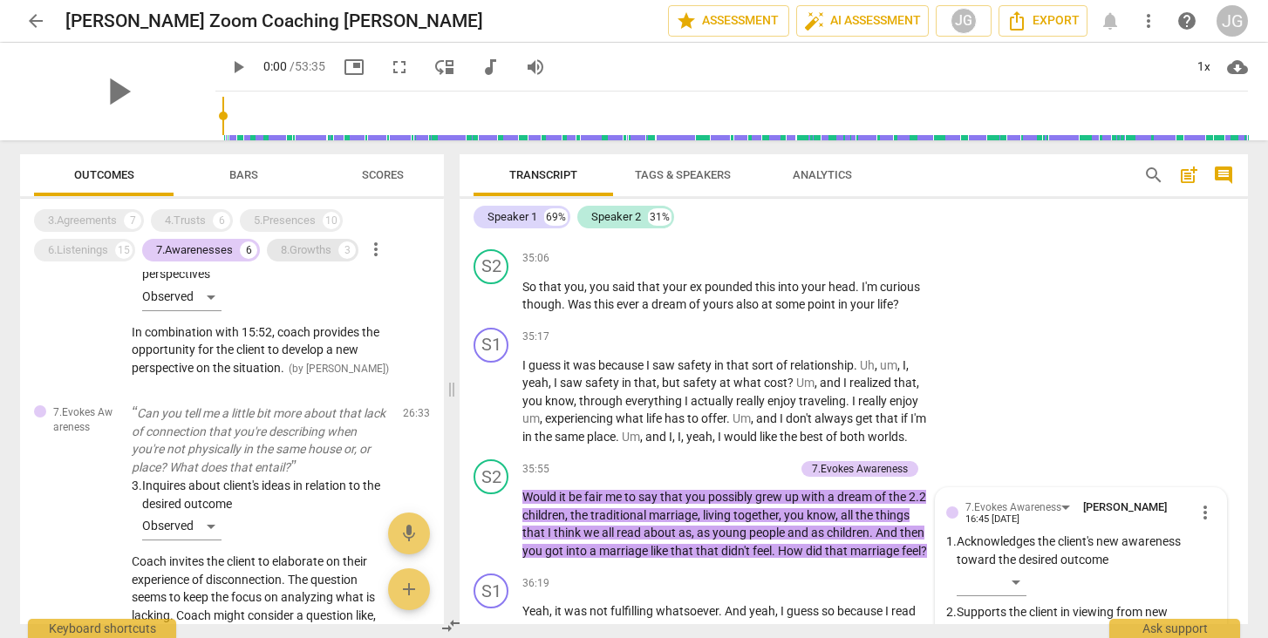
click at [323, 245] on div "8.Growths" at bounding box center [306, 250] width 51 height 17
click at [203, 256] on div "7.Awarenesses" at bounding box center [194, 250] width 77 height 17
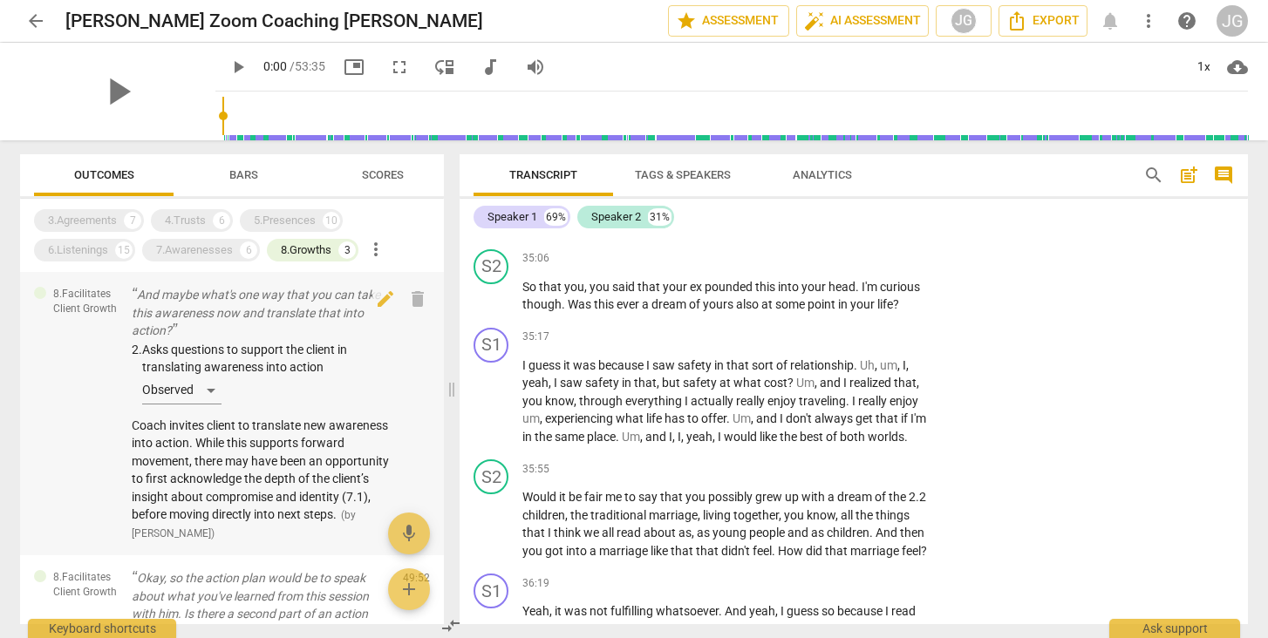
scroll to position [0, 0]
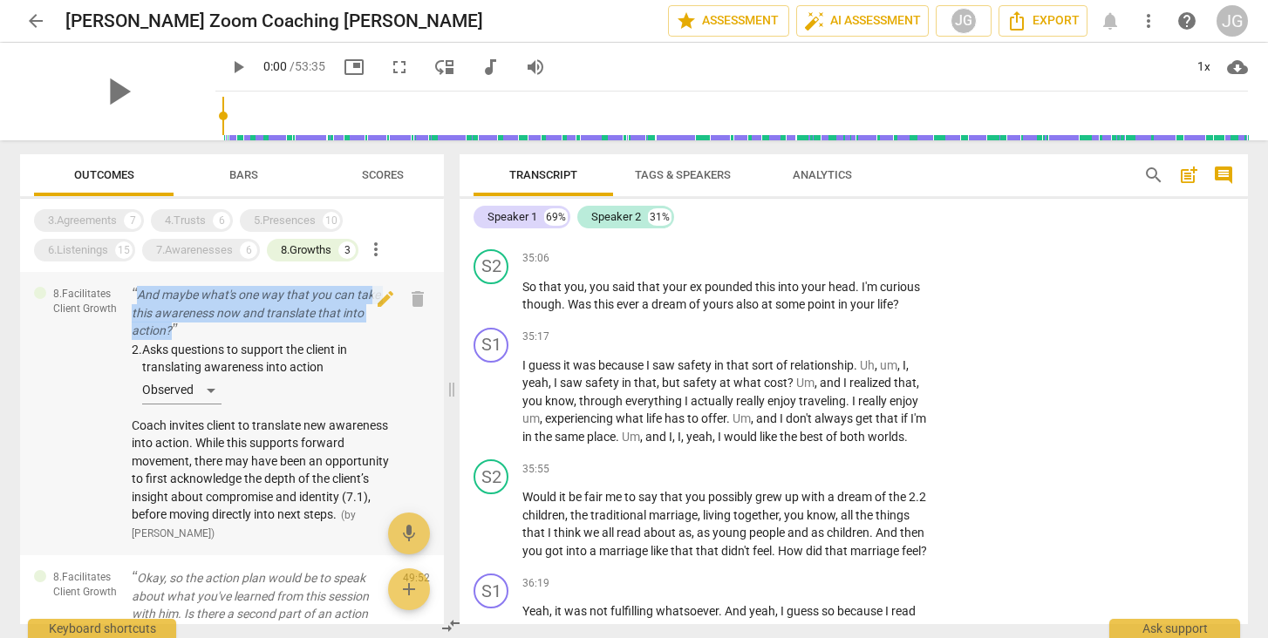
drag, startPoint x: 189, startPoint y: 326, endPoint x: 131, endPoint y: 296, distance: 65.9
click at [131, 296] on div "8.Facilitates Client Growth And maybe what's one way that you can take this awa…" at bounding box center [232, 413] width 424 height 283
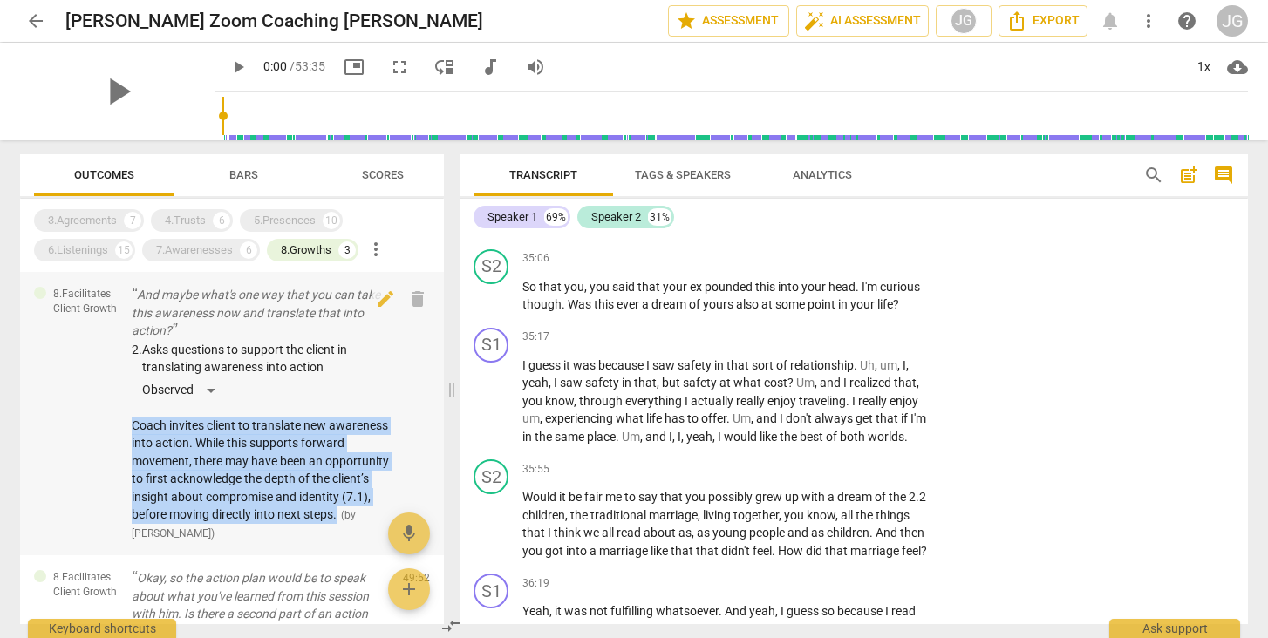
drag, startPoint x: 128, startPoint y: 420, endPoint x: 169, endPoint y: 519, distance: 106.7
click at [169, 519] on div "8.Facilitates Client Growth And maybe what's one way that you can take this awa…" at bounding box center [232, 413] width 424 height 283
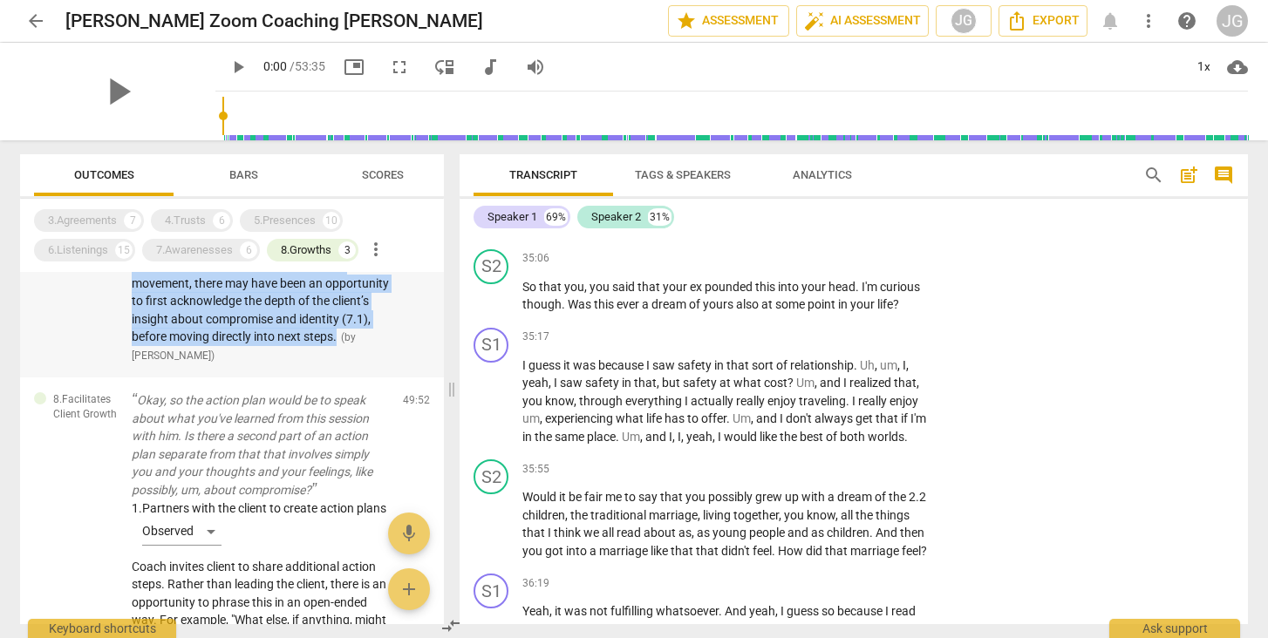
scroll to position [184, 0]
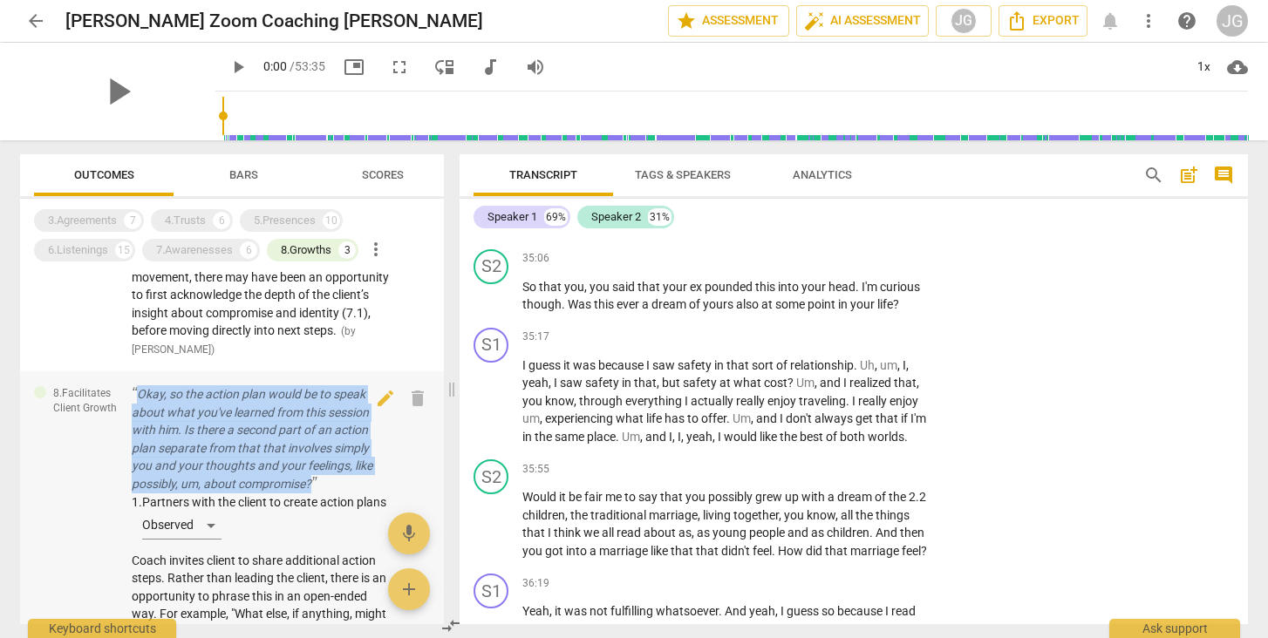
drag, startPoint x: 131, startPoint y: 388, endPoint x: 335, endPoint y: 470, distance: 219.9
click at [335, 470] on div "8.Facilitates Client Growth Okay, so the action plan would be to speak about wh…" at bounding box center [232, 523] width 424 height 302
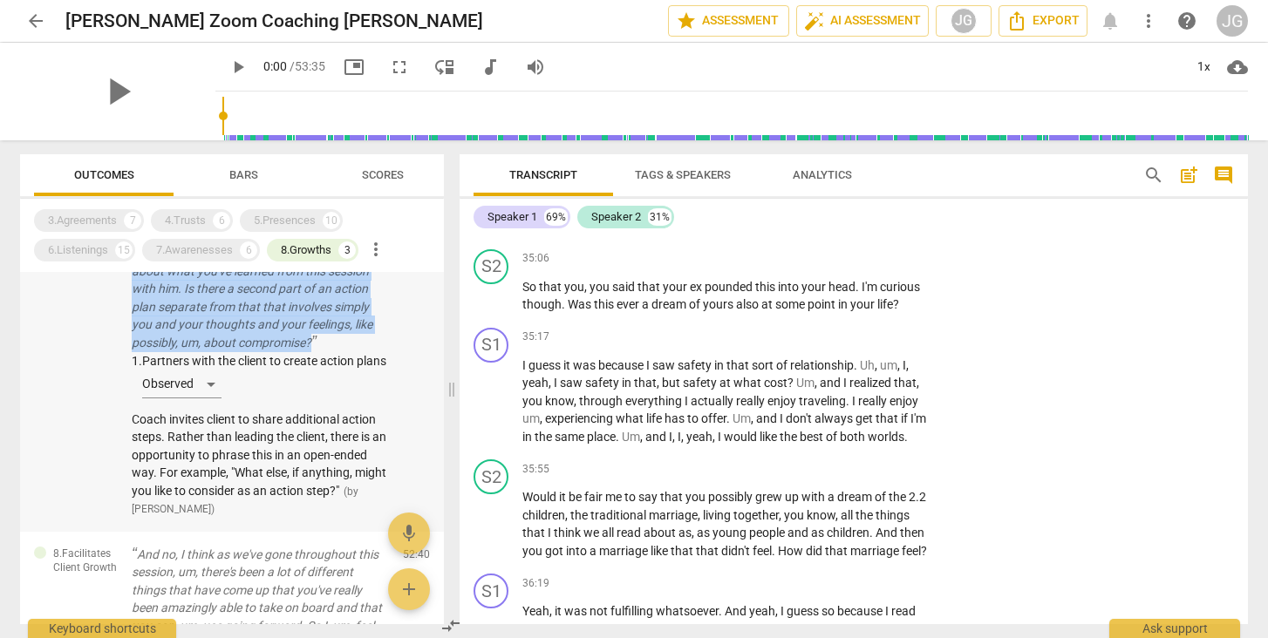
scroll to position [329, 0]
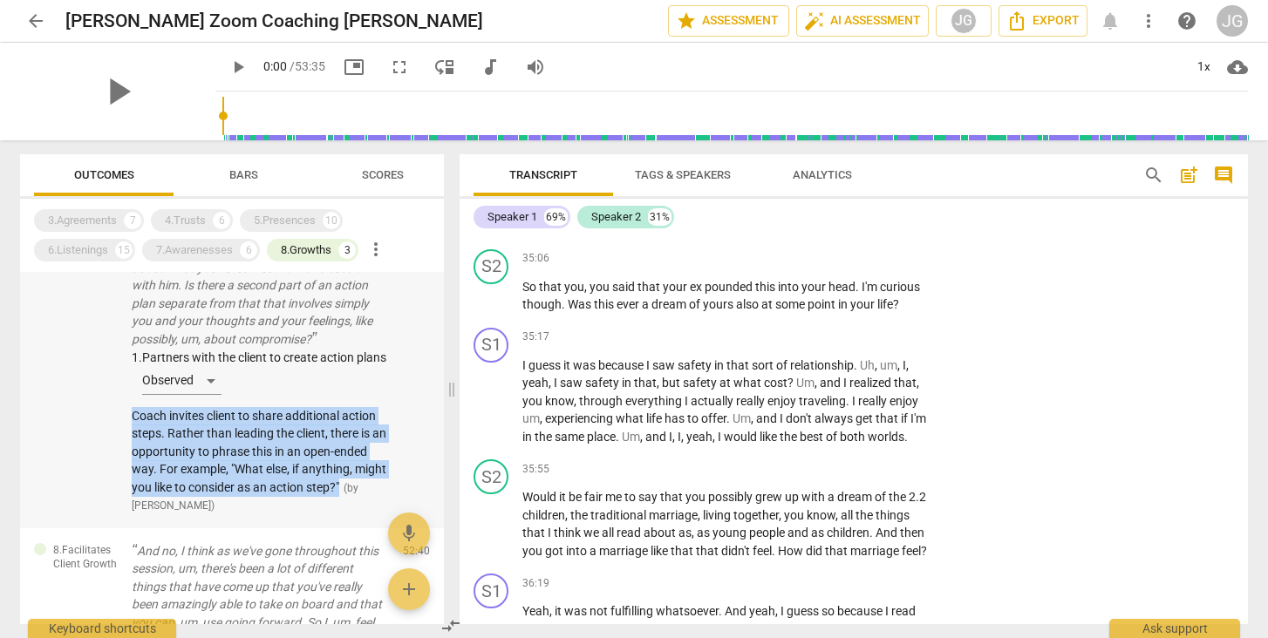
drag, startPoint x: 129, startPoint y: 423, endPoint x: 382, endPoint y: 494, distance: 262.6
click at [382, 494] on div "8.Facilitates Client Growth Okay, so the action plan would be to speak about wh…" at bounding box center [232, 378] width 424 height 302
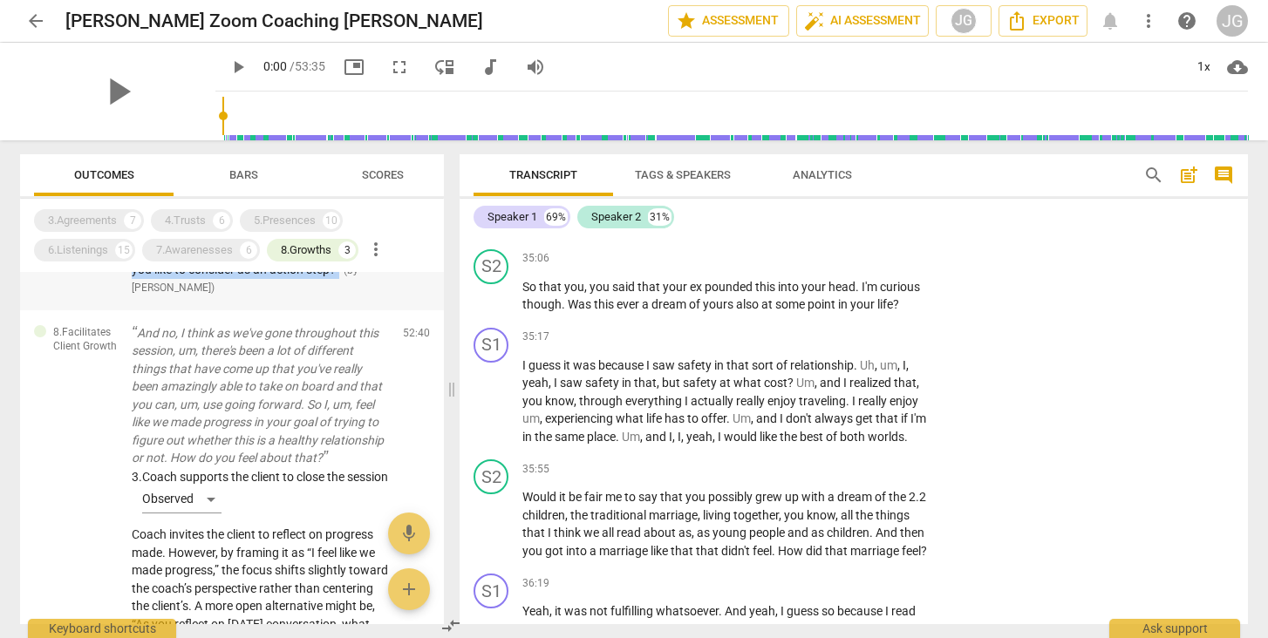
scroll to position [550, 0]
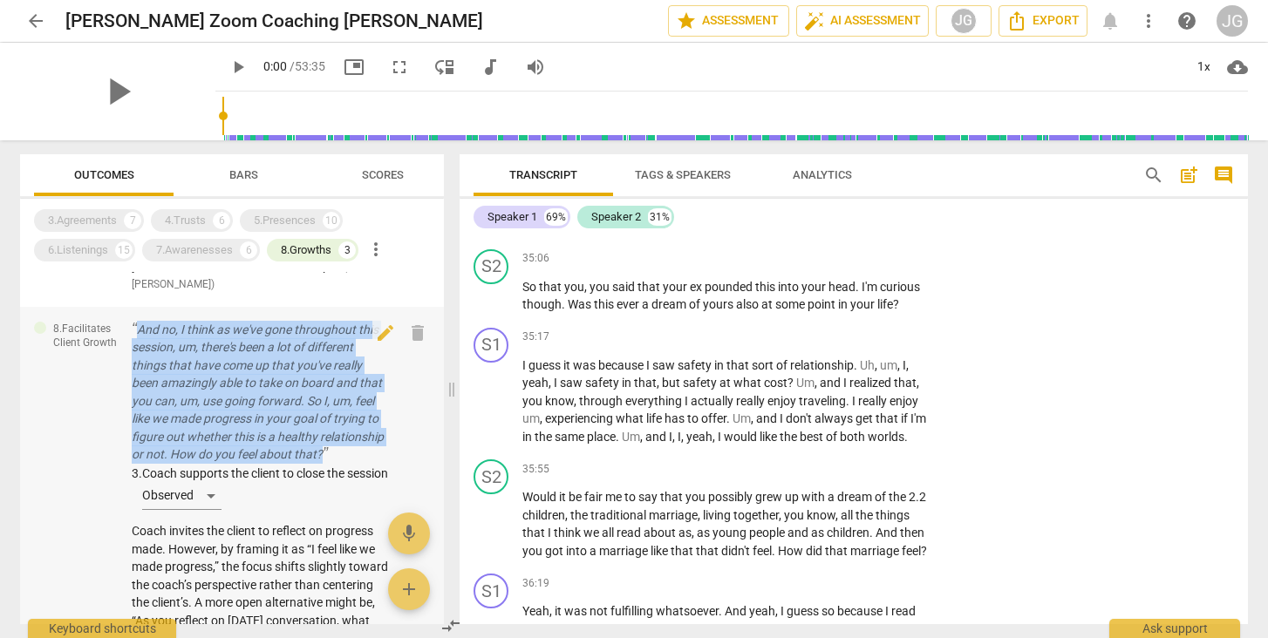
drag, startPoint x: 129, startPoint y: 331, endPoint x: 202, endPoint y: 477, distance: 163.0
click at [202, 477] on div "8.Facilitates Client Growth And no, I think as we've gone throughout this sessi…" at bounding box center [232, 493] width 424 height 373
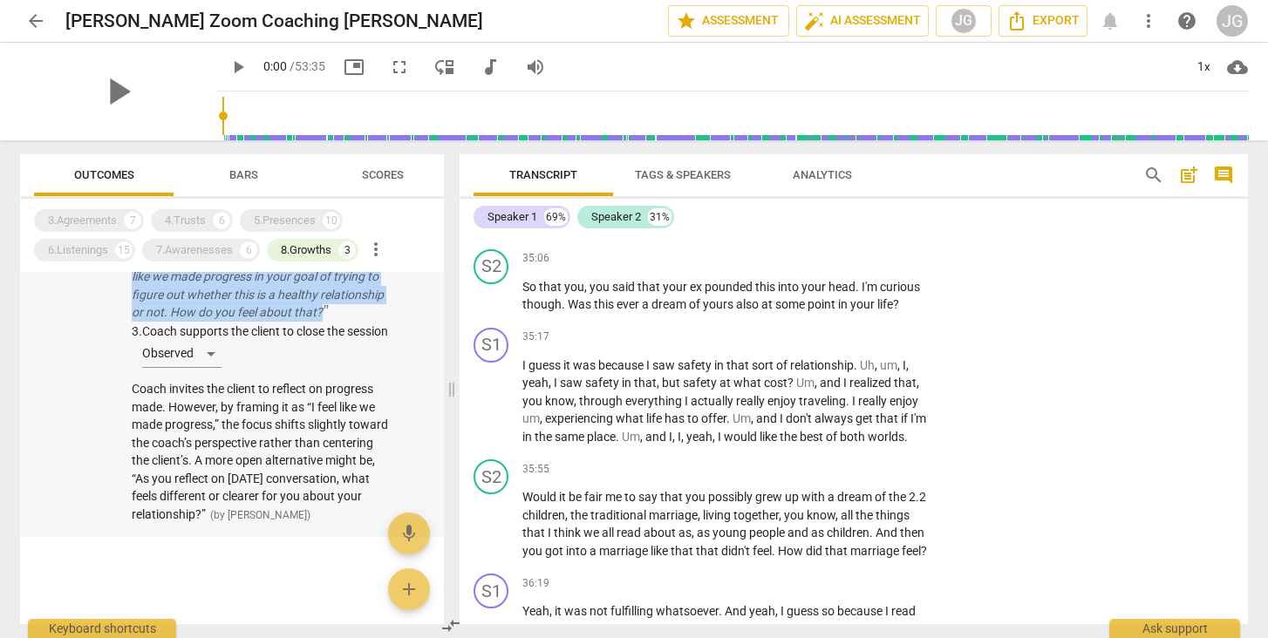
scroll to position [744, 0]
drag, startPoint x: 127, startPoint y: 374, endPoint x: 313, endPoint y: 494, distance: 220.9
click at [313, 494] on div "8.Facilitates Client Growth And no, I think as we've gone throughout this sessi…" at bounding box center [232, 351] width 424 height 373
click at [331, 249] on div "8.Growths" at bounding box center [306, 250] width 51 height 17
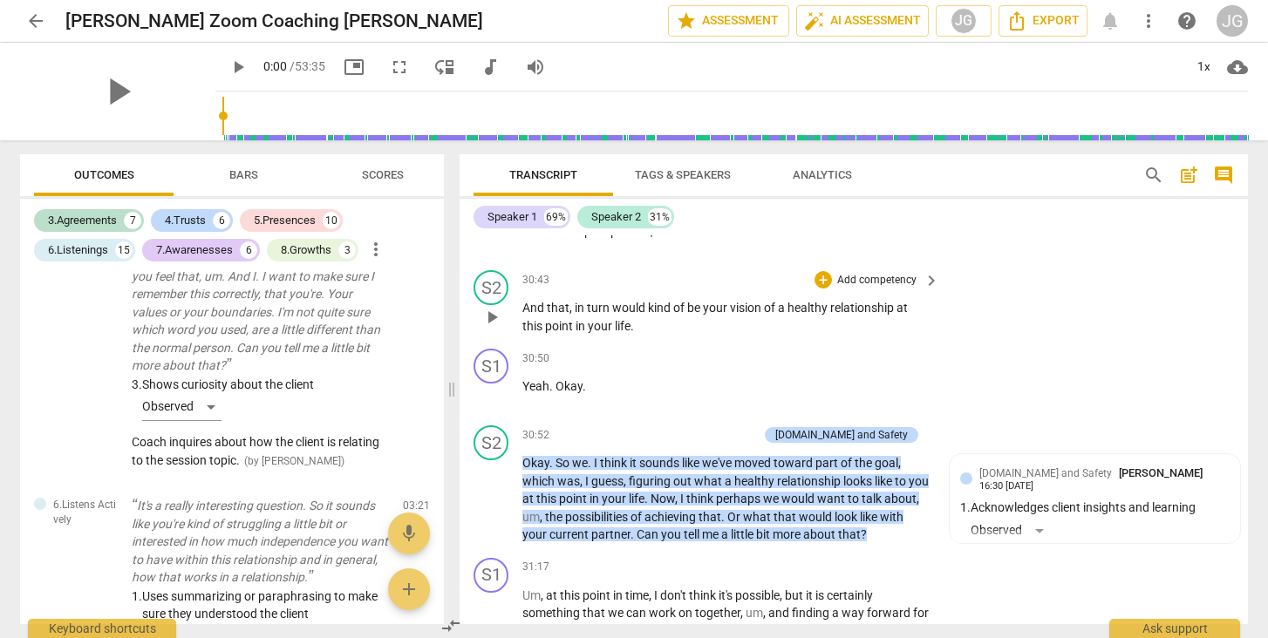
scroll to position [10009, 0]
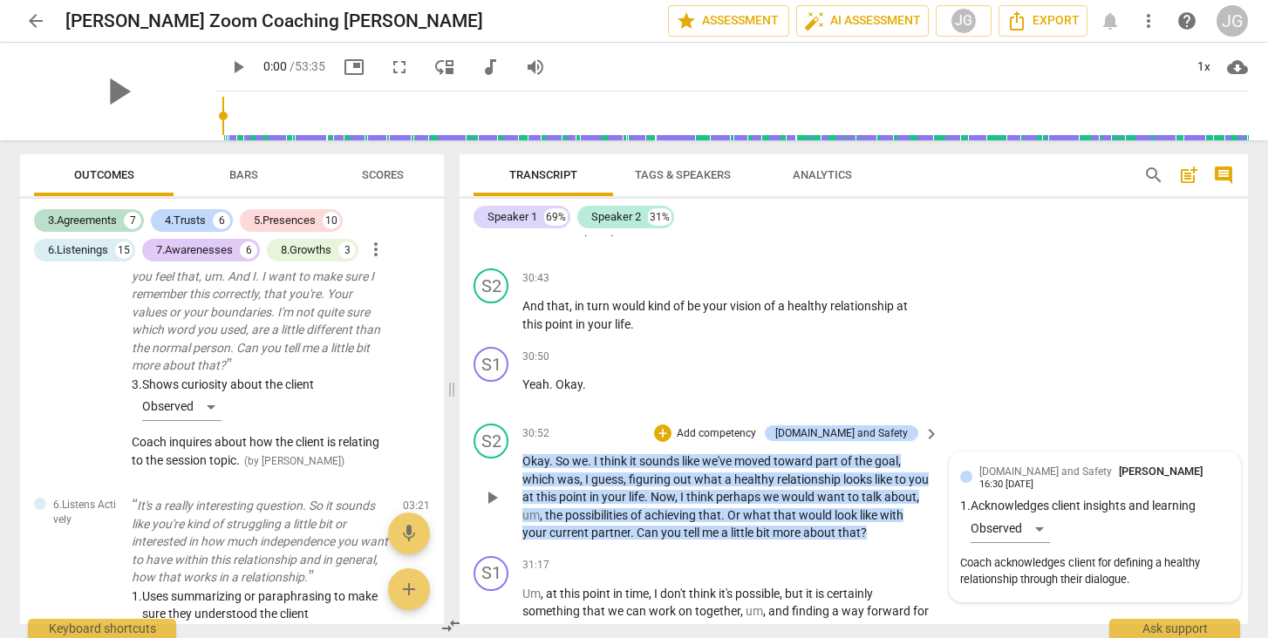
click at [1195, 463] on div "[DOMAIN_NAME] and Safety [PERSON_NAME] 16:30 [DATE]" at bounding box center [1104, 476] width 250 height 27
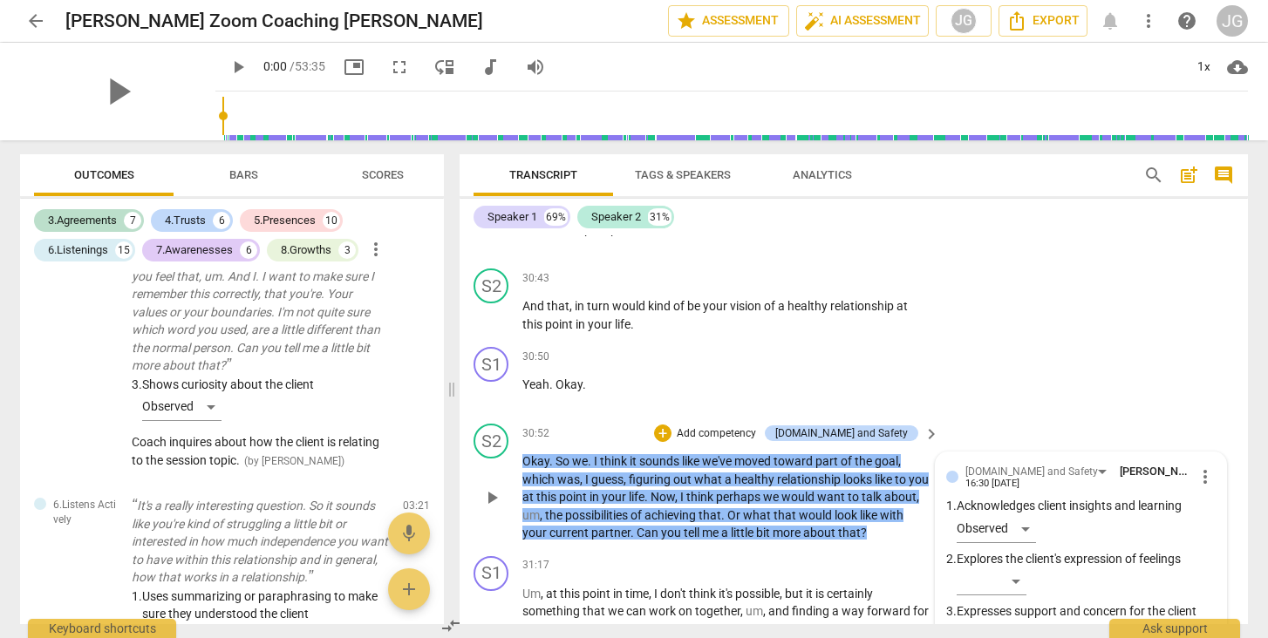
click at [1199, 467] on span "more_vert" at bounding box center [1205, 477] width 21 height 21
click at [1217, 375] on li "Edit" at bounding box center [1219, 378] width 60 height 33
click at [1047, 463] on div "[DOMAIN_NAME] and Safety" at bounding box center [1029, 475] width 167 height 24
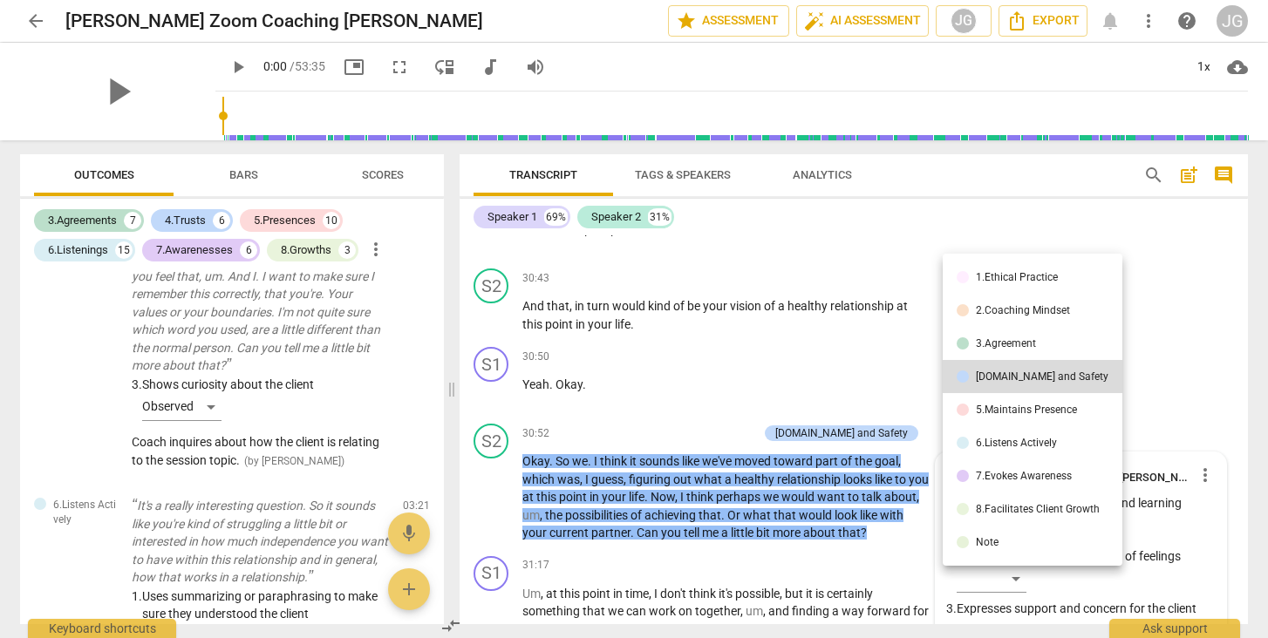
click at [1021, 483] on li "7.Evokes Awareness" at bounding box center [1033, 476] width 180 height 33
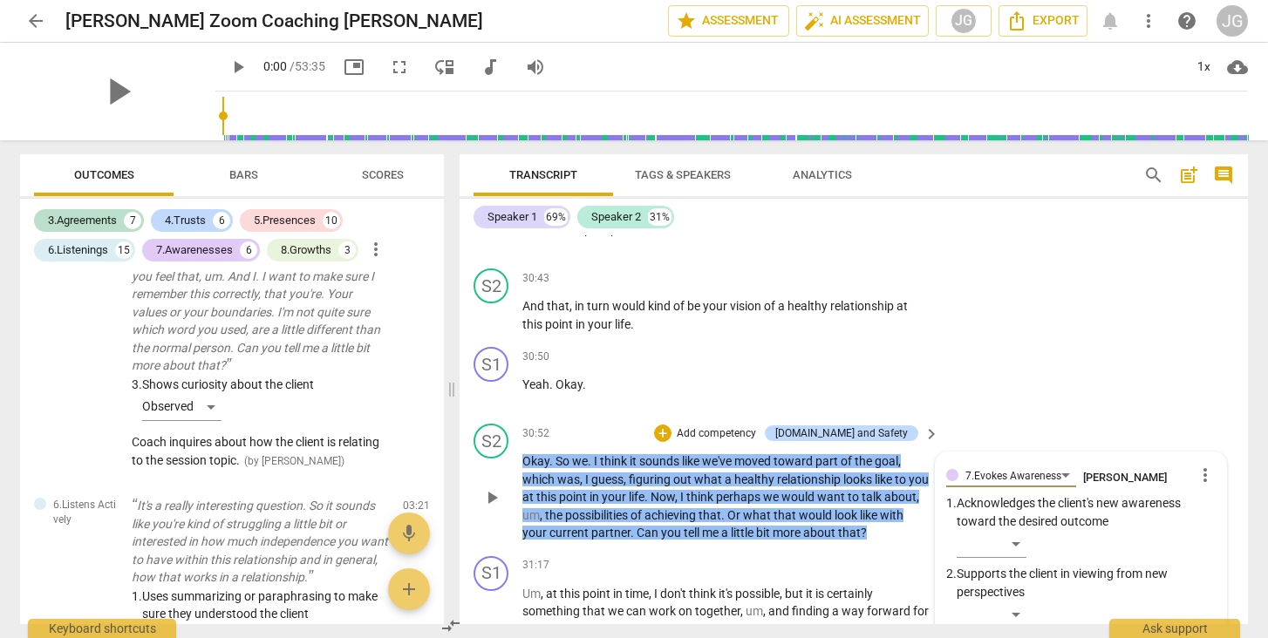
click at [1007, 463] on div "7.Evokes Awareness [PERSON_NAME] more_vert 1. Acknowledges the client's new awa…" at bounding box center [1080, 632] width 269 height 339
click at [1017, 463] on div "7.Evokes Awareness [PERSON_NAME] more_vert 1. Acknowledges the client's new awa…" at bounding box center [1080, 632] width 269 height 339
click at [996, 463] on div "7.Evokes Awareness [PERSON_NAME] more_vert 1. Acknowledges the client's new awa…" at bounding box center [1080, 632] width 269 height 339
click at [1013, 463] on div "7.Evokes Awareness [PERSON_NAME] more_vert 1. Acknowledges the client's new awa…" at bounding box center [1080, 632] width 269 height 339
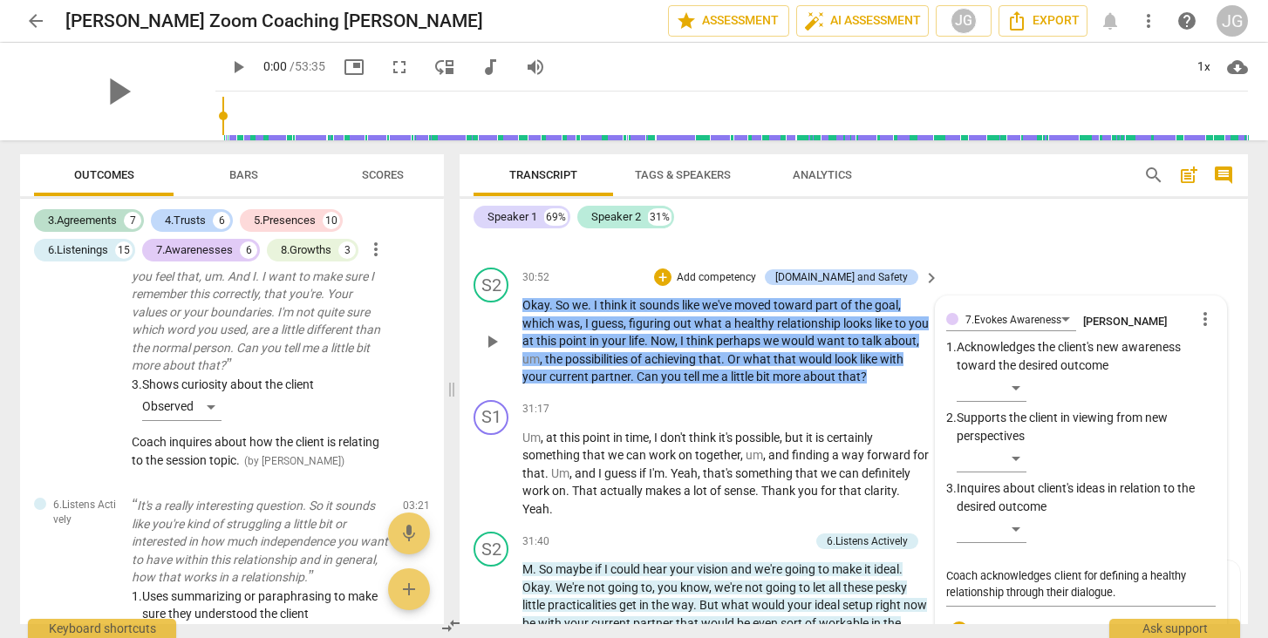
scroll to position [10169, 0]
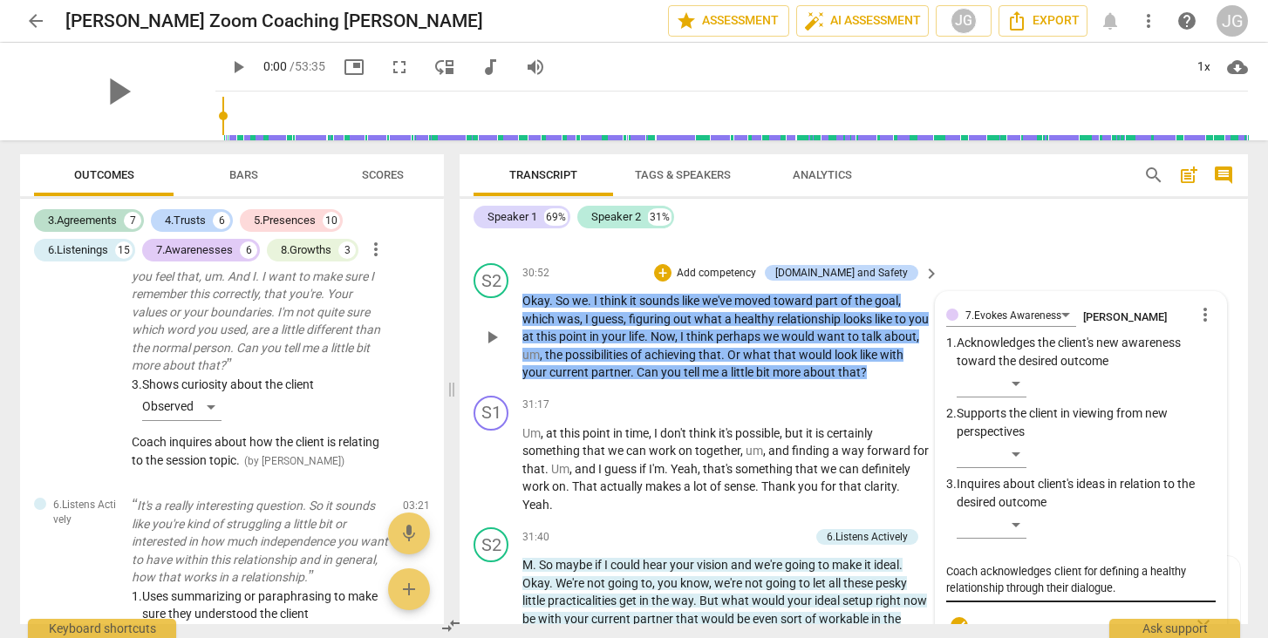
click at [995, 563] on textarea "Coach acknowledges client for defining a healthy relationship through their dia…" at bounding box center [1080, 579] width 269 height 33
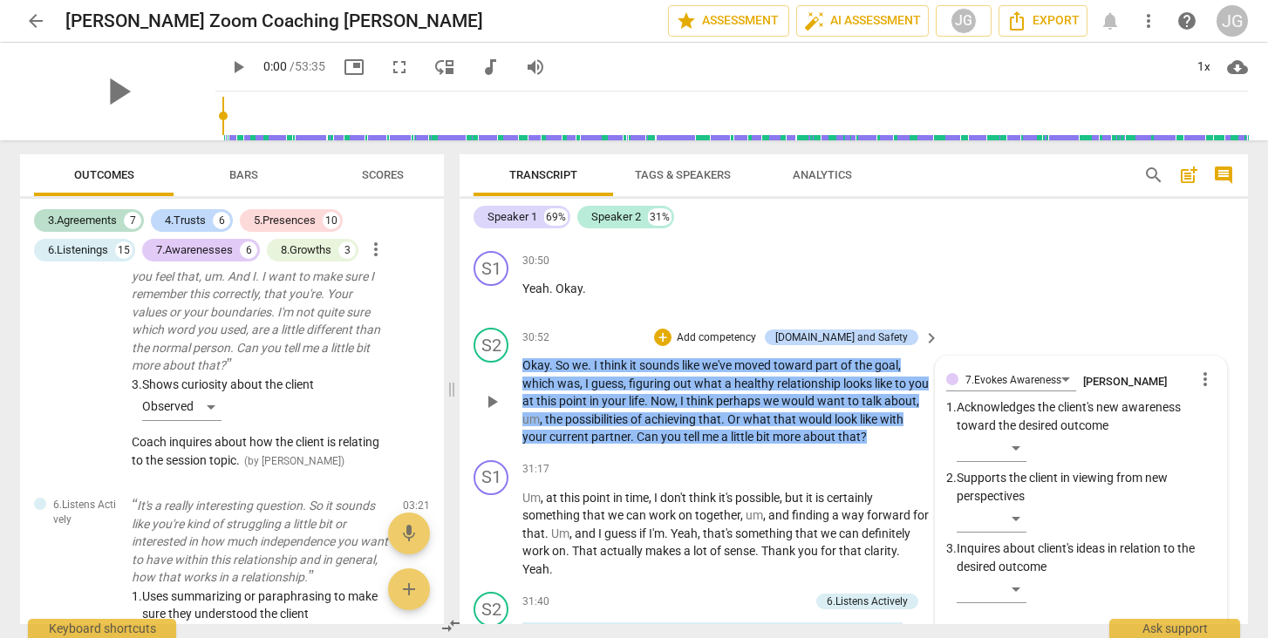
click at [988, 367] on div "7.Evokes Awareness [PERSON_NAME] more_vert 1. Acknowledges the client's new awa…" at bounding box center [1080, 536] width 269 height 339
click at [1078, 628] on textarea "Coach acknowledges client for defining a healthy relationship through their dia…" at bounding box center [1080, 644] width 269 height 33
type textarea "Coach acknowledges client' for defining a healthy relationship through their di…"
type textarea "Coach acknowledges client's for defining a healthy relationship through their d…"
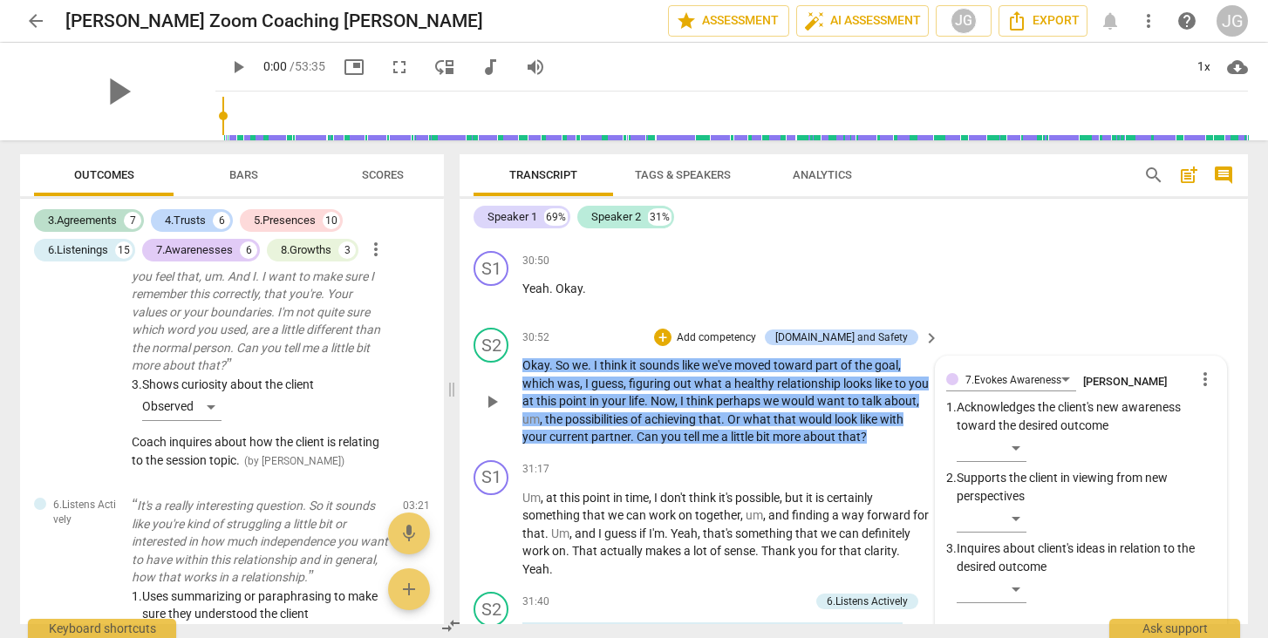
type textarea "Coach acknowledges client's for defining a healthy relationship through their d…"
type textarea "Coach acknowledges client's m for defining a healthy relationship through their…"
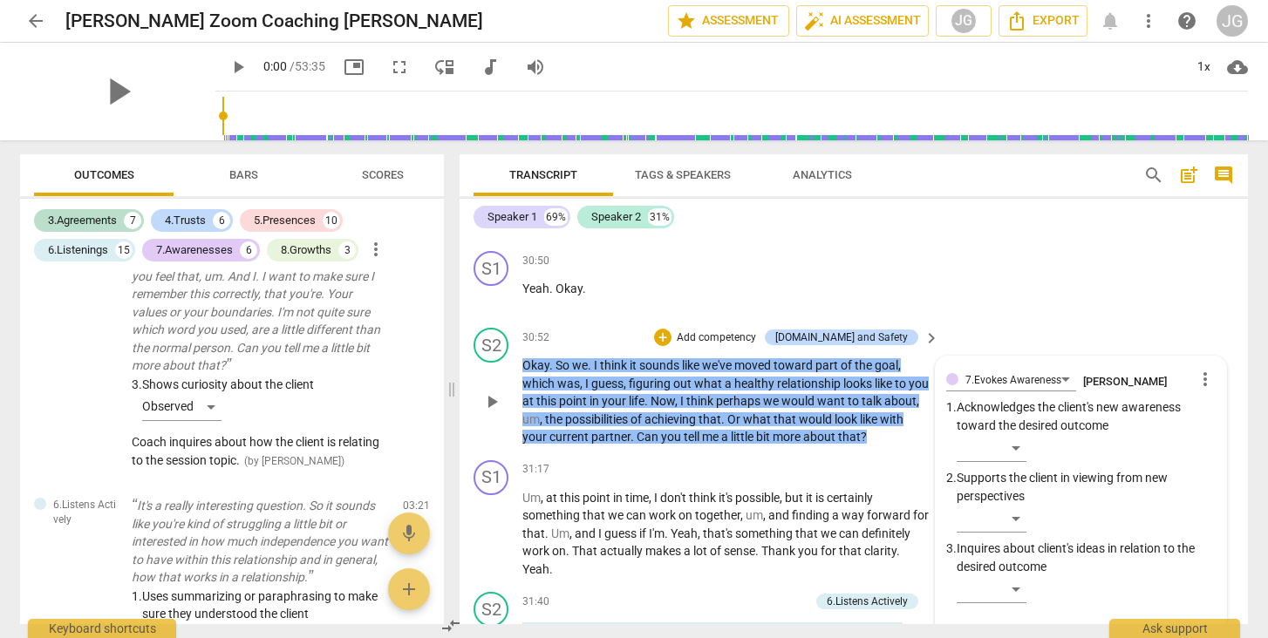
type textarea "Coach acknowledges client's mo for defining a healthy relationship through thei…"
type textarea "Coach acknowledges client's mov for defining a healthy relationship through the…"
type textarea "Coach acknowledges client's move for defining a healthy relationship through th…"
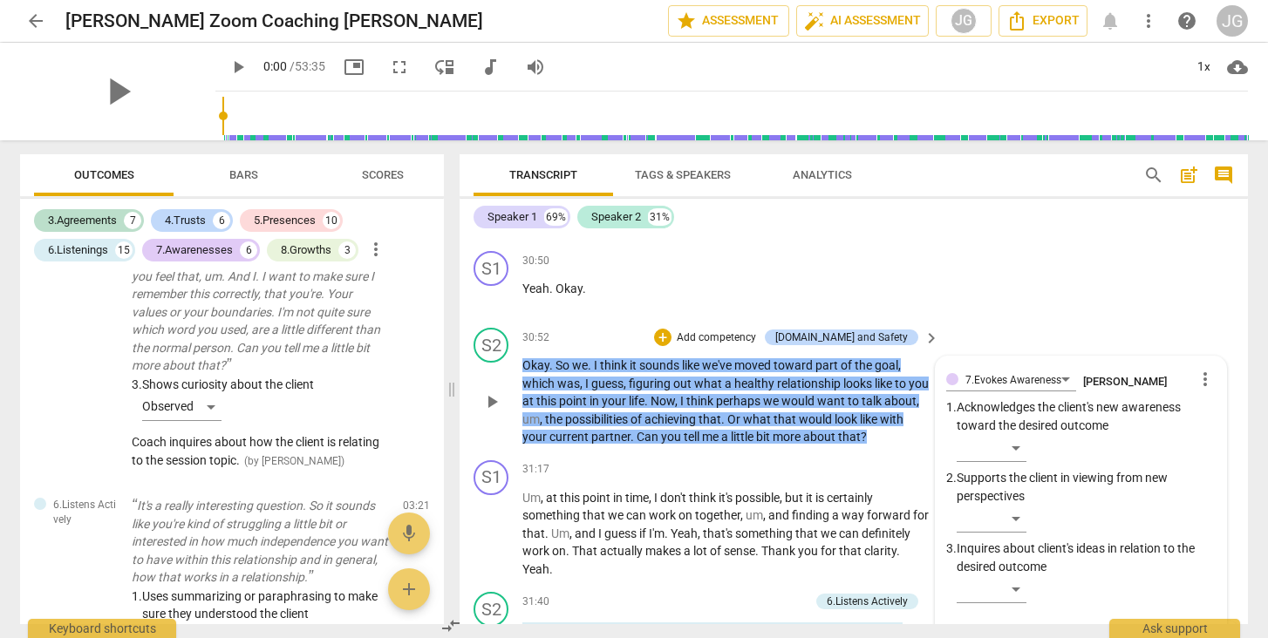
type textarea "Coach acknowledges client's move for defining a healthy relationship through th…"
type textarea "Coach acknowledges client's movem for defining a healthy relationship through t…"
type textarea "Coach acknowledges client's moveme for defining a healthy relationship through …"
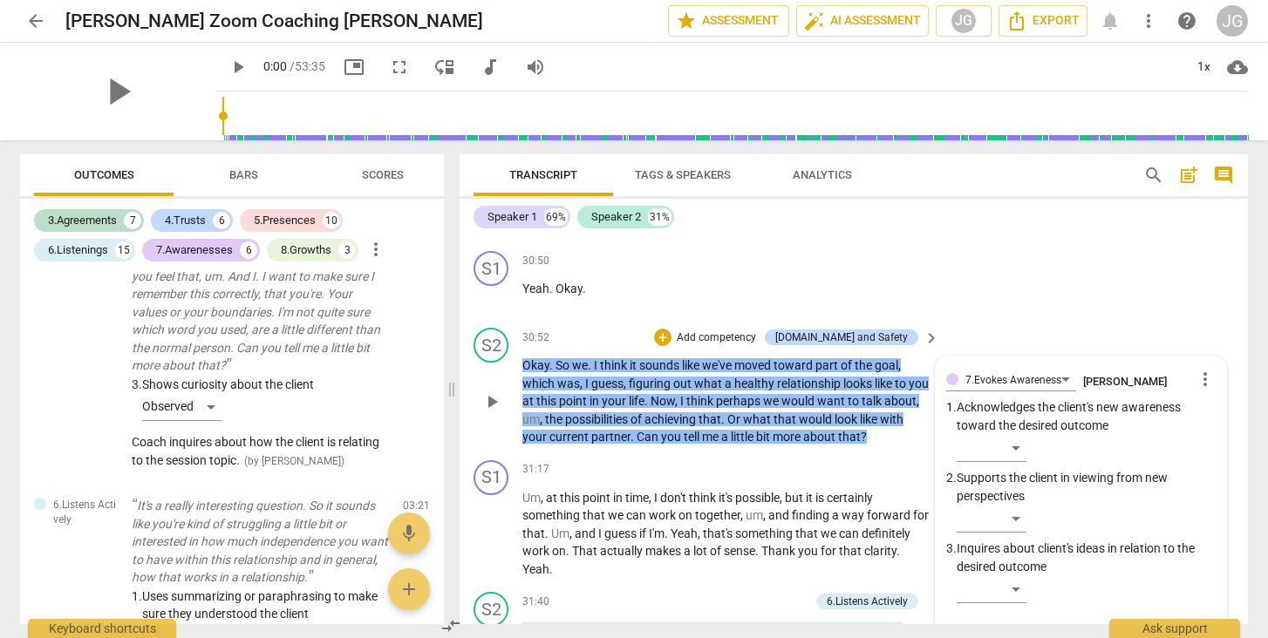
type textarea "Coach acknowledges client's movemen for defining a healthy relationship through…"
type textarea "Coach acknowledges client's movement for defining a healthy relationship throug…"
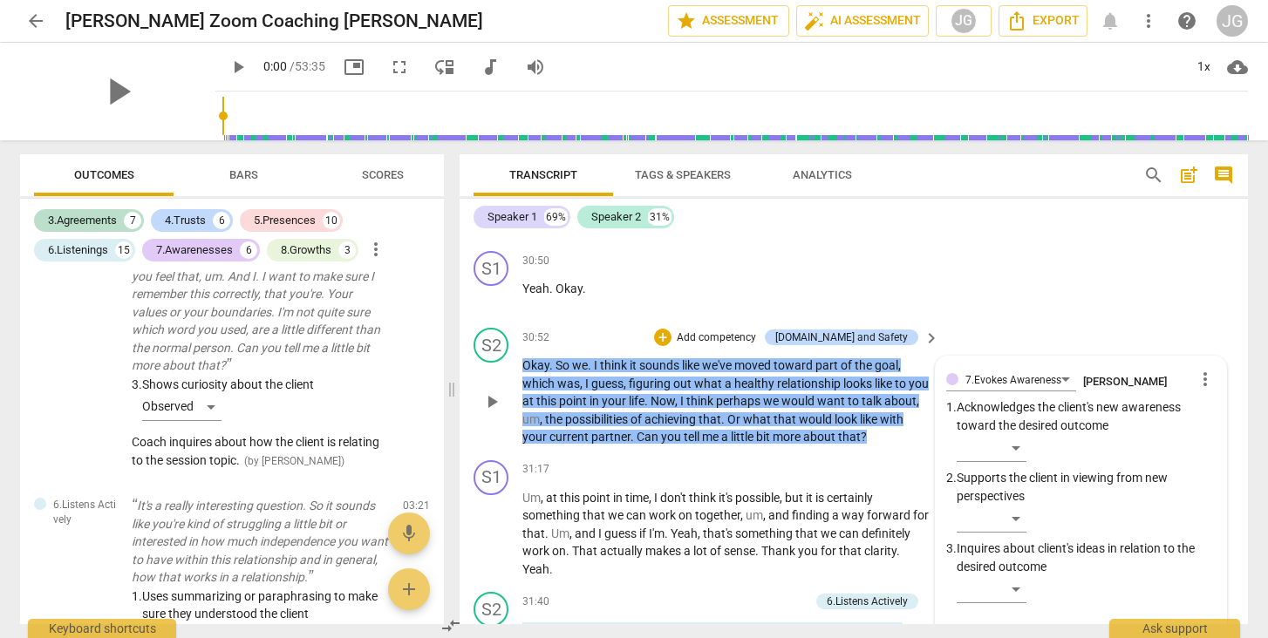
type textarea "Coach acknowledges client's movement for defining a healthy relationship throug…"
type textarea "Coach acknowledges client's movement t"
type textarea "Coach acknowledges client's movement to"
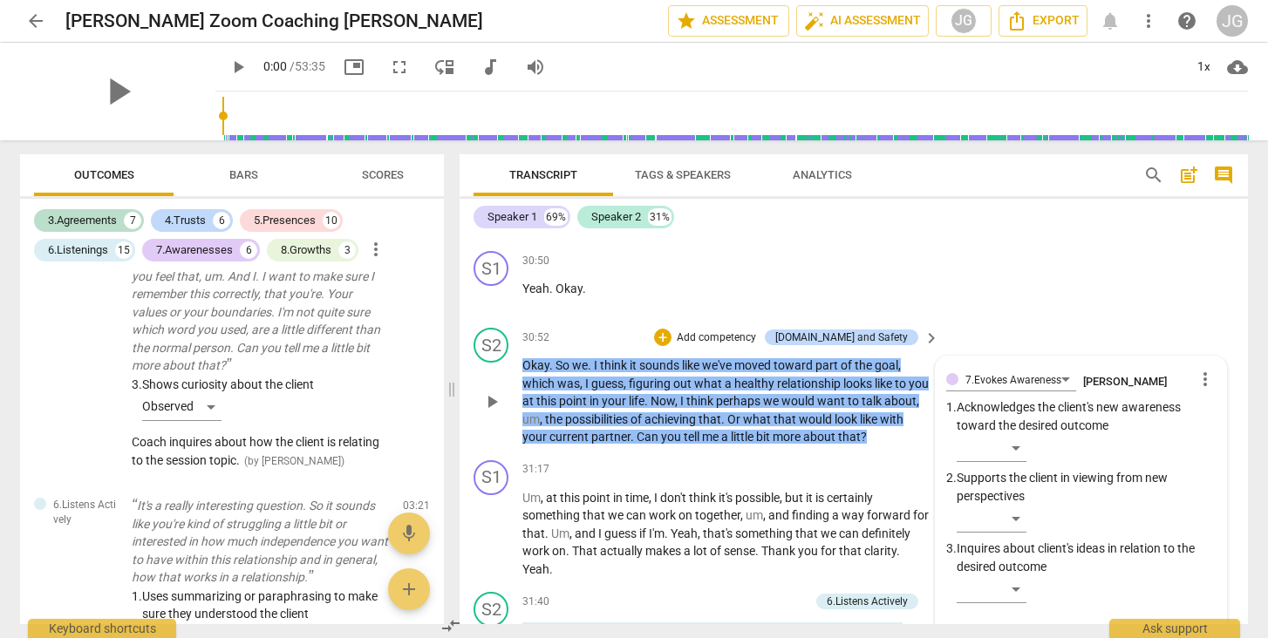
type textarea "Coach acknowledges client's movement tow"
type textarea "Coach acknowledges client's movement towa"
type textarea "Coach acknowledges client's movement towar"
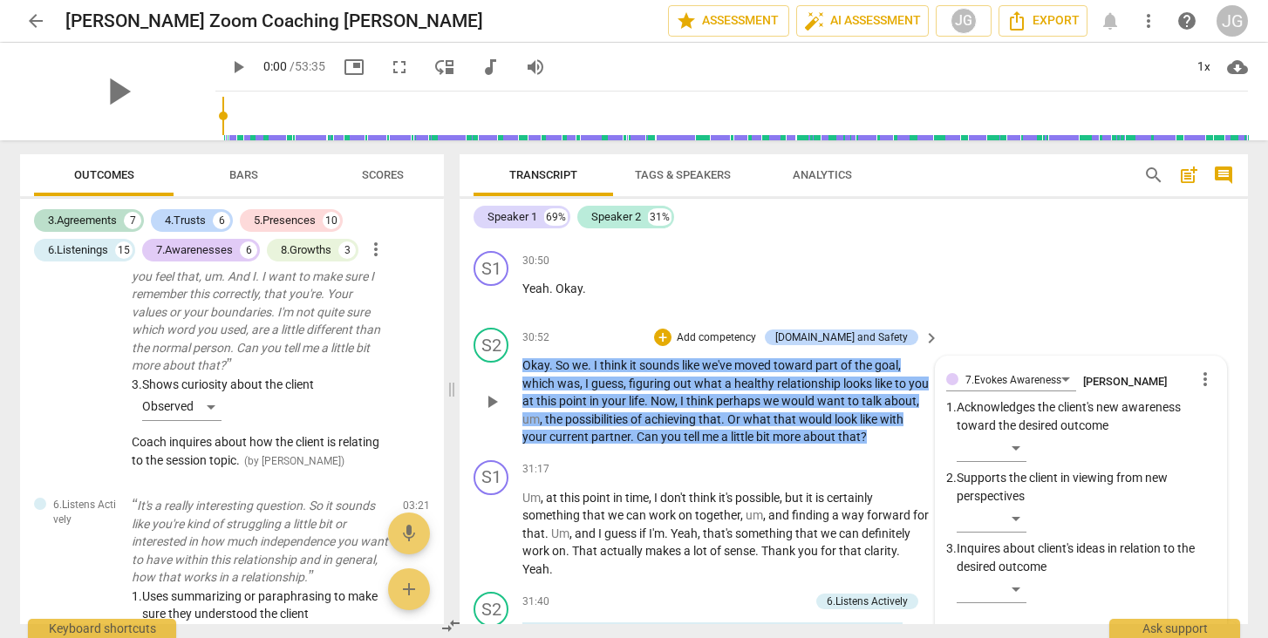
type textarea "Coach acknowledges client's movement towar"
type textarea "Coach acknowledges client's movement toward"
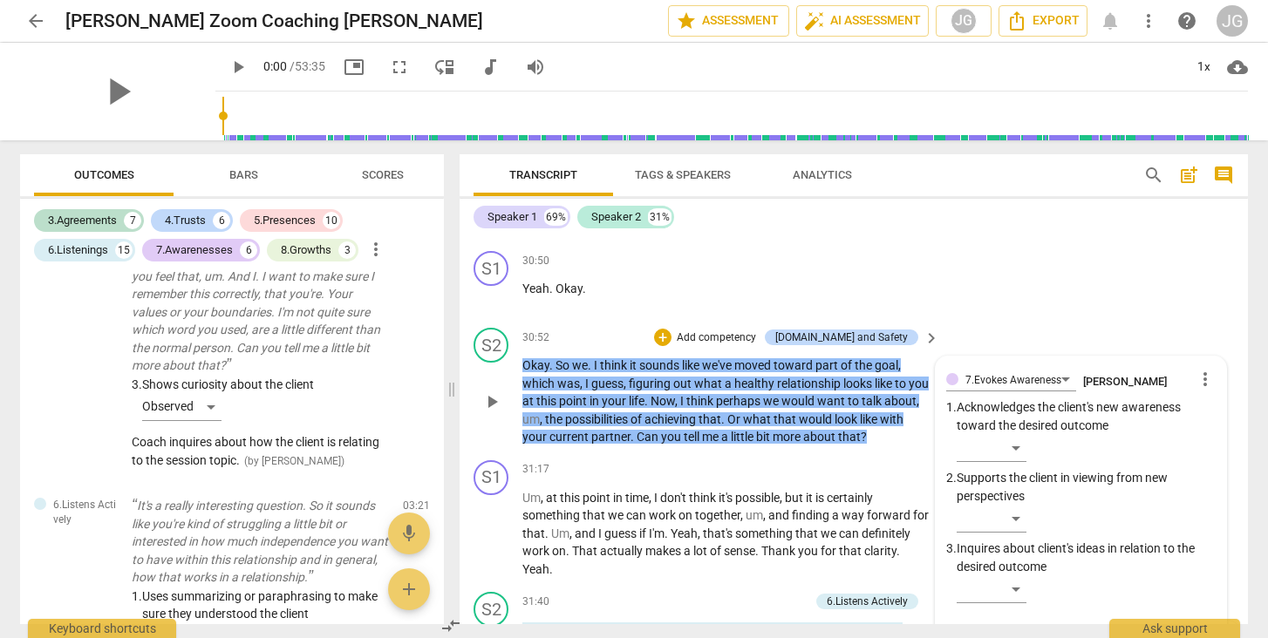
type textarea "Coach acknowledges client's movement toward d"
type textarea "Coach acknowledges client's movement toward de"
type textarea "Coach acknowledges client's movement toward des"
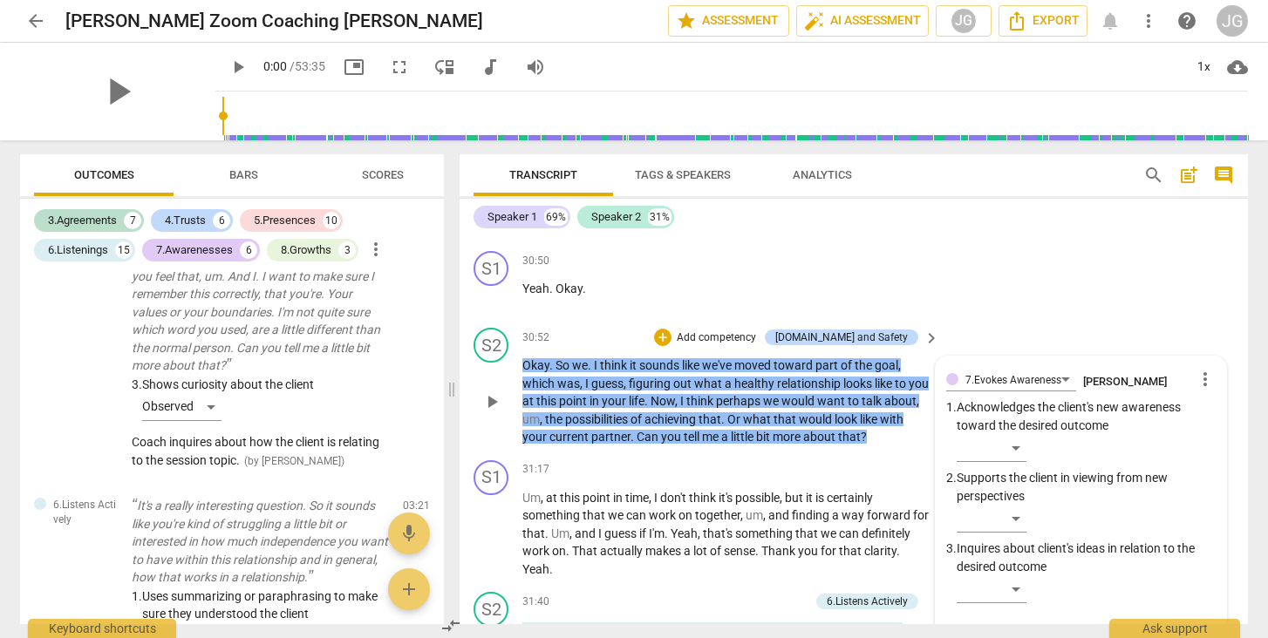
type textarea "Coach acknowledges client's movement toward des"
type textarea "Coach acknowledges client's movement toward desi"
type textarea "Coach acknowledges client's movement toward [PERSON_NAME]"
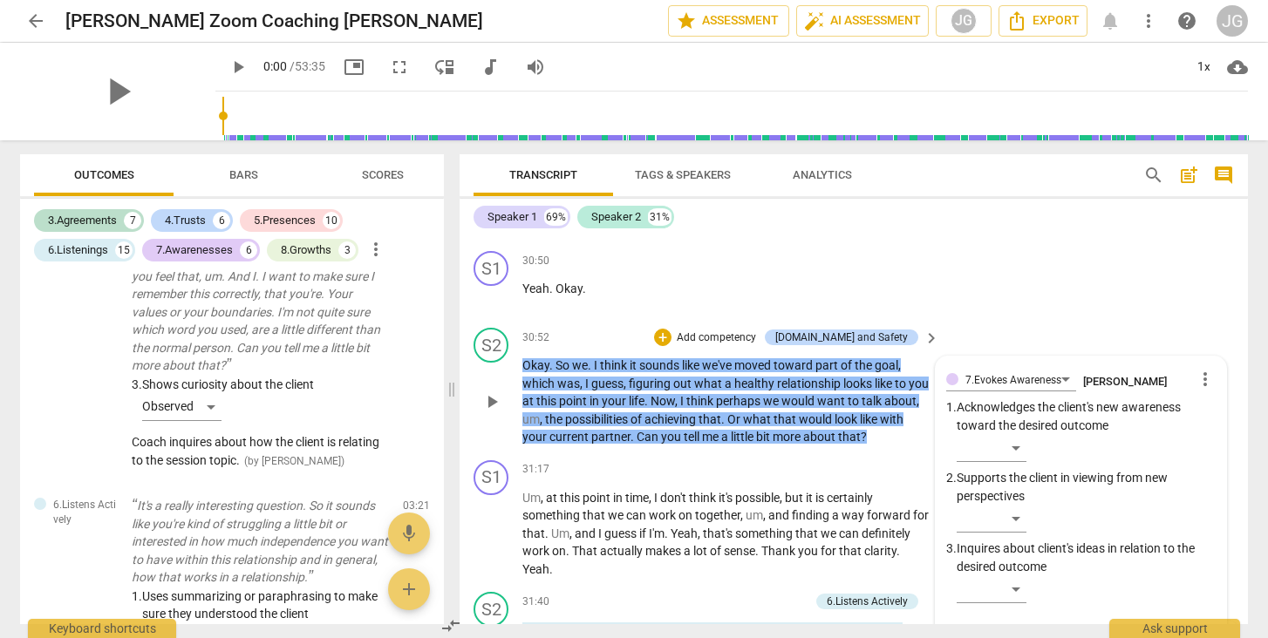
type textarea "Coach acknowledges client's movement toward desire"
type textarea "Coach acknowledges client's movement toward desired"
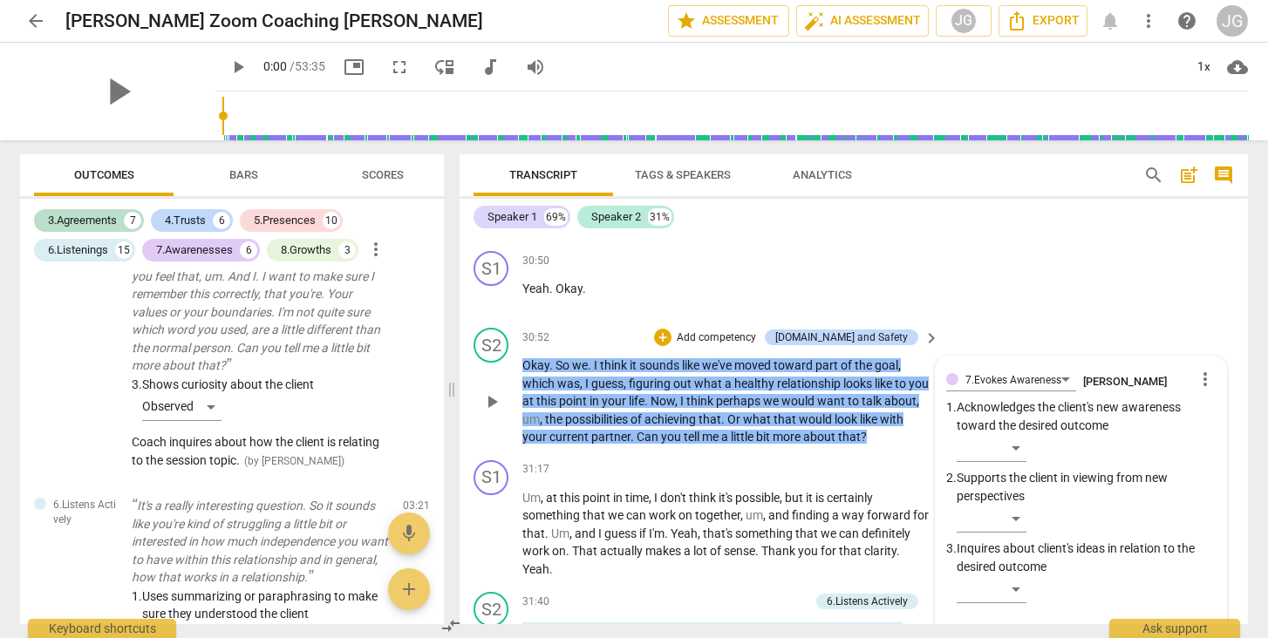
type textarea "Coach acknowledges client's movement toward desired"
type textarea "Coach acknowledges client's movement toward desired s"
type textarea "Coach acknowledges client's movement toward desired se"
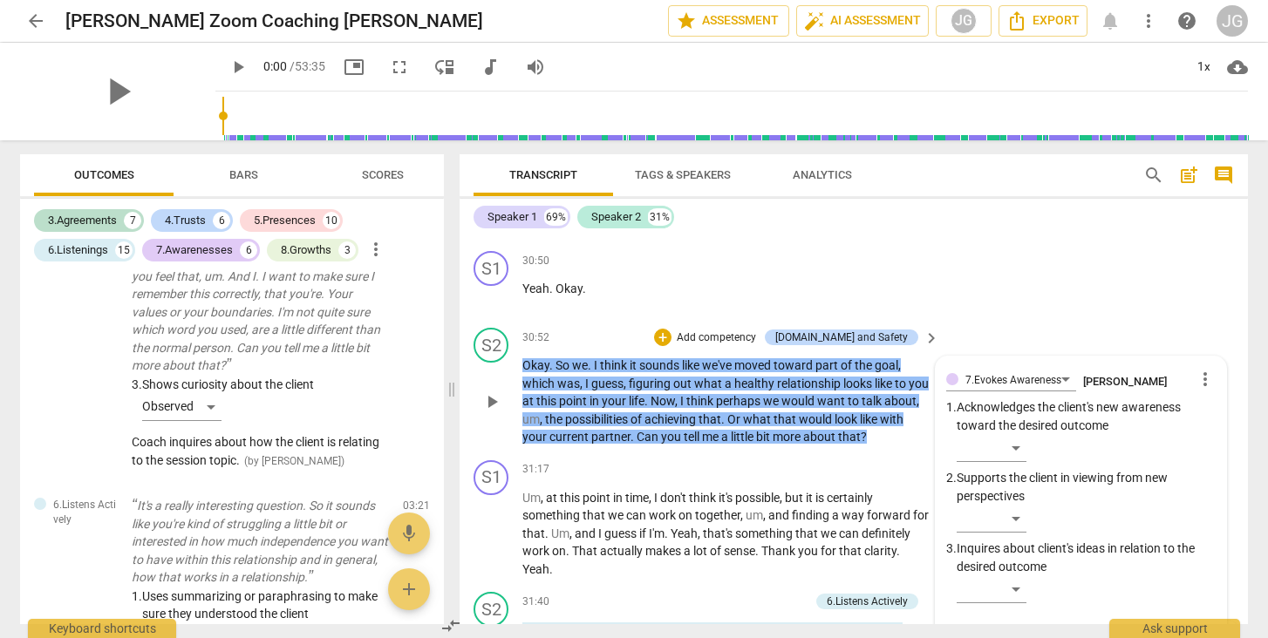
type textarea "Coach acknowledges client's movement toward desired ses"
type textarea "Coach acknowledges client's movement toward desired sess"
type textarea "Coach acknowledges client's movement toward desired sessi"
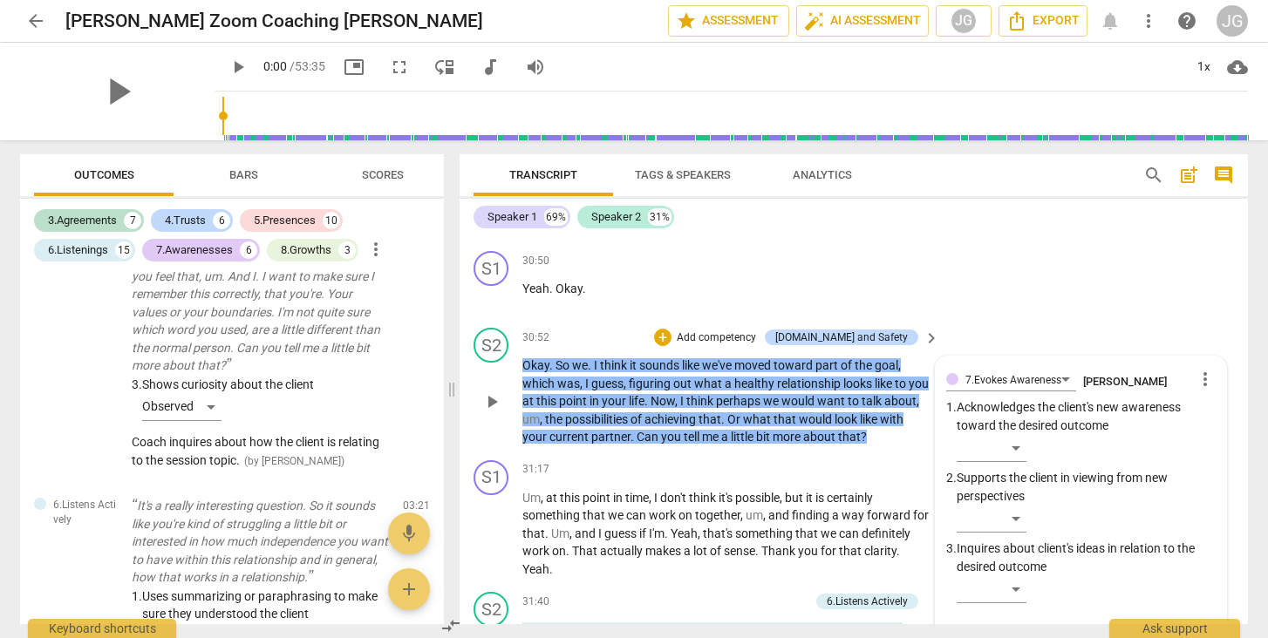
type textarea "Coach acknowledges client's movement toward desired sessi"
type textarea "Coach acknowledges client's movement toward desired sessin"
type textarea "Coach acknowledges client's movement toward desired sessi"
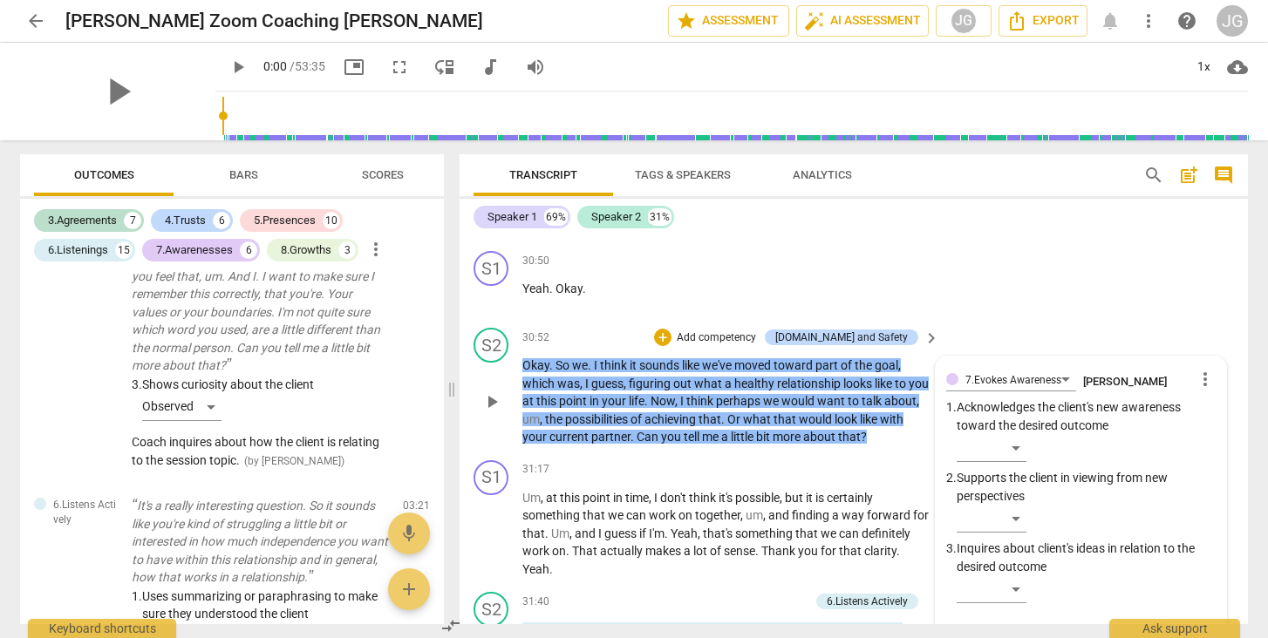
type textarea "Coach acknowledges client's movement toward desired sessio"
type textarea "Coach acknowledges client's movement toward desired session"
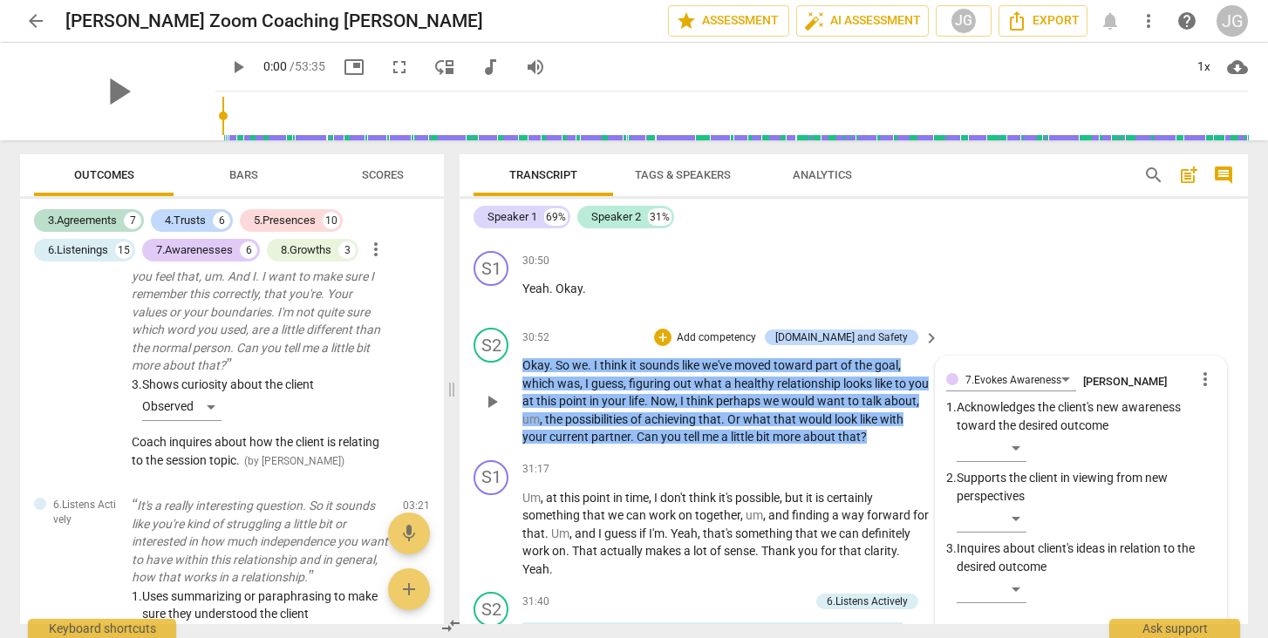
type textarea "Coach acknowledges client's movement toward desired session"
type textarea "Coach acknowledges client's movement toward desired session o"
type textarea "Coach acknowledges client's movement toward desired session ou"
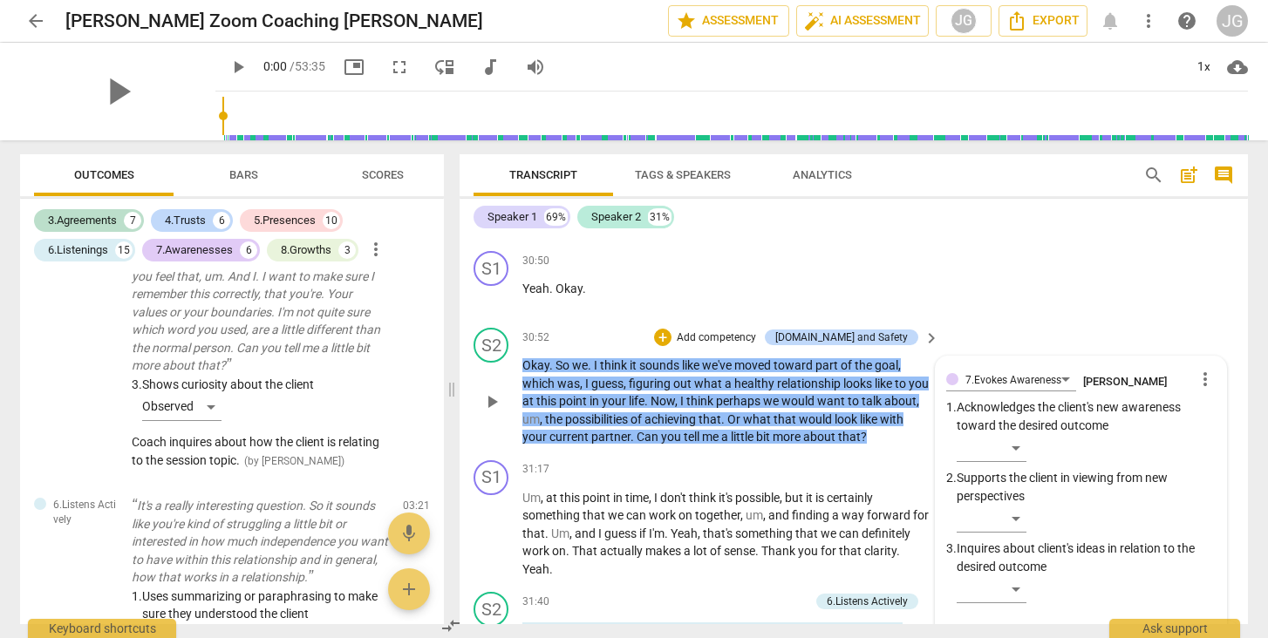
type textarea "Coach acknowledges client's movement toward desired session out"
type textarea "Coach acknowledges client's movement toward desired session outo"
type textarea "Coach acknowledges client's movement toward desired session outoc"
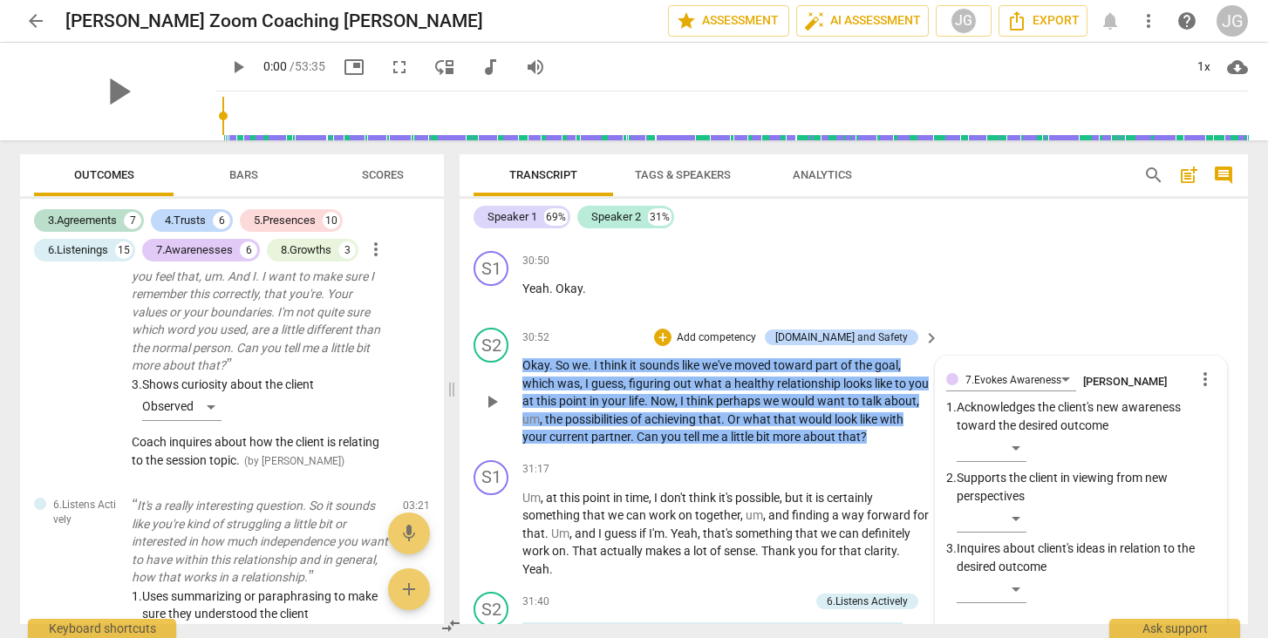
type textarea "Coach acknowledges client's movement toward desired session outoc"
type textarea "Coach acknowledges client's movement toward desired session outo"
type textarea "Coach acknowledges client's movement toward desired session out"
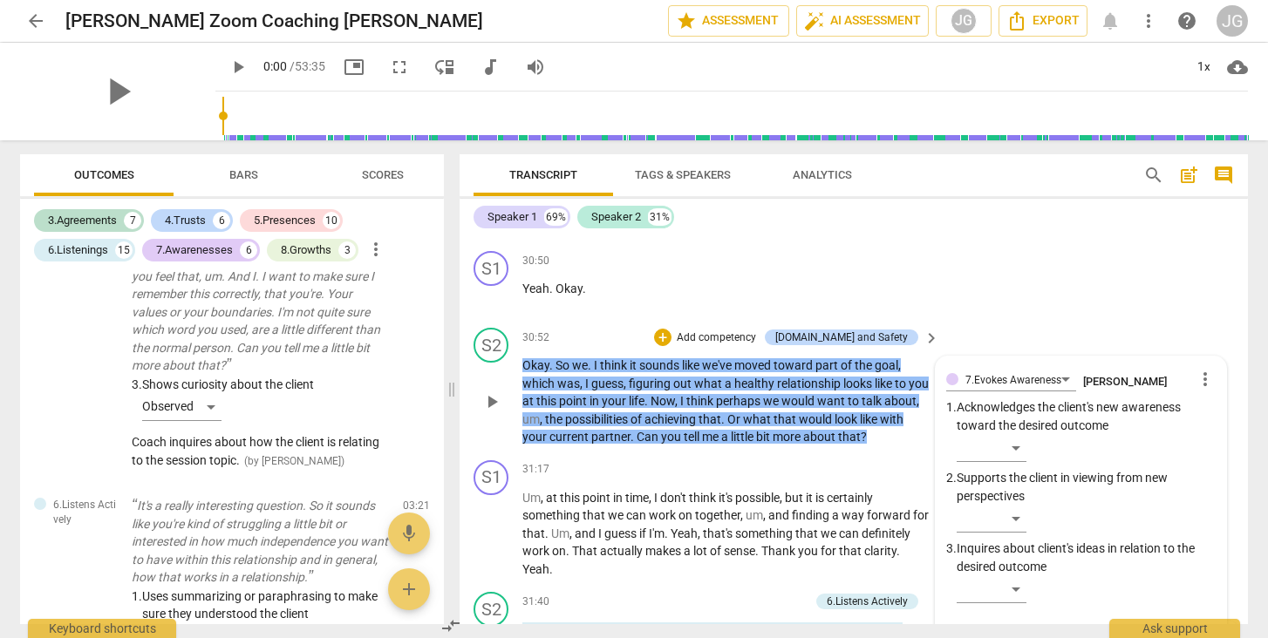
type textarea "Coach acknowledges client's movement toward desired session outc"
type textarea "Coach acknowledges client's movement toward desired session outco"
type textarea "Coach acknowledges client's movement toward desired session outcom"
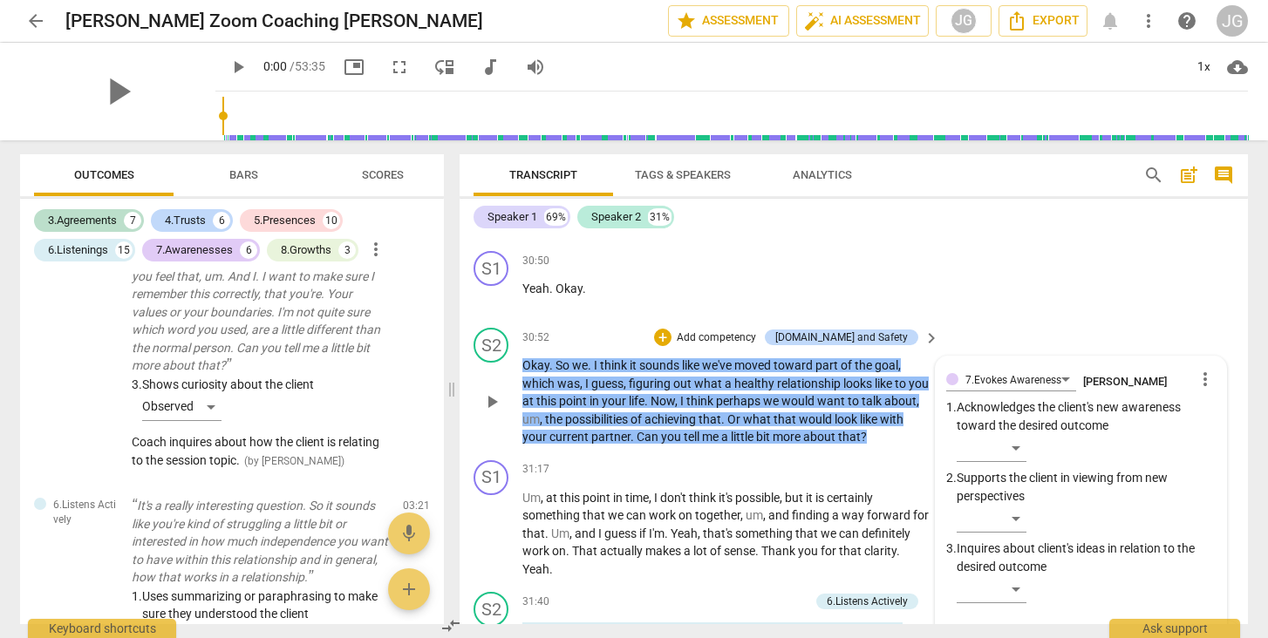
type textarea "Coach acknowledges client's movement toward desired session outcom"
type textarea "Coach acknowledges client's movement toward desired session outcome"
type textarea "Coach acknowledges client's movement toward desired session outcome."
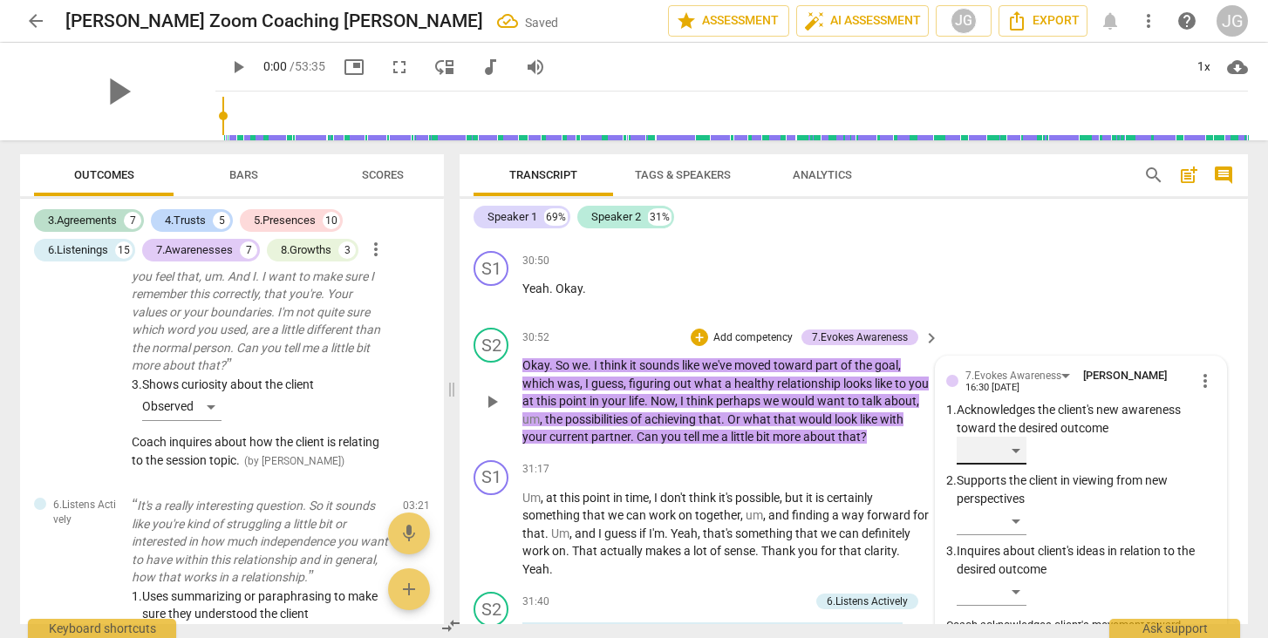
click at [1008, 437] on div "​" at bounding box center [992, 451] width 70 height 28
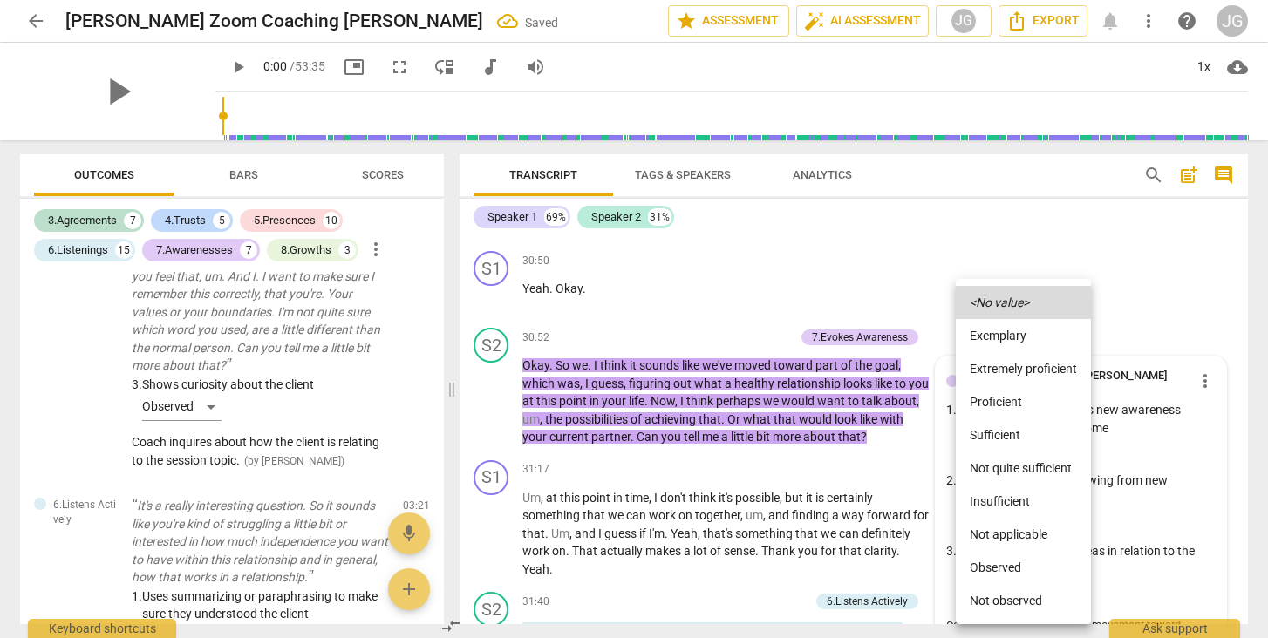
click at [999, 562] on li "Observed" at bounding box center [1023, 567] width 135 height 33
